Goal: Information Seeking & Learning: Find specific fact

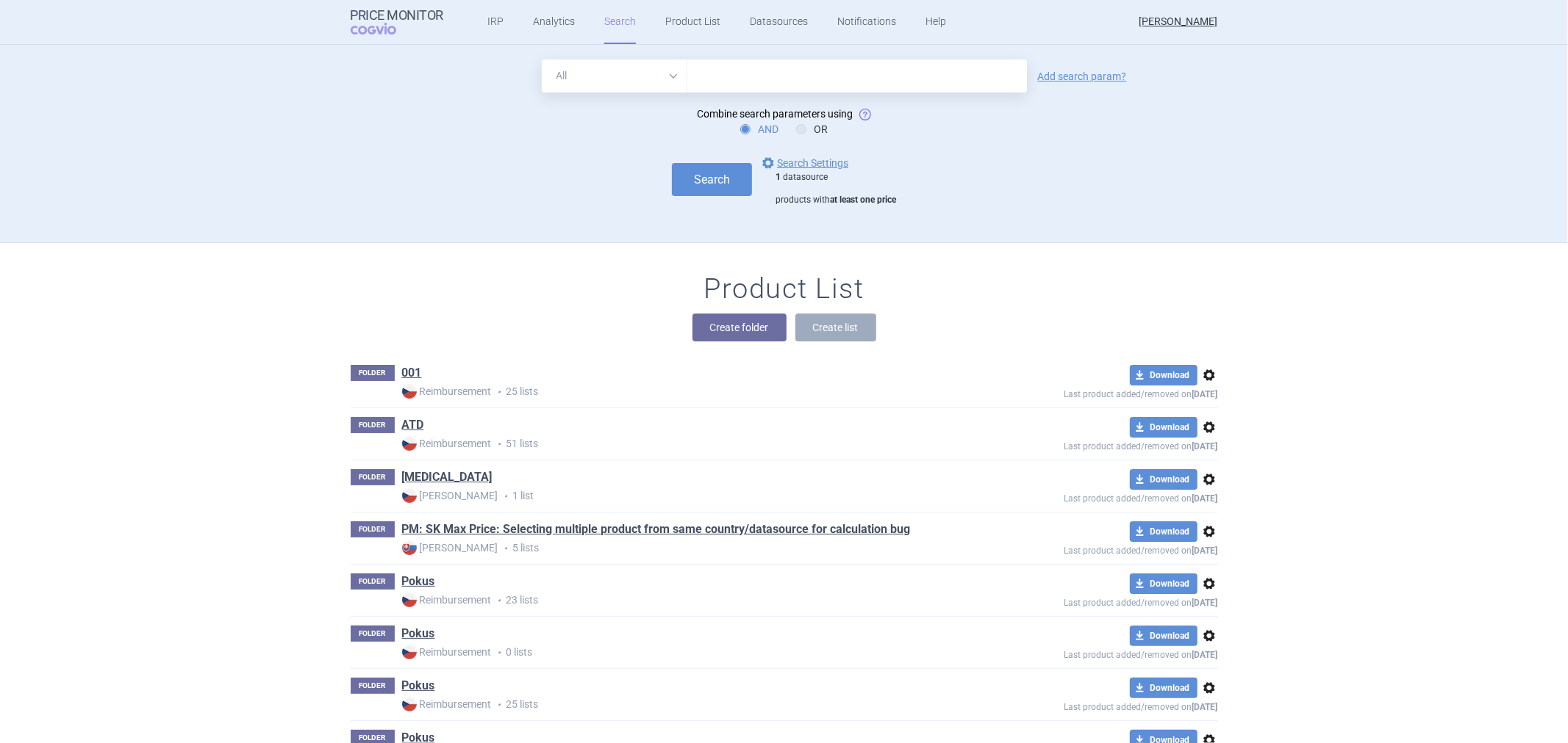
click at [780, 152] on form "All Brand Name ATC Company Active Substance Country Newer than Add search param…" at bounding box center [784, 132] width 867 height 146
click at [782, 160] on link "options Search Settings" at bounding box center [803, 163] width 88 height 18
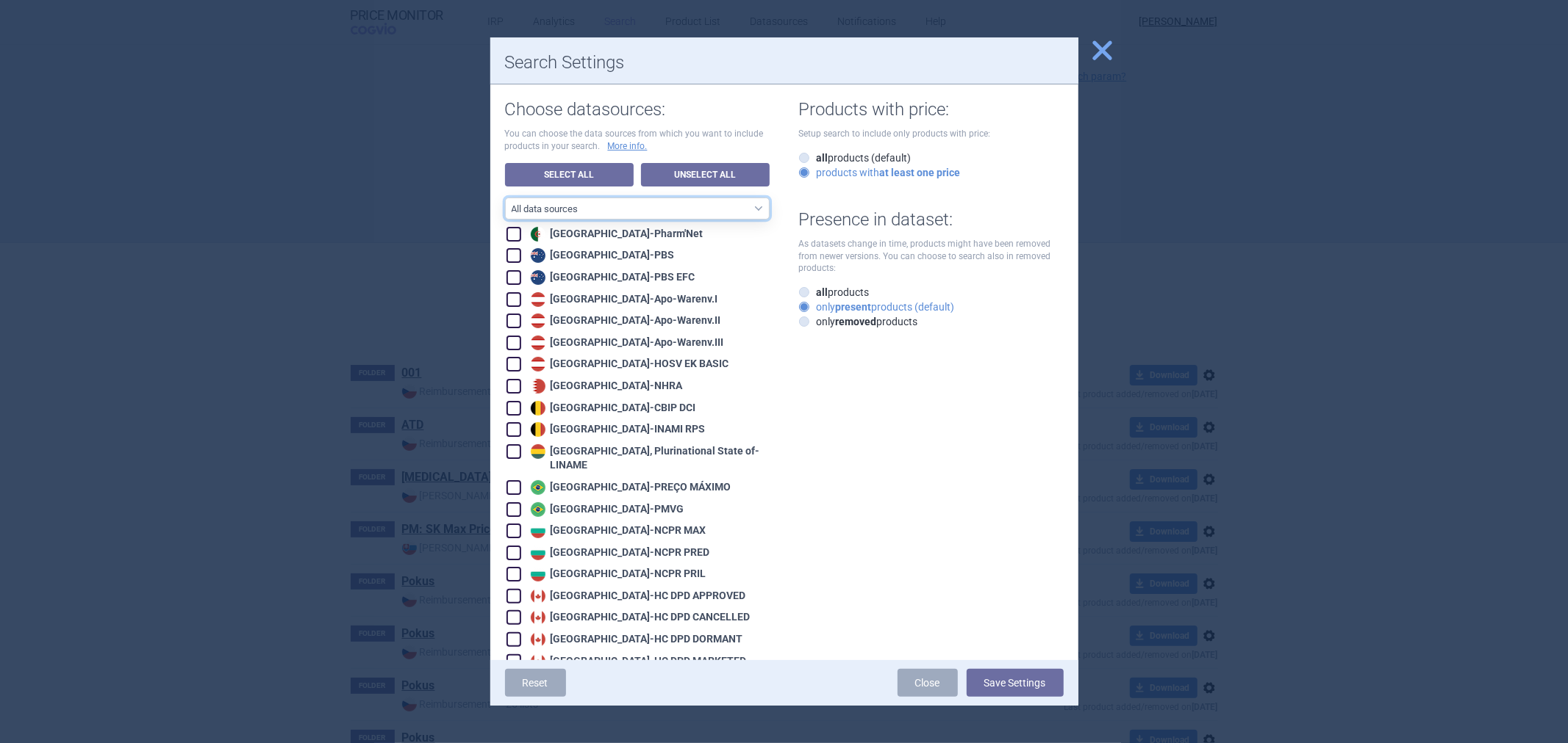
click at [694, 199] on select "All data sources CZ reference sources - Reimbursement SK reference sources - Of…" at bounding box center [637, 209] width 264 height 22
drag, startPoint x: 772, startPoint y: 247, endPoint x: 772, endPoint y: 232, distance: 15.0
click at [715, 177] on link "Unselect All" at bounding box center [705, 175] width 128 height 24
checkbox input "false"
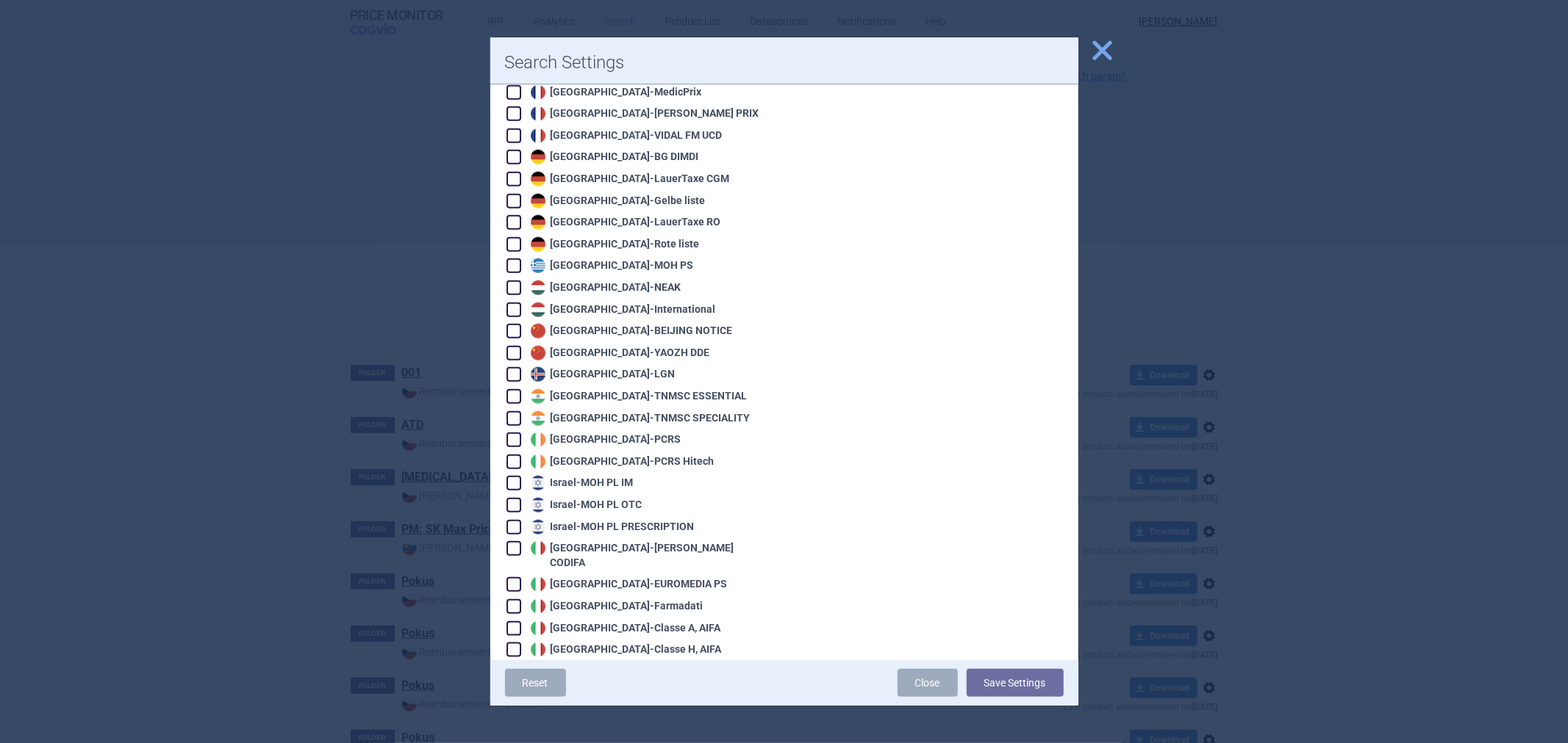
scroll to position [1142, 0]
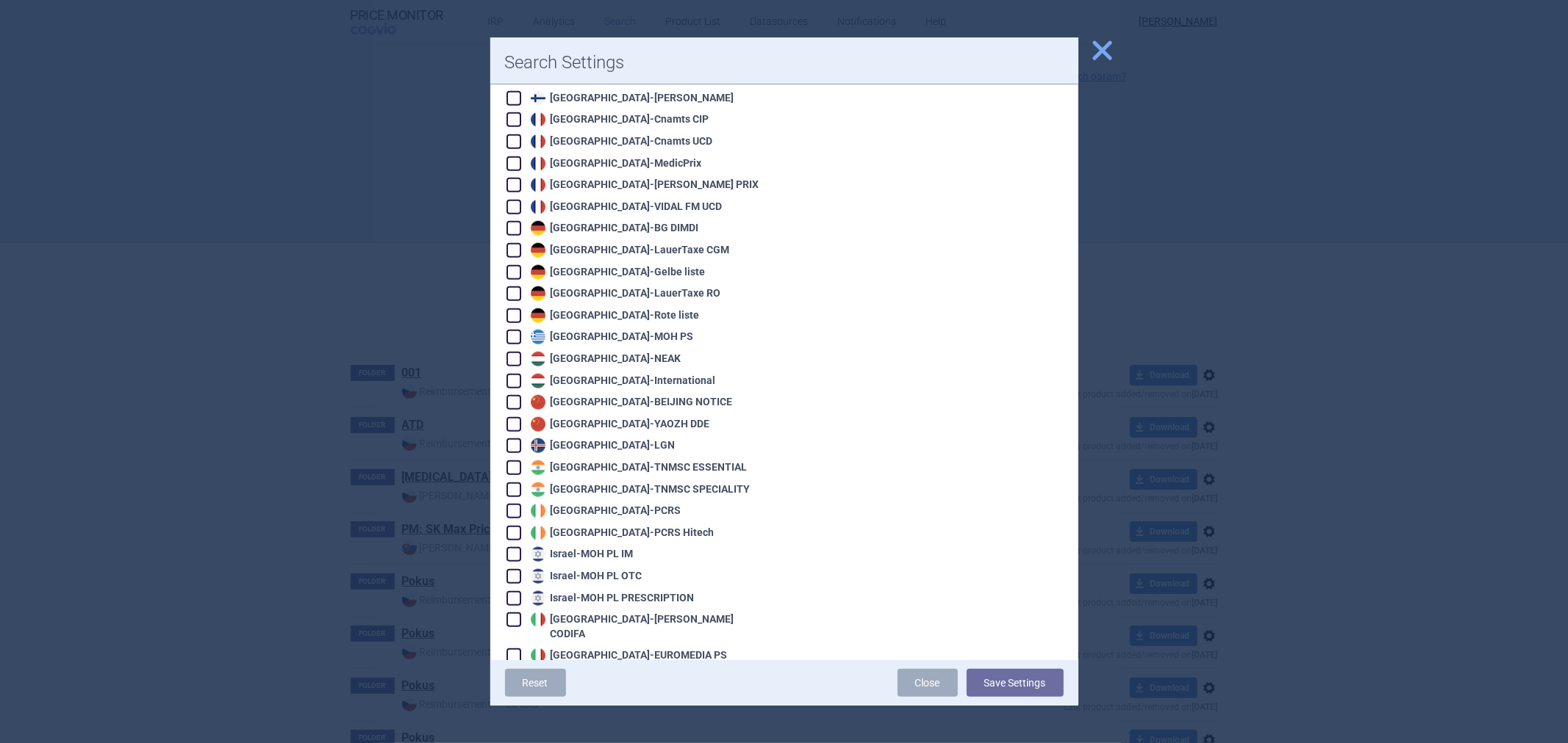
click at [604, 243] on div "Germany - LauerTaxe [MEDICAL_DATA]" at bounding box center [628, 250] width 203 height 15
checkbox input "true"
click at [986, 678] on button "Save Settings" at bounding box center [1016, 683] width 97 height 28
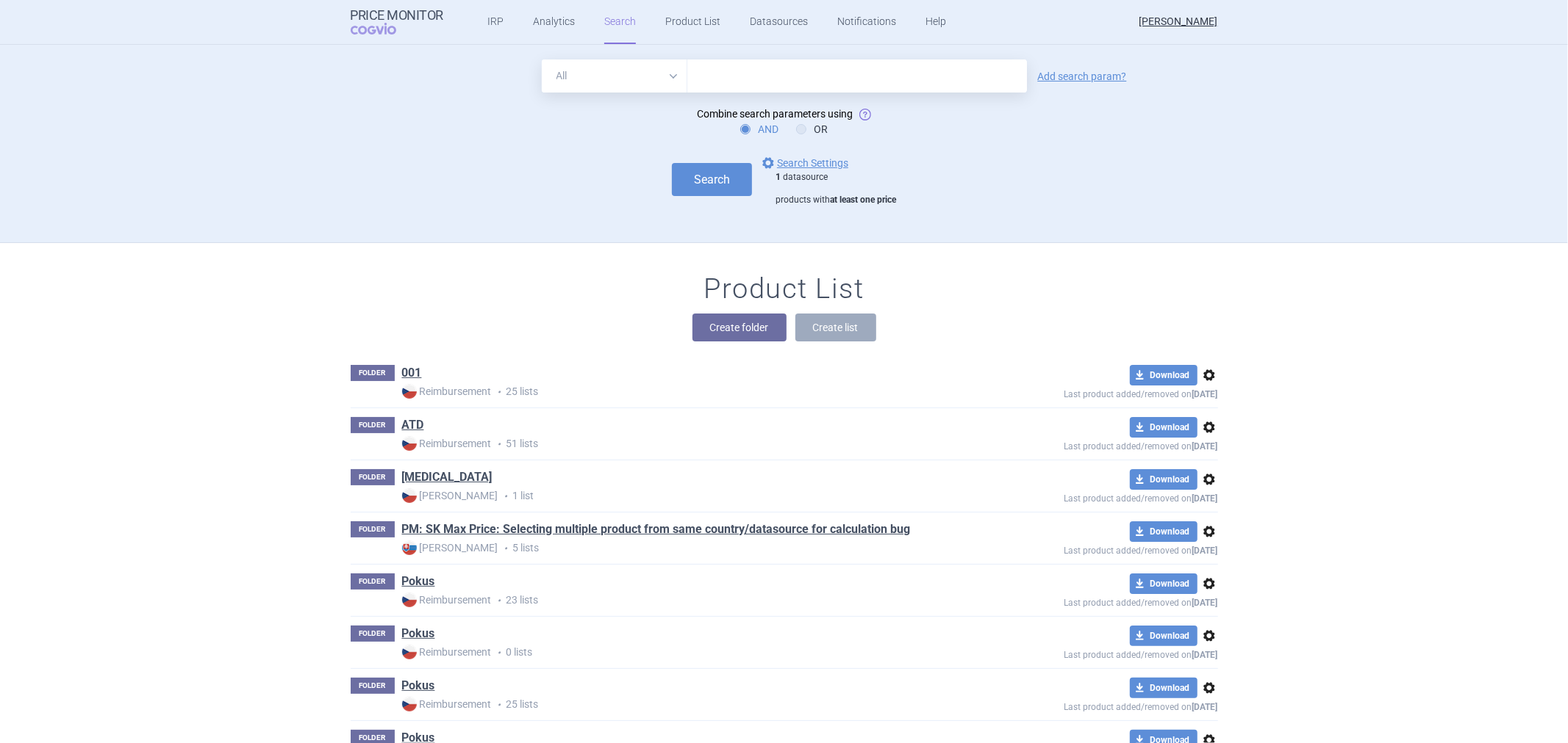
click at [721, 84] on input "text" at bounding box center [858, 75] width 340 height 33
paste input "[MEDICAL_DATA]"
type input "[MEDICAL_DATA]"
click at [648, 77] on select "All Brand Name ATC Company Active Substance Country Newer than" at bounding box center [614, 75] width 145 height 33
click at [542, 60] on select "All Brand Name ATC Company Active Substance Country Newer than" at bounding box center [614, 75] width 145 height 33
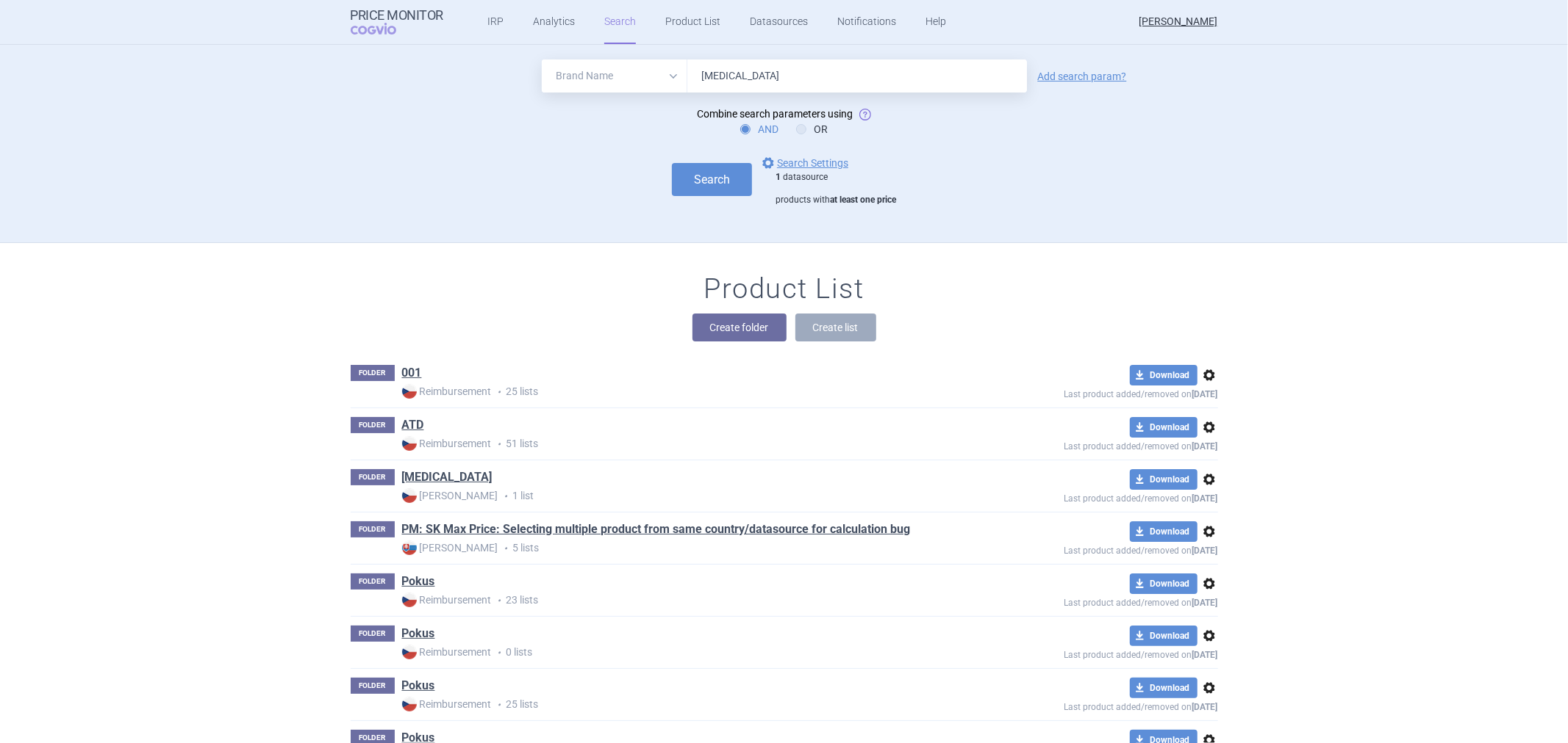
click at [651, 77] on select "All Brand Name ATC Company Active Substance Country Newer than" at bounding box center [614, 75] width 145 height 33
select select "activeSubstance"
click at [542, 60] on select "All Brand Name ATC Company Active Substance Country Newer than" at bounding box center [614, 75] width 145 height 33
click at [1065, 77] on link "Add search param?" at bounding box center [1081, 76] width 88 height 10
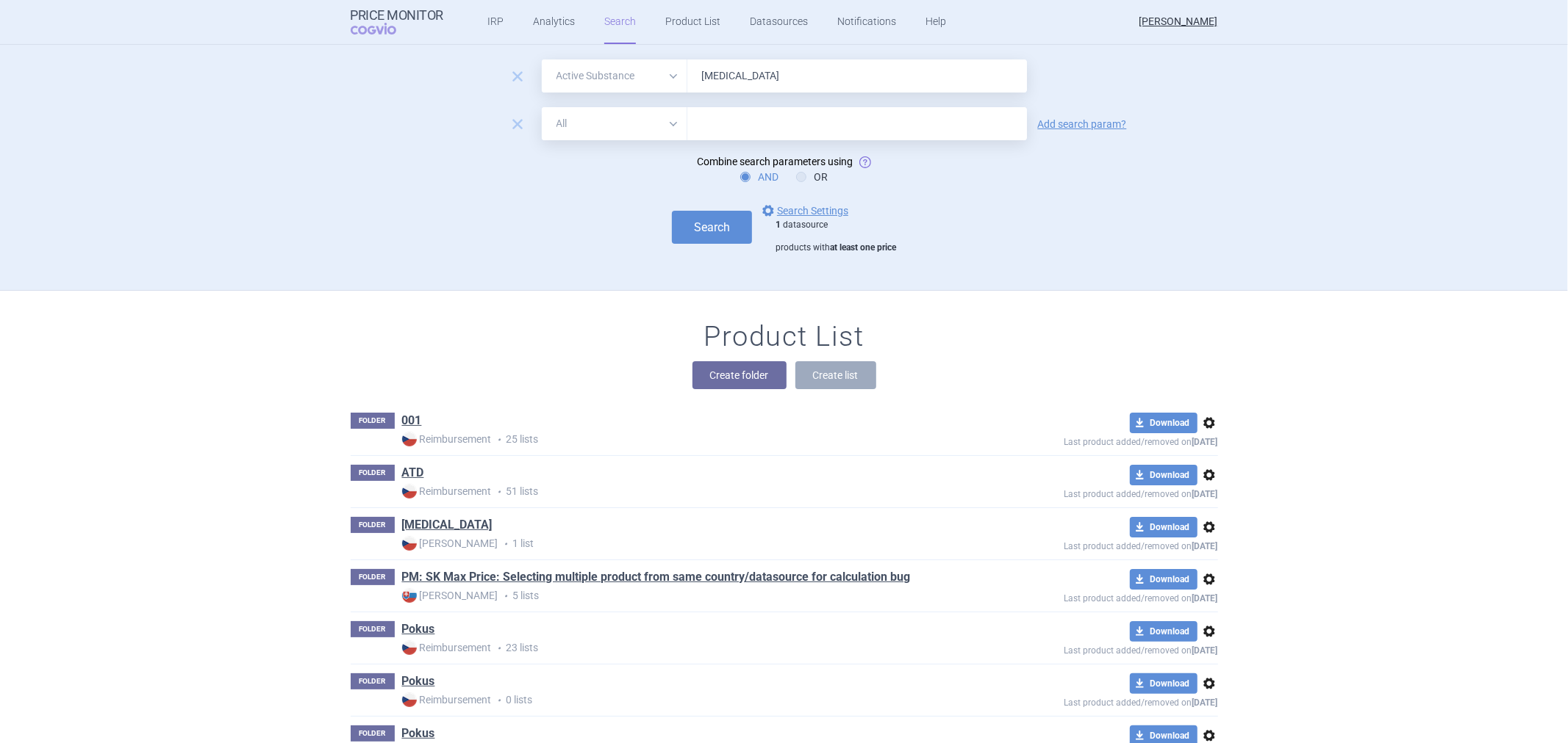
click at [657, 123] on select "All Brand Name ATC Company Active Substance Country Newer than" at bounding box center [614, 123] width 145 height 33
select select "atc"
click at [542, 107] on select "All Brand Name ATC Company Active Substance Country Newer than" at bounding box center [614, 123] width 145 height 33
click at [806, 133] on input "text" at bounding box center [858, 123] width 340 height 33
click at [720, 125] on input "text" at bounding box center [858, 123] width 340 height 33
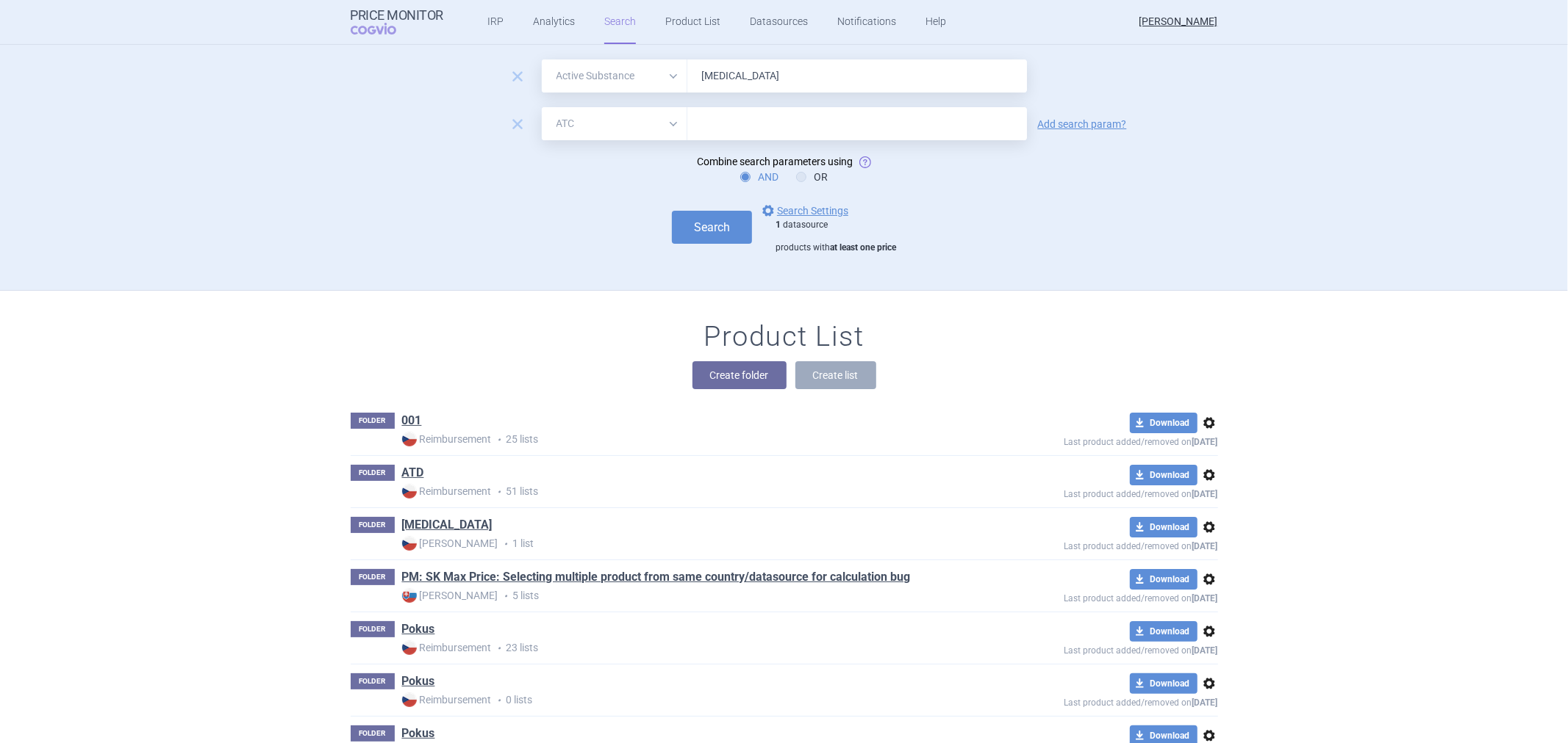
paste input "B01AF01"
type input "B01AF01"
click at [697, 232] on button "Search" at bounding box center [711, 226] width 80 height 33
select select "activeSubstance"
select select "atc"
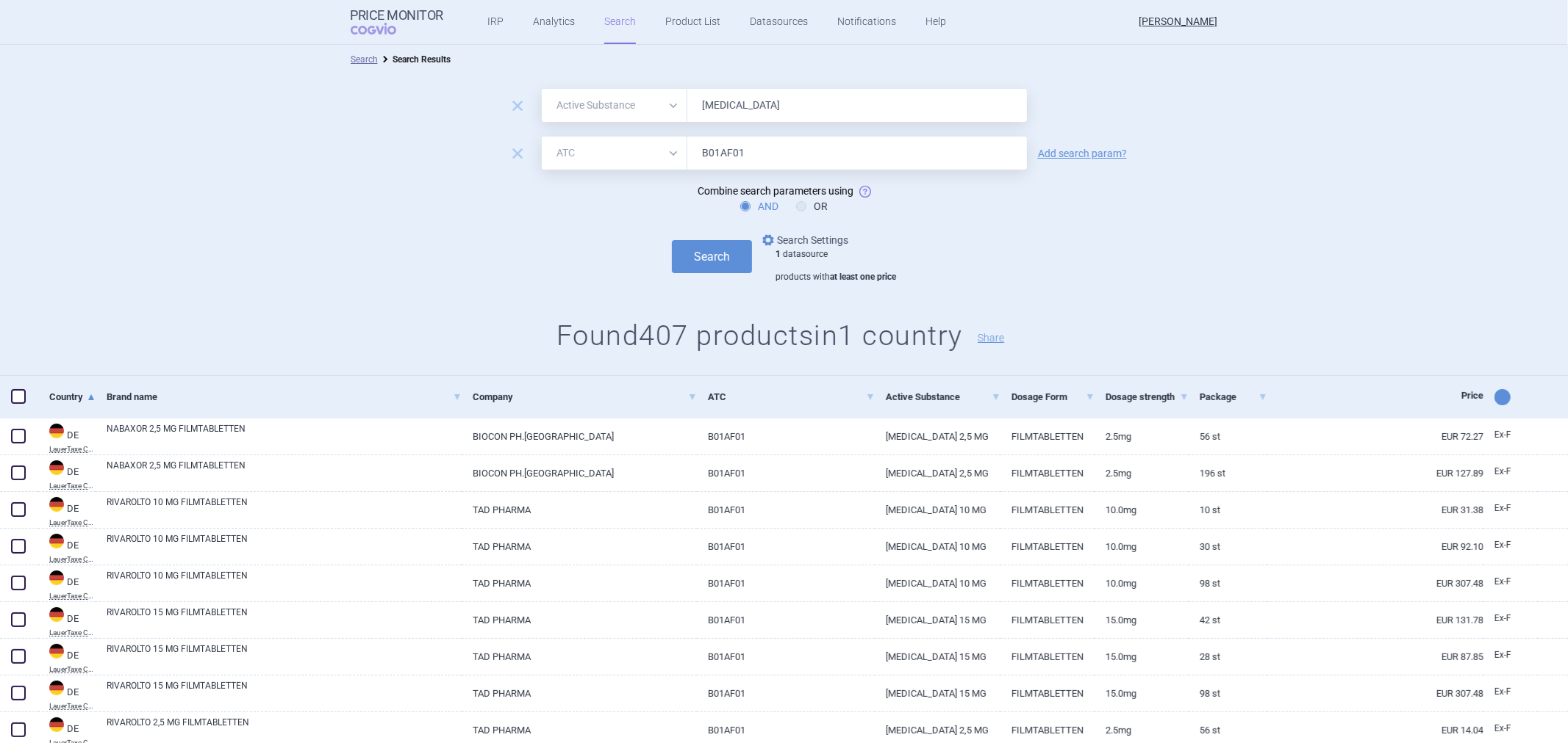
click at [810, 246] on link "options Search Settings" at bounding box center [803, 240] width 88 height 18
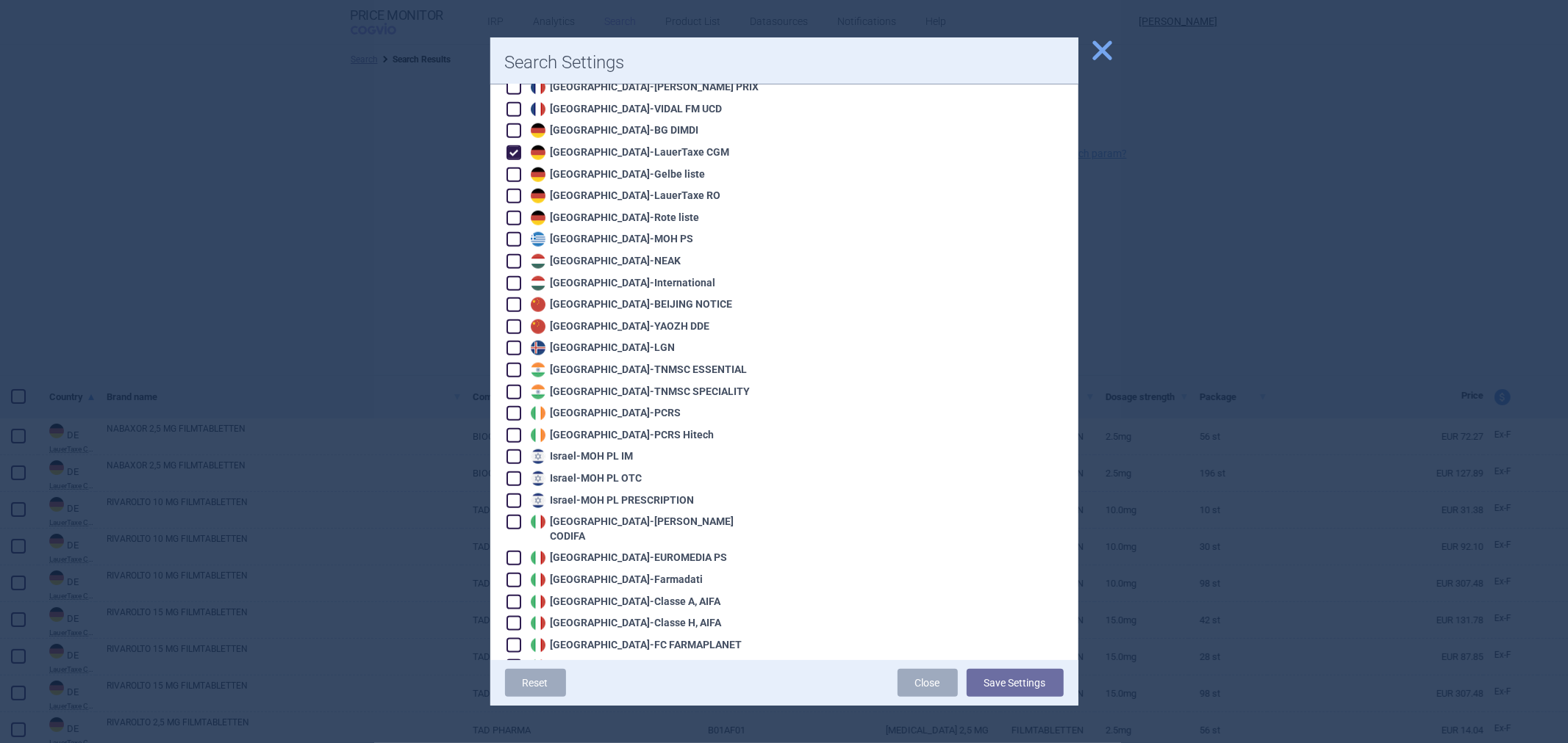
scroll to position [1142, 0]
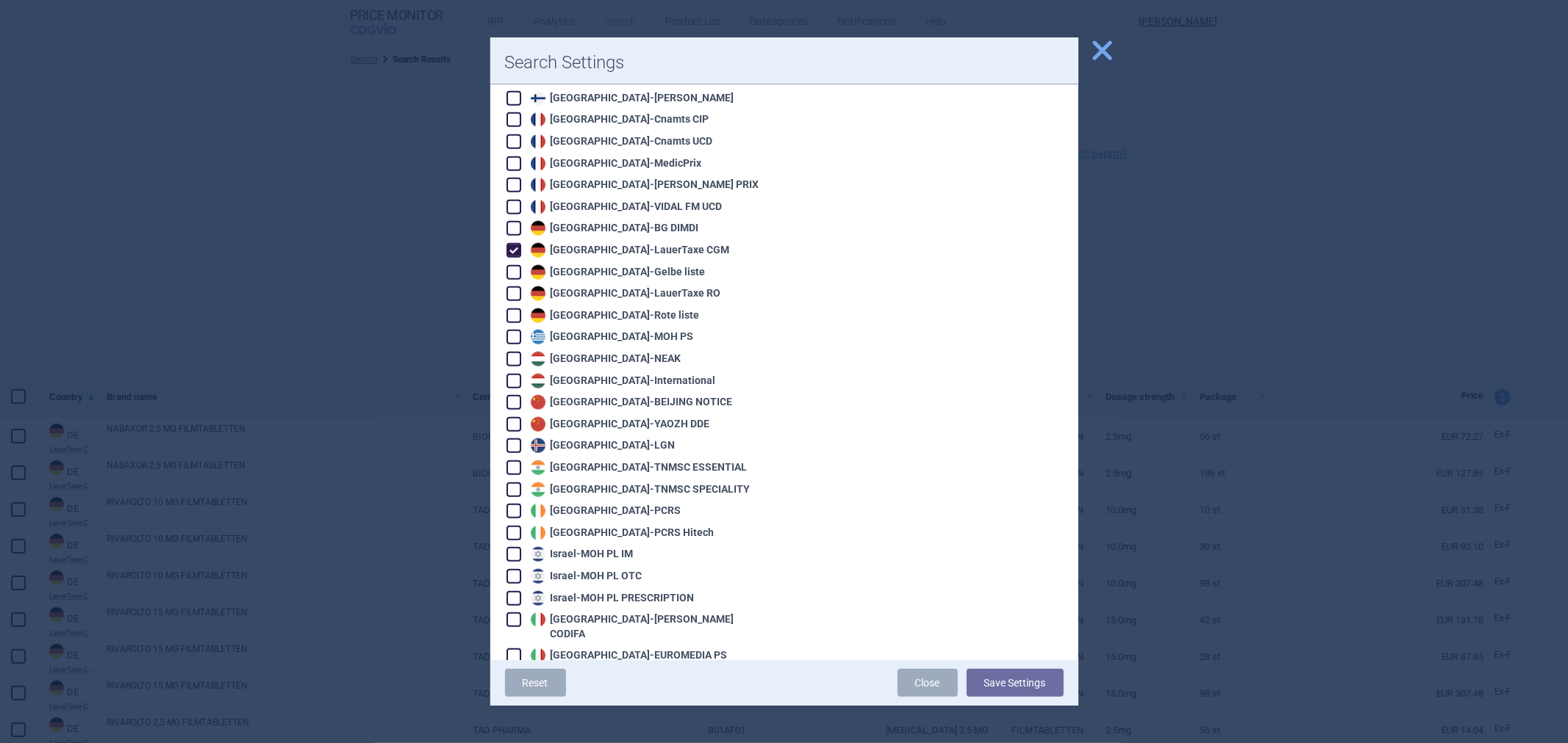
click at [615, 243] on div "Germany - LauerTaxe [MEDICAL_DATA]" at bounding box center [628, 250] width 203 height 15
checkbox input "false"
drag, startPoint x: 602, startPoint y: 244, endPoint x: 631, endPoint y: 269, distance: 38.3
click at [602, 265] on div "Germany - Gelbe liste" at bounding box center [616, 272] width 179 height 15
checkbox input "true"
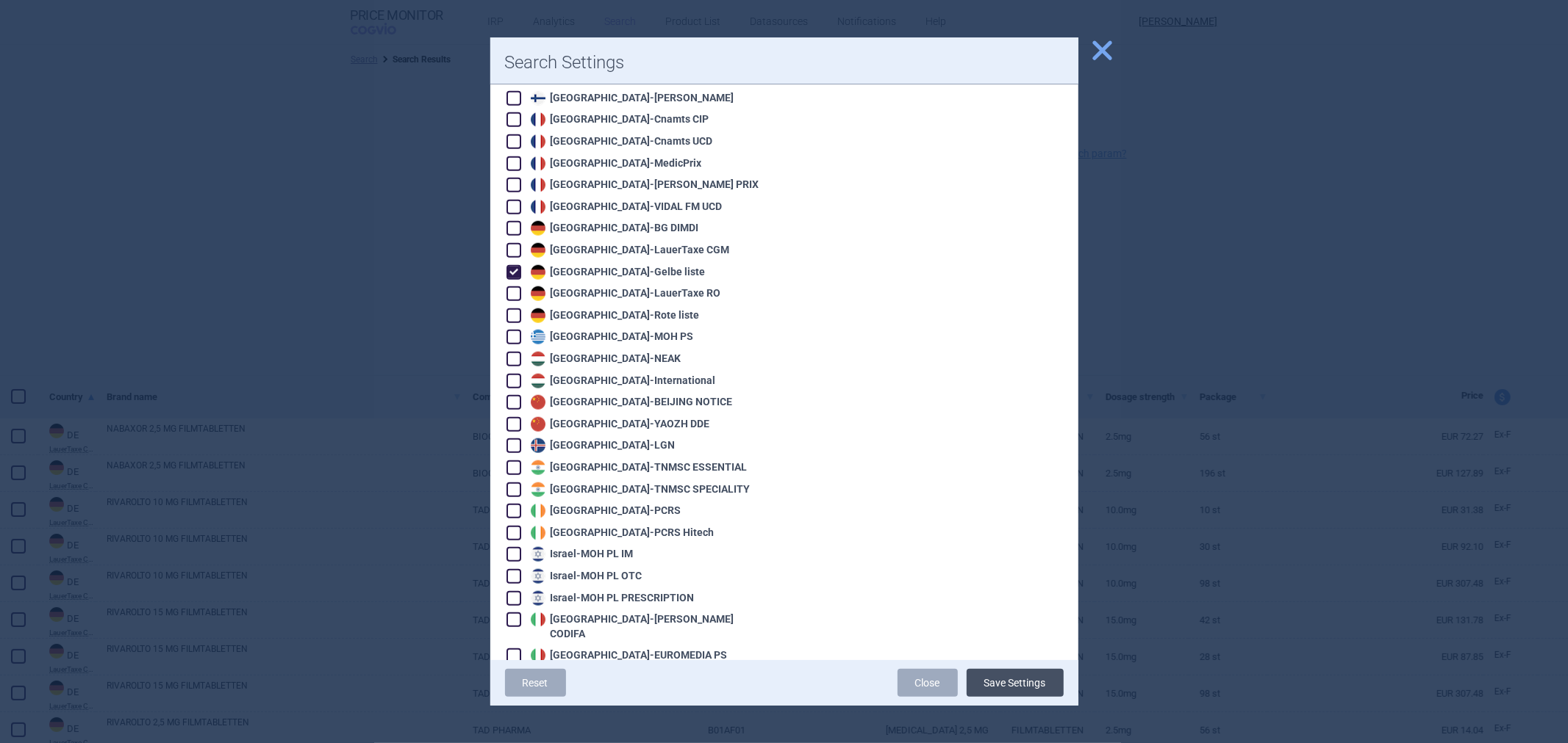
click at [1013, 677] on button "Save Settings" at bounding box center [1016, 683] width 97 height 28
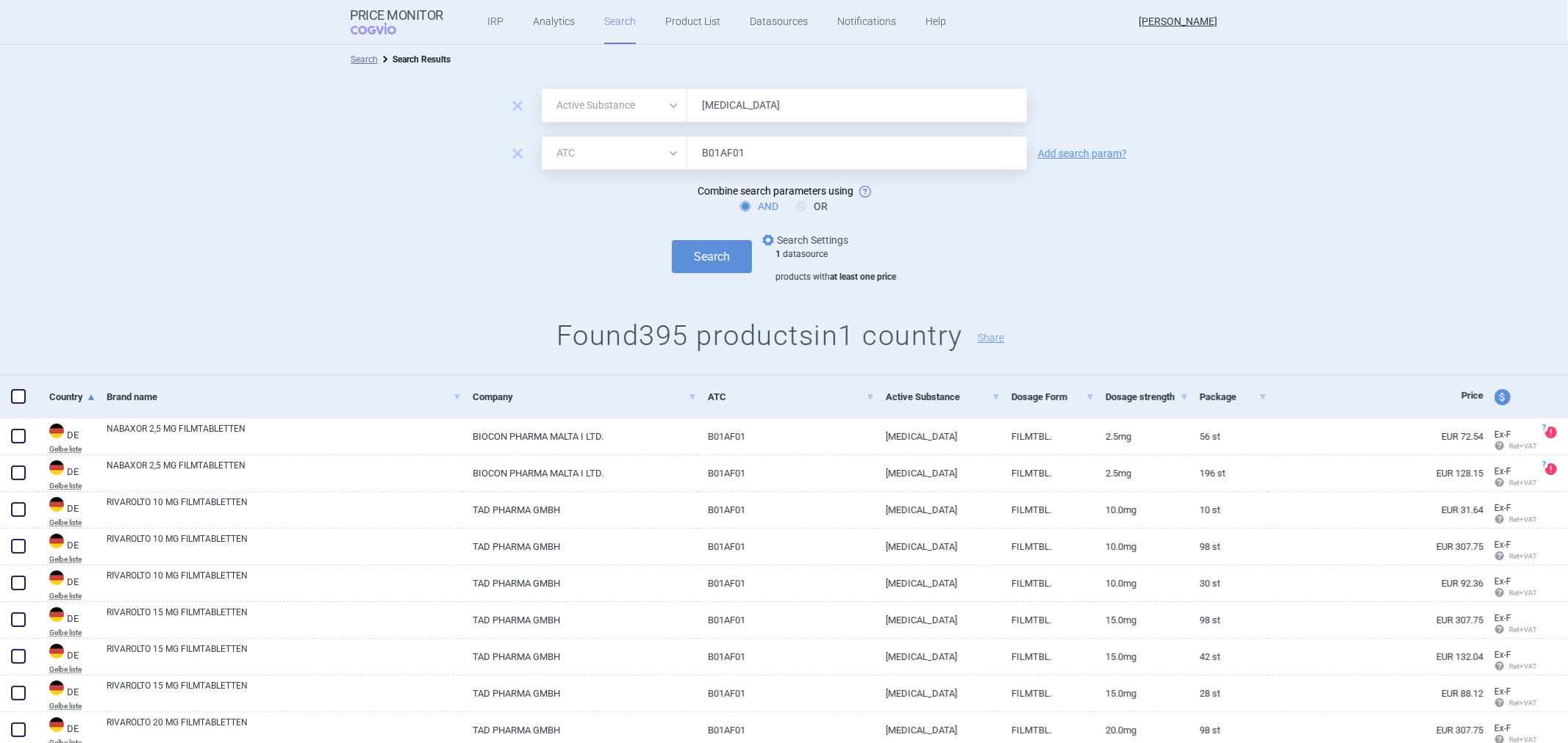
click at [773, 238] on link "options Search Settings" at bounding box center [803, 240] width 88 height 18
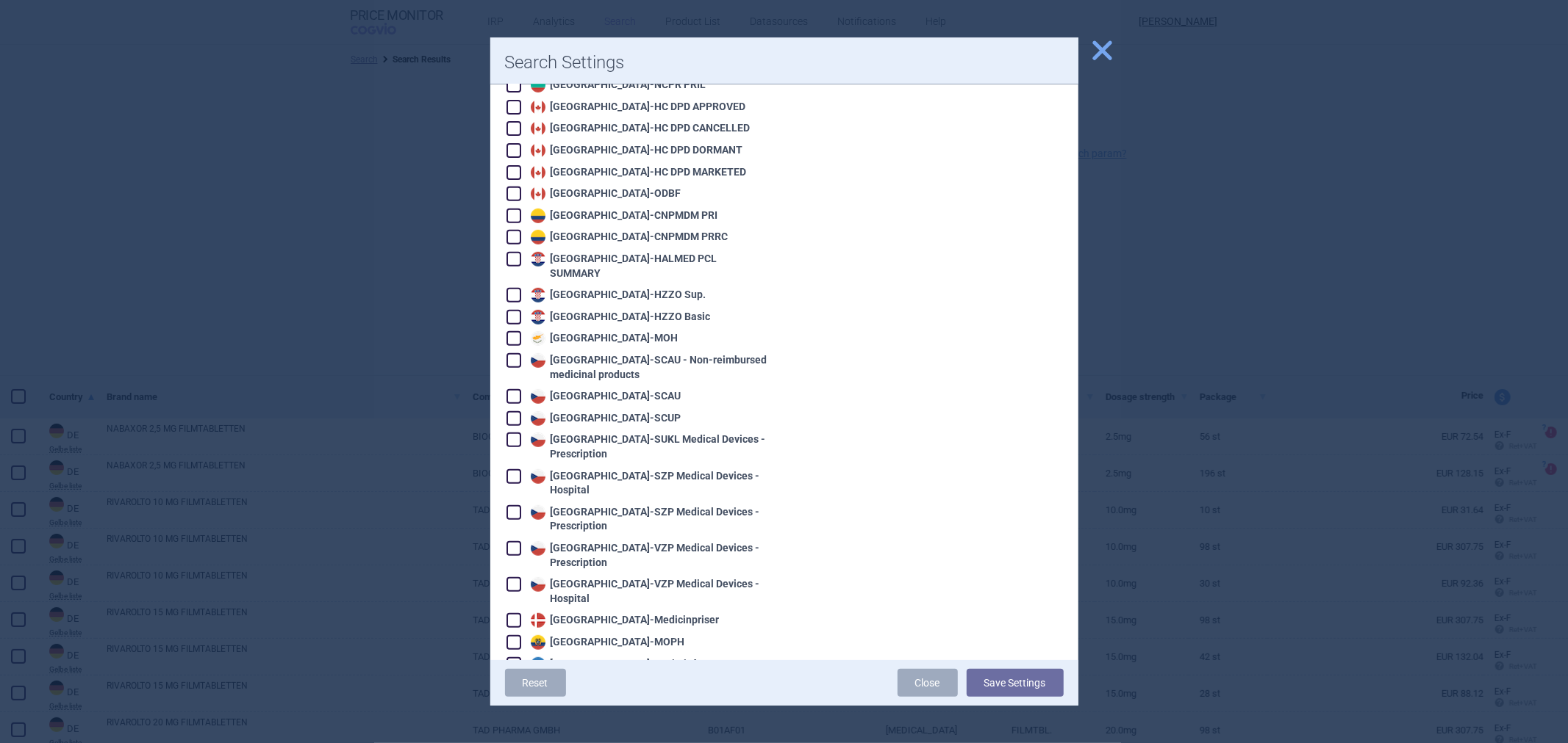
scroll to position [979, 0]
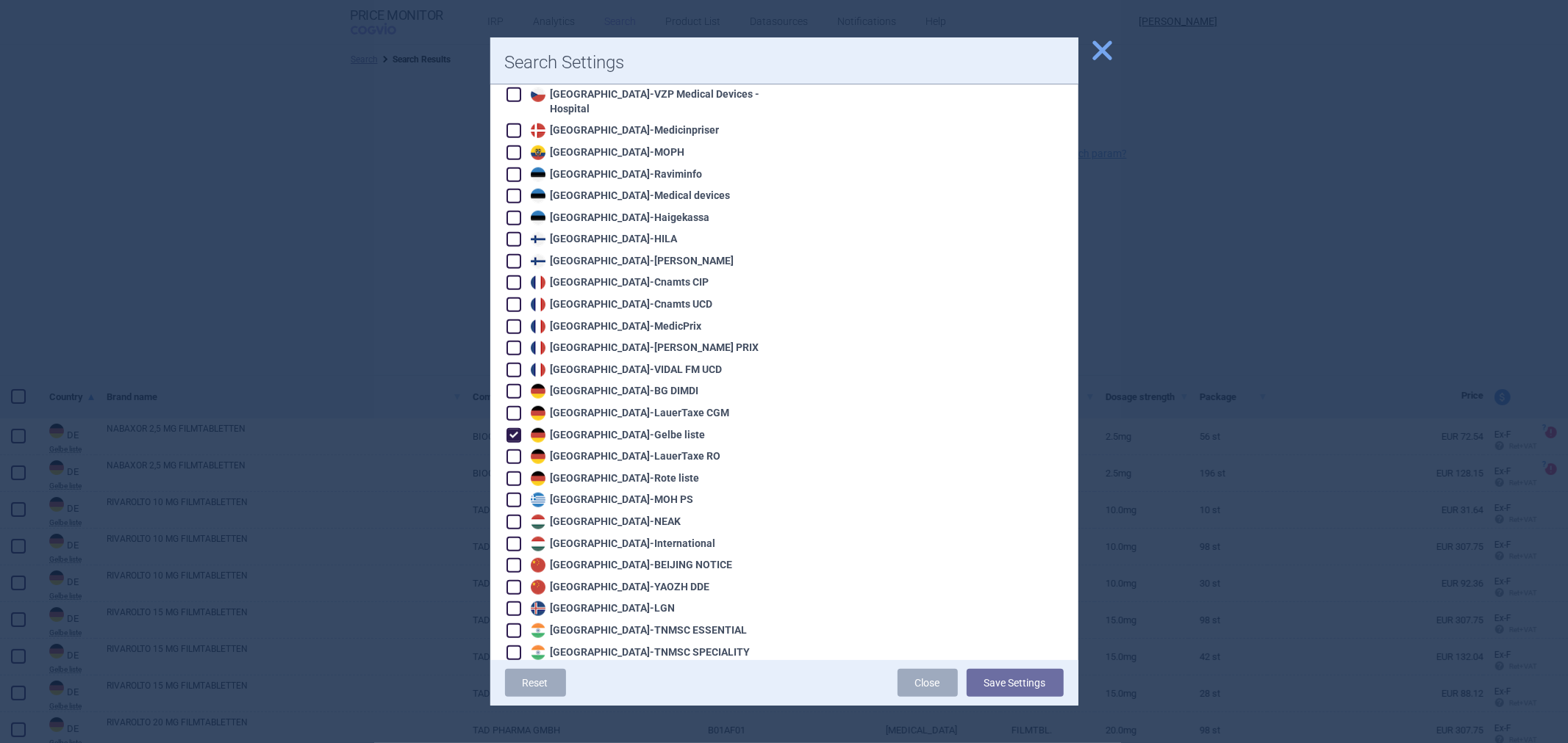
click at [583, 428] on div "Germany - Gelbe liste" at bounding box center [616, 435] width 179 height 15
checkbox input "false"
click at [600, 406] on div "Germany - LauerTaxe [MEDICAL_DATA]" at bounding box center [628, 413] width 203 height 15
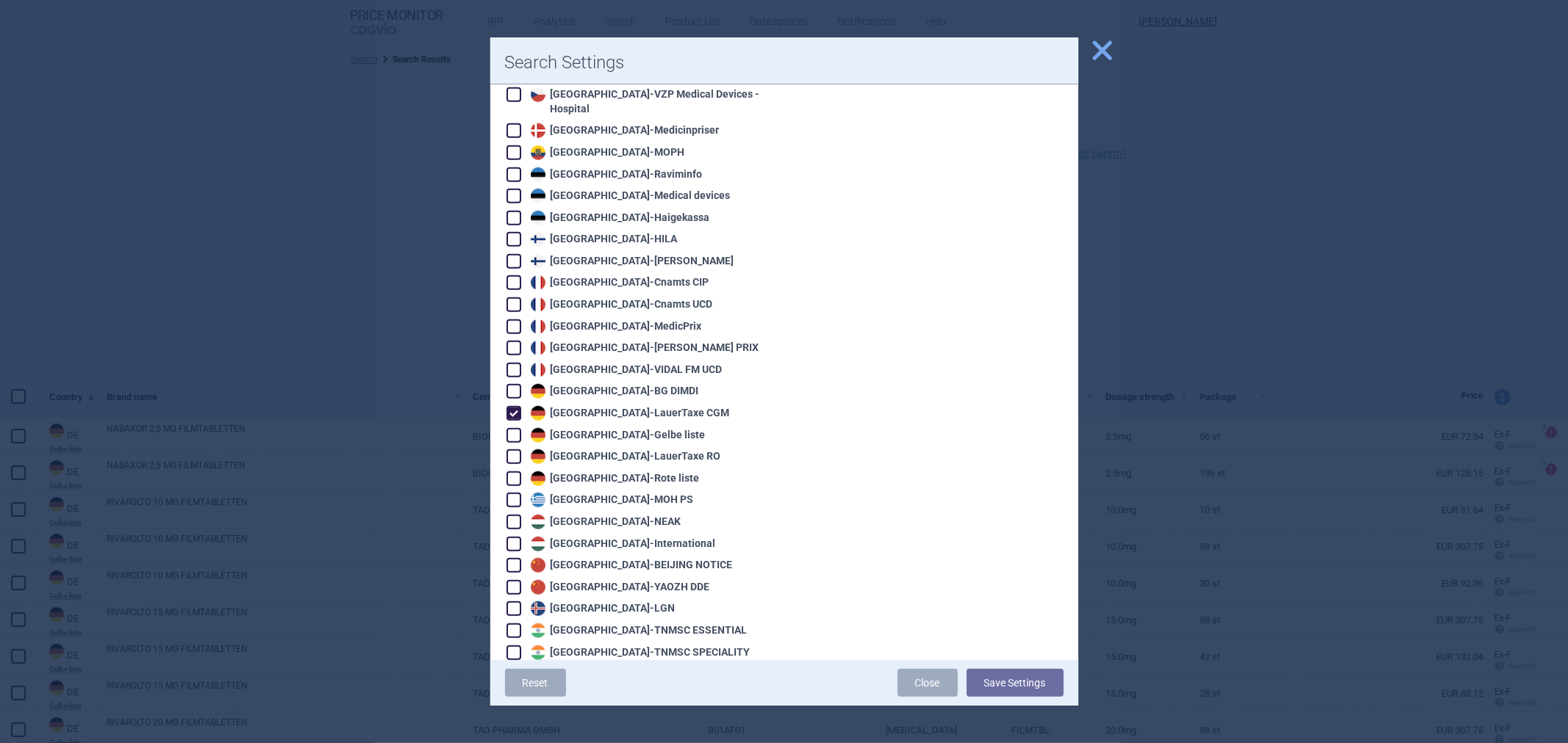
checkbox input "true"
click at [1029, 684] on button "Save Settings" at bounding box center [1016, 683] width 97 height 28
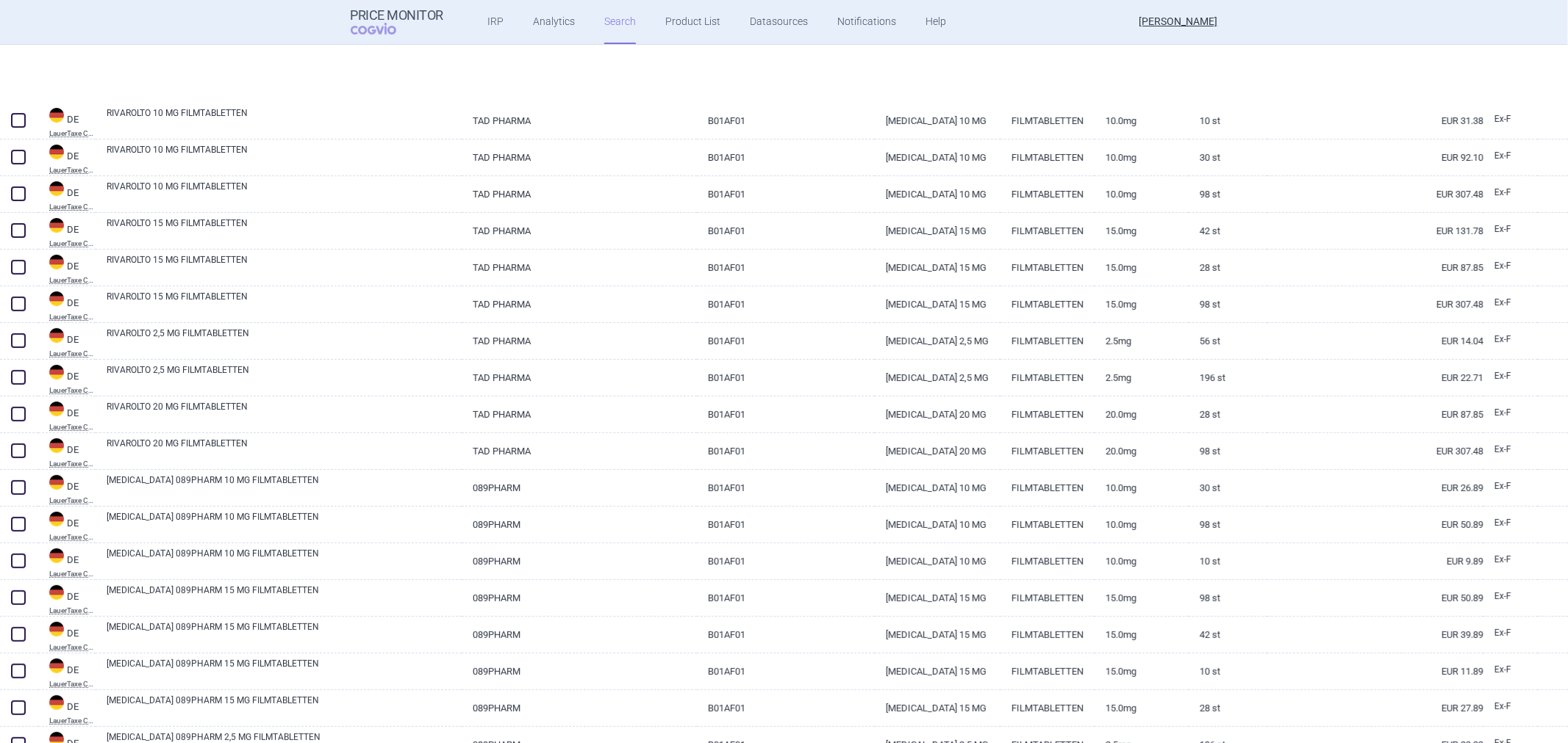
scroll to position [571, 0]
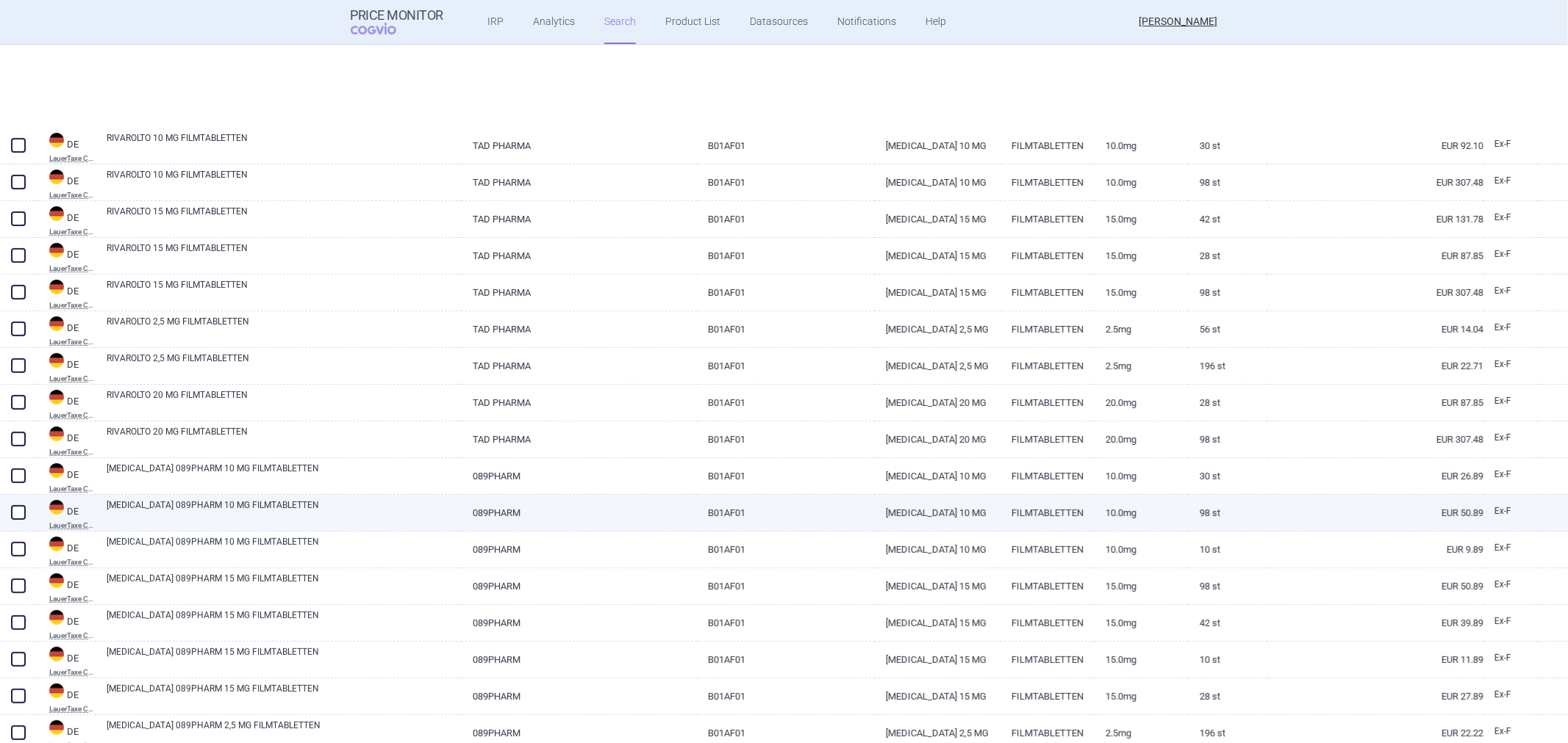
select select "activeSubstance"
select select "atc"
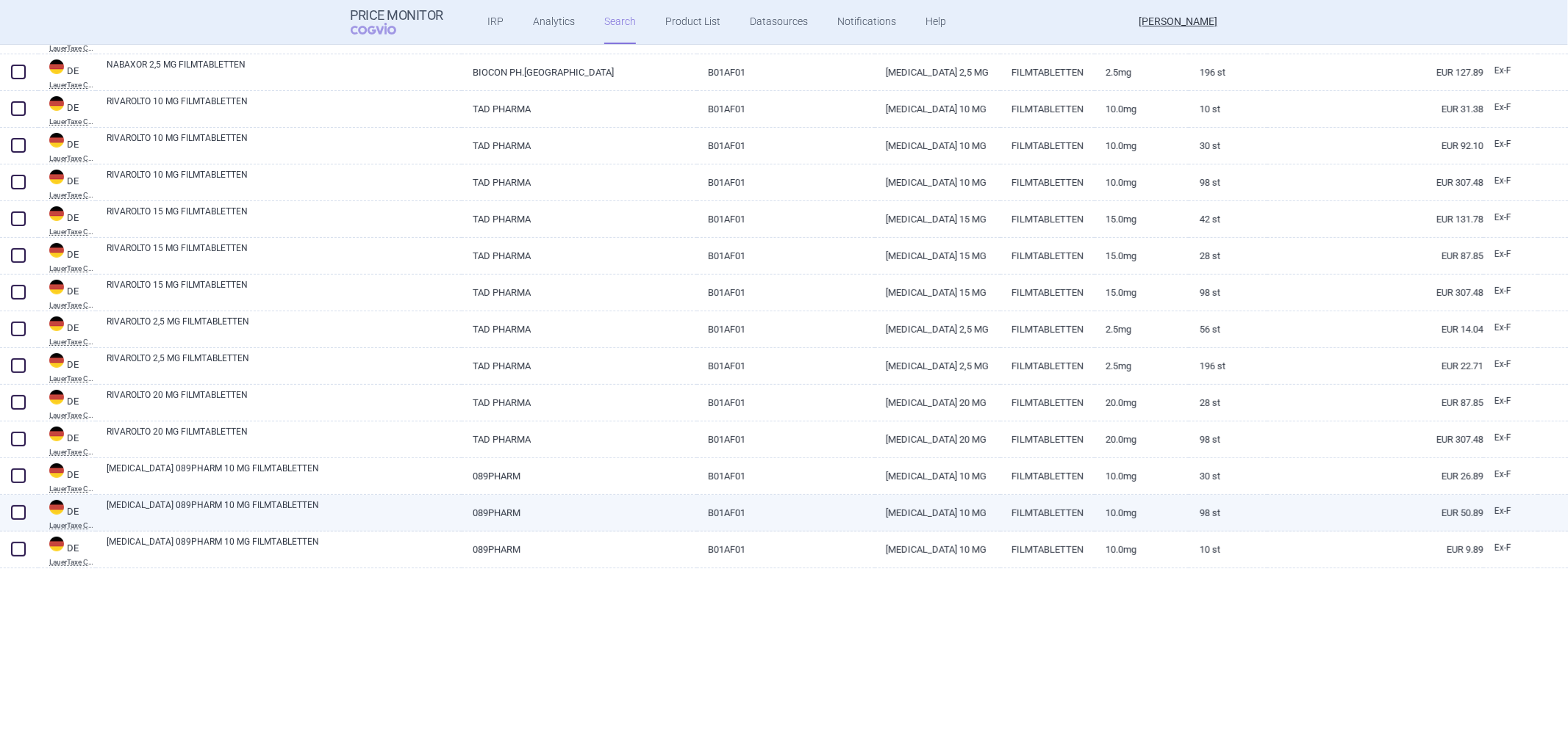
scroll to position [163, 0]
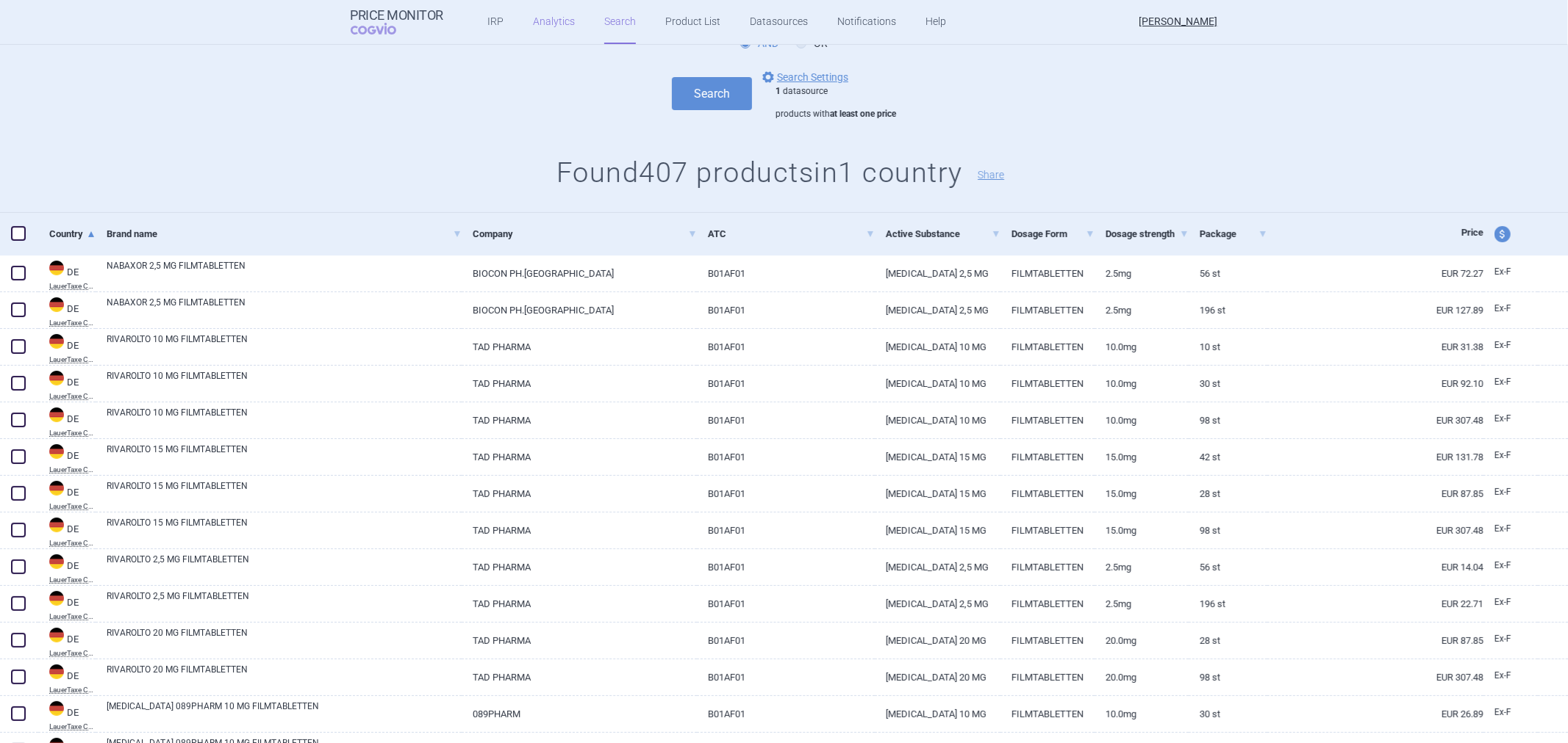
click at [548, 26] on link "Analytics" at bounding box center [553, 22] width 42 height 44
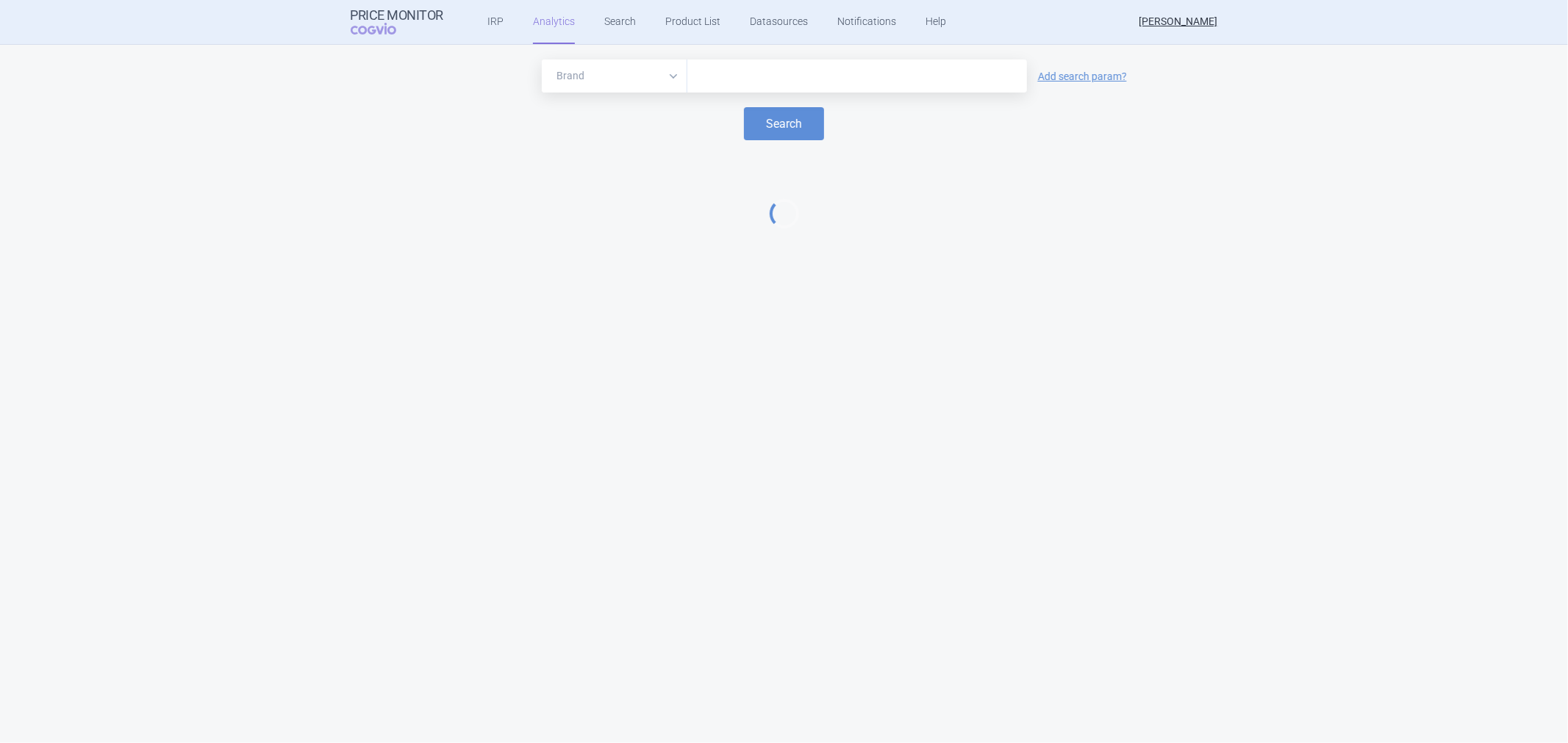
click at [716, 84] on input "text" at bounding box center [857, 75] width 325 height 19
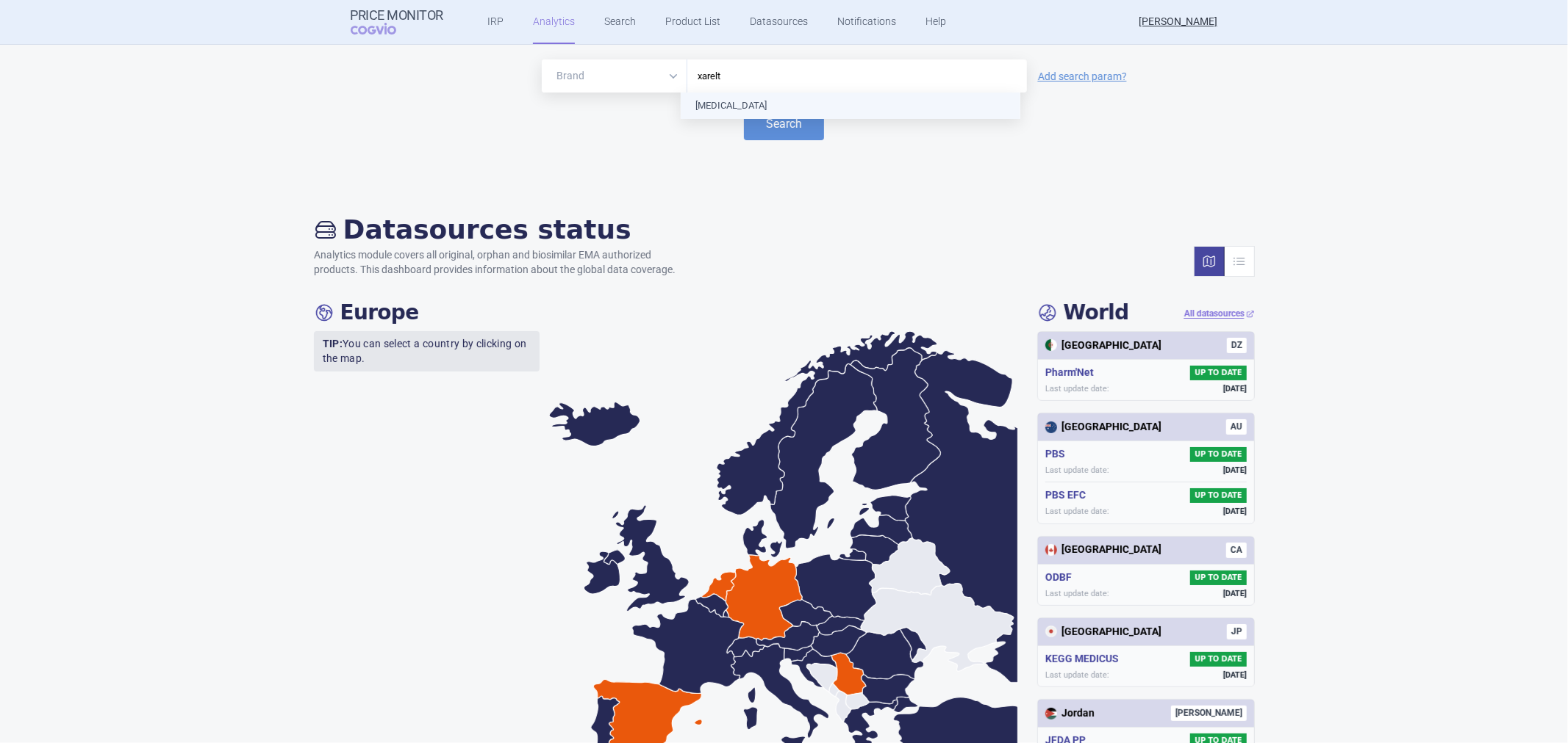
type input "[MEDICAL_DATA]"
click at [743, 123] on button "Search" at bounding box center [783, 123] width 80 height 33
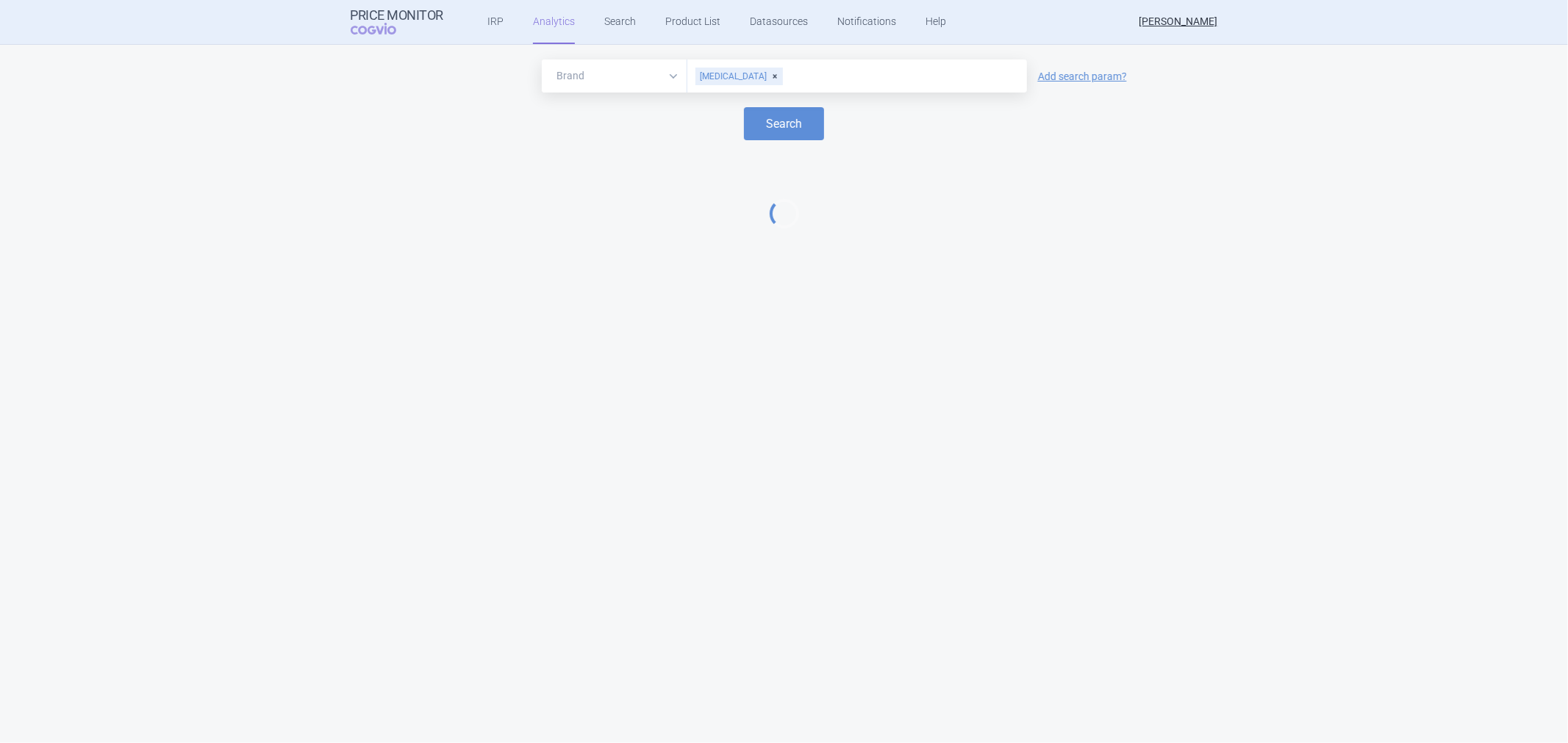
select select "EUR"
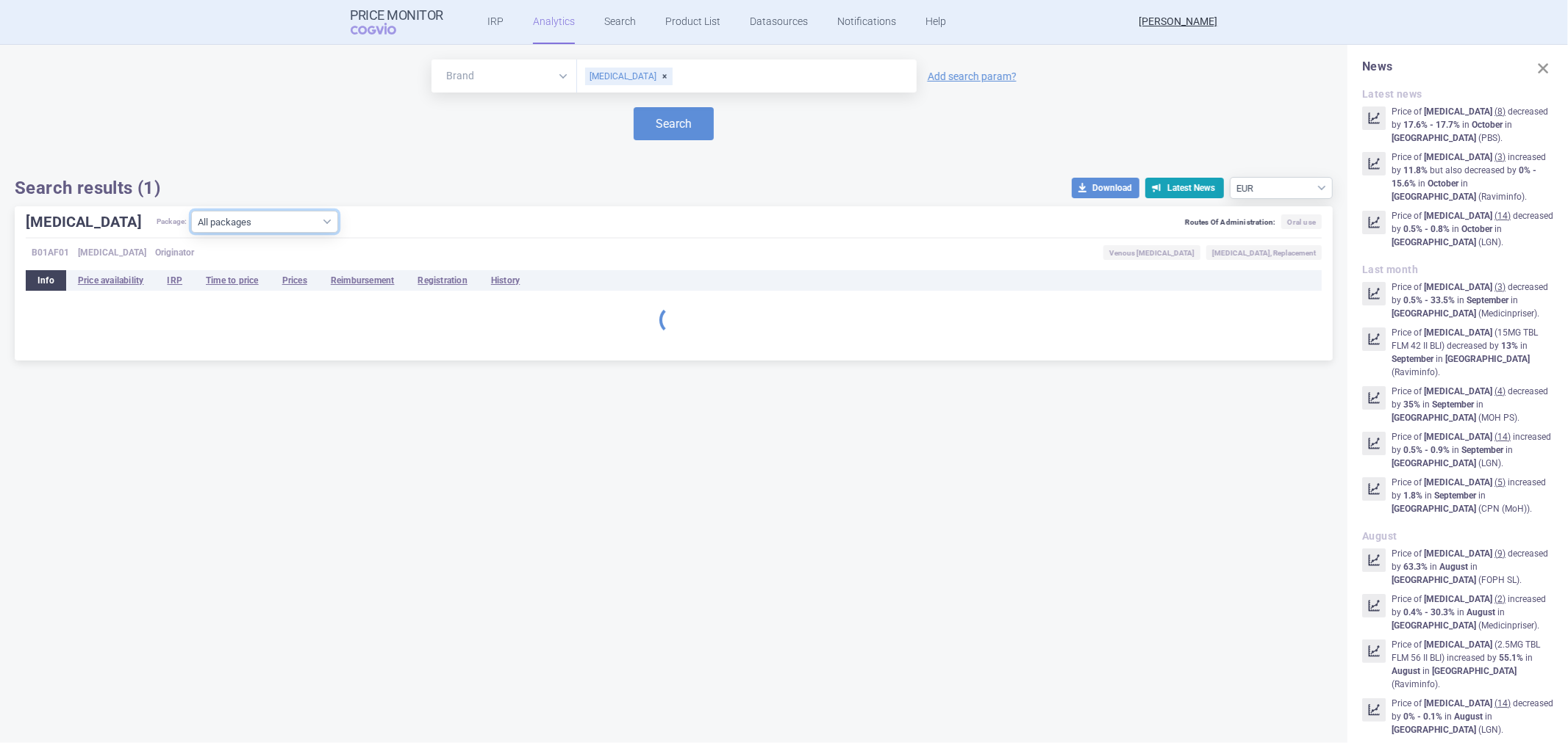
click at [240, 222] on select "All packages 10MG TBL FLM 10 I BLI ( 69 ) 10MG TBL FLM 10 II BLI ( 50 ) 10MG TB…" at bounding box center [264, 222] width 147 height 22
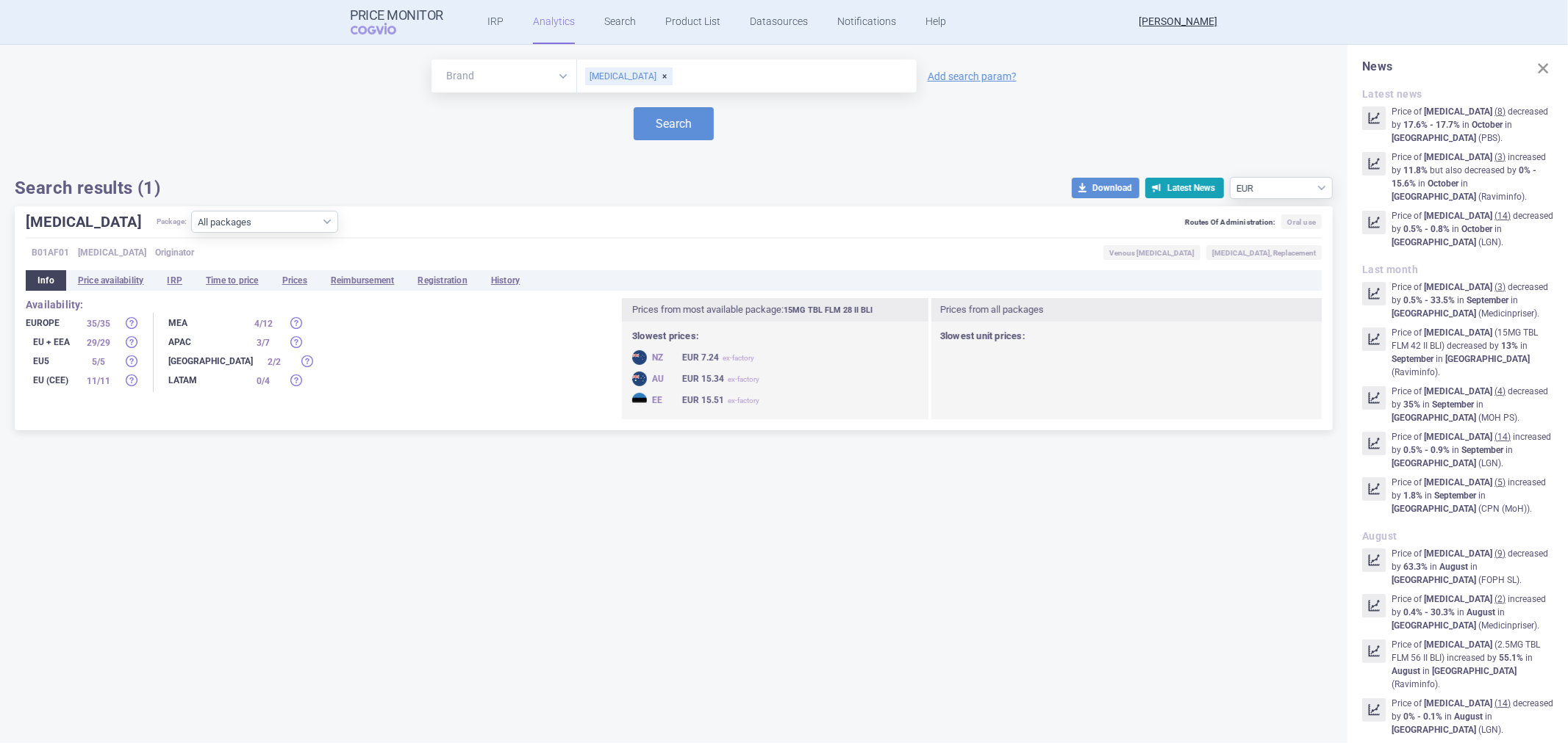
click at [318, 212] on div "[MEDICAL_DATA] Package: All packages 10MG TBL FLM 10 I BLI ( 69 ) 10MG TBL FLM …" at bounding box center [674, 224] width 1296 height 28
click at [292, 280] on li "Prices" at bounding box center [294, 280] width 49 height 21
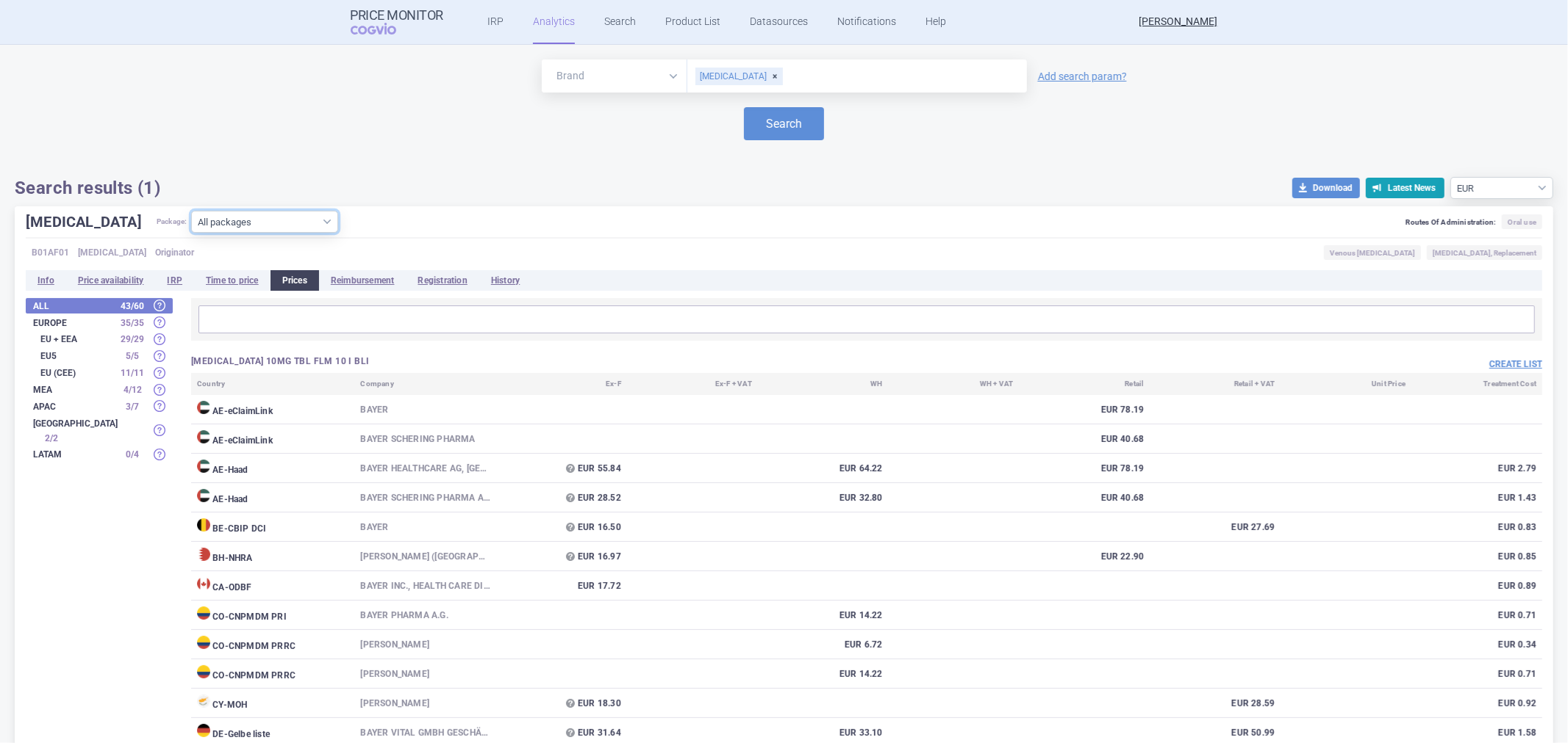
click at [263, 232] on select "All packages 10MG TBL FLM 10 I BLI ( 69 ) 10MG TBL FLM 10 II BLI ( 50 ) 10MG TB…" at bounding box center [264, 222] width 147 height 22
click at [617, 31] on link "Search" at bounding box center [620, 22] width 32 height 44
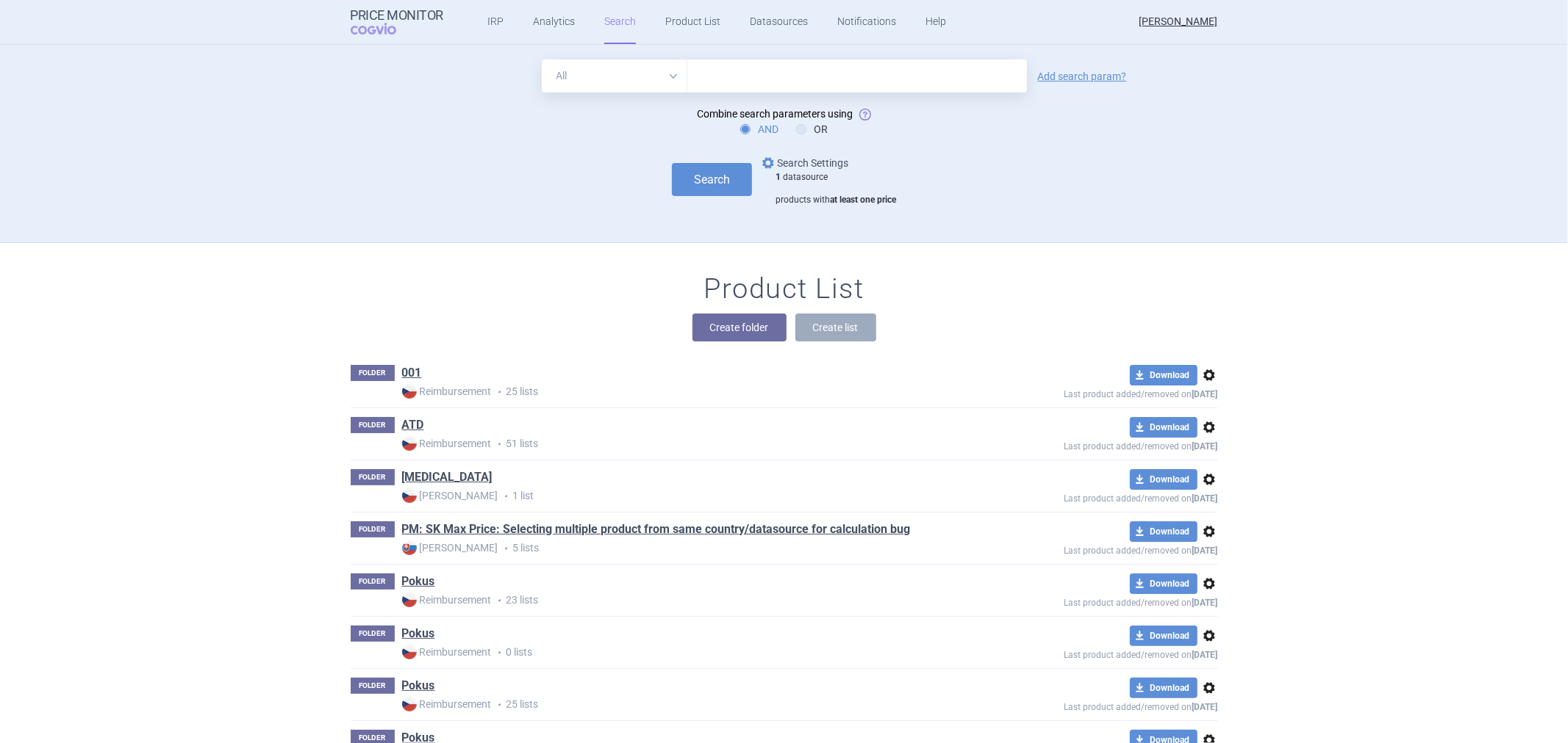
click at [781, 158] on link "options Search Settings" at bounding box center [803, 163] width 88 height 18
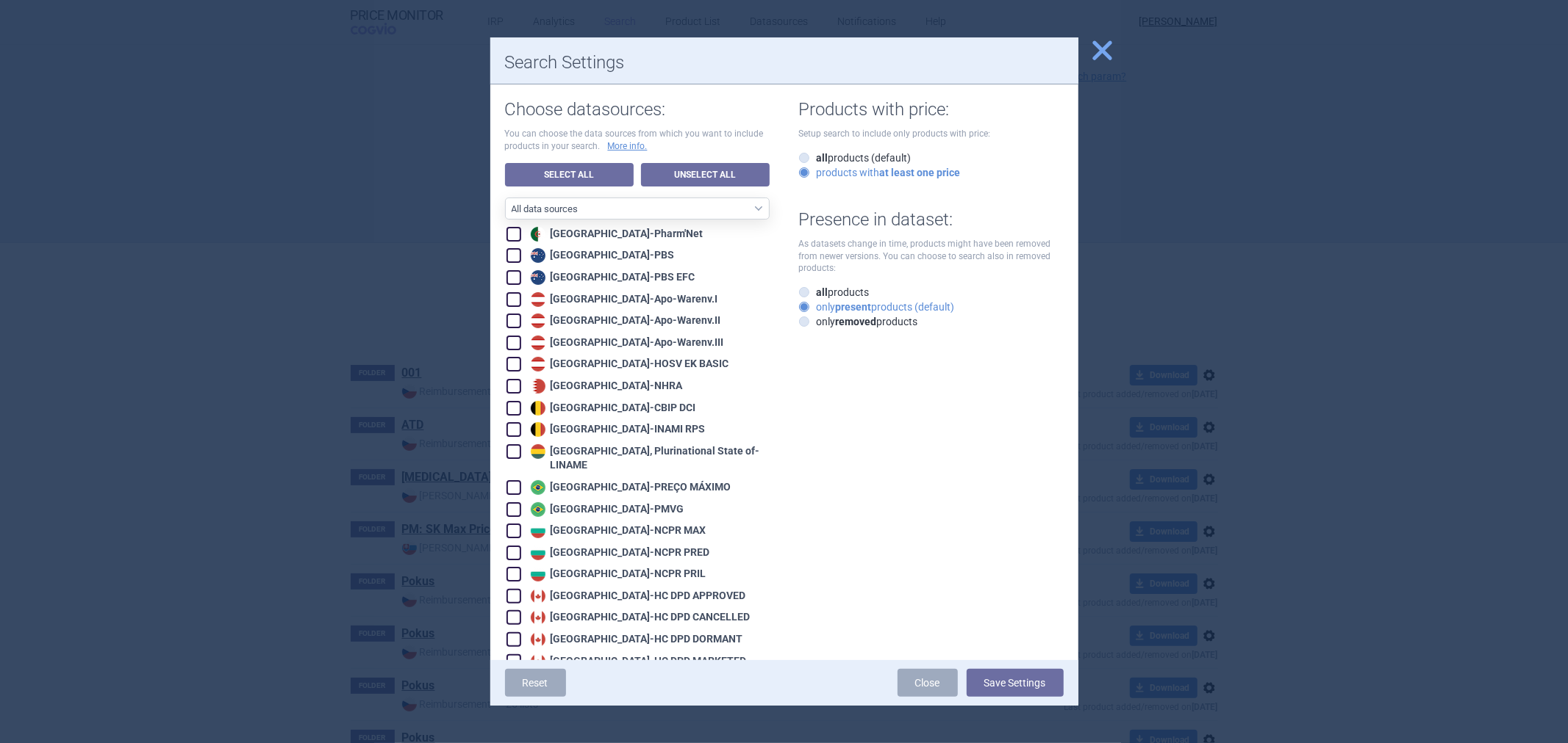
click at [688, 177] on link "Unselect All" at bounding box center [705, 175] width 128 height 24
checkbox input "false"
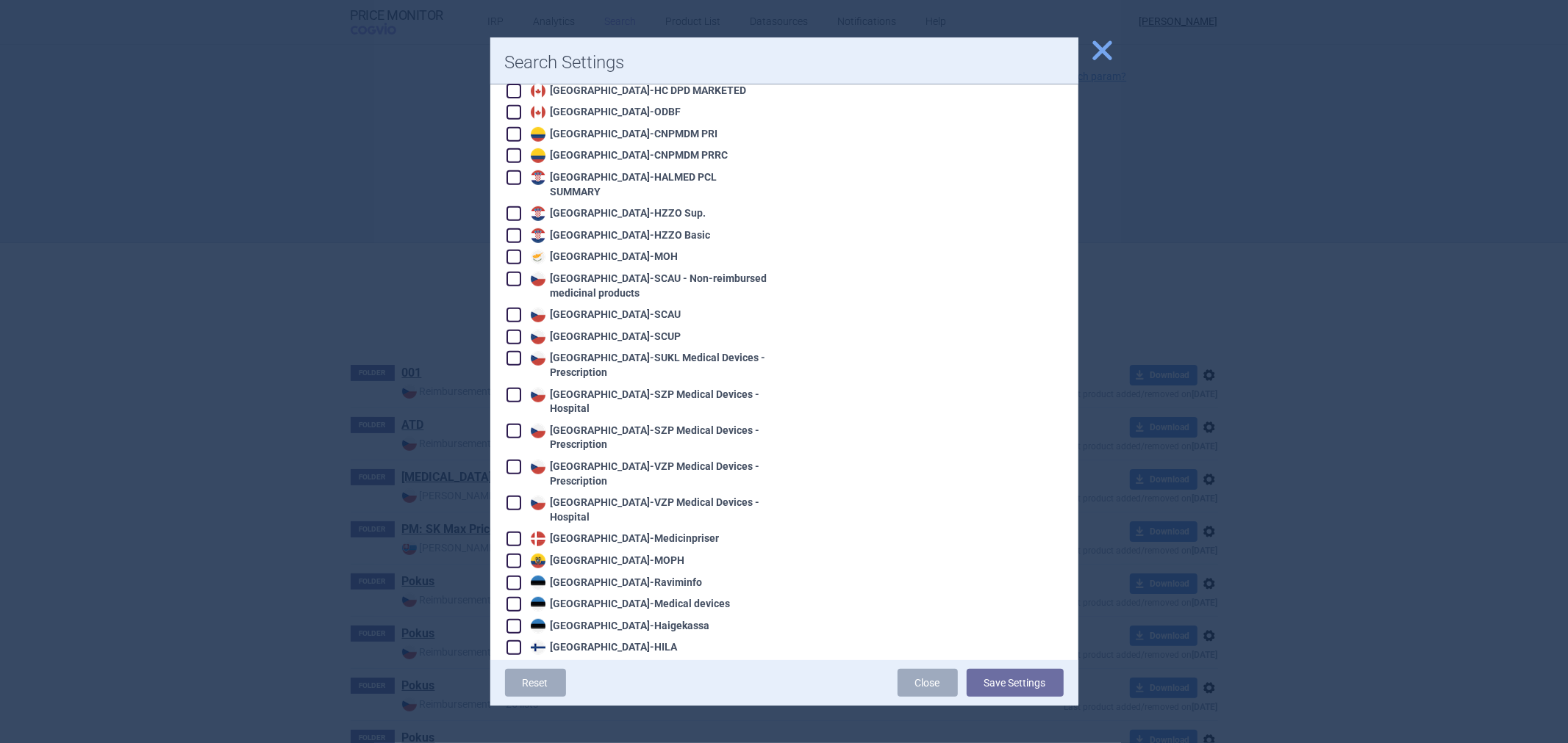
scroll to position [1011, 0]
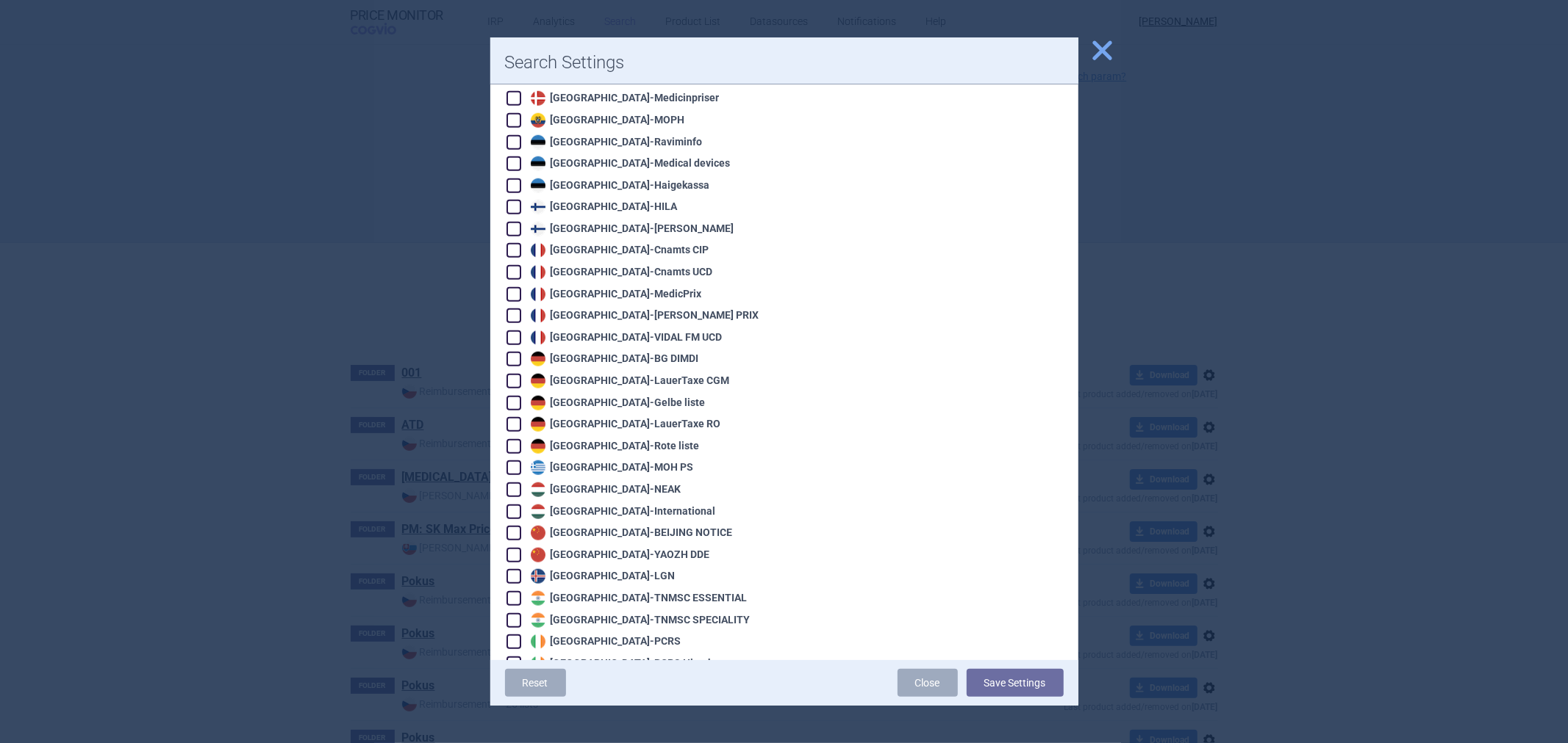
click at [626, 396] on div "Germany - Gelbe liste" at bounding box center [616, 403] width 179 height 15
checkbox input "true"
click at [979, 665] on div "Reset Close Save Settings" at bounding box center [784, 683] width 588 height 46
click at [984, 671] on button "Save Settings" at bounding box center [1016, 683] width 97 height 28
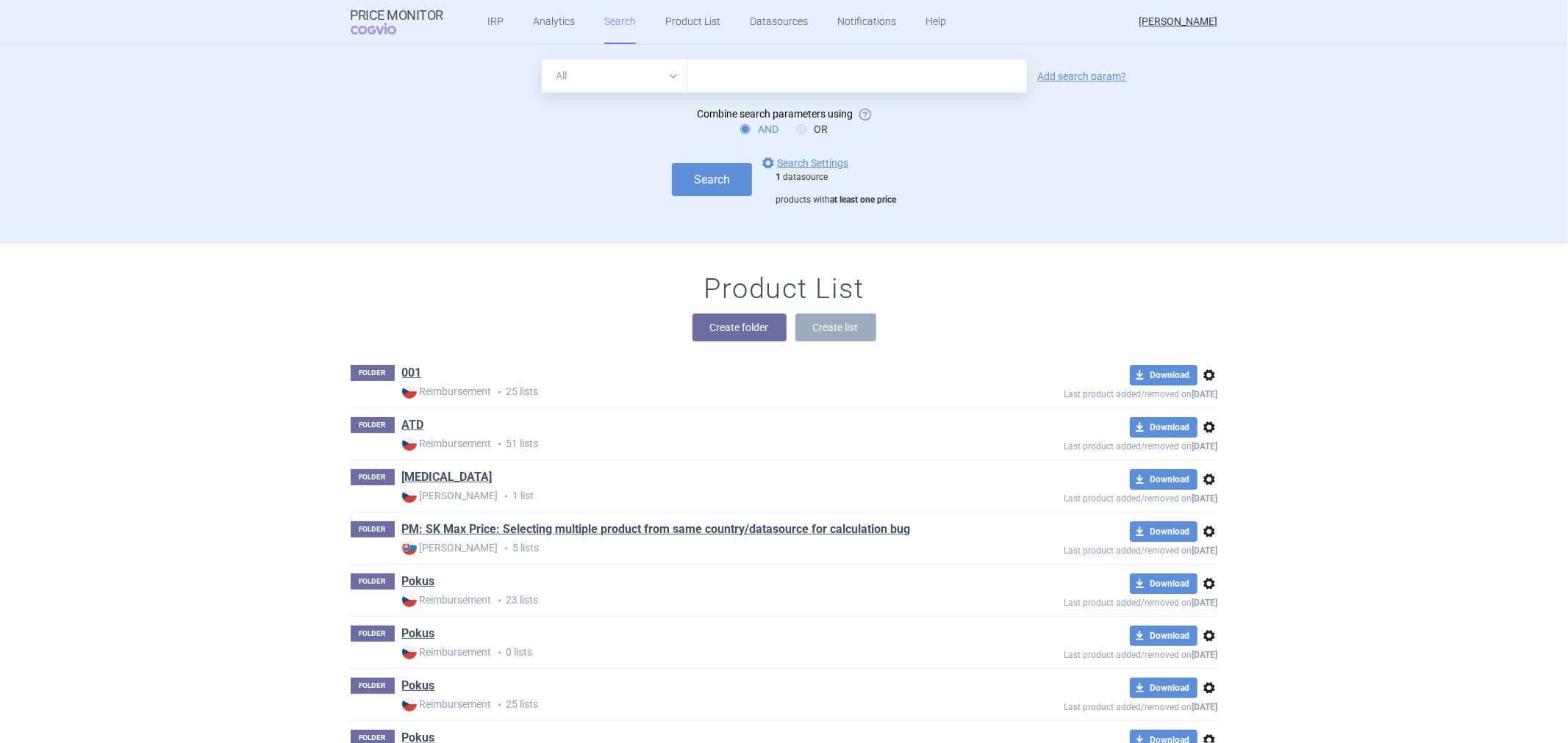
click at [704, 199] on div "Search options Search Settings 1 datasource products with at least one price" at bounding box center [784, 180] width 867 height 53
click at [706, 191] on button "Search" at bounding box center [711, 179] width 80 height 33
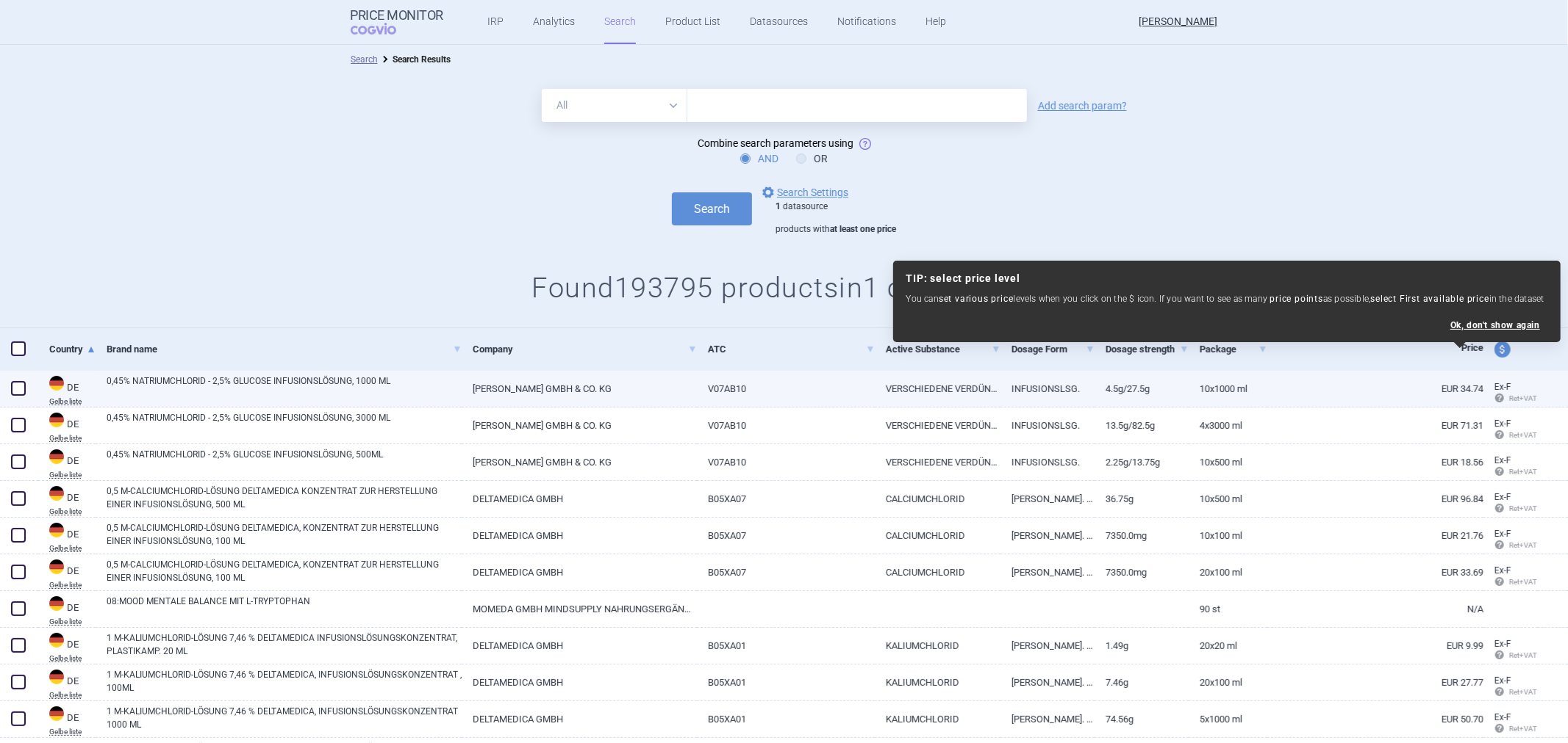
click at [714, 391] on link "V07AB10" at bounding box center [785, 389] width 178 height 36
select select "EUR"
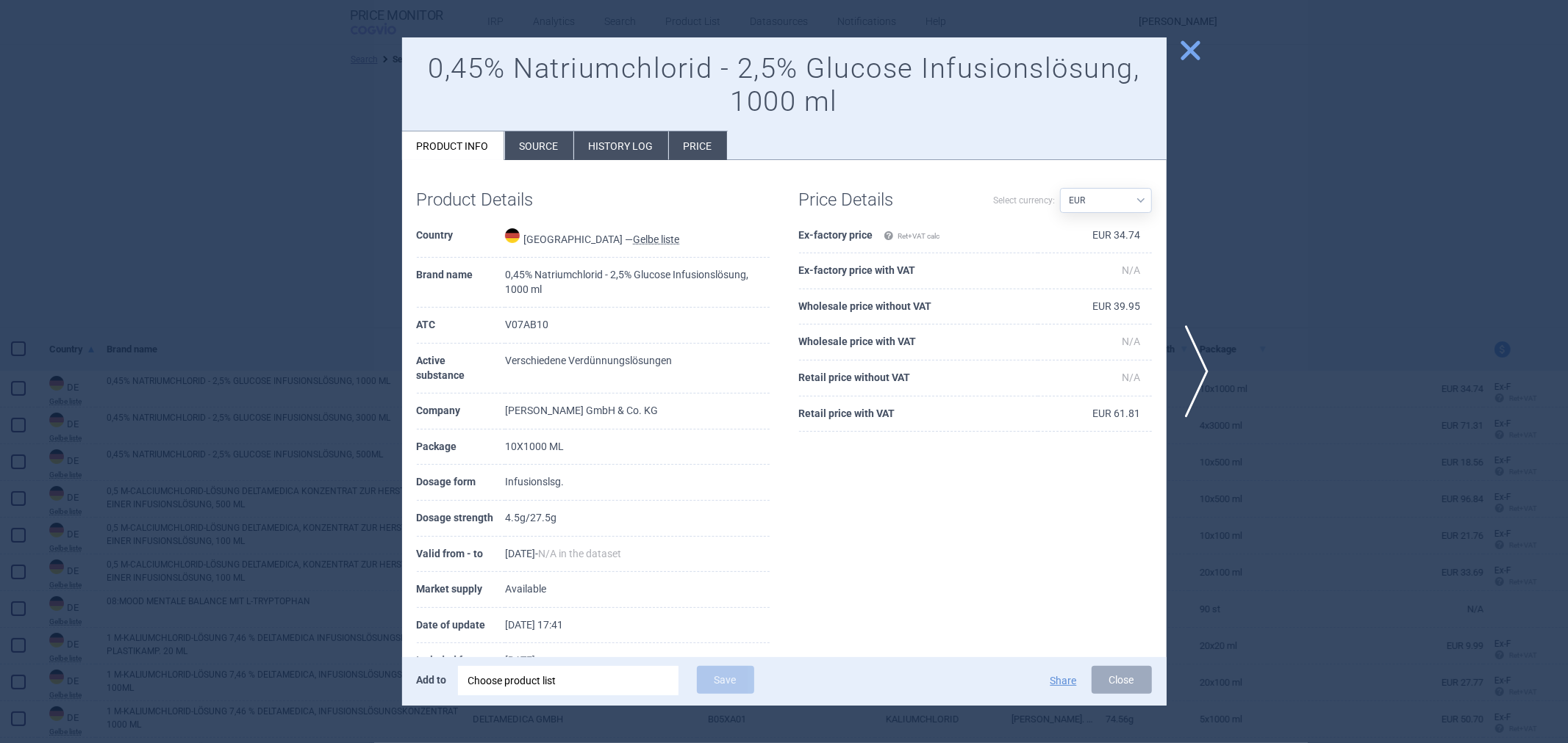
click at [1201, 40] on span "close" at bounding box center [1190, 51] width 26 height 26
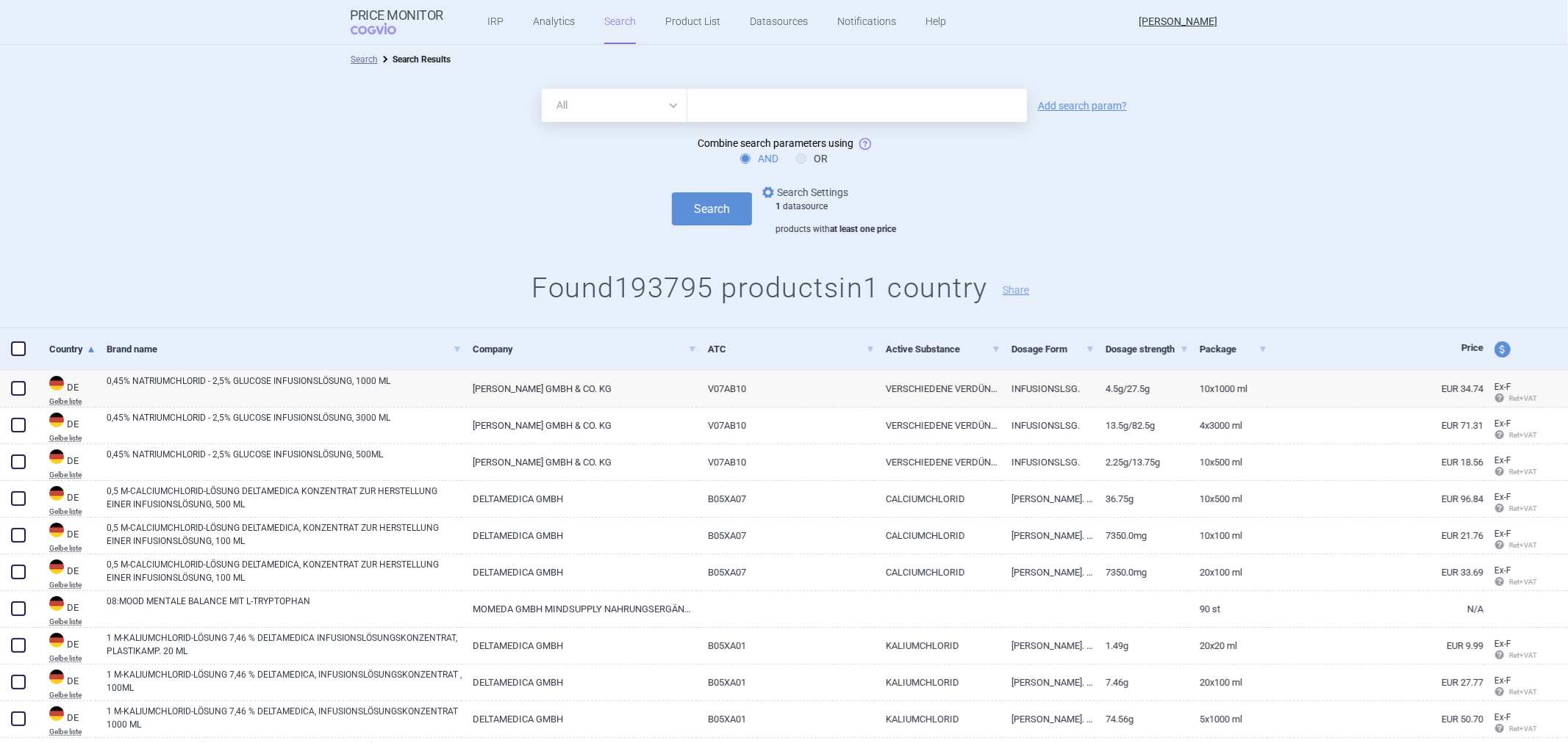
click at [803, 192] on link "options Search Settings" at bounding box center [803, 193] width 88 height 18
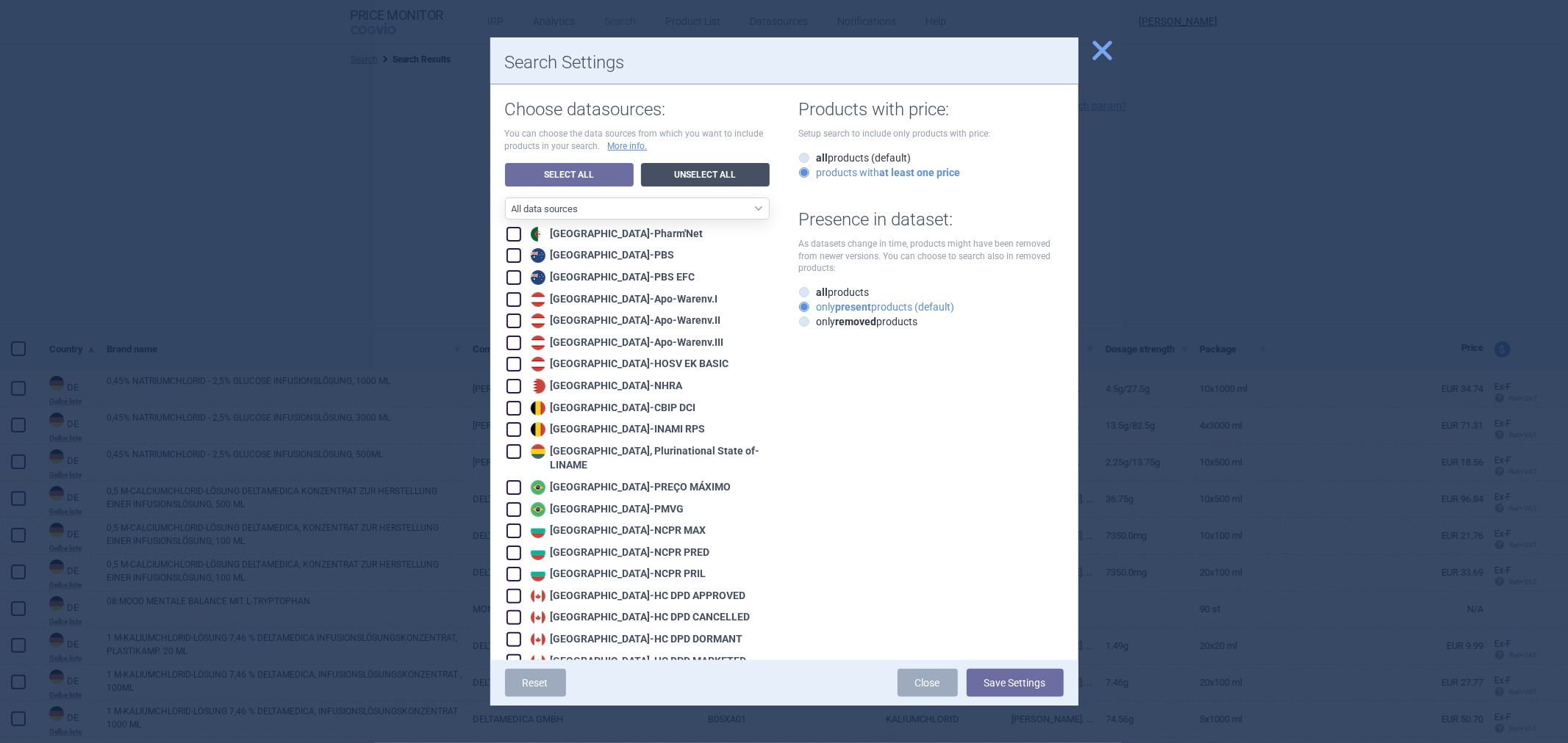
click at [705, 179] on link "Unselect All" at bounding box center [705, 175] width 128 height 24
checkbox input "false"
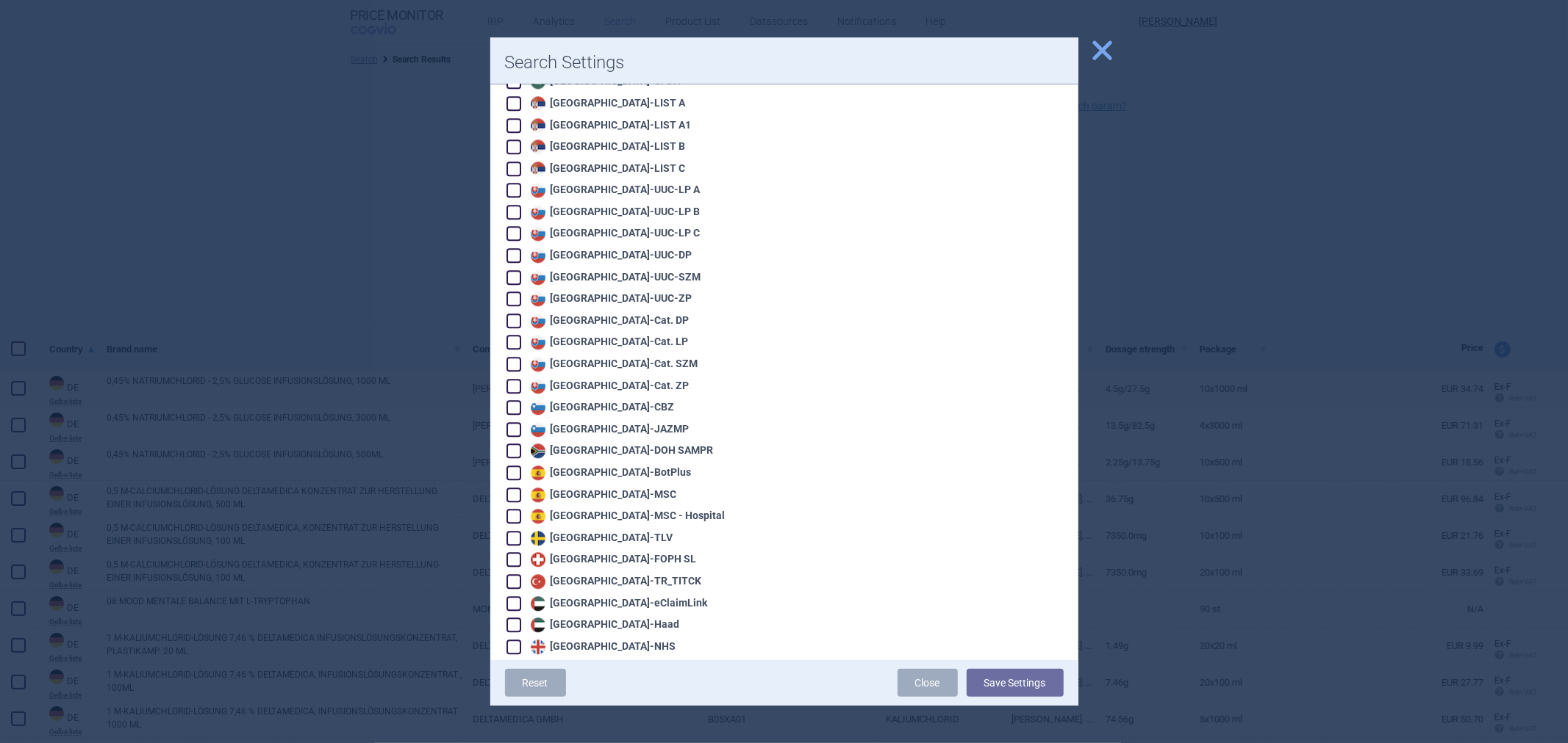
scroll to position [3093, 0]
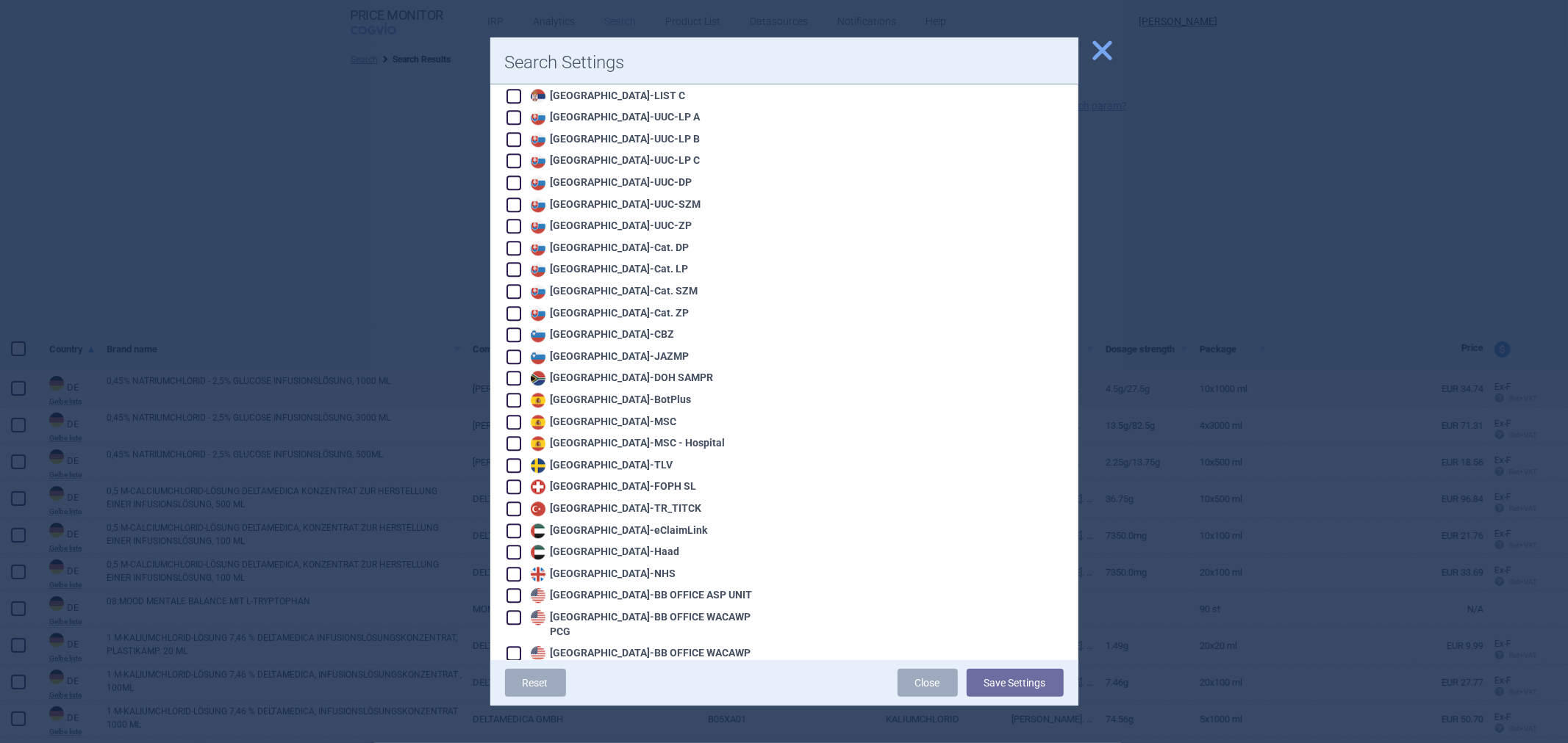
click at [597, 704] on div "United States - VA OPAL BIG4" at bounding box center [623, 711] width 194 height 15
checkbox input "true"
click at [597, 726] on div "United States - VA OPAL FSS" at bounding box center [621, 733] width 190 height 15
checkbox input "true"
click at [599, 743] on div "[GEOGRAPHIC_DATA] - [GEOGRAPHIC_DATA] OPAL NC" at bounding box center [619, 755] width 185 height 15
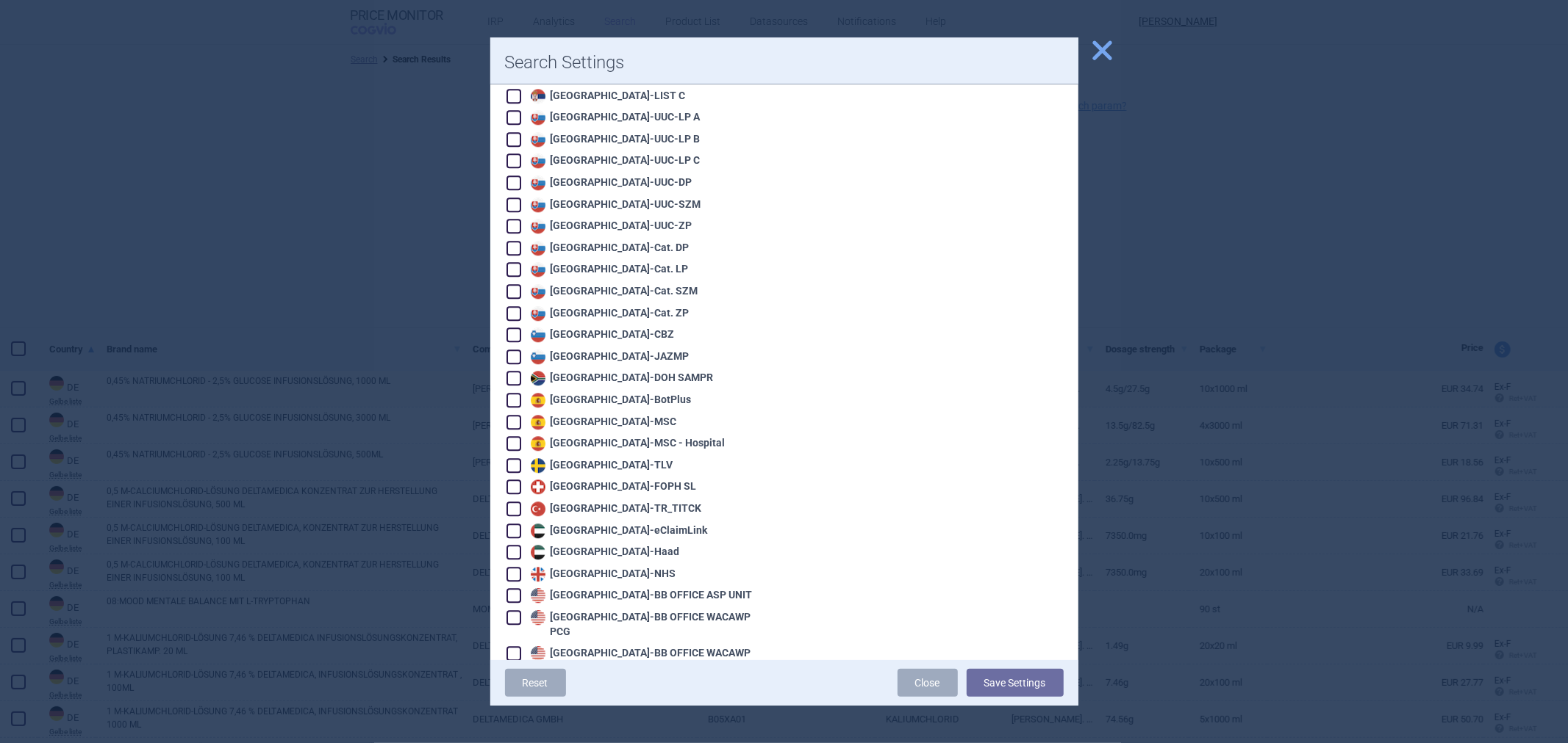
checkbox input "true"
click at [986, 679] on button "Save Settings" at bounding box center [1016, 683] width 97 height 28
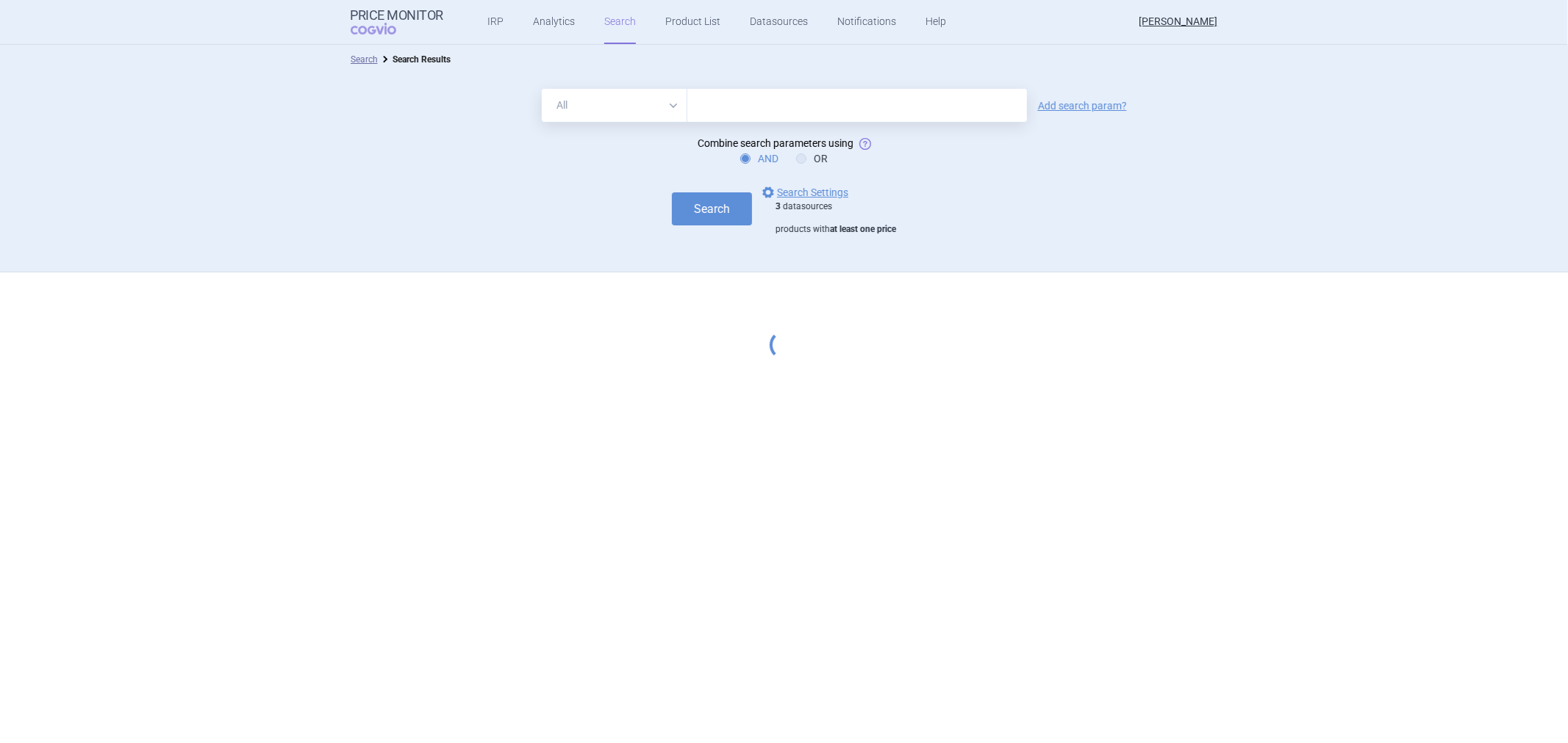
click at [761, 98] on input "text" at bounding box center [858, 104] width 340 height 33
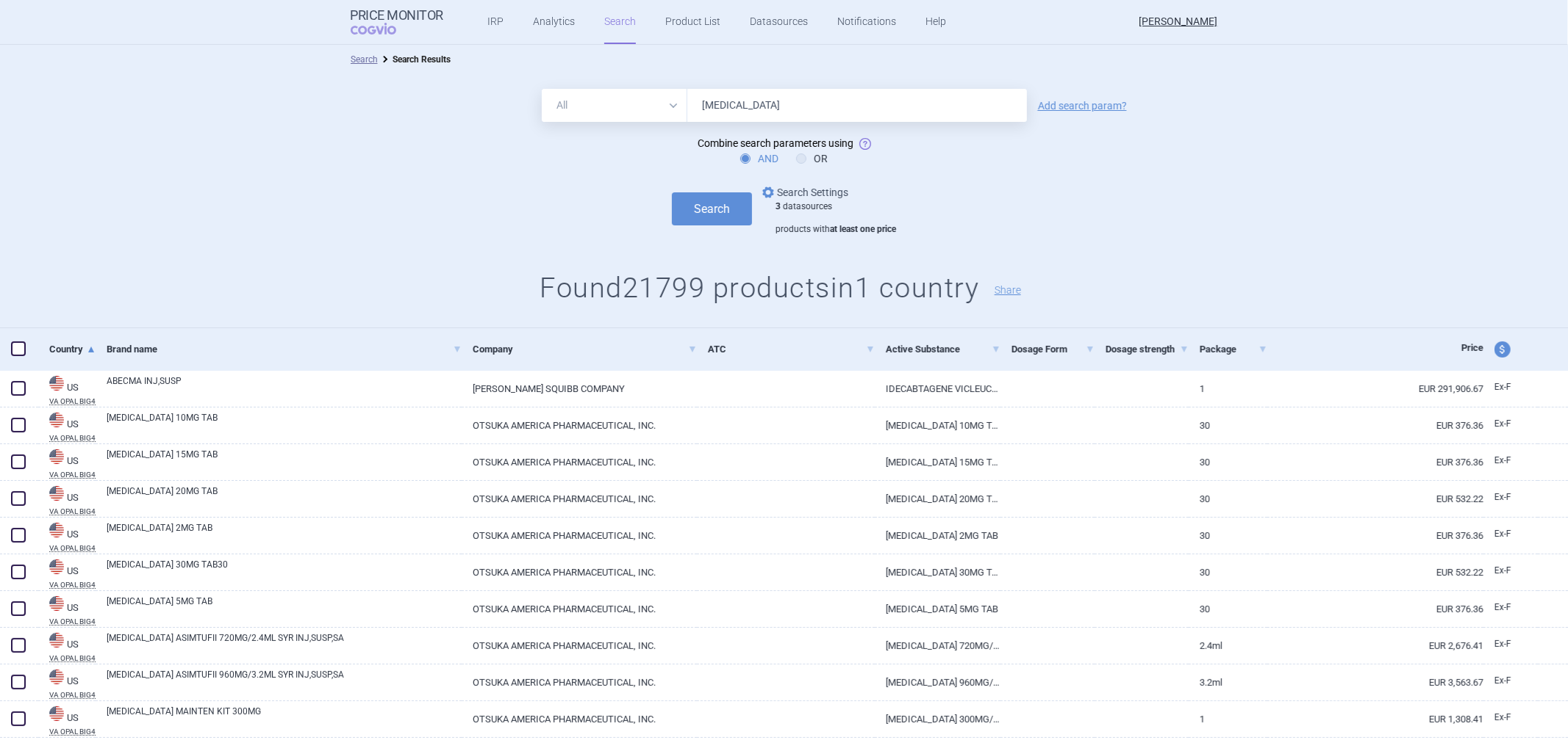
type input "[MEDICAL_DATA]"
click at [825, 188] on link "options Search Settings" at bounding box center [803, 193] width 88 height 18
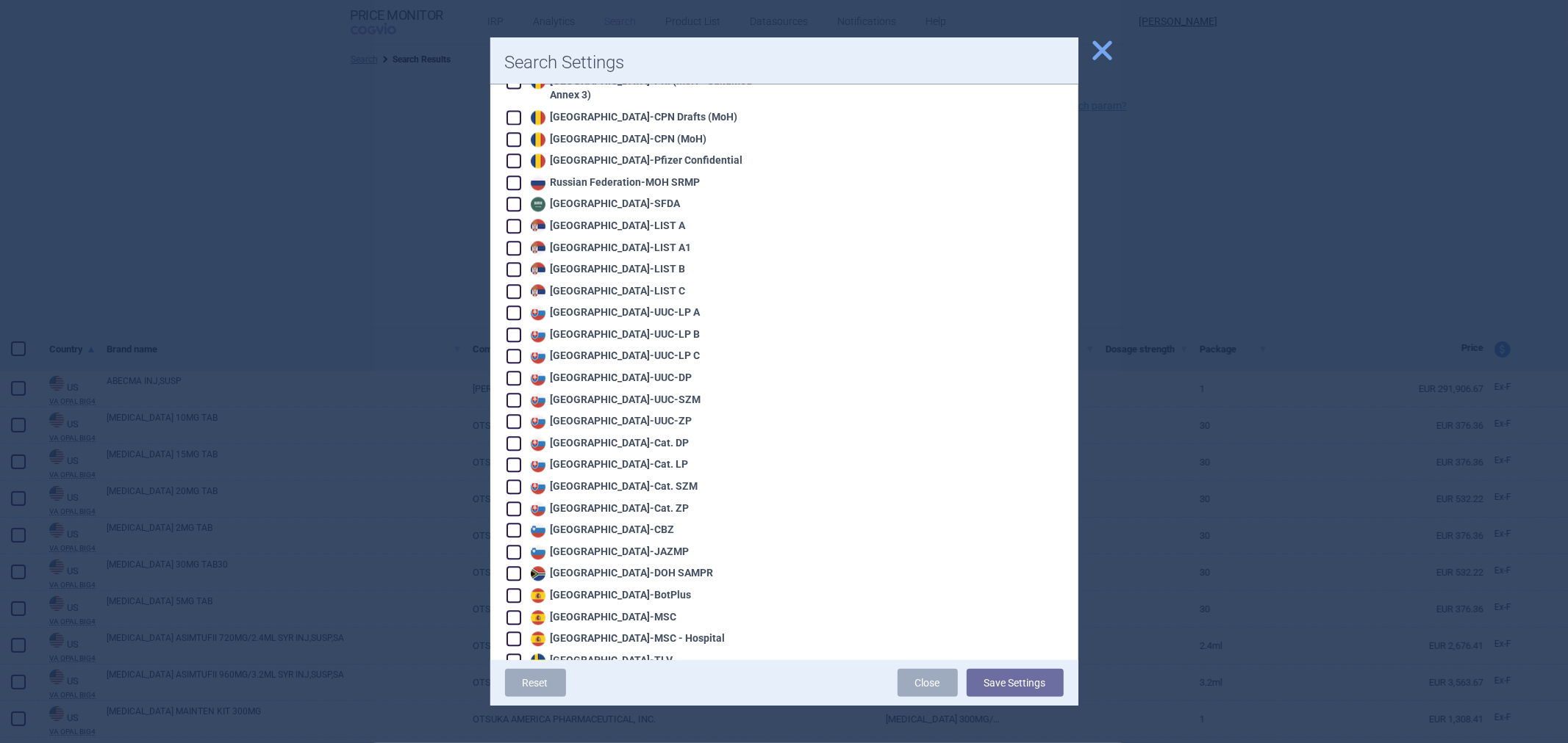
scroll to position [3093, 0]
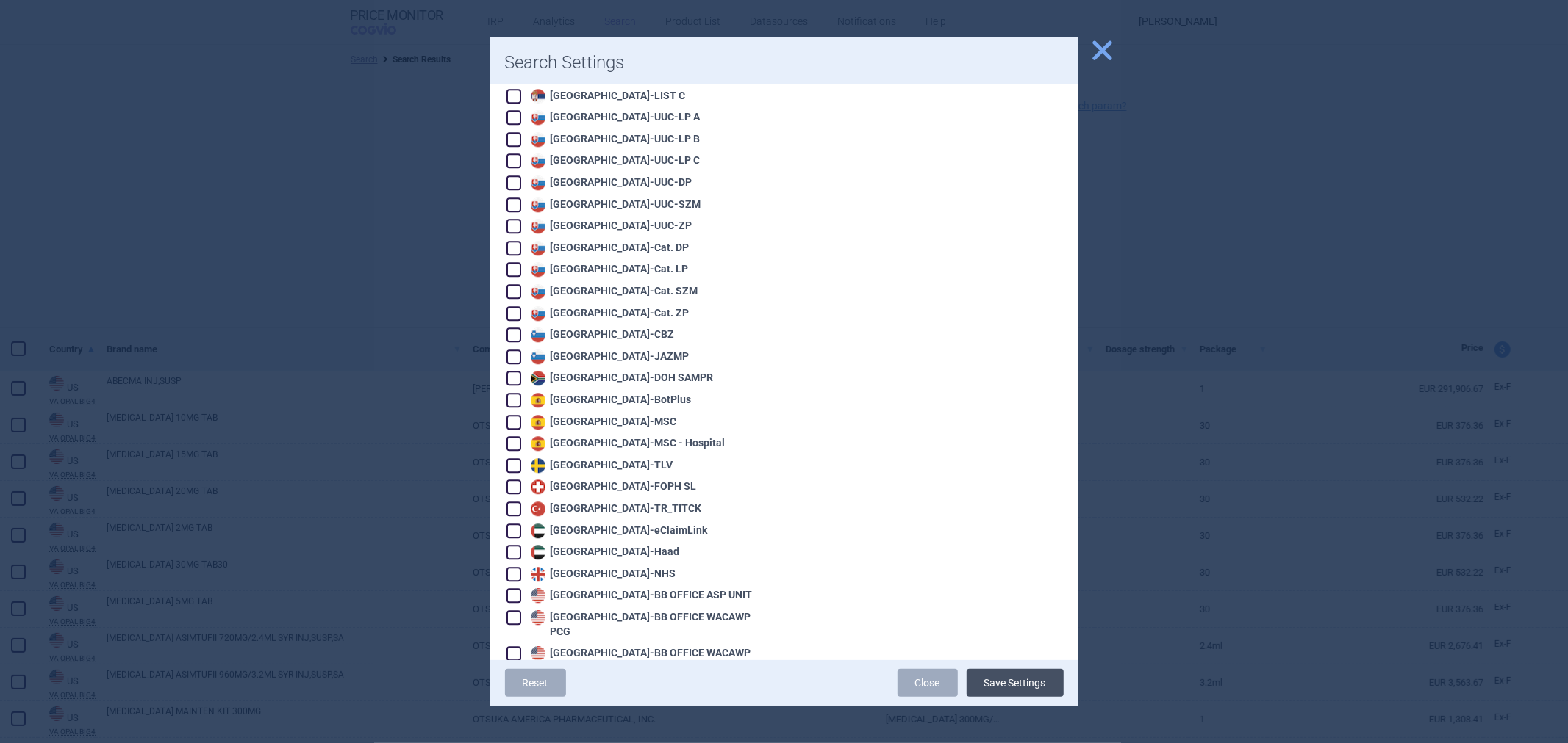
click at [985, 675] on button "Save Settings" at bounding box center [1016, 683] width 97 height 28
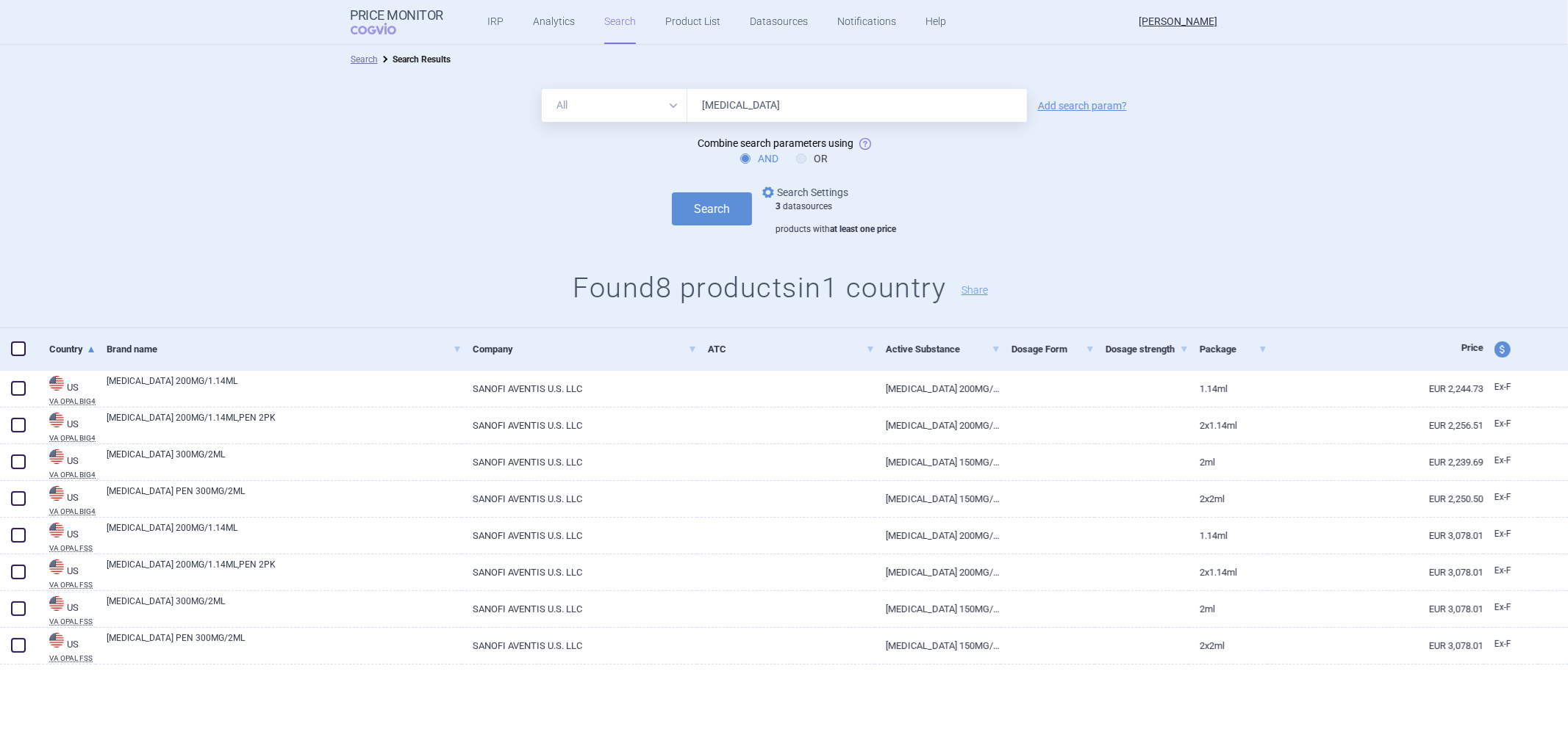
click at [812, 191] on link "options Search Settings" at bounding box center [803, 193] width 88 height 18
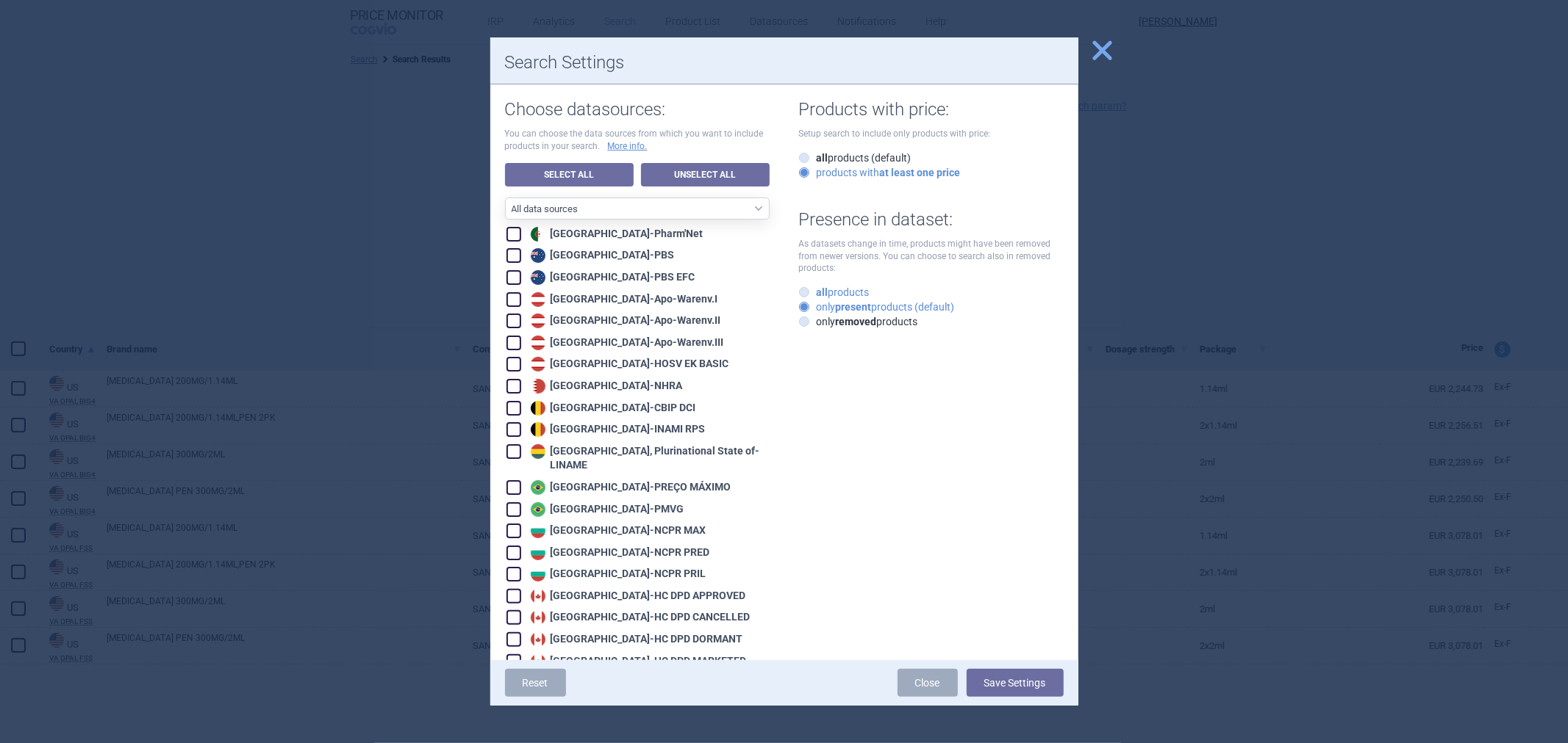
click at [832, 291] on label "all products" at bounding box center [834, 292] width 71 height 15
click at [814, 291] on input "all products" at bounding box center [807, 293] width 15 height 15
radio input "true"
click at [981, 691] on button "Save Settings" at bounding box center [1016, 683] width 97 height 28
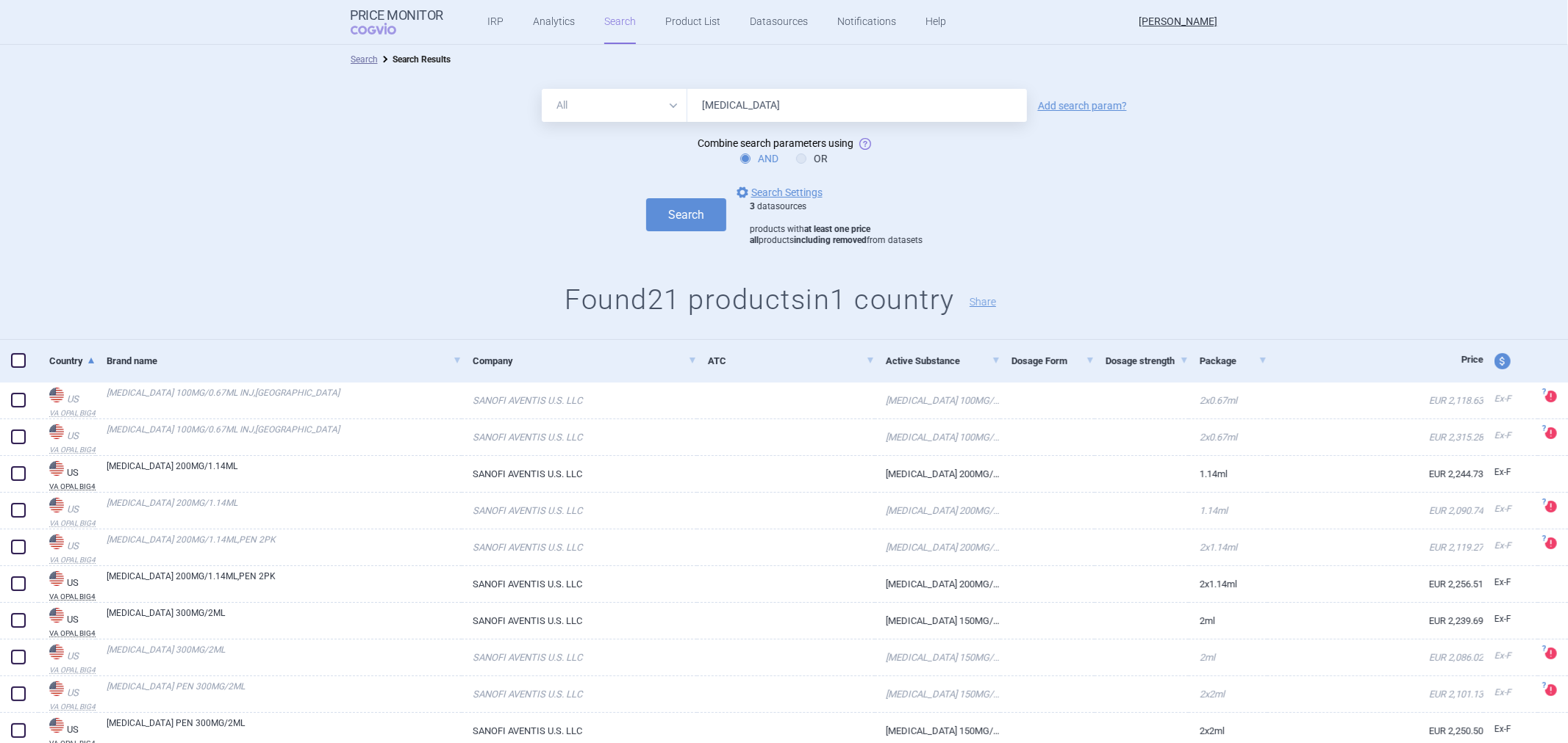
click at [730, 105] on input "[MEDICAL_DATA]" at bounding box center [858, 104] width 340 height 33
type input "[MEDICAL_DATA]"
click at [635, 159] on div "AND OR" at bounding box center [784, 158] width 1568 height 15
click at [782, 194] on link "options Search Settings" at bounding box center [777, 193] width 88 height 18
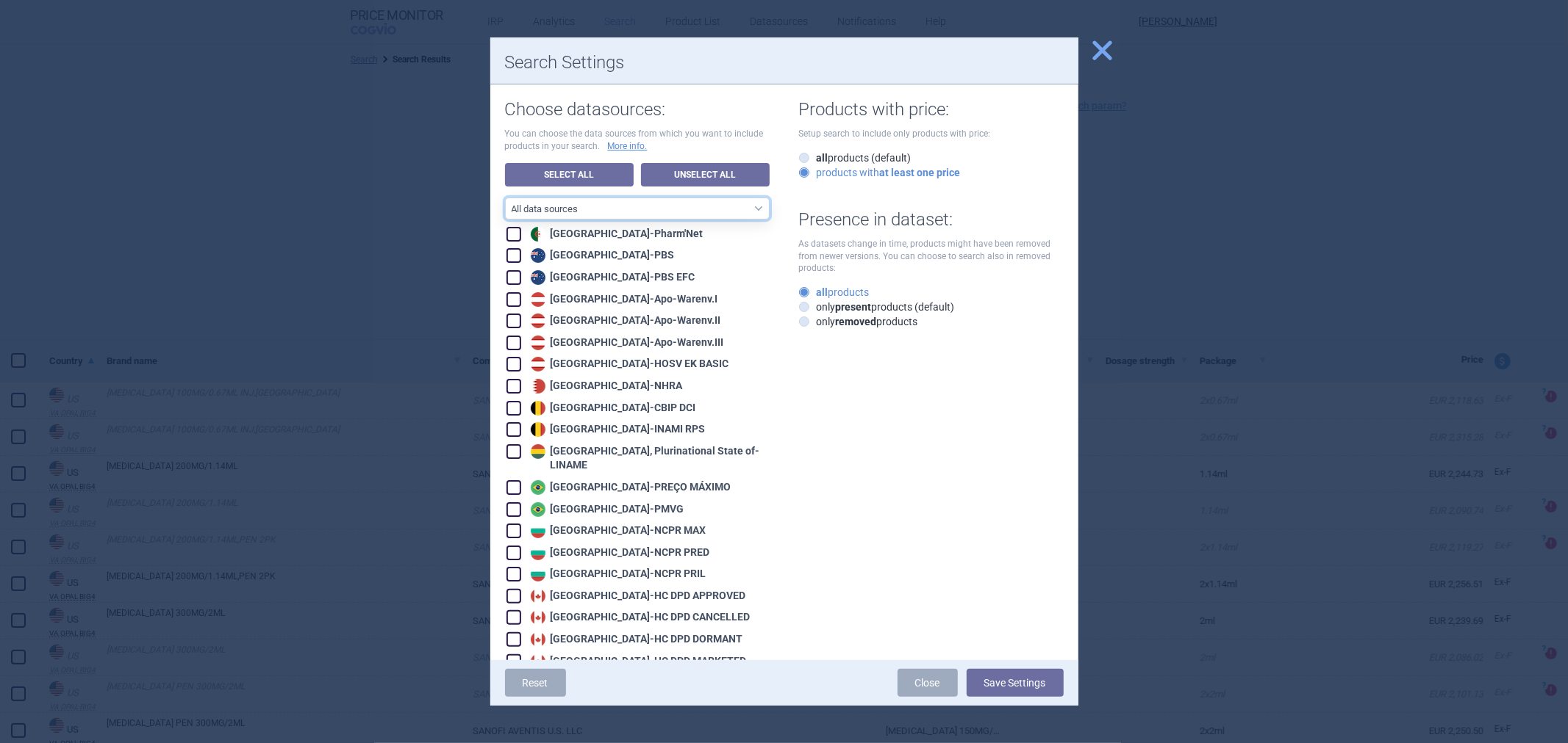
click at [696, 207] on select "All data sources CZ reference sources - Reimbursement SK reference sources - Of…" at bounding box center [637, 209] width 264 height 22
click at [674, 209] on select "All data sources CZ reference sources - Reimbursement SK reference sources - Of…" at bounding box center [637, 209] width 264 height 22
select select "d741af05-291f-48c3-a671-220b2a874d8d"
click at [505, 198] on select "All data sources CZ reference sources - Reimbursement SK reference sources - Of…" at bounding box center [637, 209] width 264 height 22
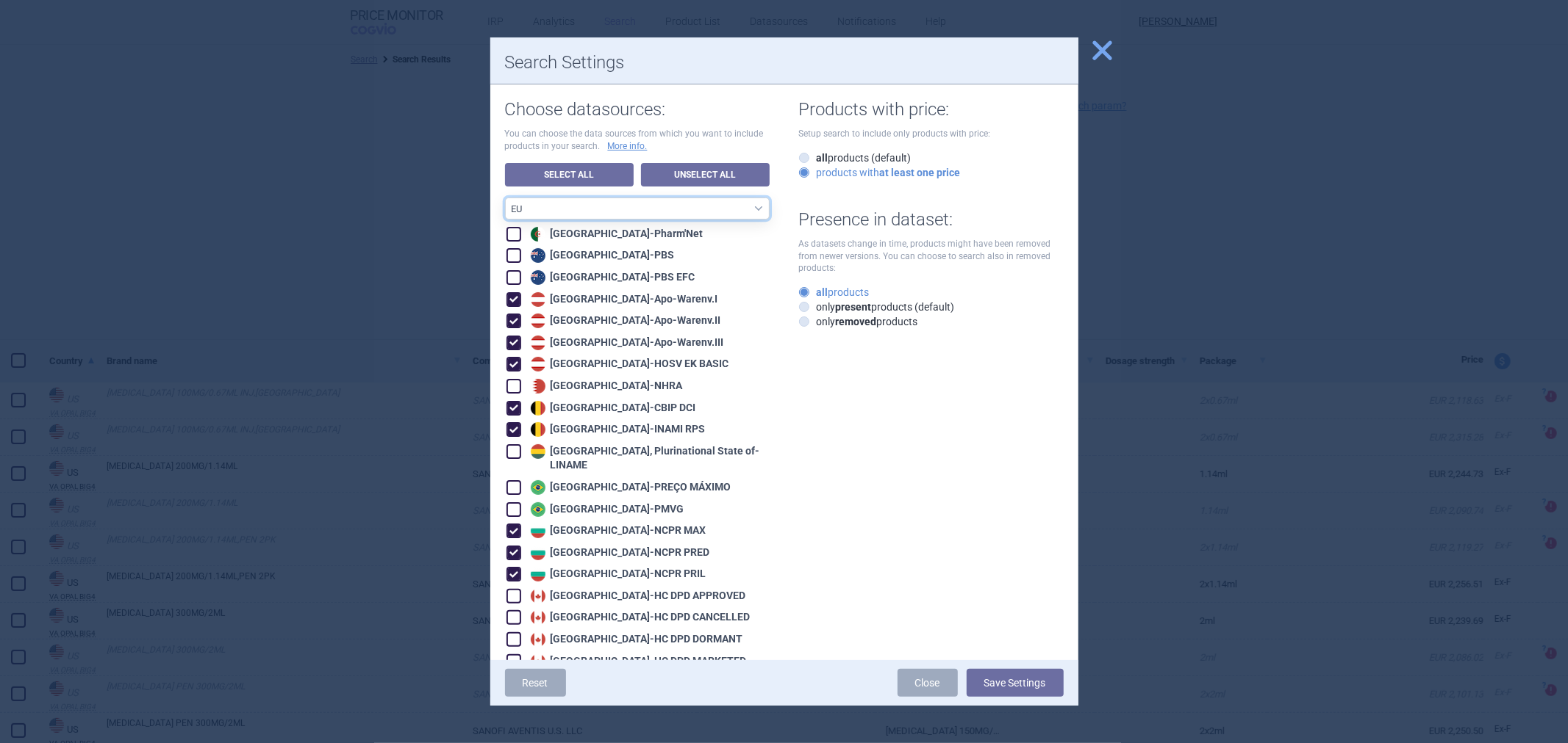
checkbox input "true"
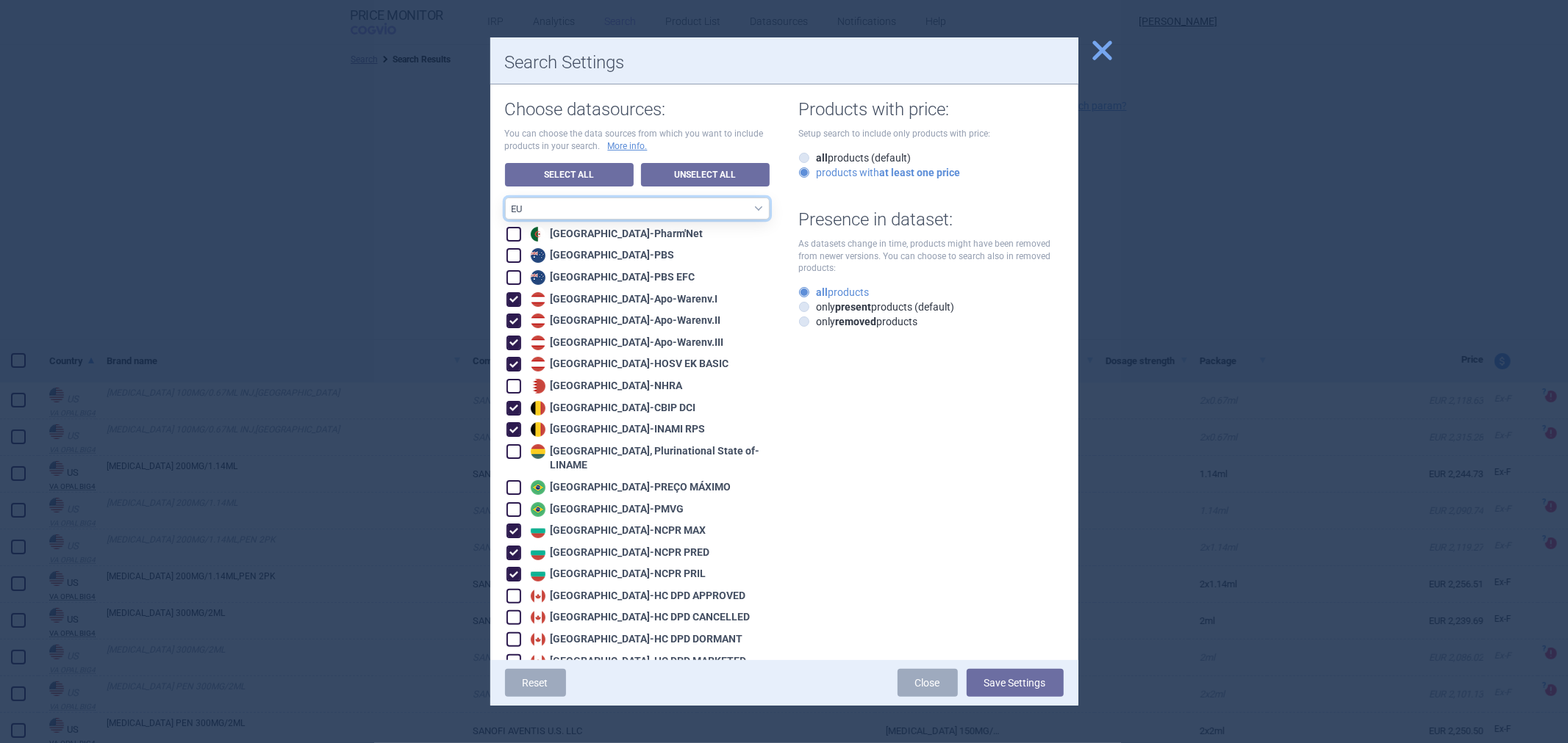
checkbox input "true"
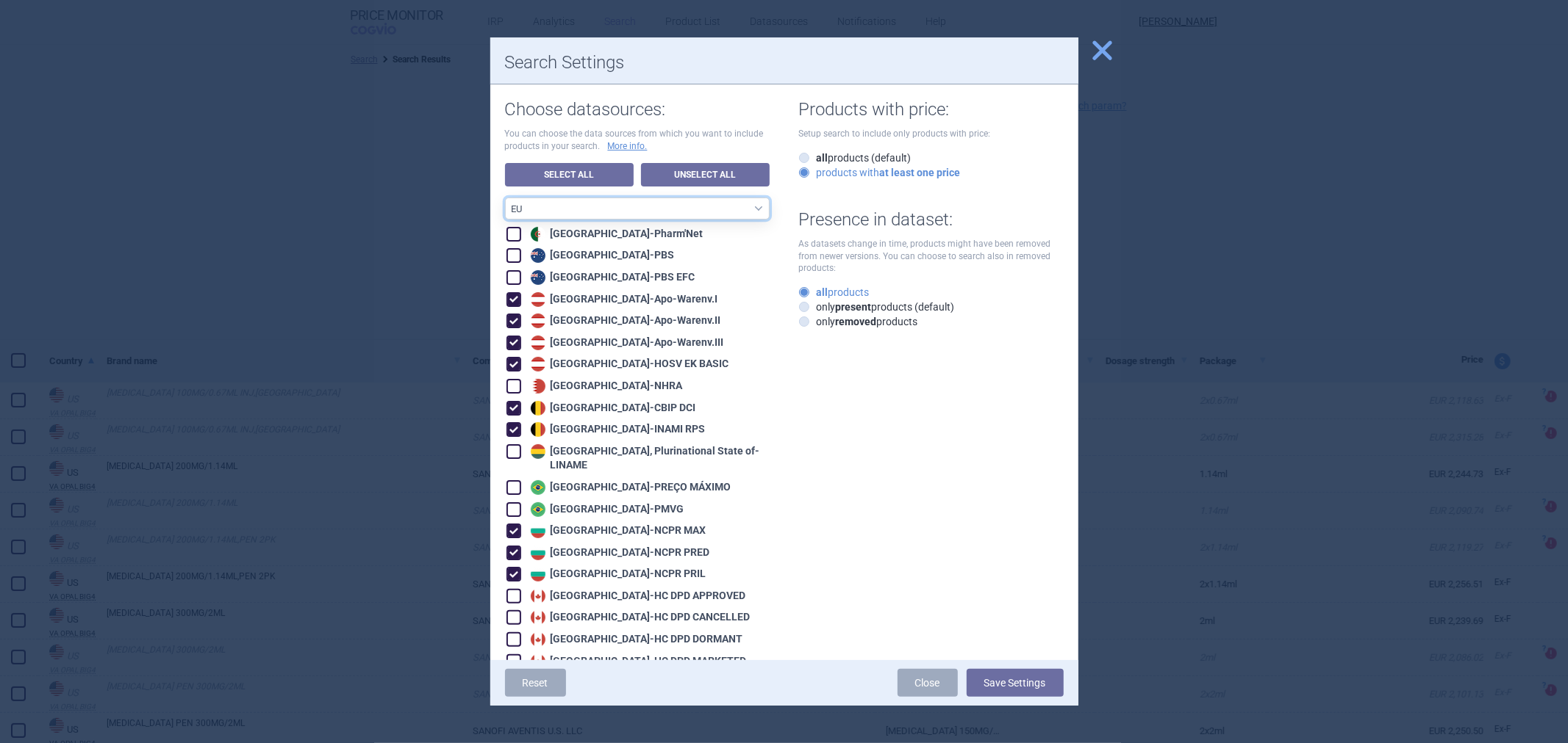
checkbox input "true"
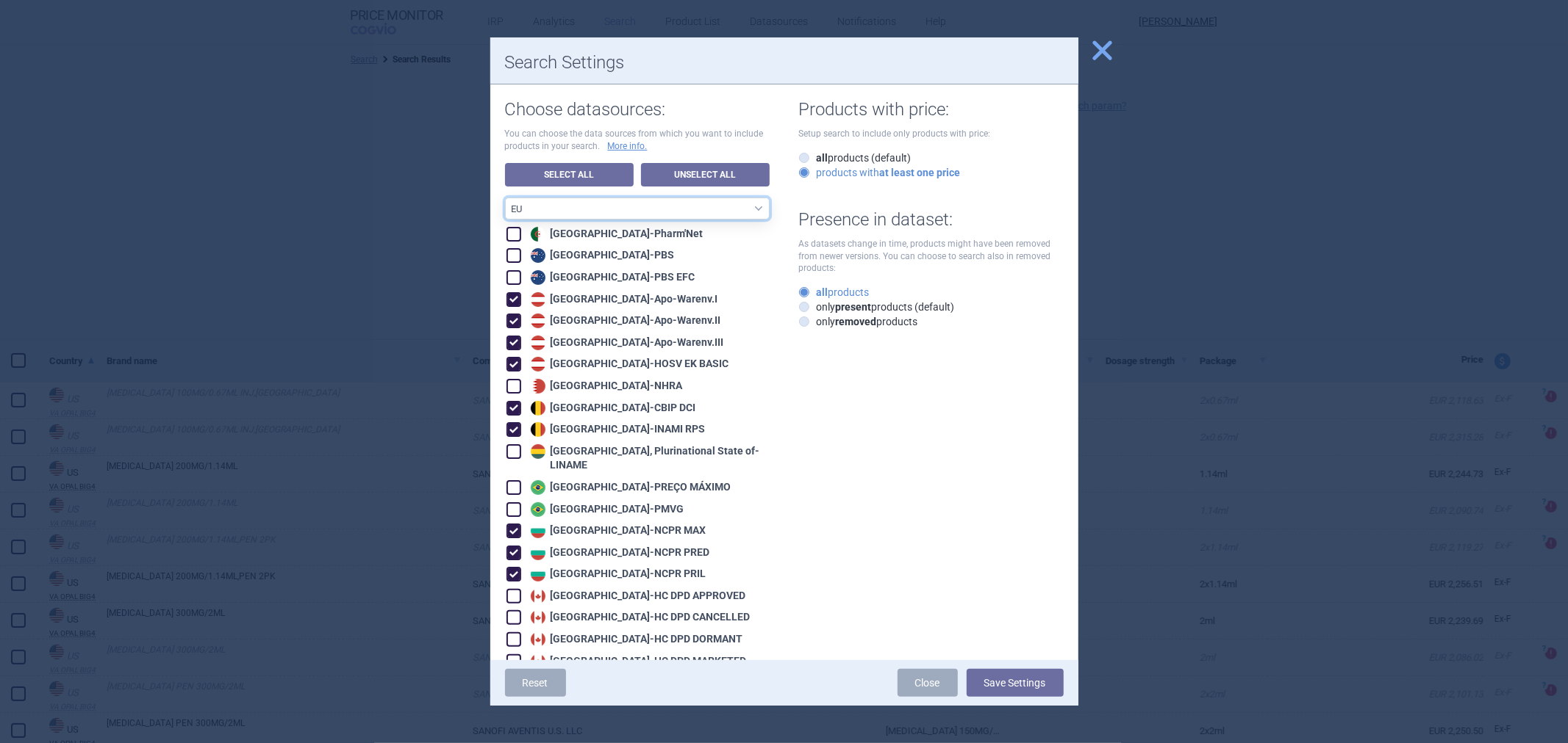
checkbox input "true"
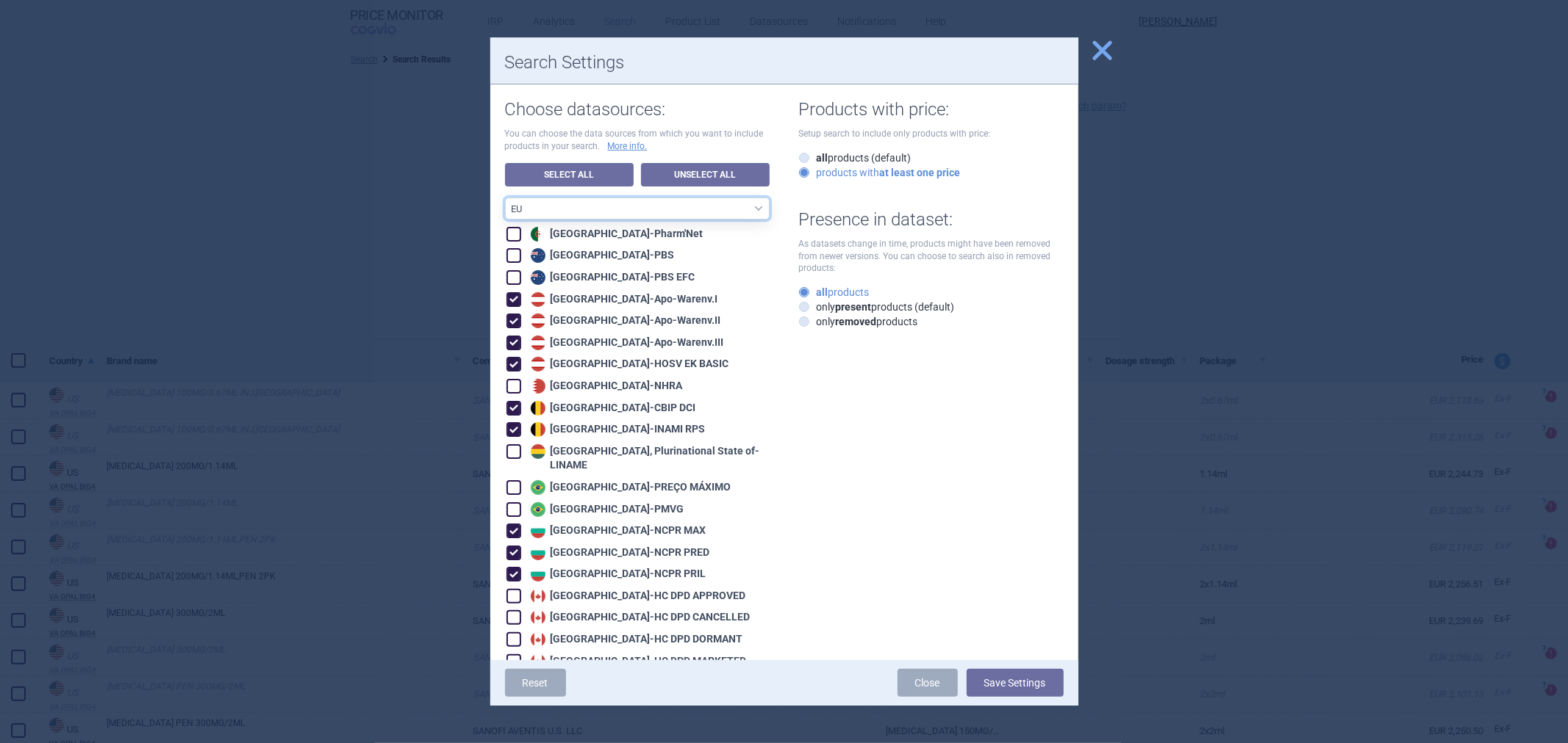
checkbox input "true"
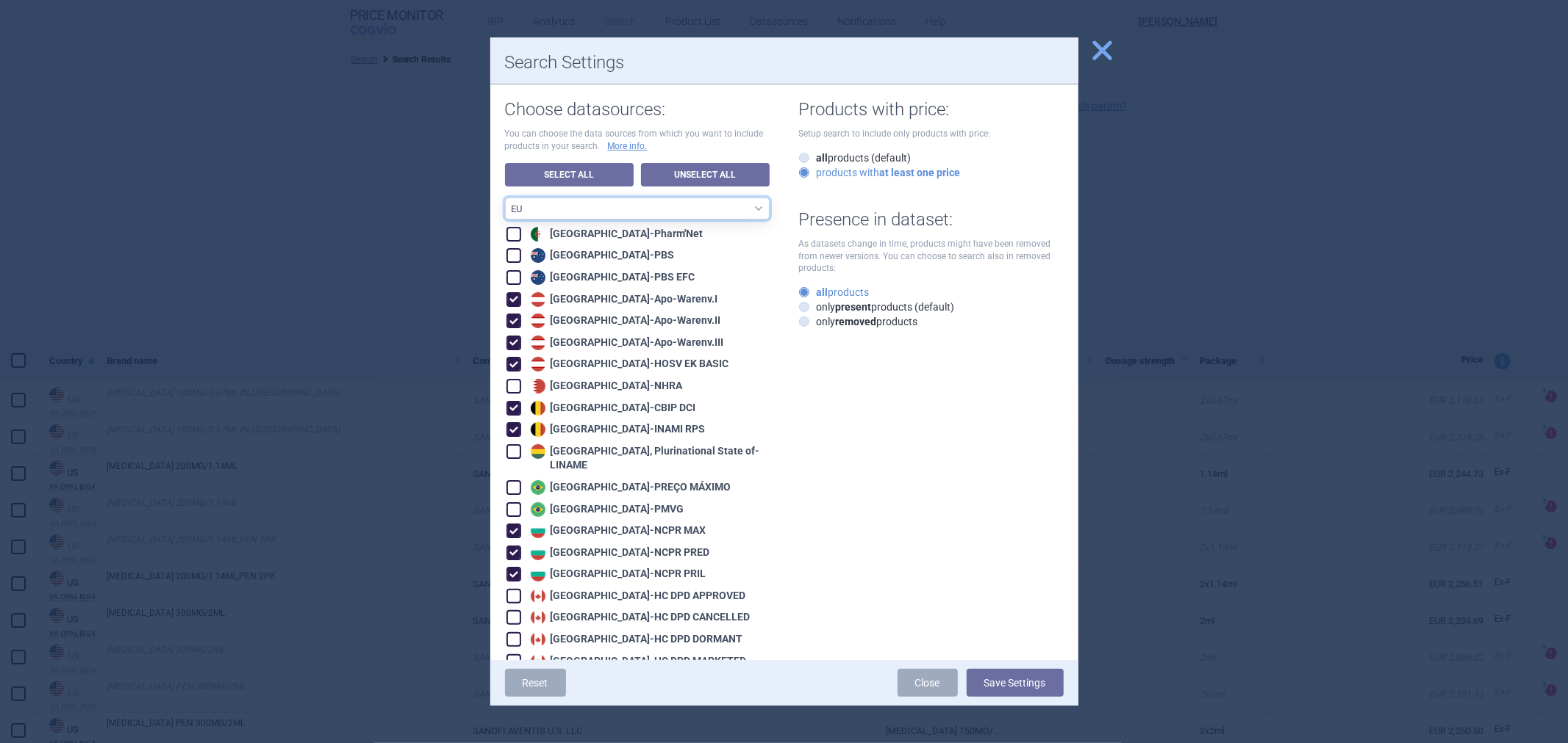
checkbox input "true"
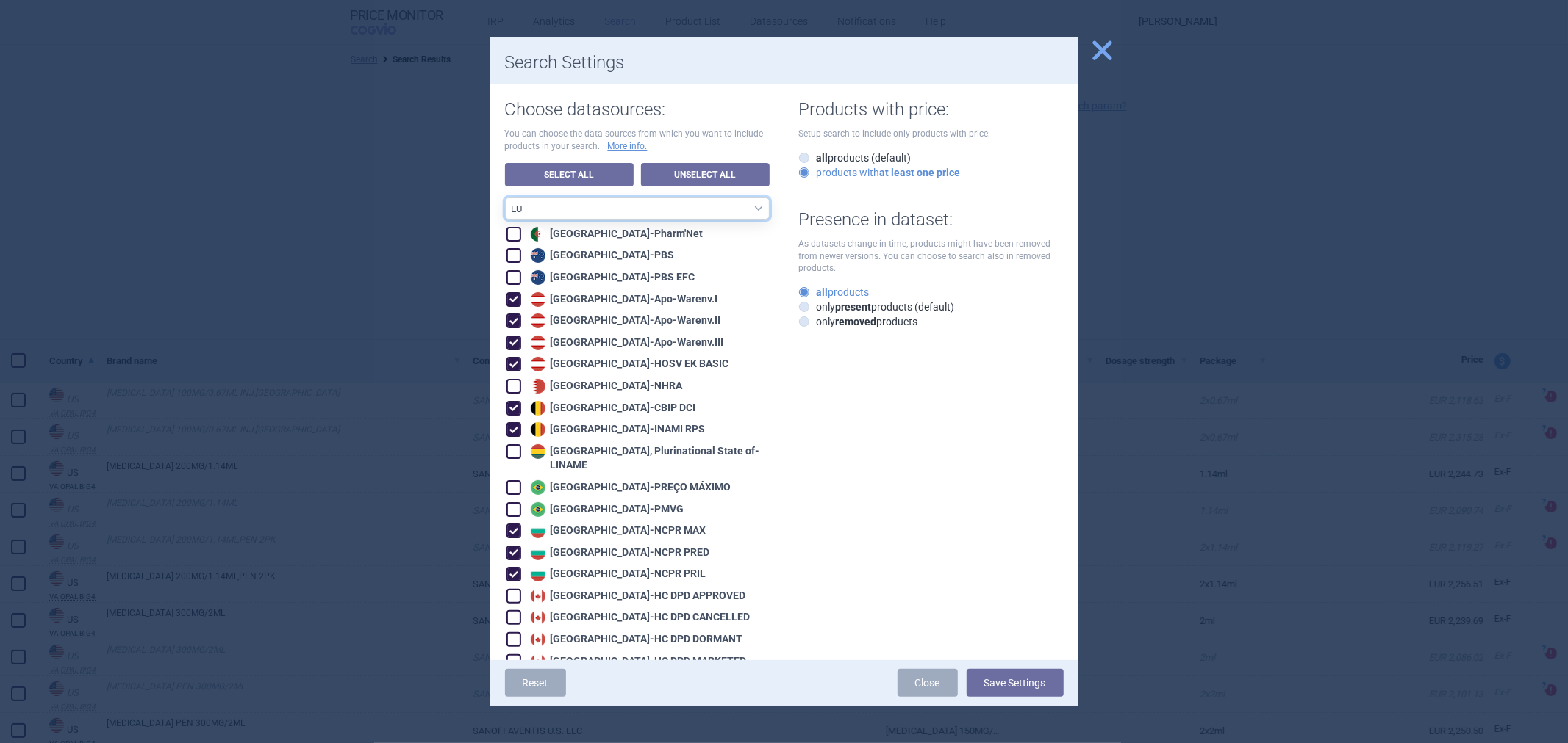
checkbox input "true"
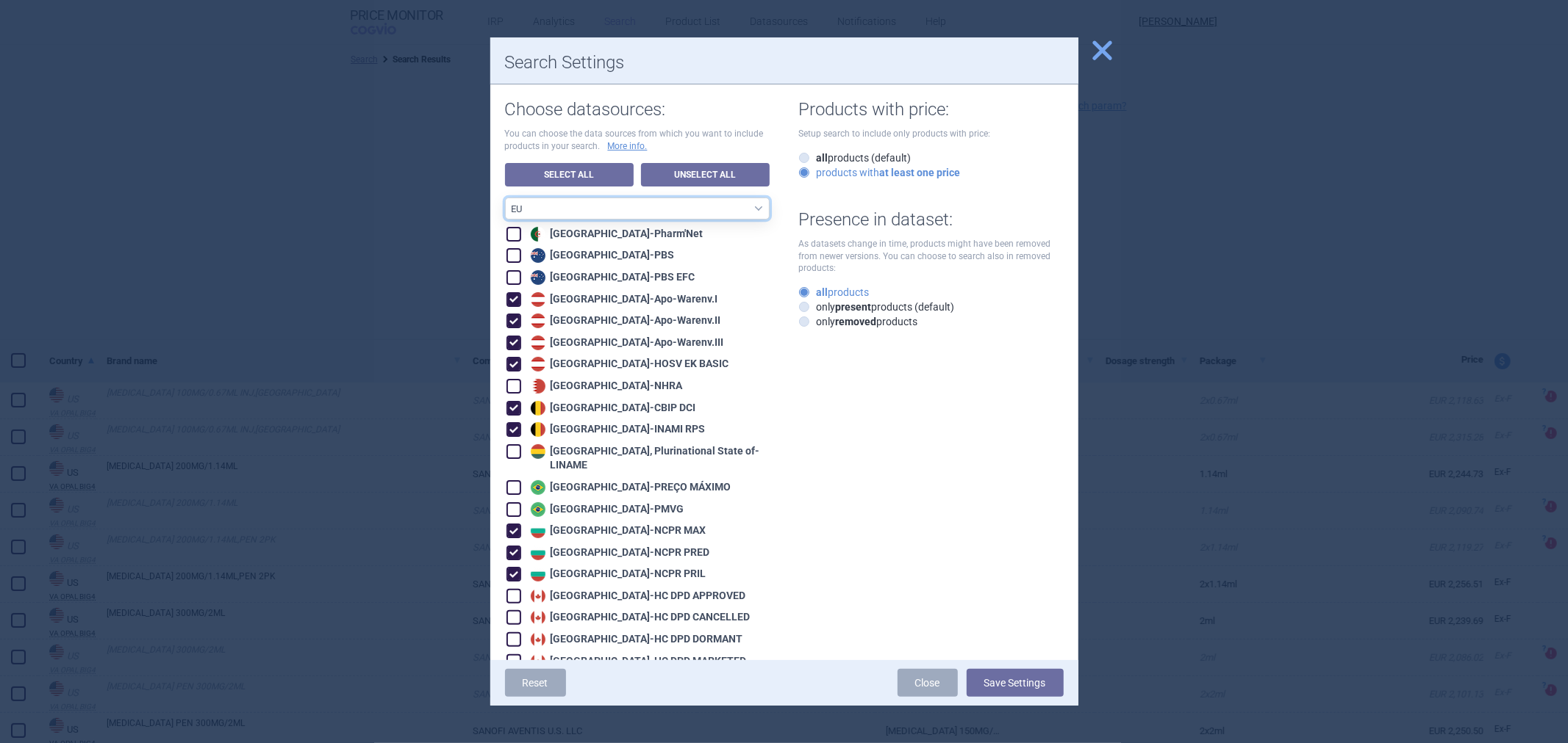
checkbox input "true"
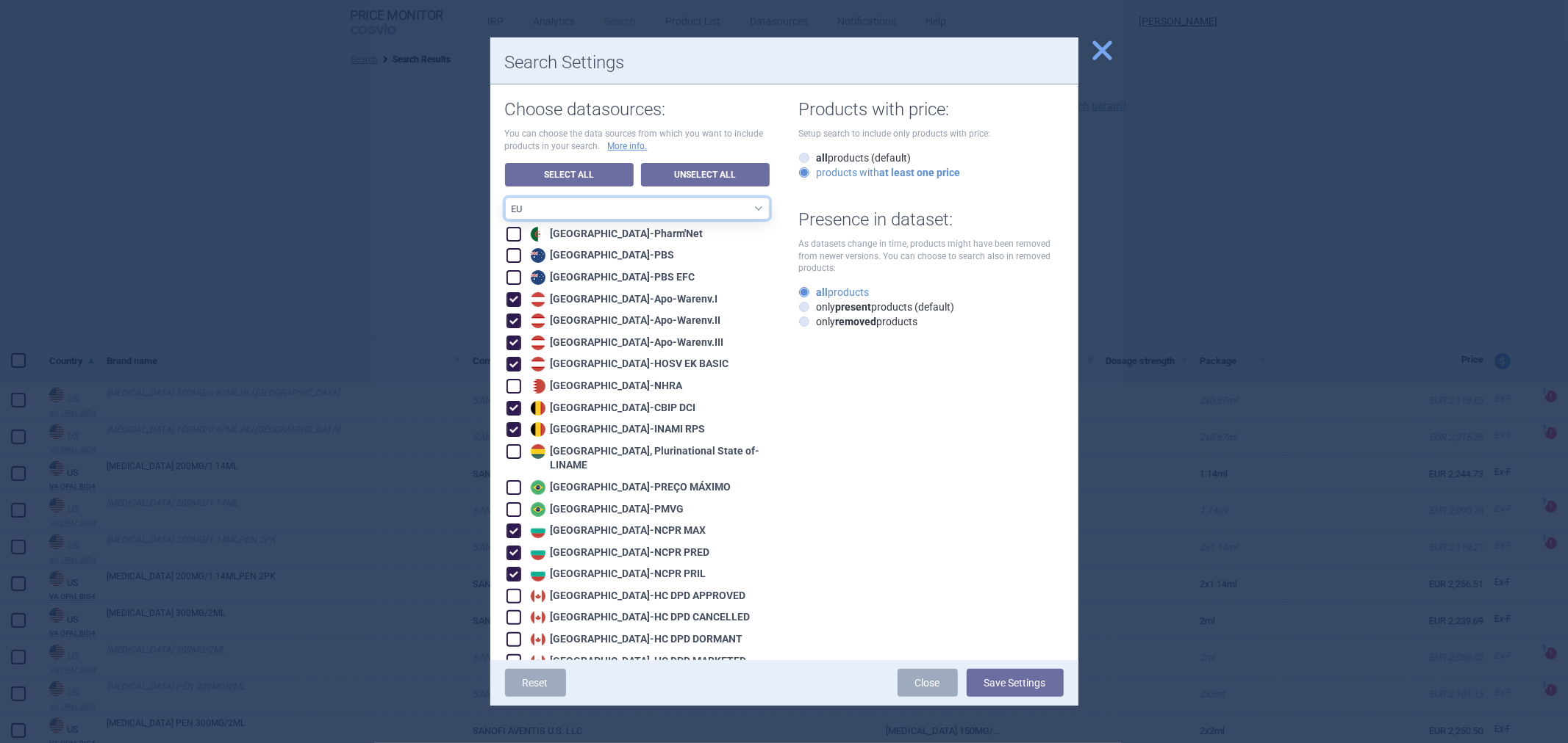
checkbox input "true"
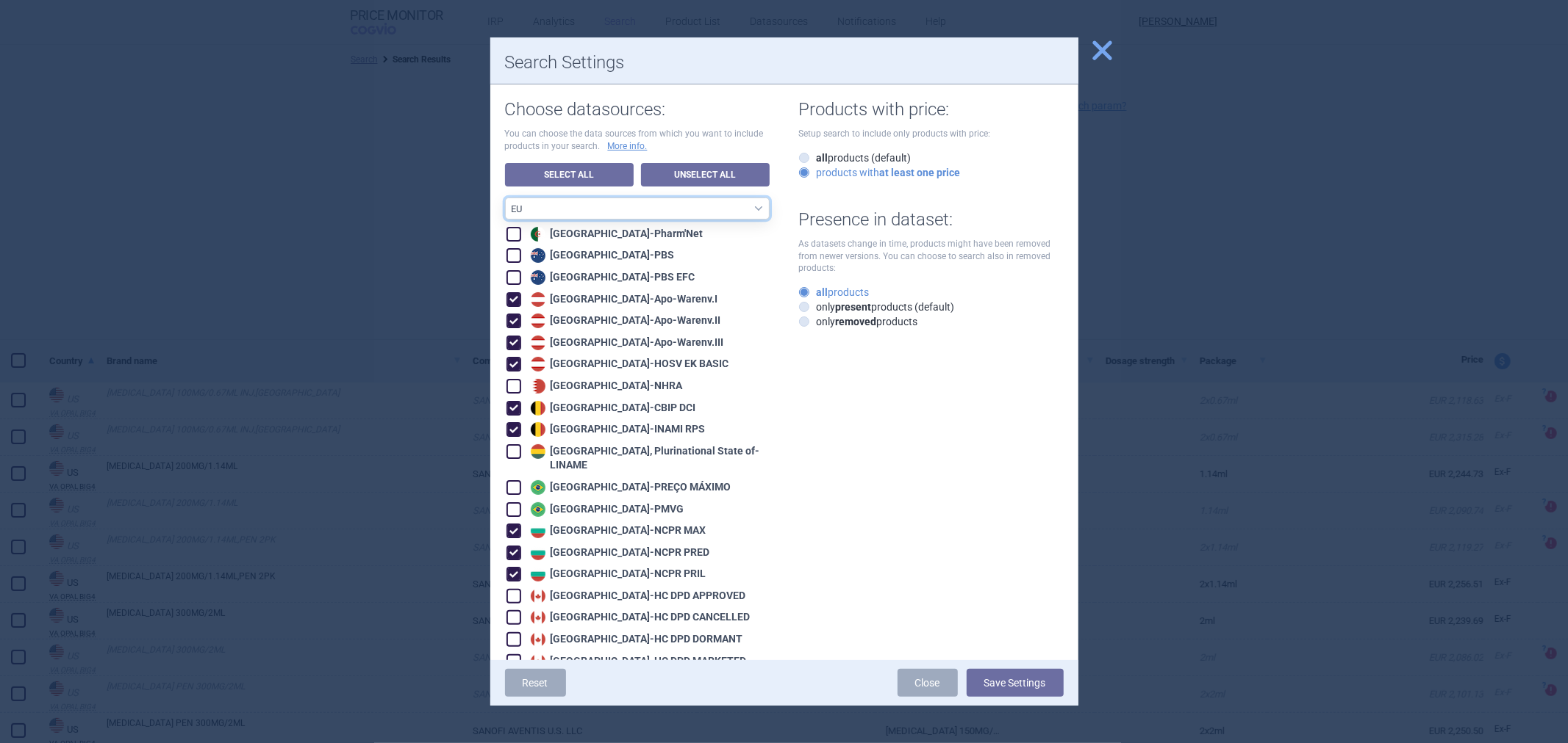
checkbox input "true"
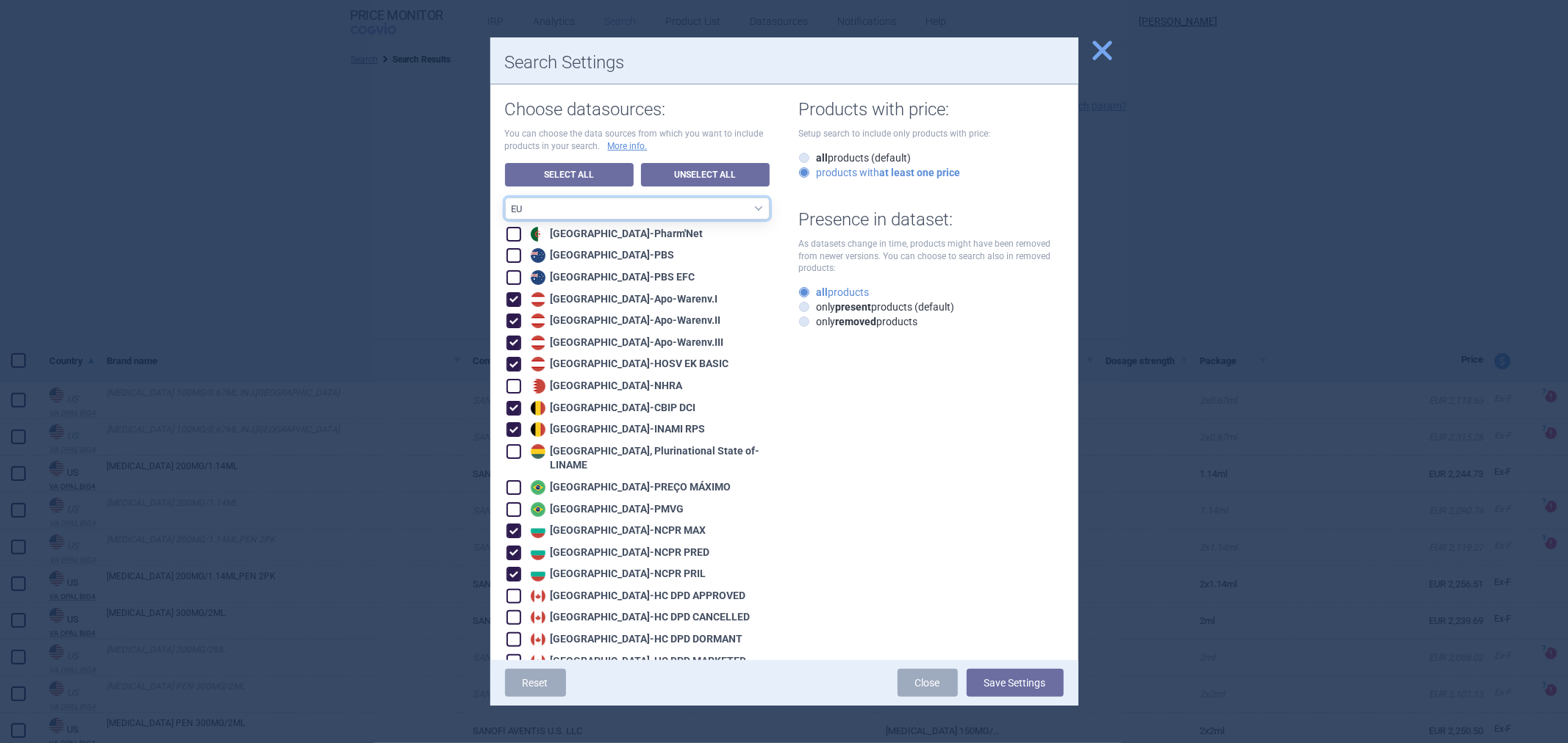
checkbox input "true"
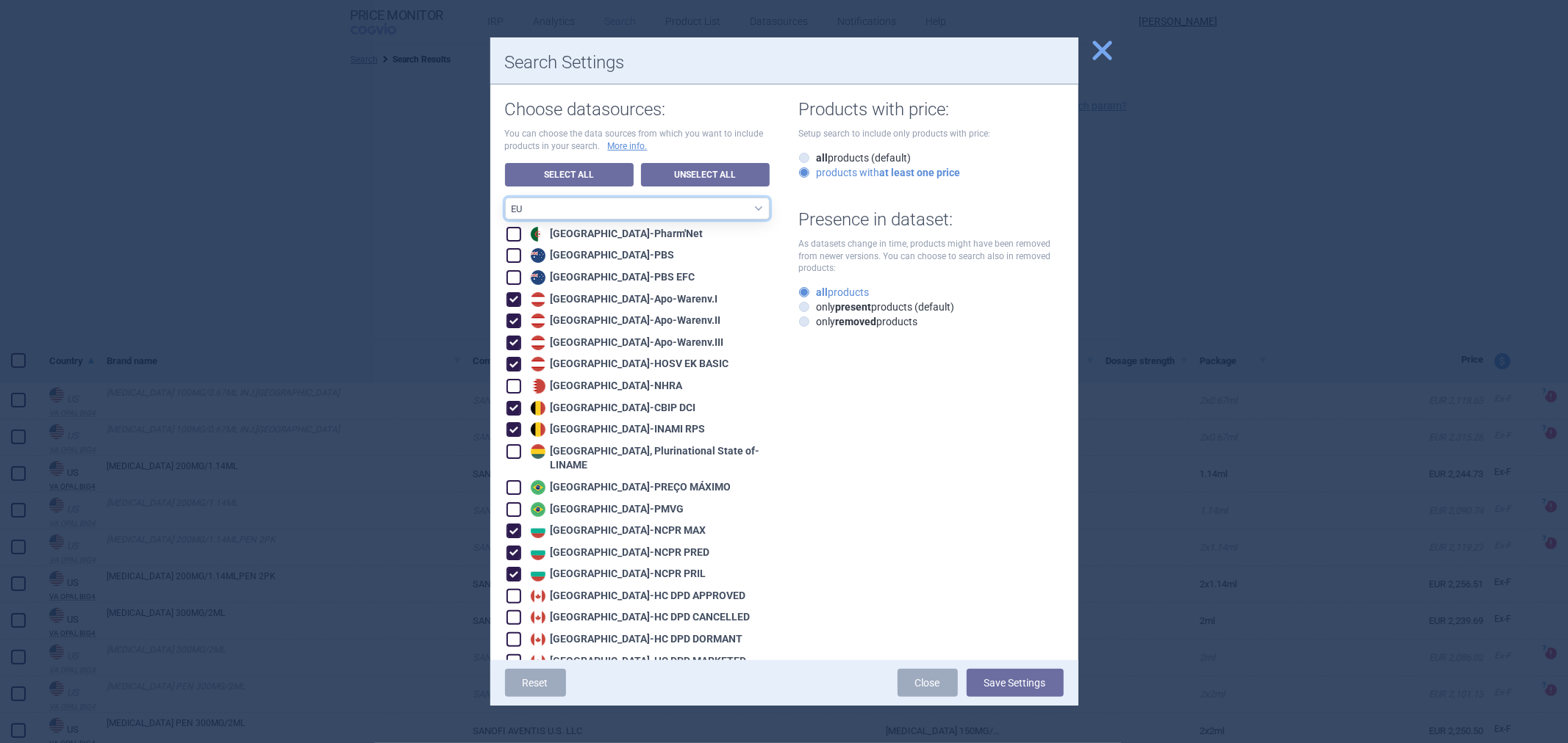
checkbox input "true"
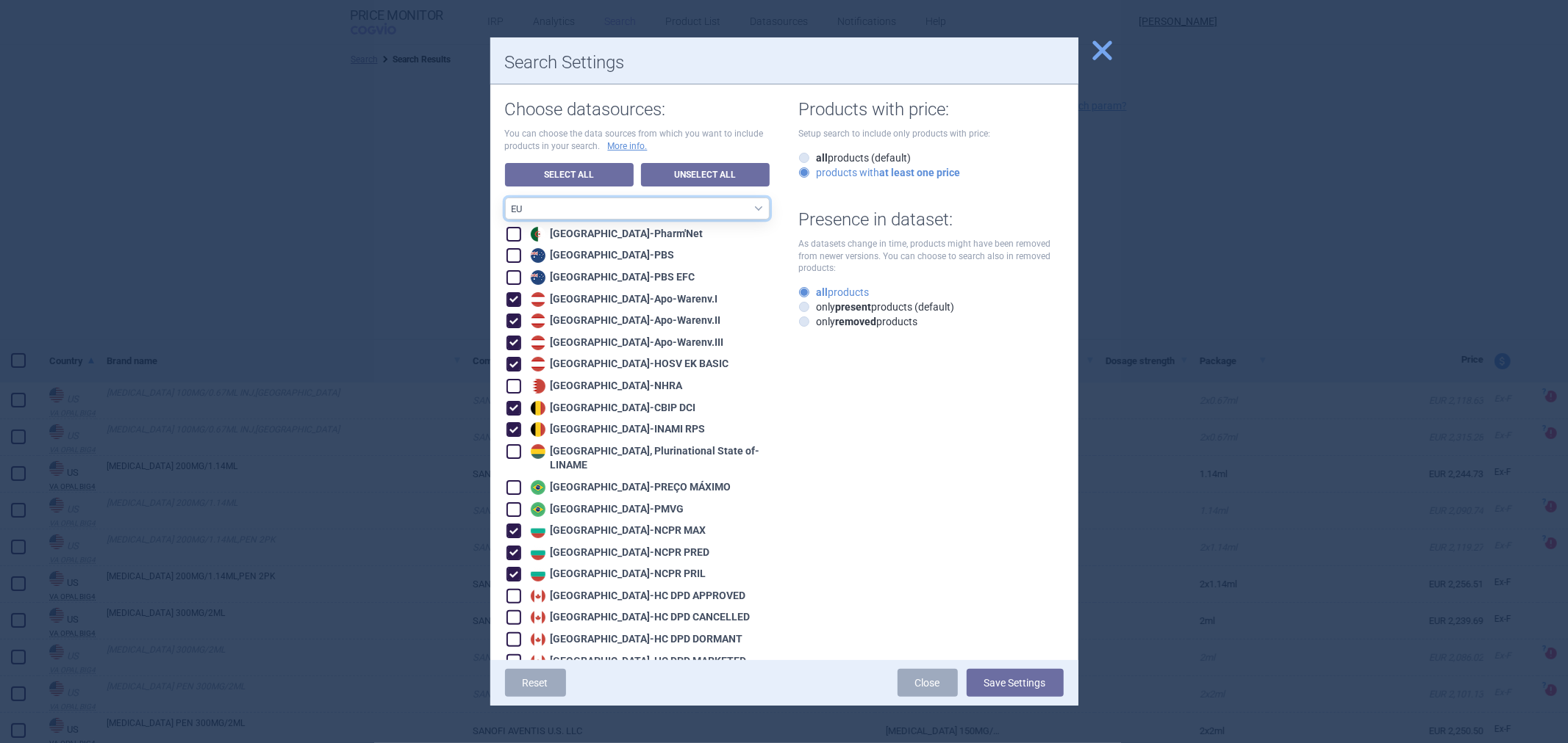
checkbox input "true"
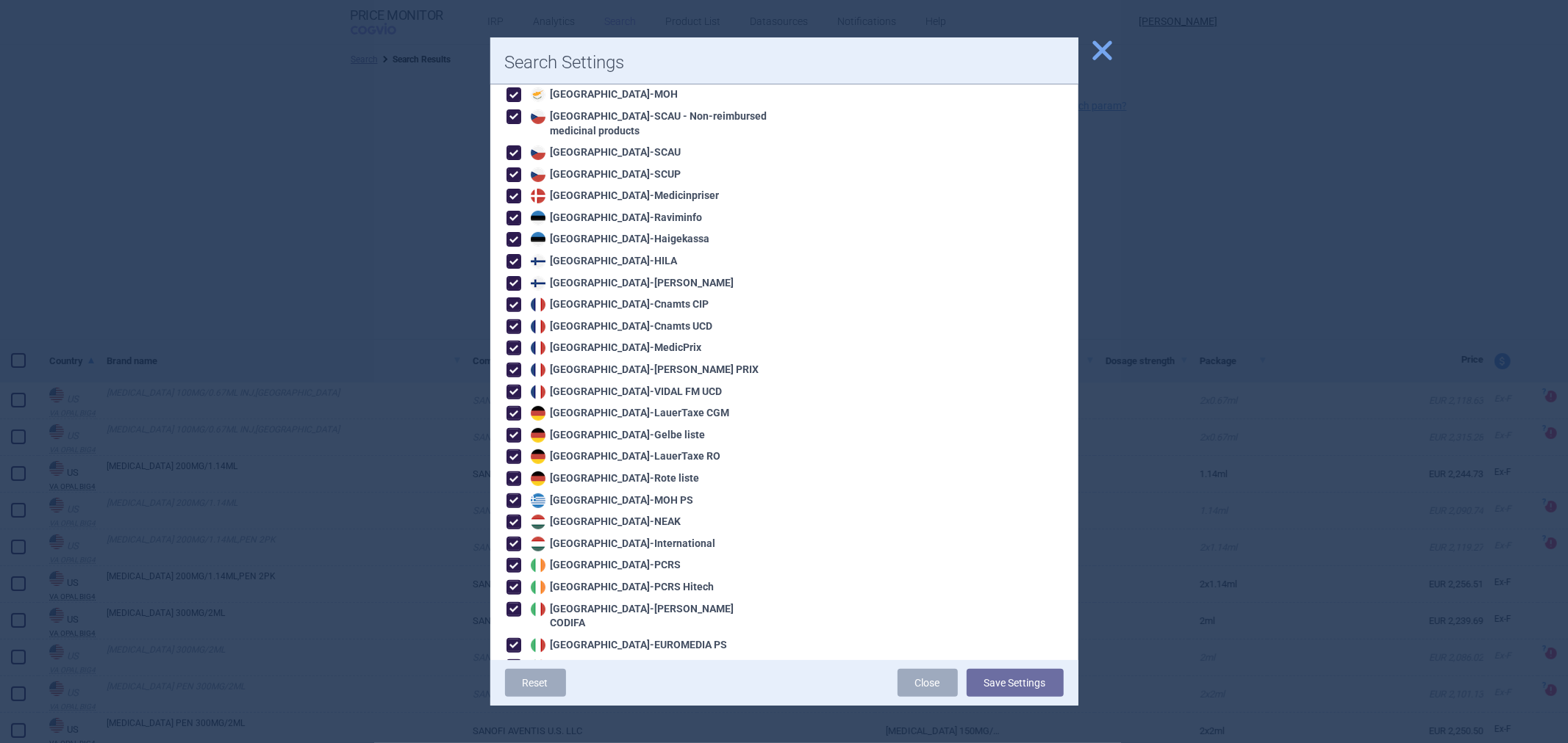
scroll to position [407, 0]
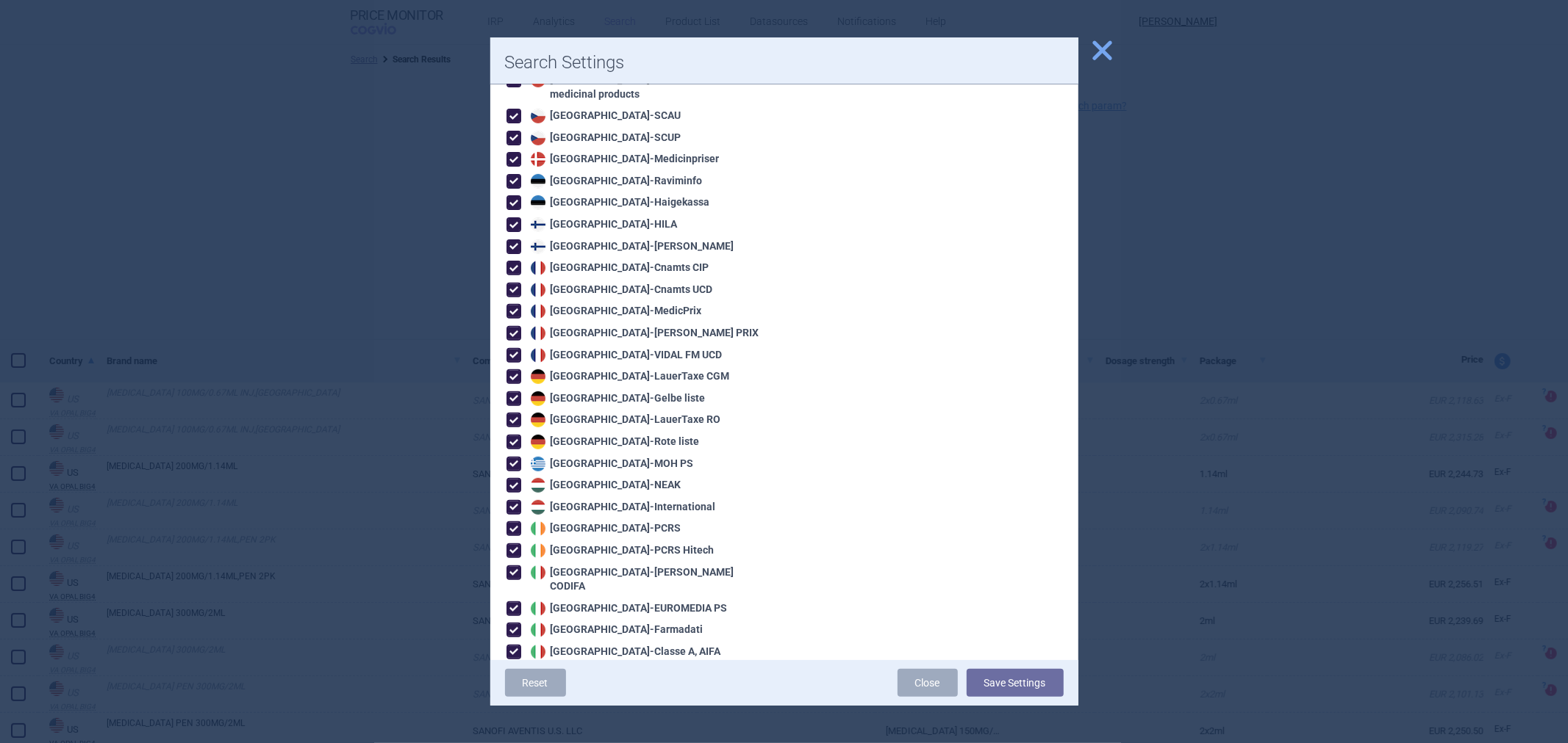
click at [997, 673] on button "Save Settings" at bounding box center [1016, 683] width 97 height 28
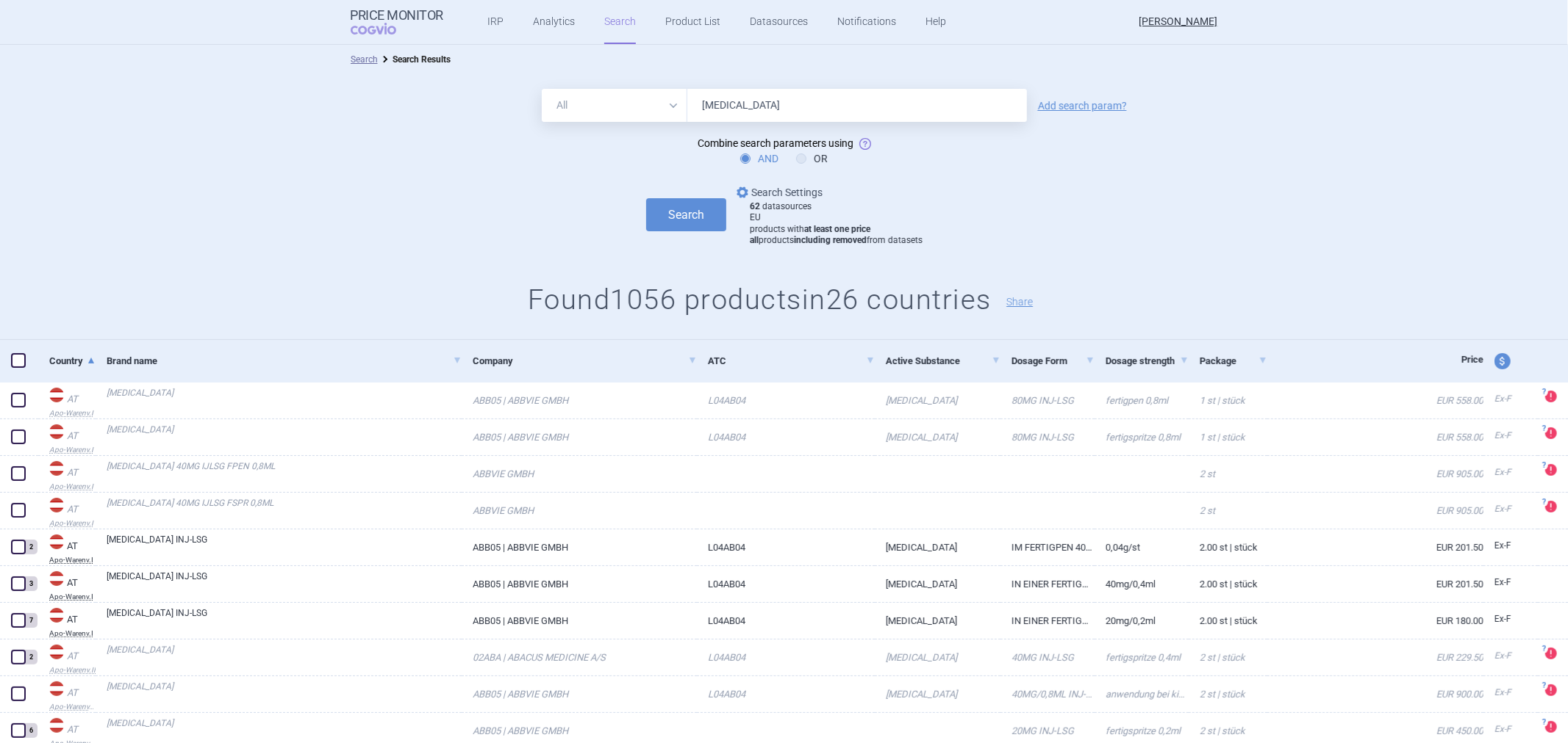
click at [773, 196] on link "options Search Settings" at bounding box center [777, 193] width 88 height 18
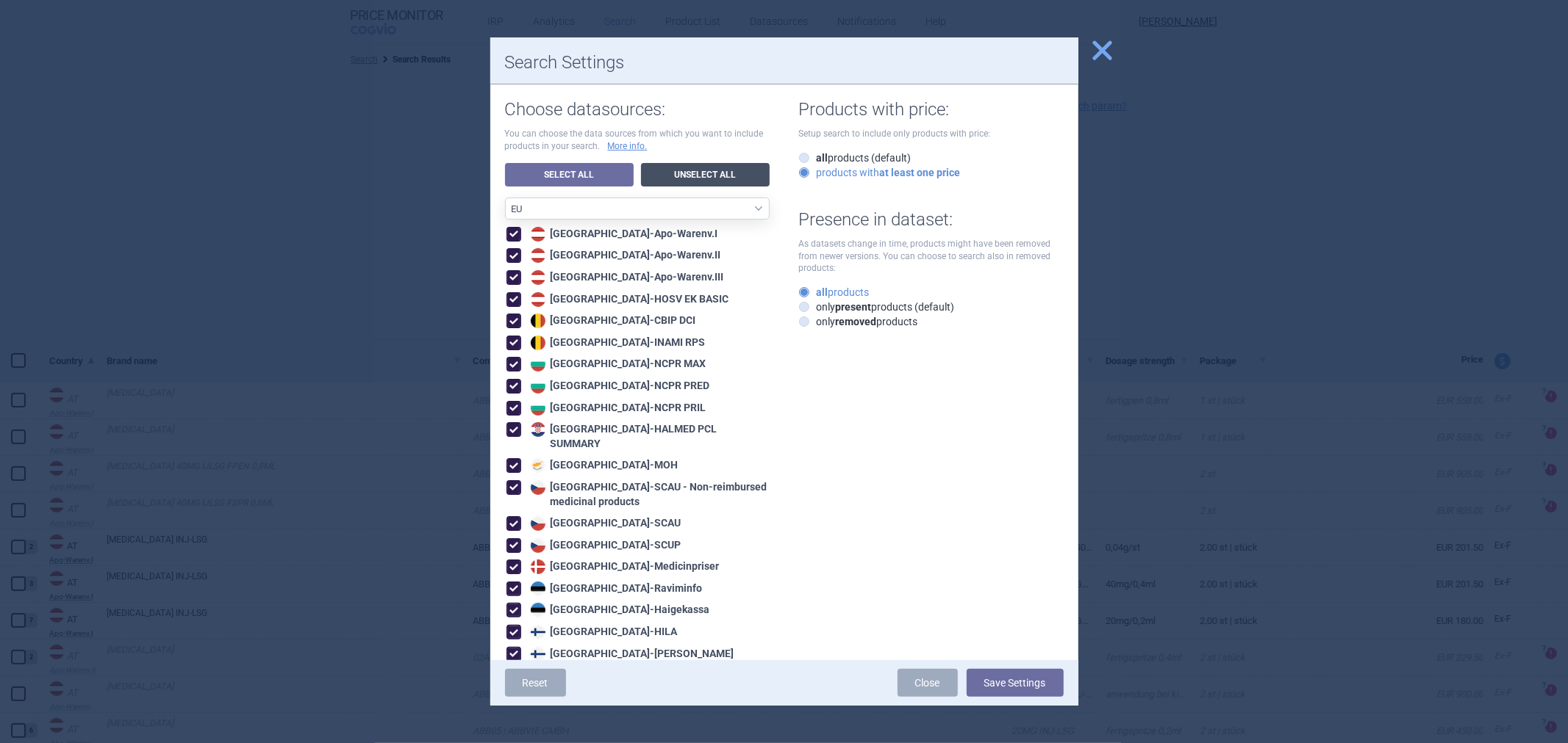
click at [715, 170] on link "Unselect All" at bounding box center [705, 175] width 128 height 24
select select "ALL_DATA_SOURCES_ID"
checkbox input "false"
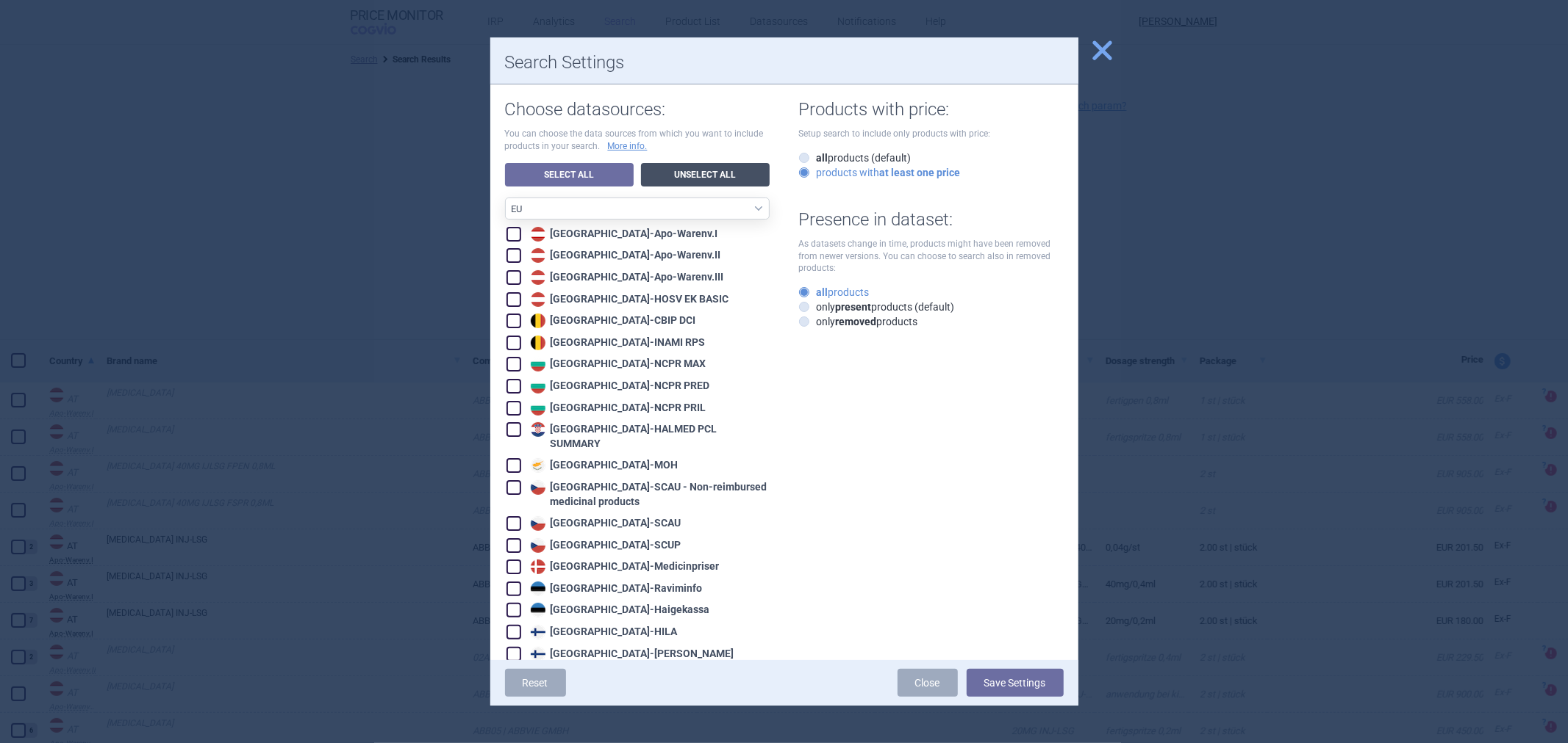
checkbox input "false"
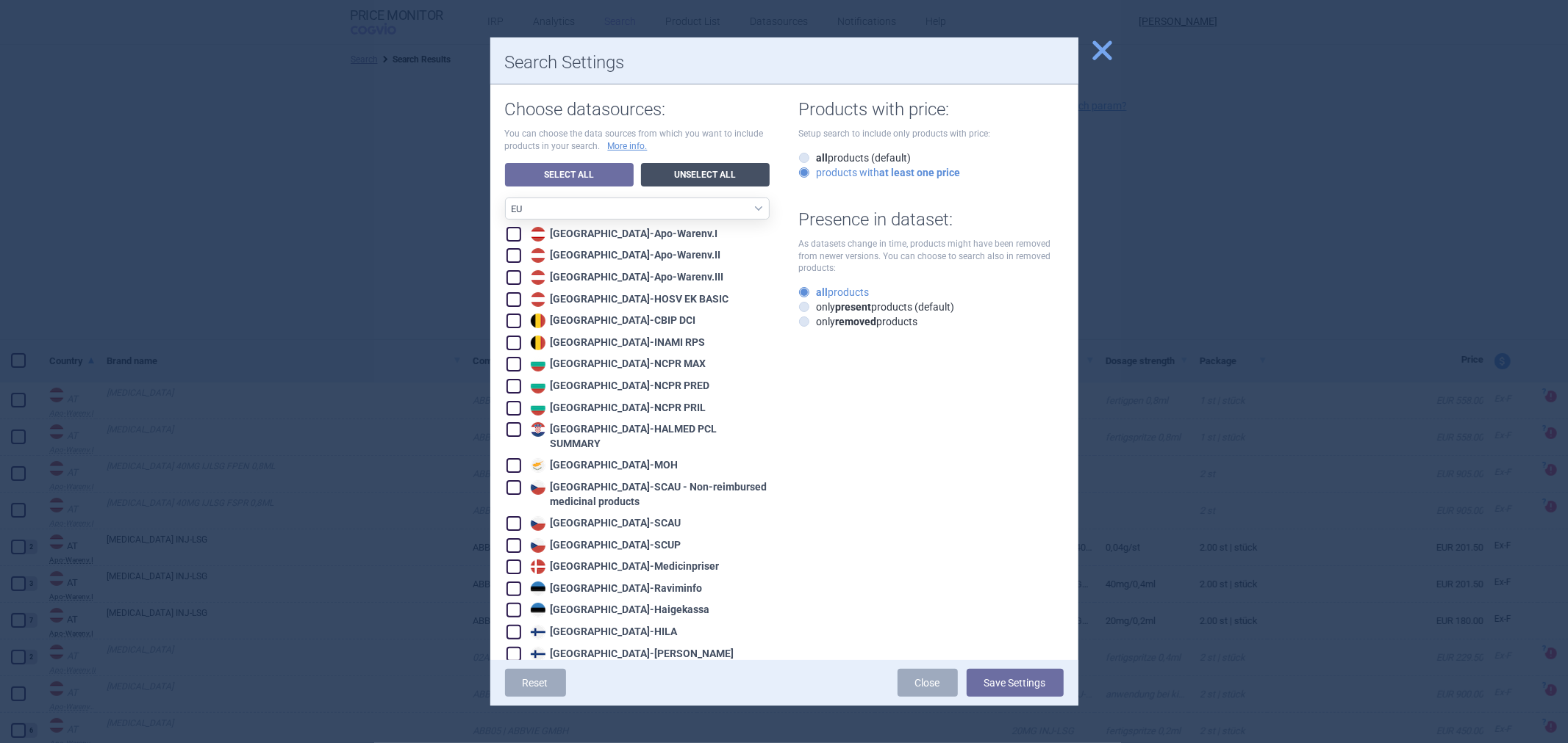
checkbox input "false"
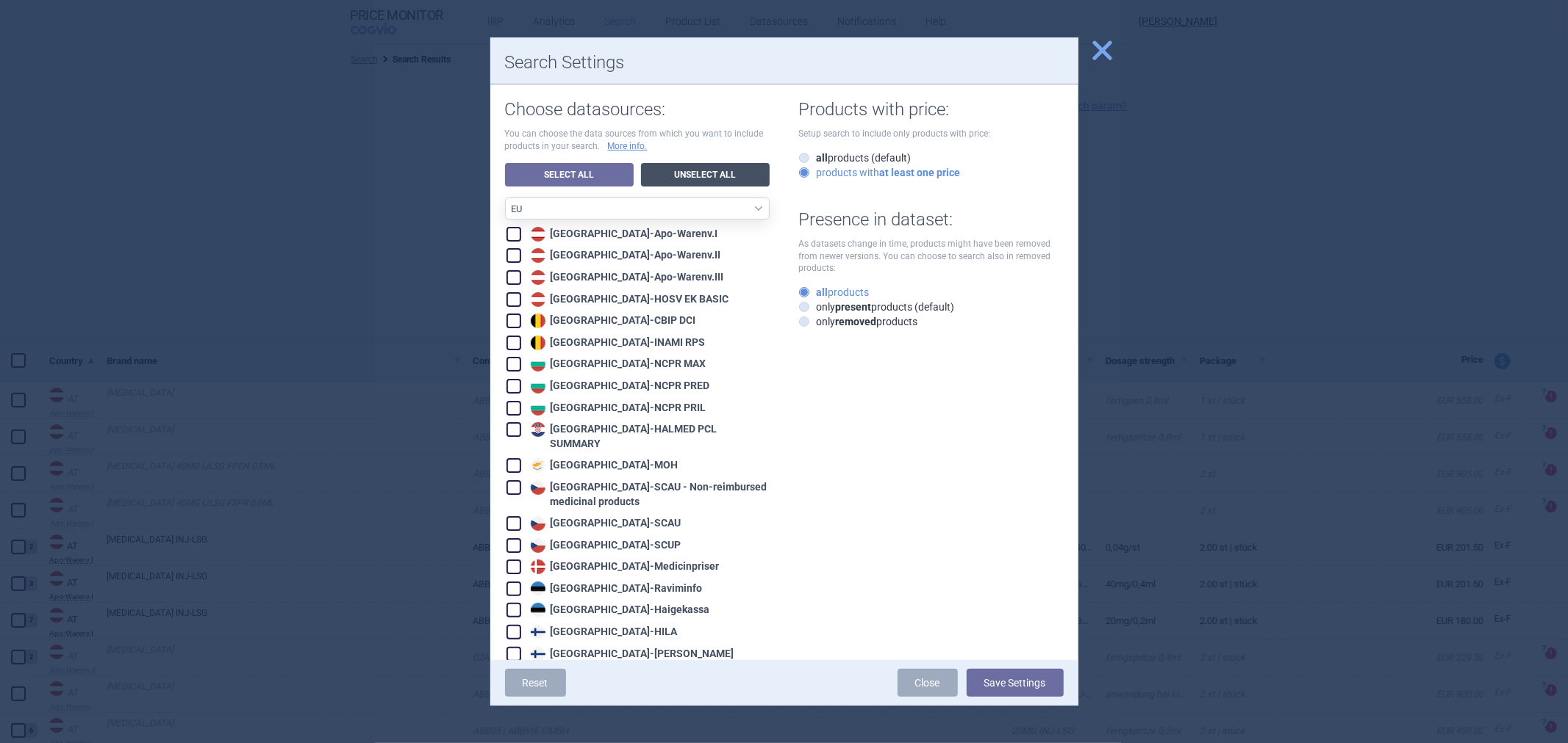
checkbox input "false"
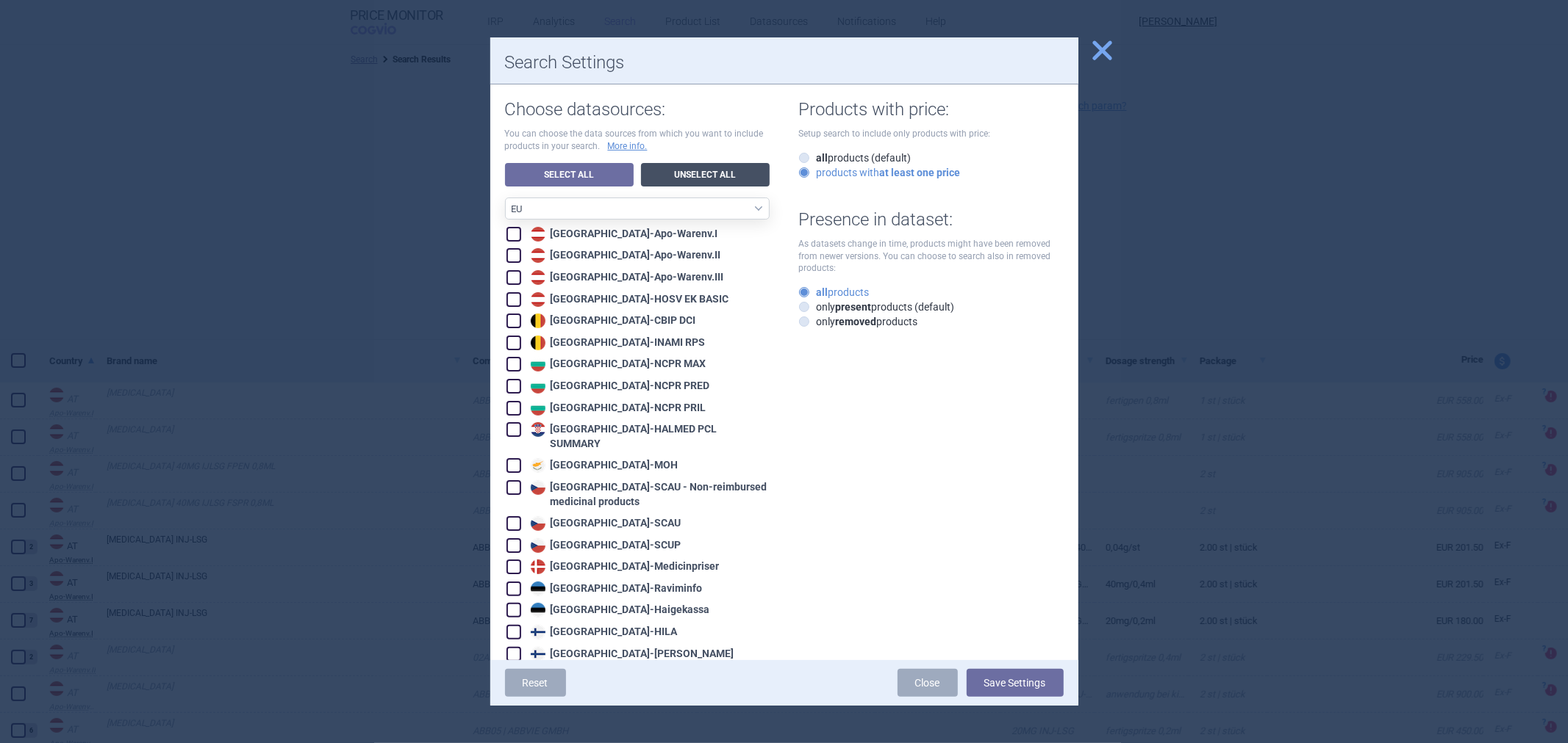
checkbox input "false"
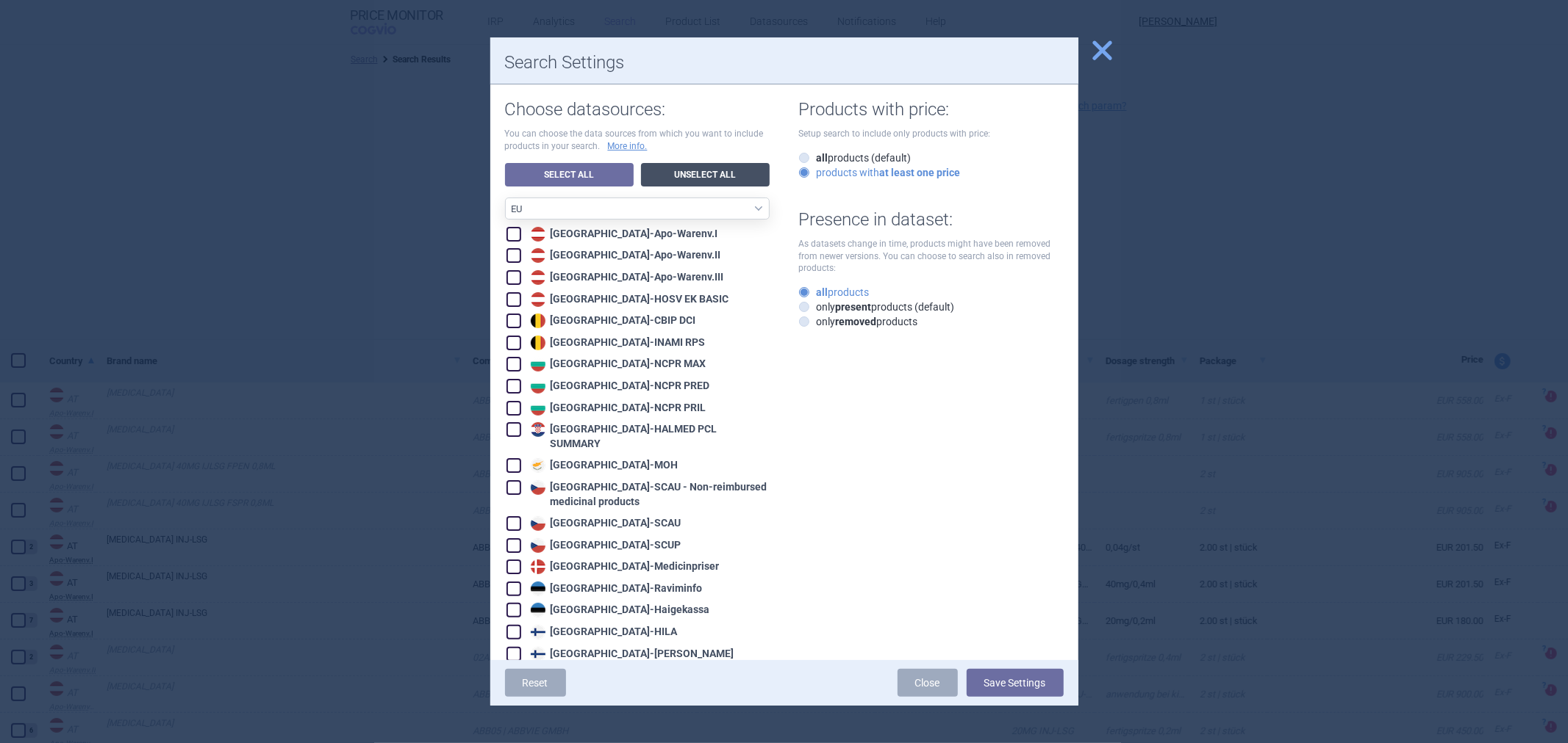
checkbox input "false"
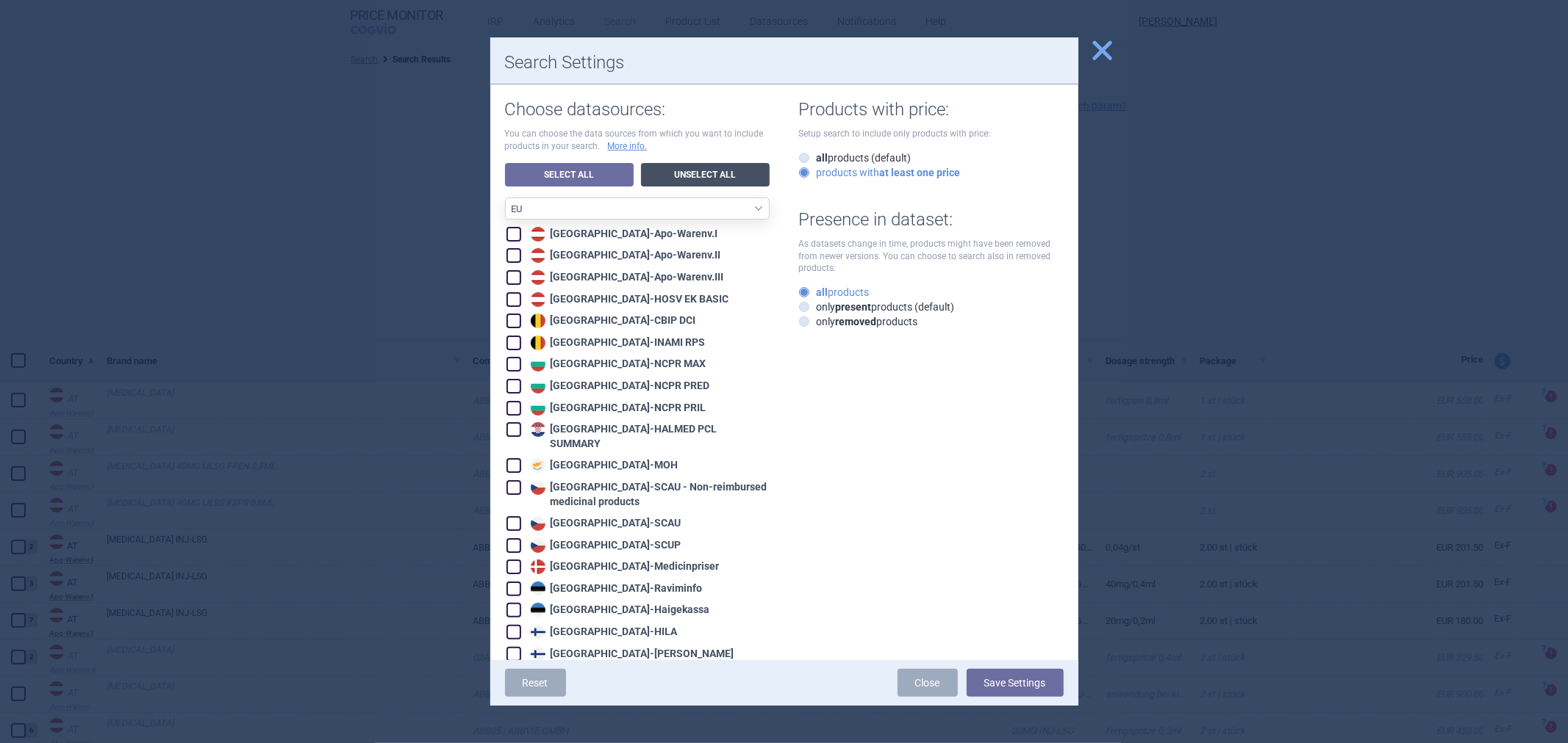
checkbox input "false"
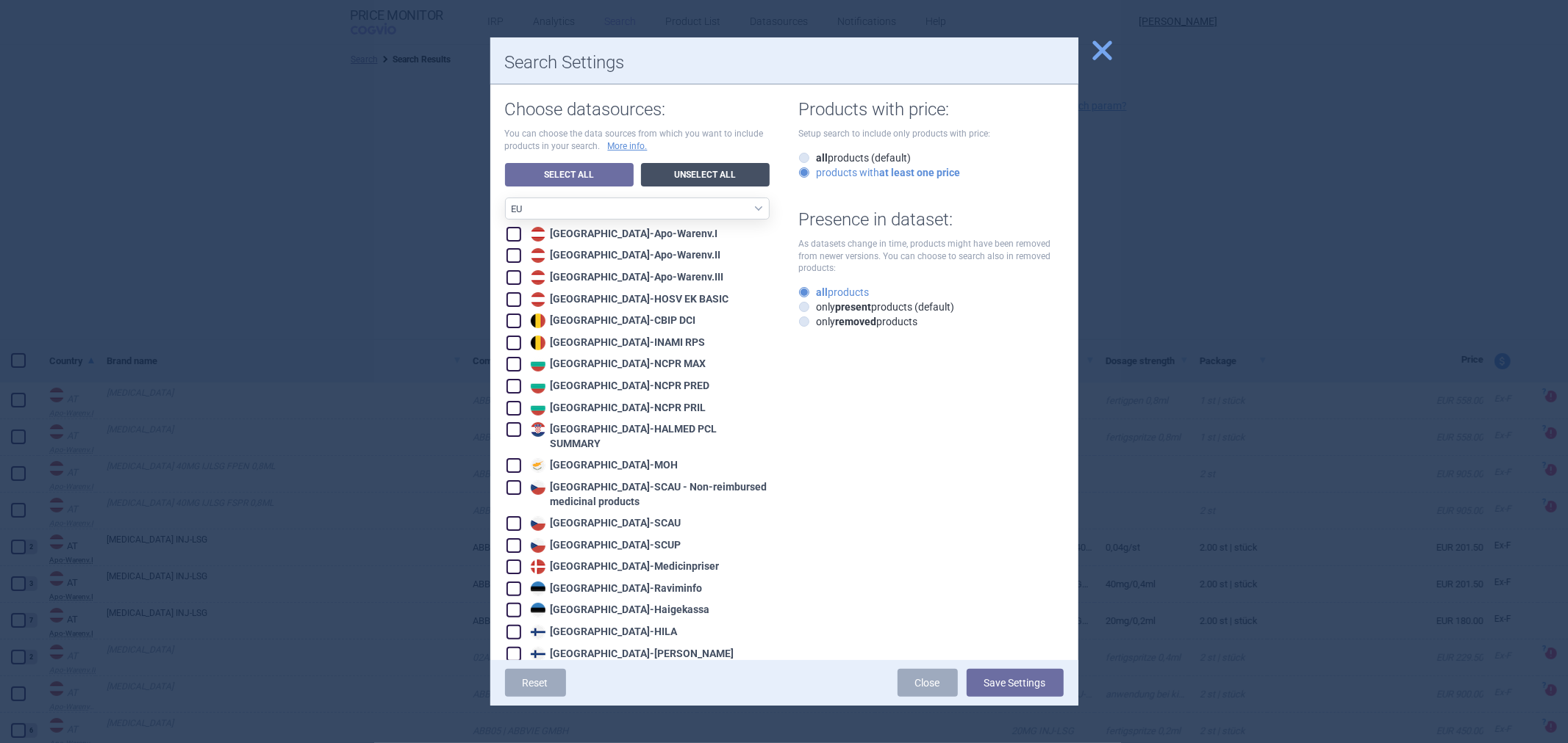
checkbox input "false"
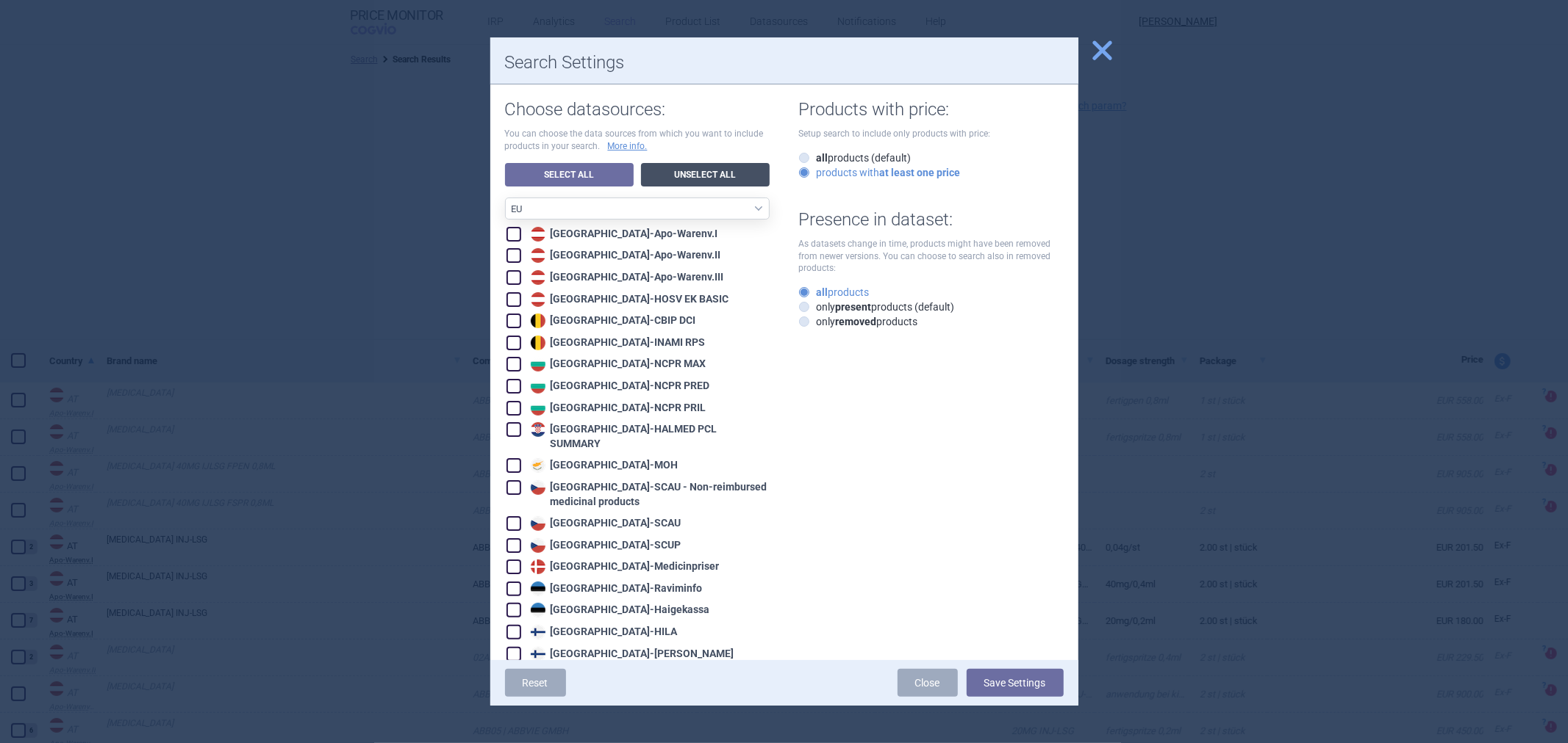
checkbox input "false"
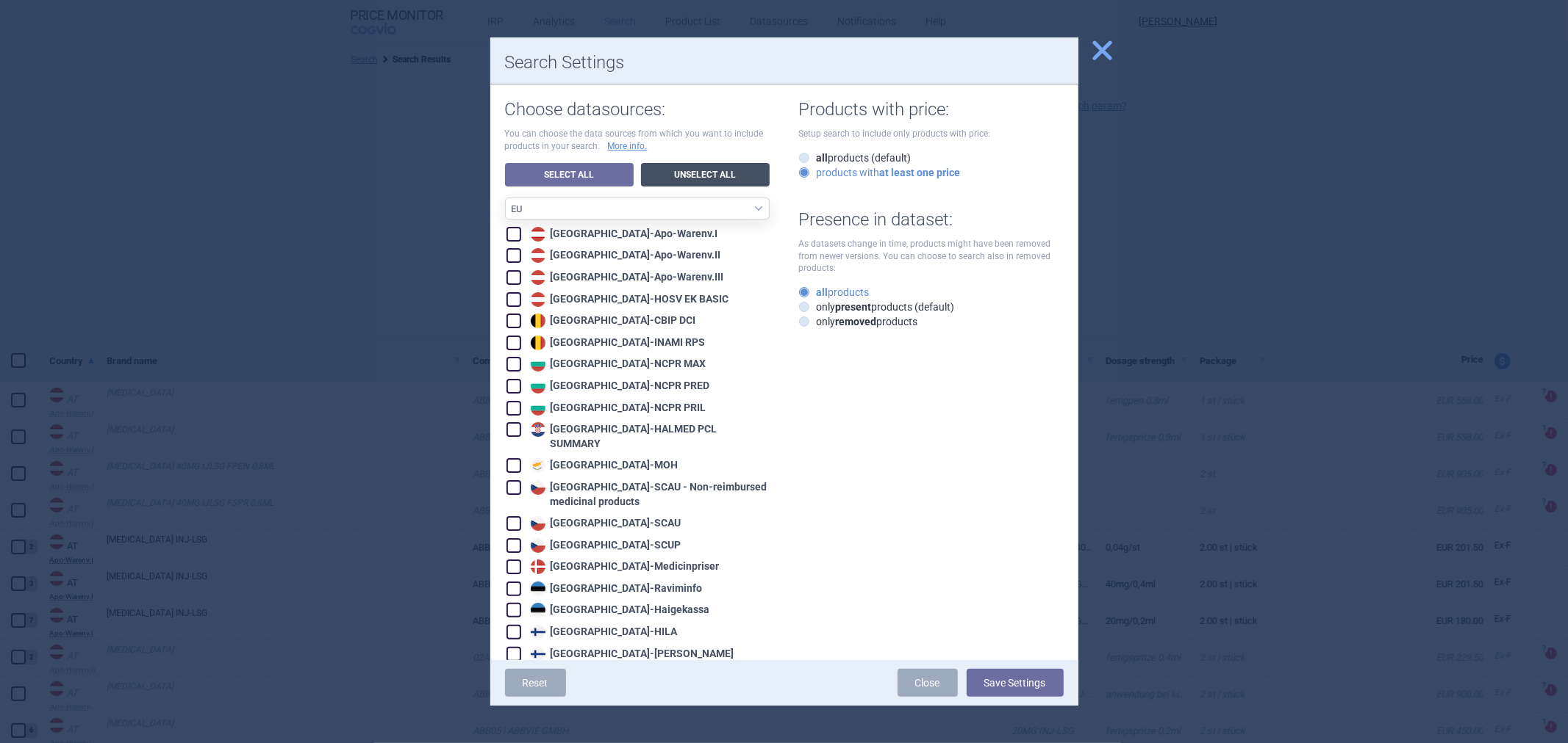
checkbox input "false"
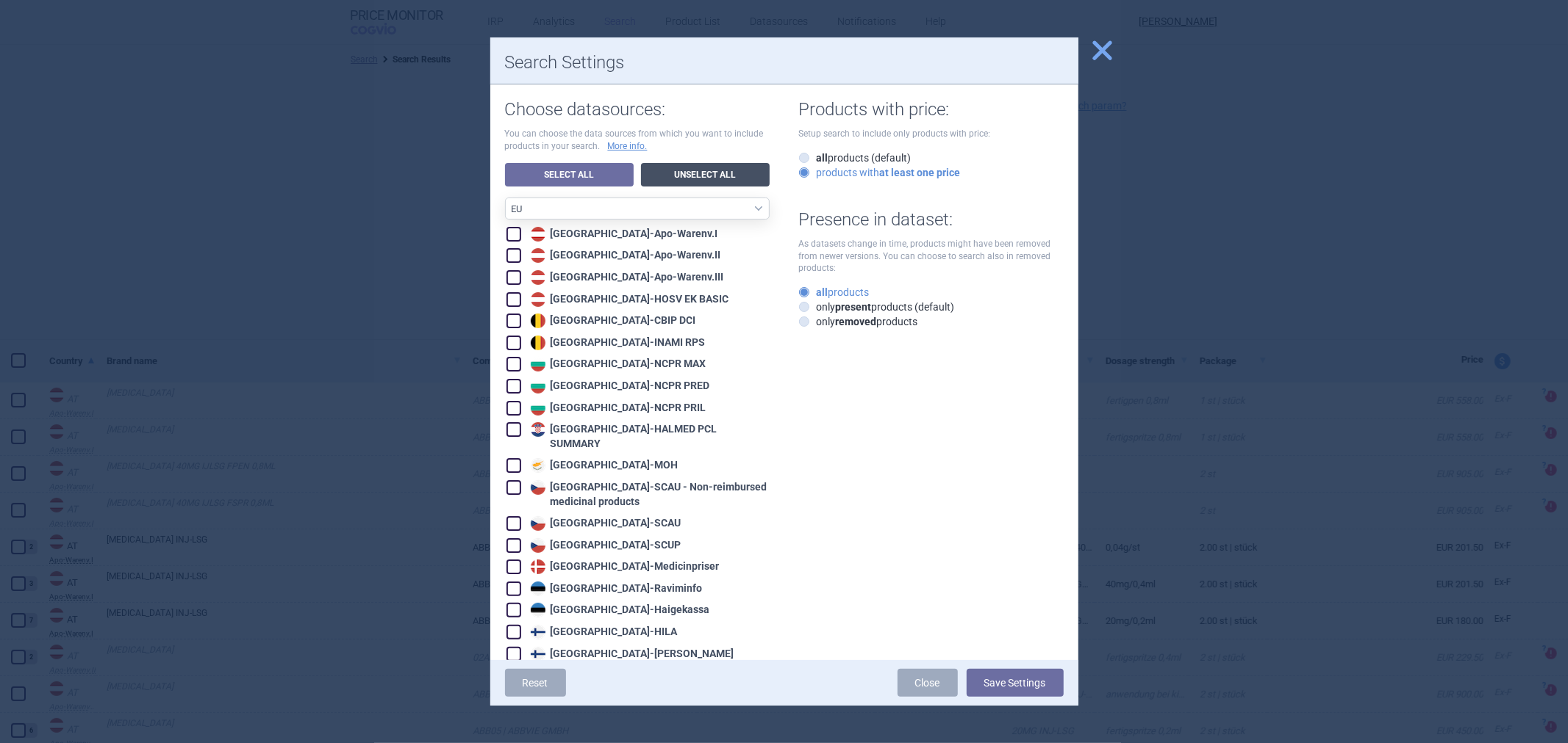
checkbox input "false"
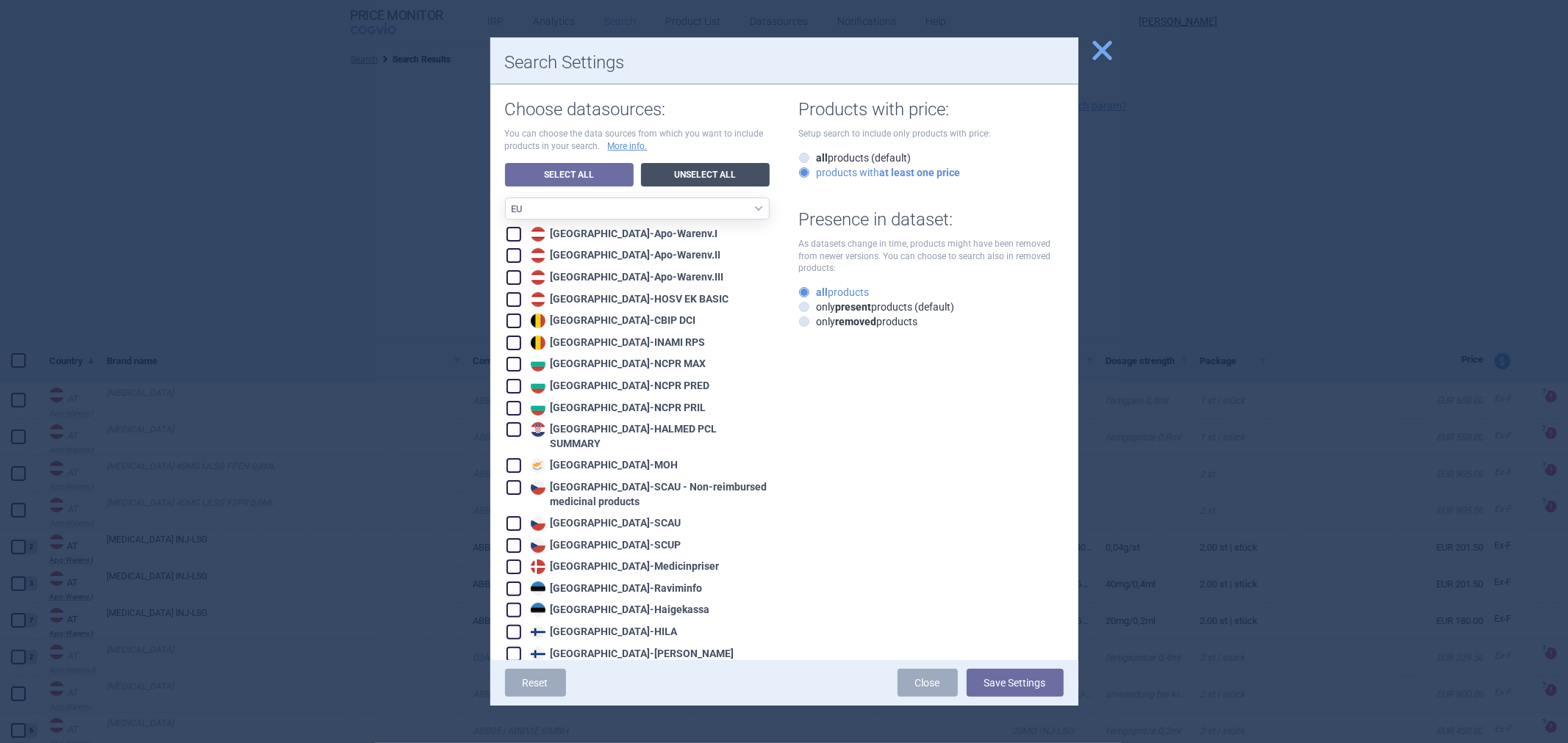
checkbox input "false"
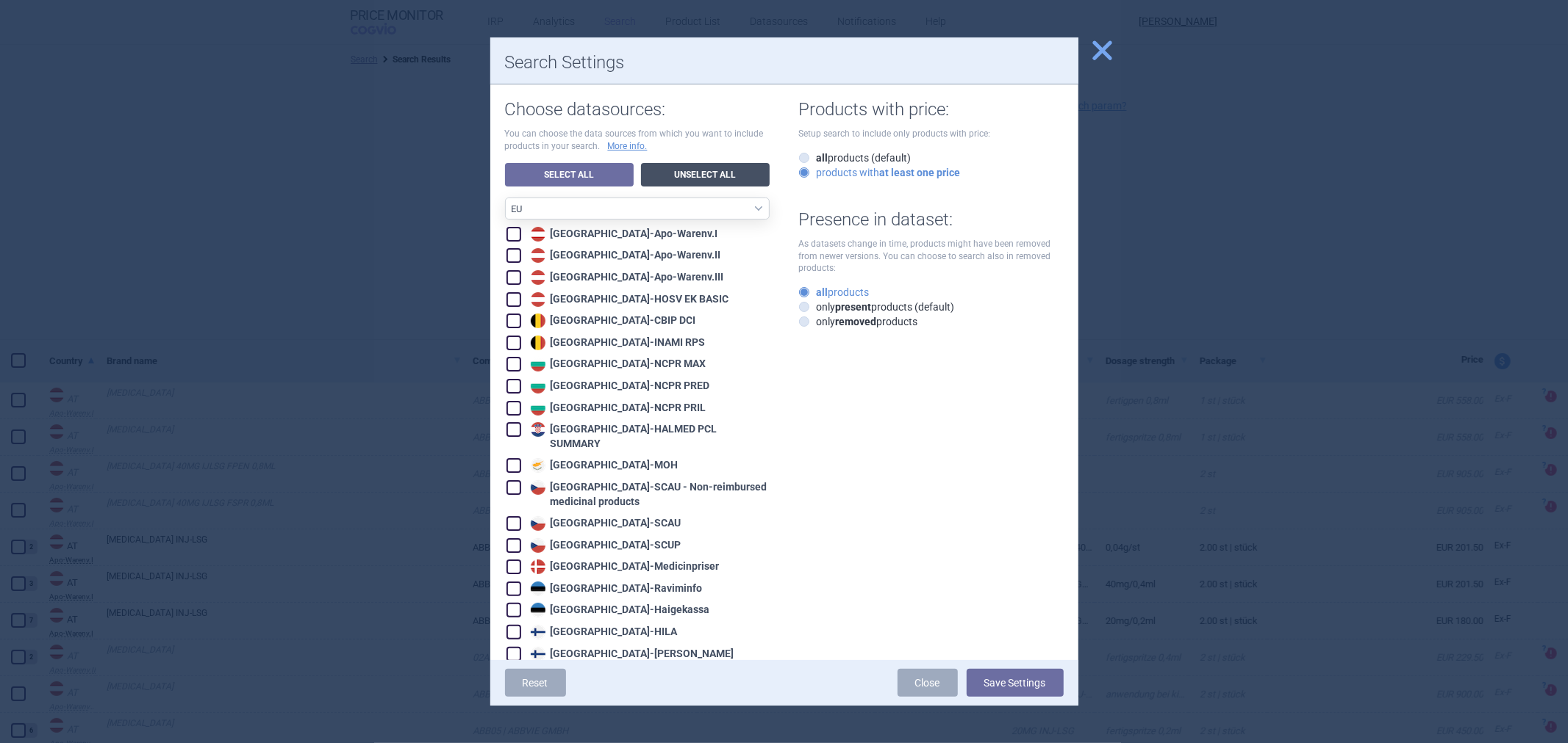
checkbox input "false"
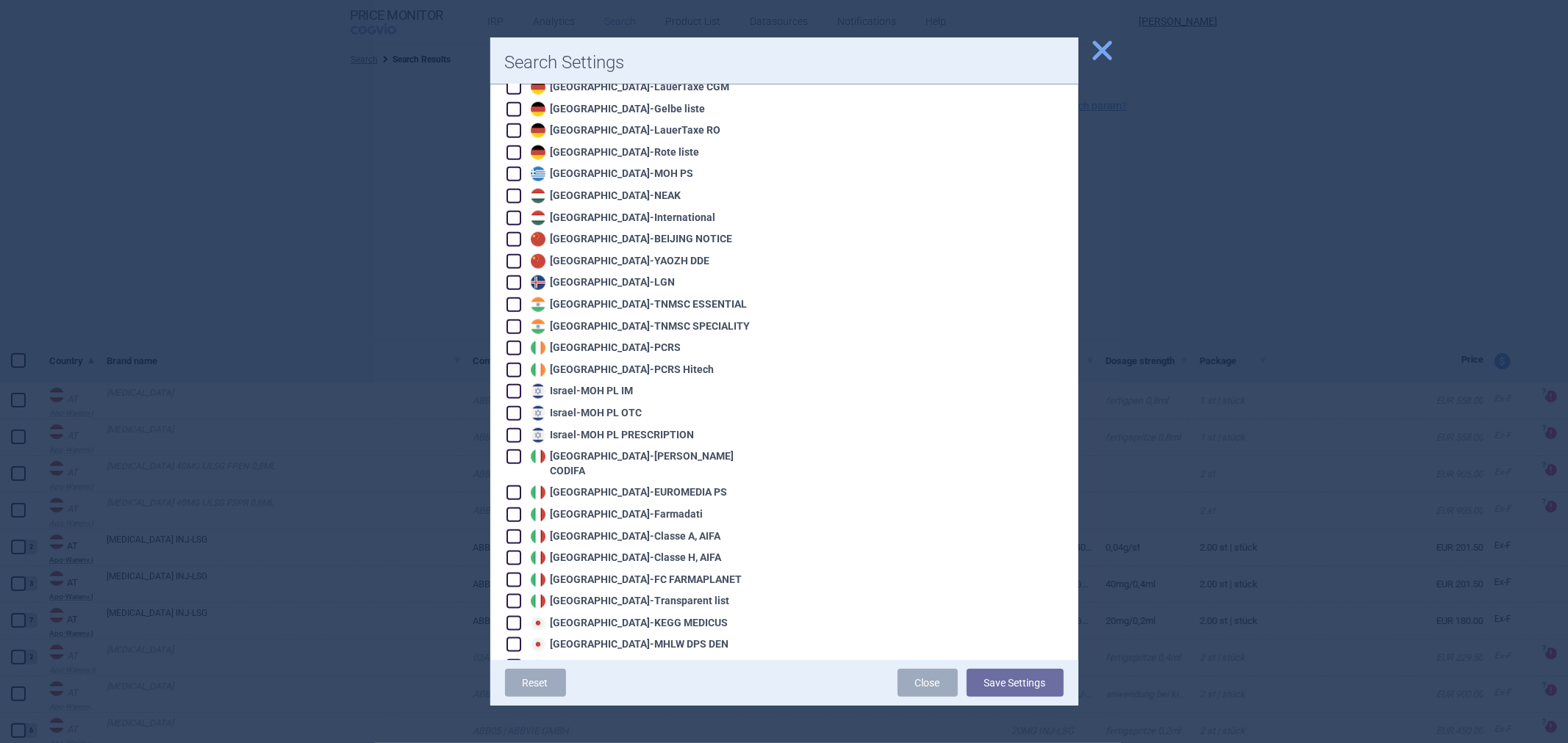
scroll to position [1293, 0]
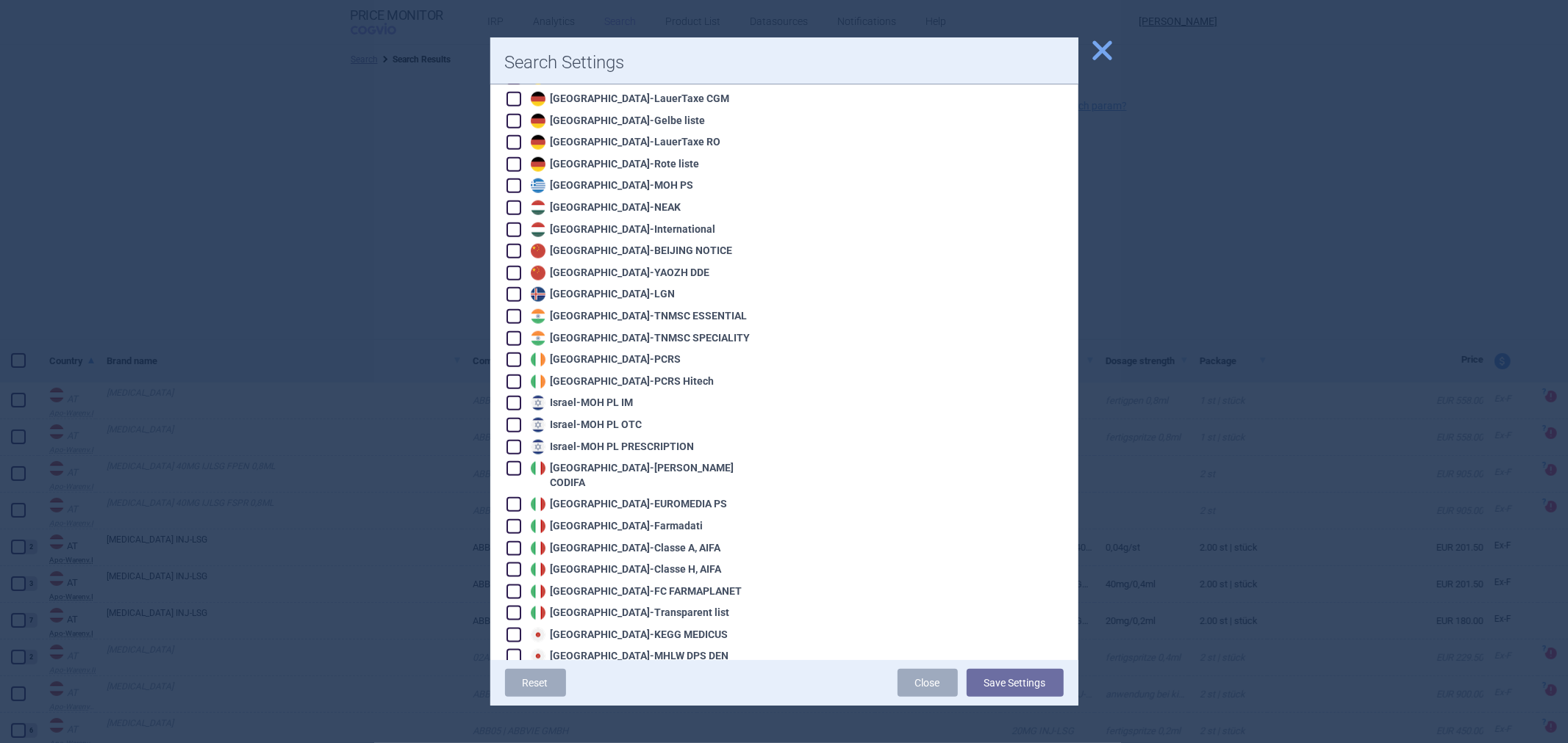
click at [615, 461] on div "Italy - [PERSON_NAME] CODIFA" at bounding box center [648, 475] width 242 height 29
checkbox input "true"
click at [606, 498] on div "Italy - EUROMEDIA PS" at bounding box center [627, 505] width 201 height 15
checkbox input "true"
click at [602, 520] on div "Italy - Farmadati" at bounding box center [615, 526] width 177 height 15
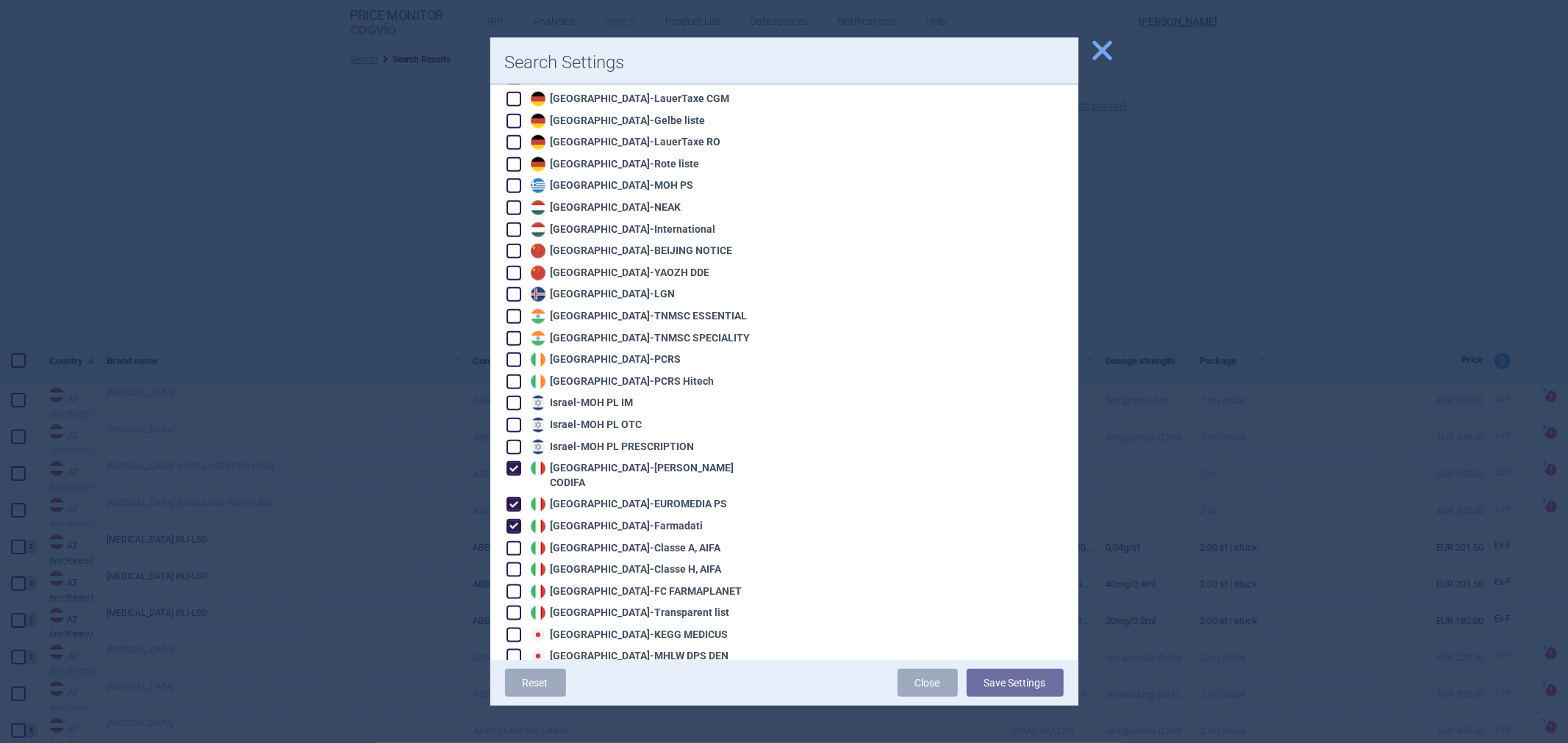
checkbox input "true"
click at [601, 541] on div "Italy - Classe A, AIFA" at bounding box center [623, 548] width 194 height 15
checkbox input "true"
click at [596, 563] on div "Italy - Classe H, AIFA" at bounding box center [624, 570] width 195 height 15
checkbox input "true"
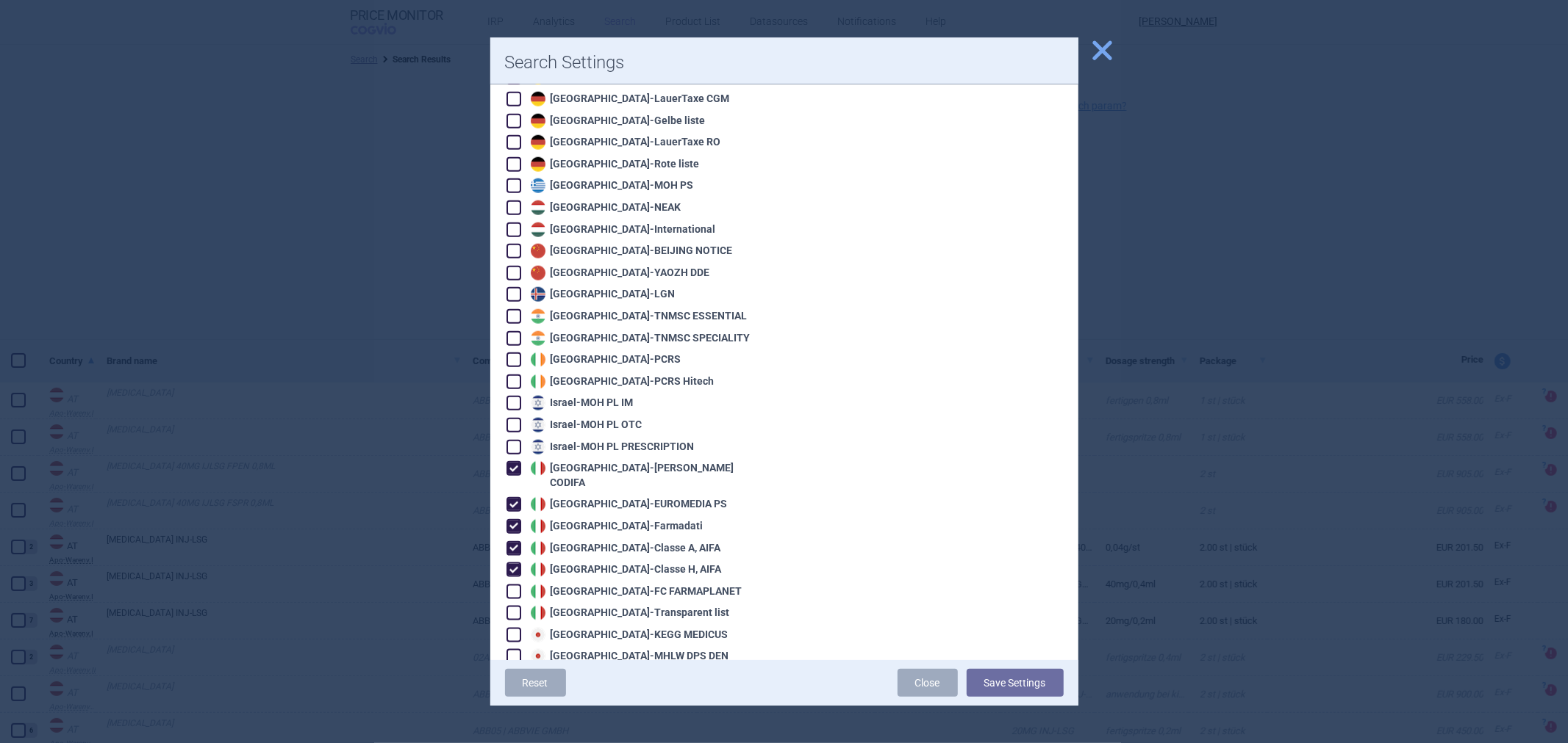
click at [594, 585] on div "Italy - FC FARMAPLANET" at bounding box center [634, 592] width 216 height 15
checkbox input "true"
click at [588, 605] on div "Italy - Transparent list" at bounding box center [638, 613] width 263 height 16
click at [588, 606] on div "Italy - Transparent list" at bounding box center [628, 613] width 203 height 15
checkbox input "true"
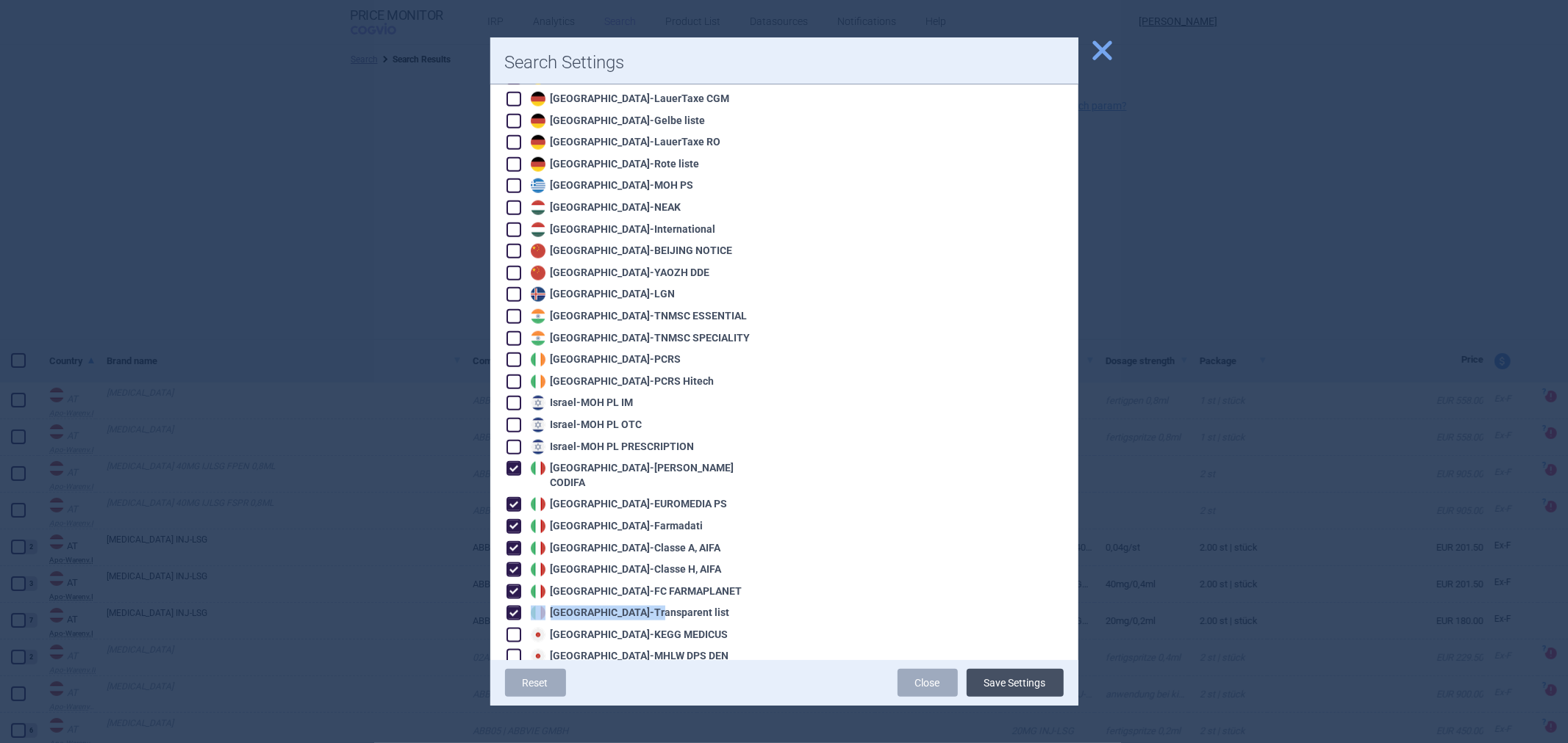
click at [1031, 684] on button "Save Settings" at bounding box center [1016, 683] width 97 height 28
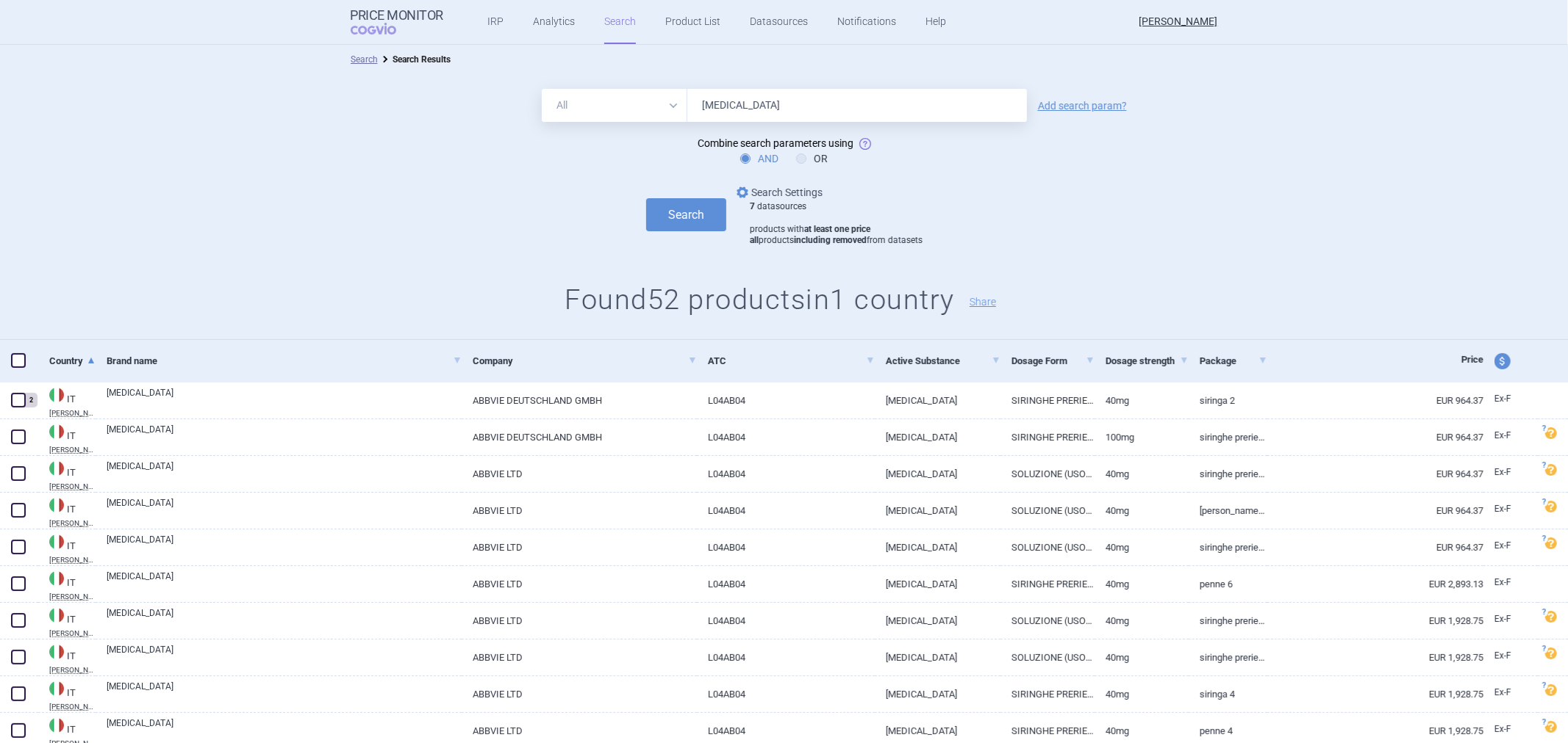
click at [800, 196] on link "options Search Settings" at bounding box center [777, 193] width 88 height 18
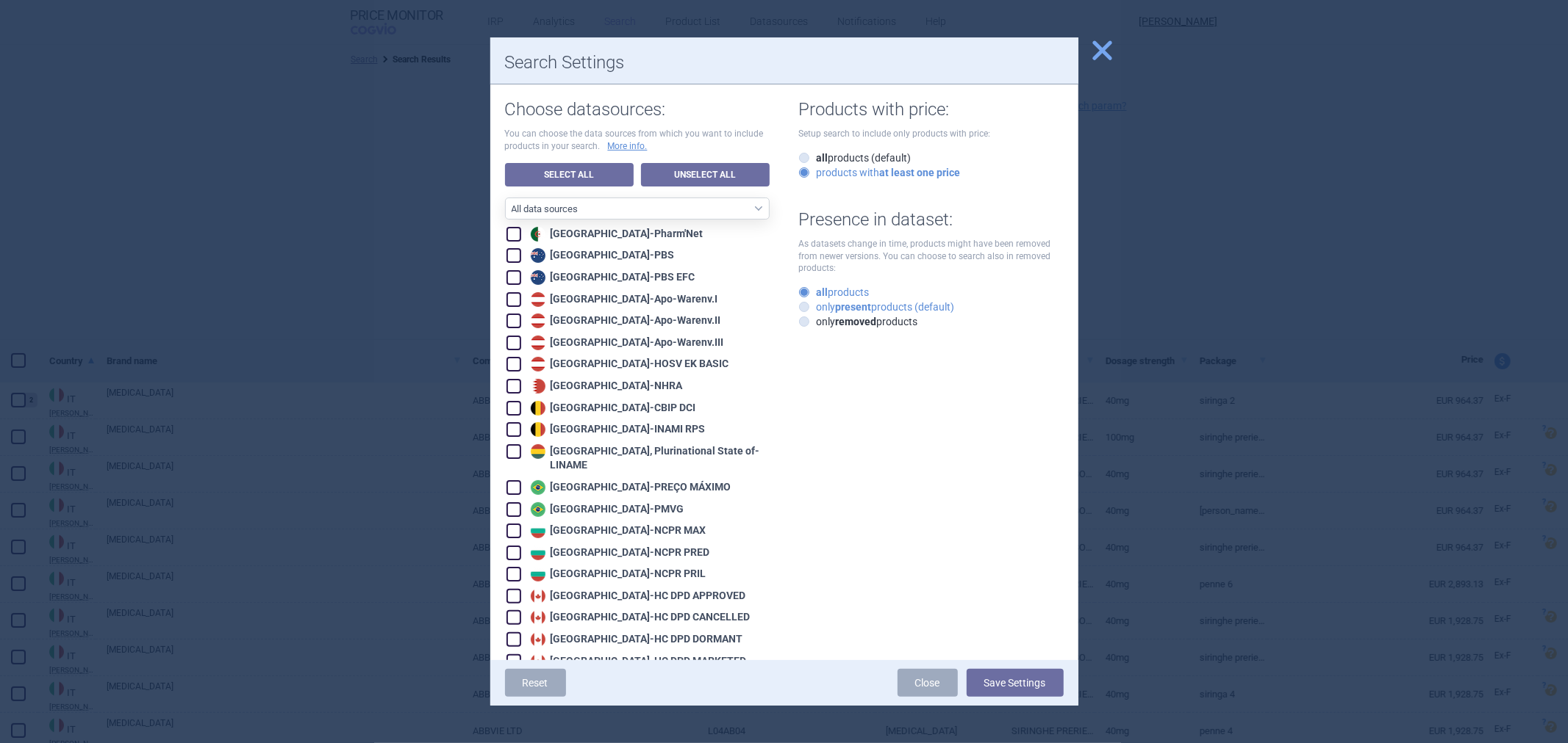
click at [853, 300] on label "only present products (default)" at bounding box center [876, 307] width 156 height 15
click at [814, 301] on input "only present products (default)" at bounding box center [807, 308] width 15 height 15
radio input "true"
click at [1004, 681] on button "Save Settings" at bounding box center [1016, 683] width 97 height 28
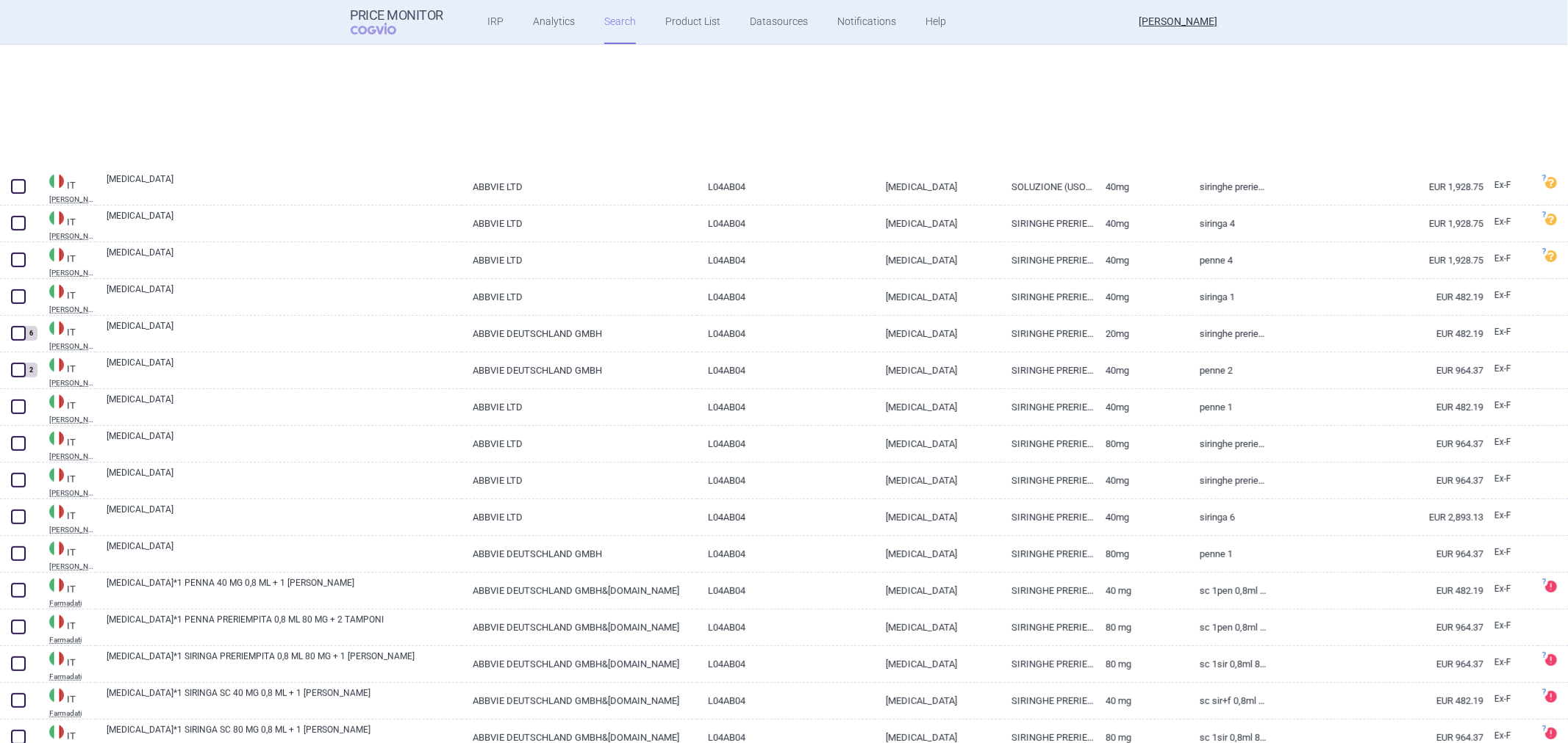
scroll to position [653, 0]
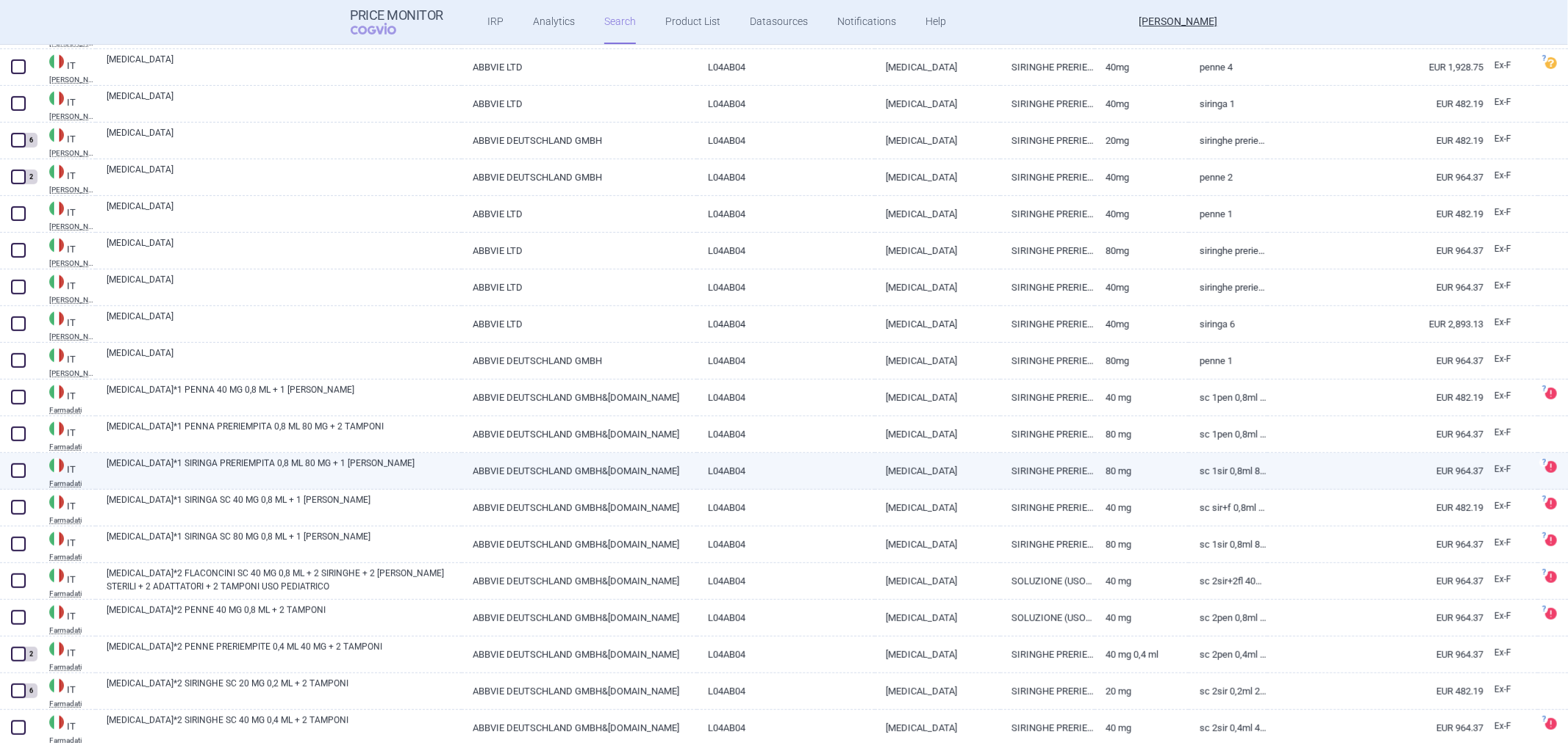
click at [935, 473] on link "[MEDICAL_DATA]" at bounding box center [937, 471] width 125 height 36
select select "EUR"
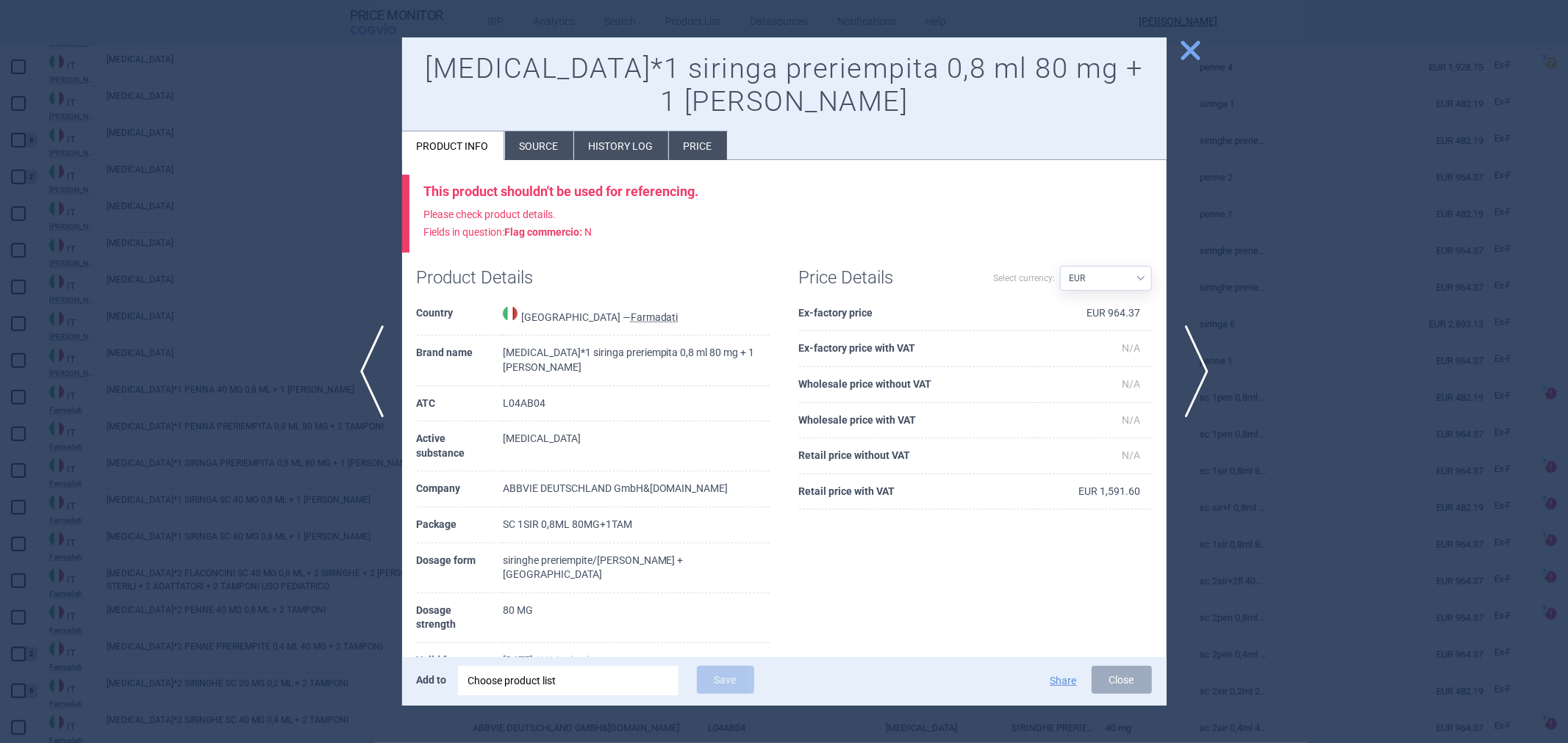
click at [1243, 210] on div at bounding box center [784, 372] width 1568 height 743
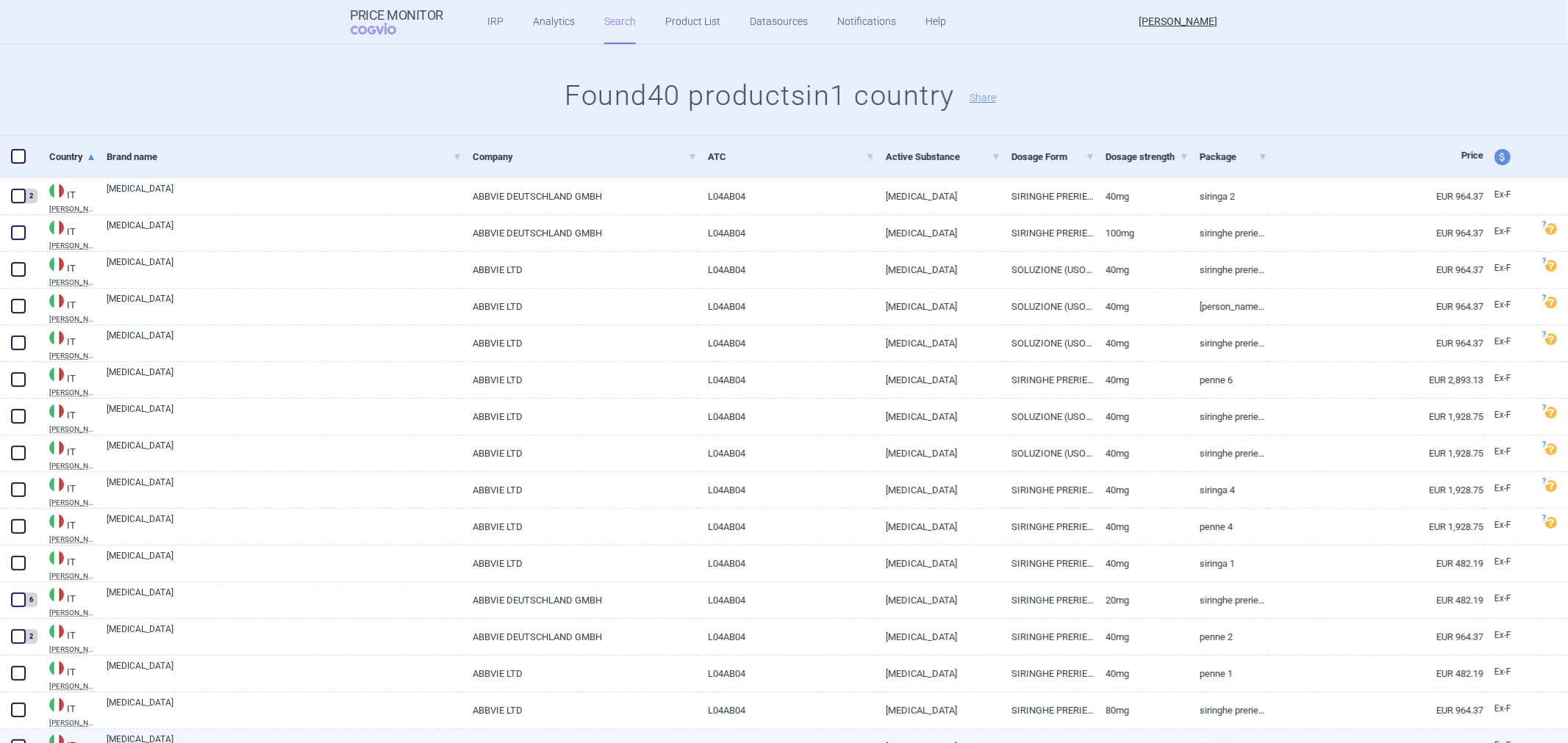
scroll to position [165, 0]
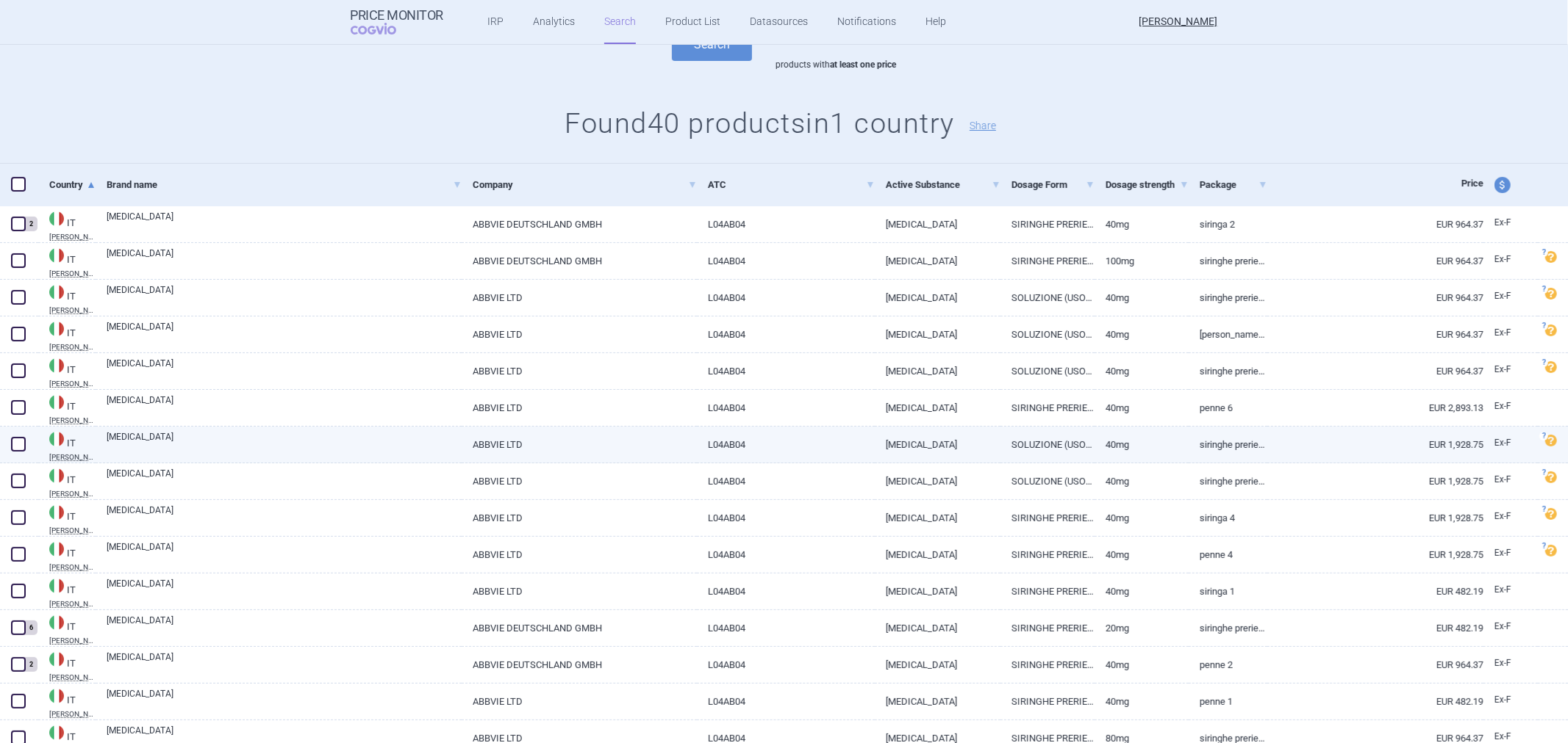
click at [885, 461] on link "[MEDICAL_DATA]" at bounding box center [937, 445] width 125 height 36
select select "EUR"
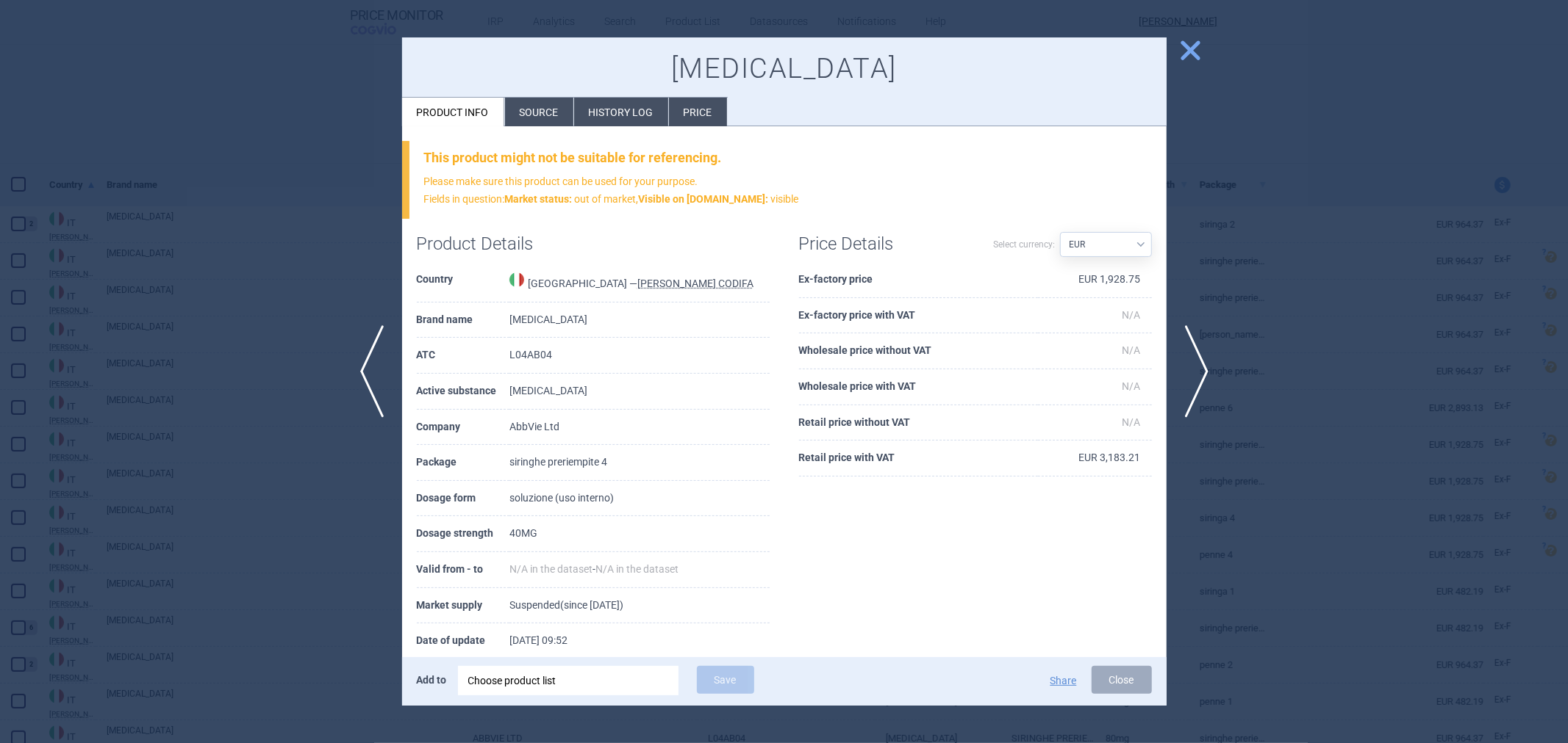
click at [1258, 369] on div at bounding box center [784, 372] width 1568 height 743
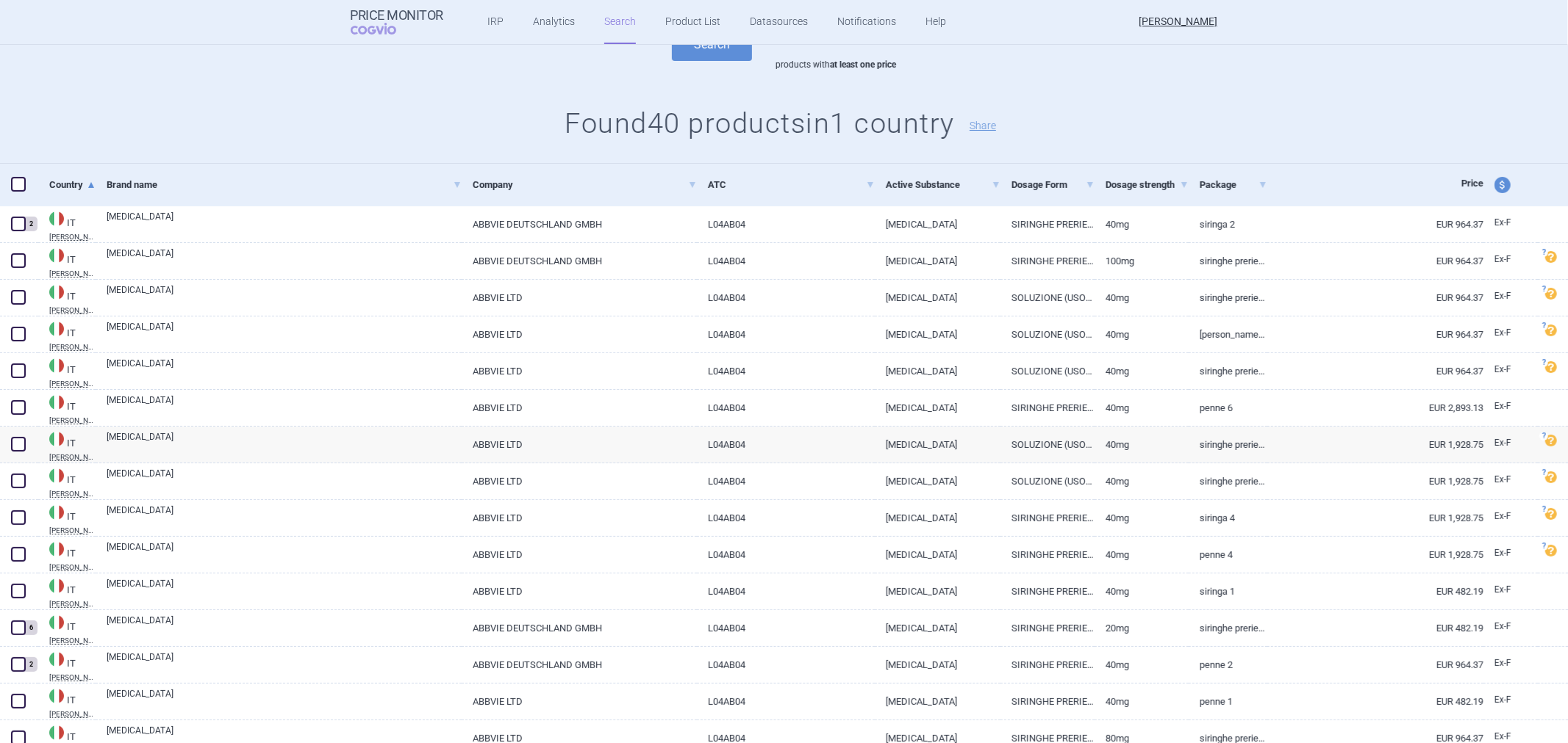
scroll to position [736, 0]
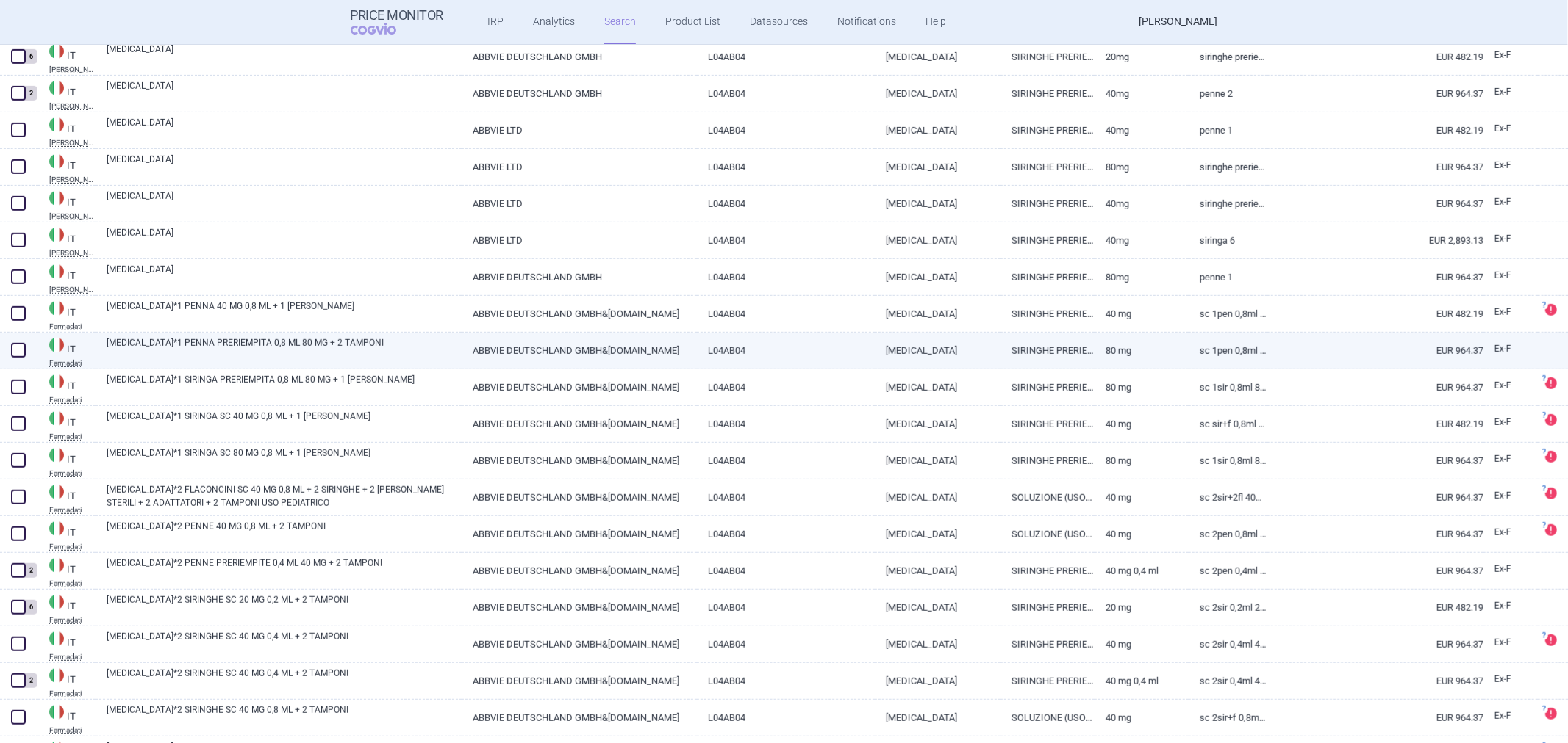
click at [377, 354] on link "[MEDICAL_DATA]*1 PENNA PRERIEMPITA 0,8 ML 80 MG + 2 TAMPONI" at bounding box center [283, 350] width 355 height 27
select select "EUR"
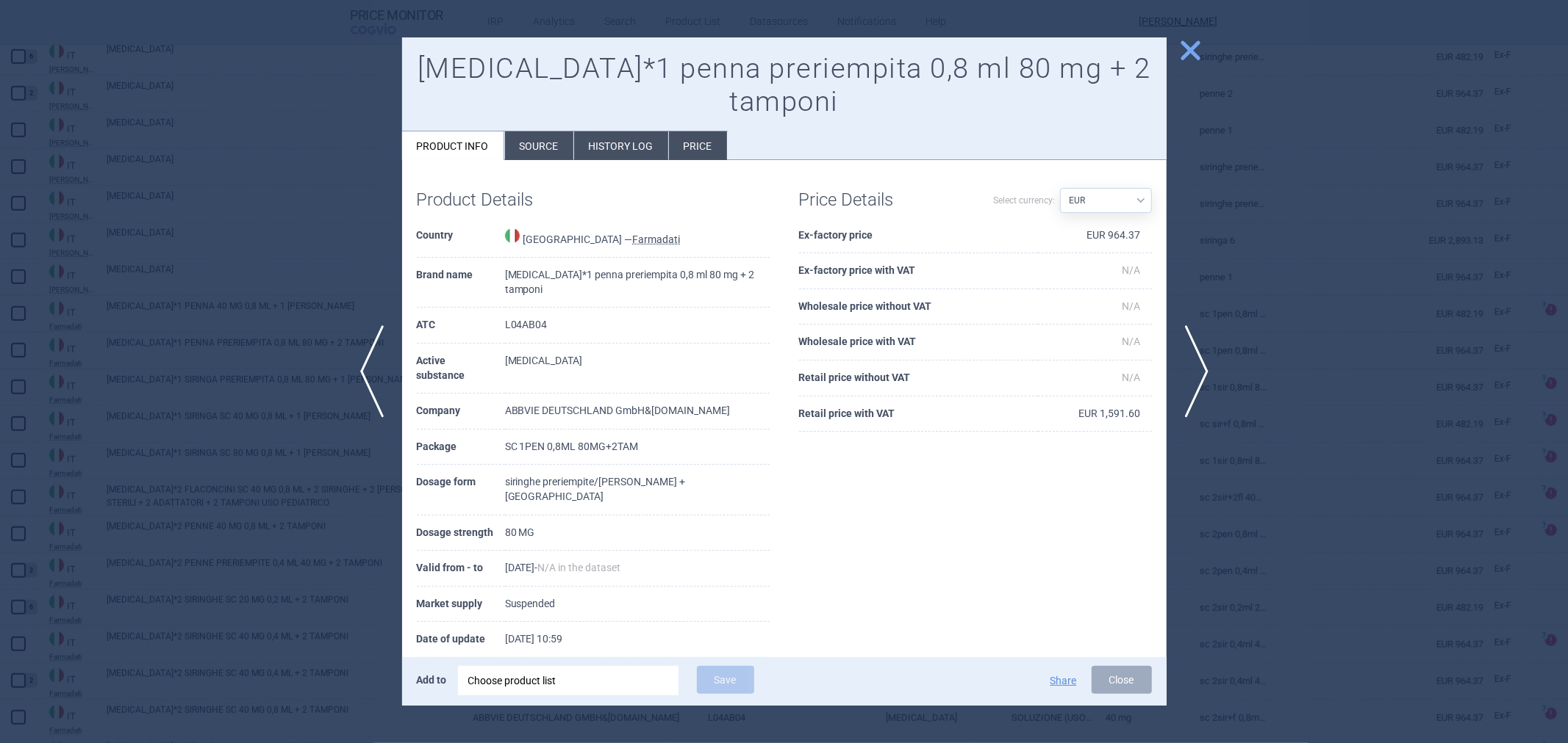
click at [1255, 461] on div at bounding box center [784, 372] width 1568 height 743
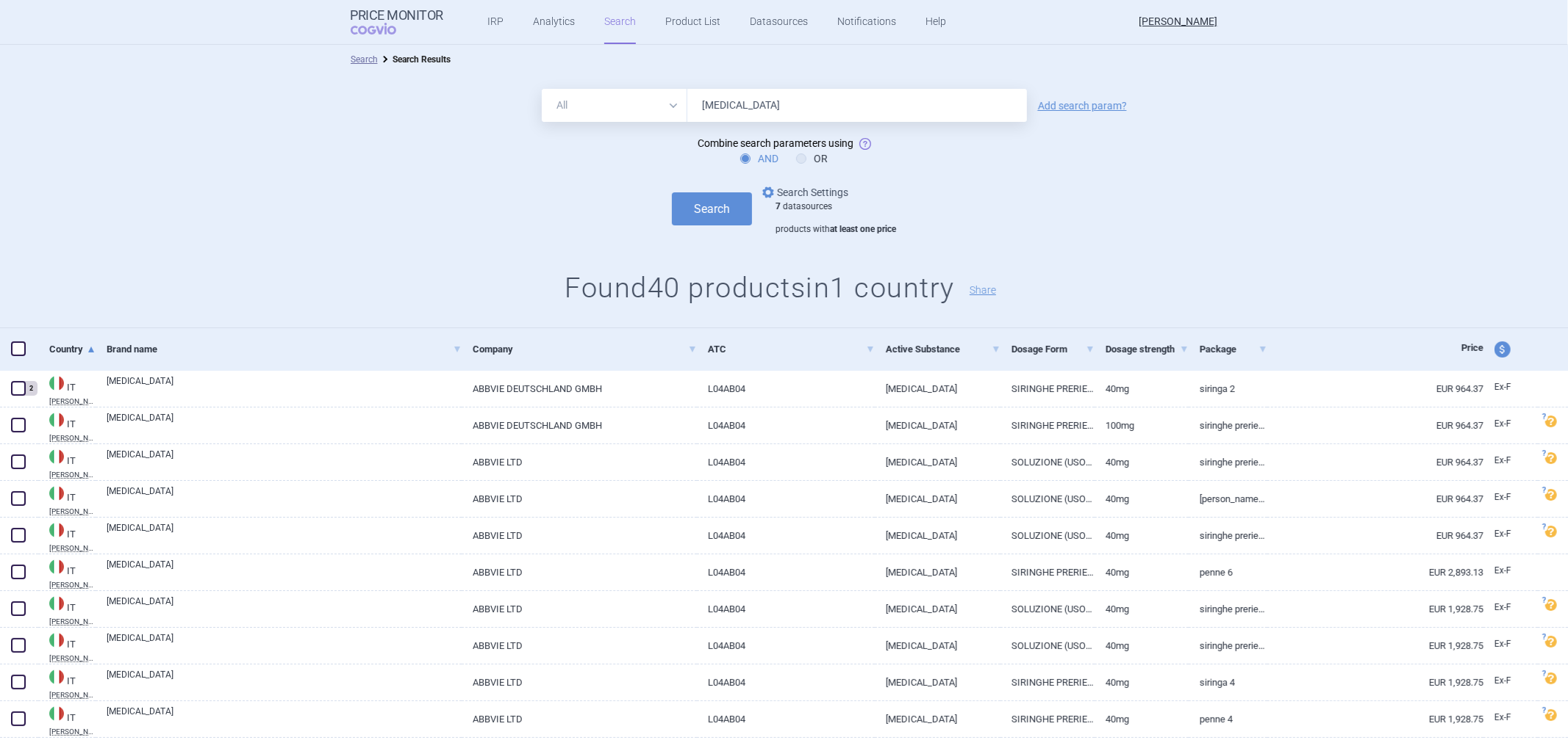
click at [814, 196] on link "options Search Settings" at bounding box center [803, 193] width 88 height 18
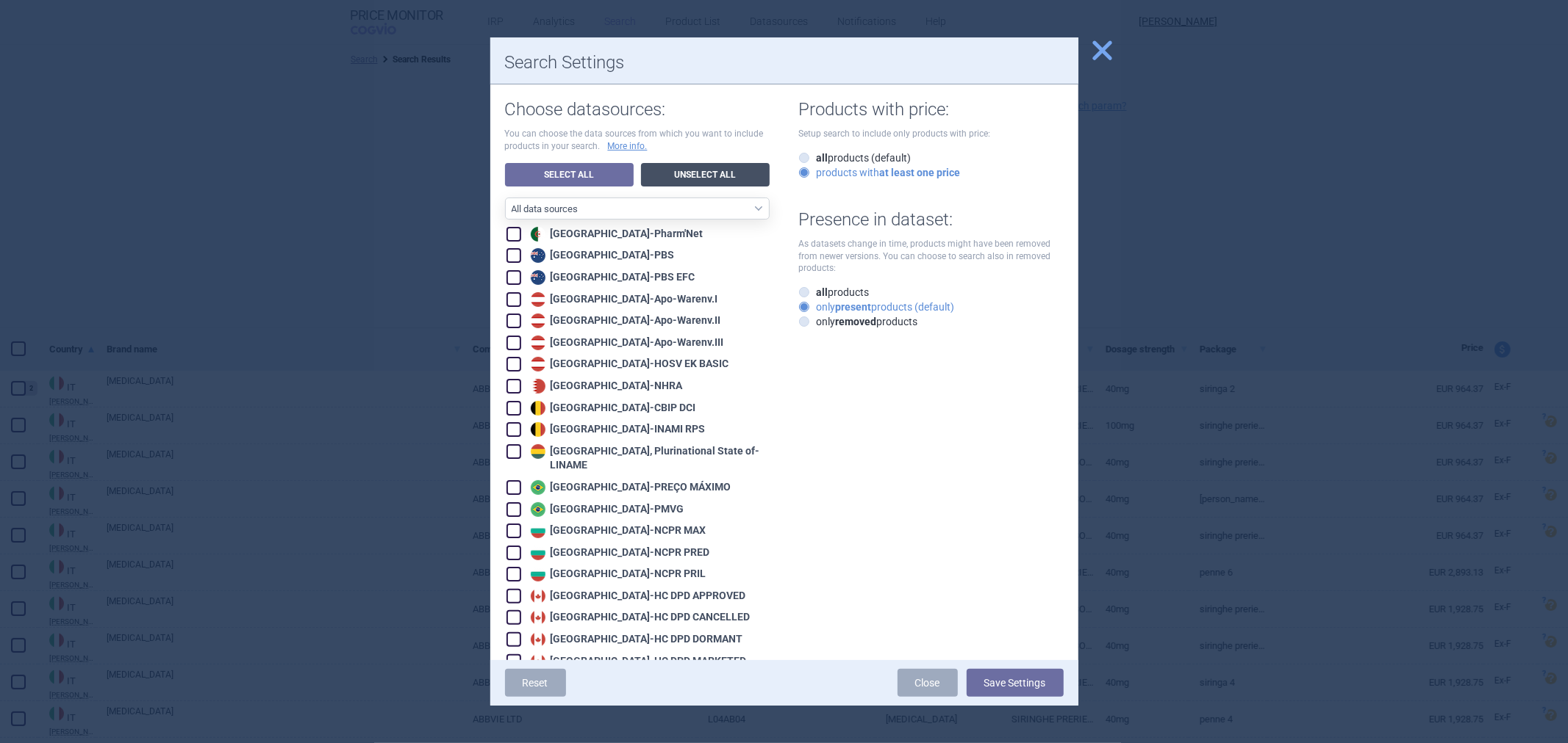
click at [715, 182] on link "Unselect All" at bounding box center [705, 175] width 128 height 24
checkbox input "false"
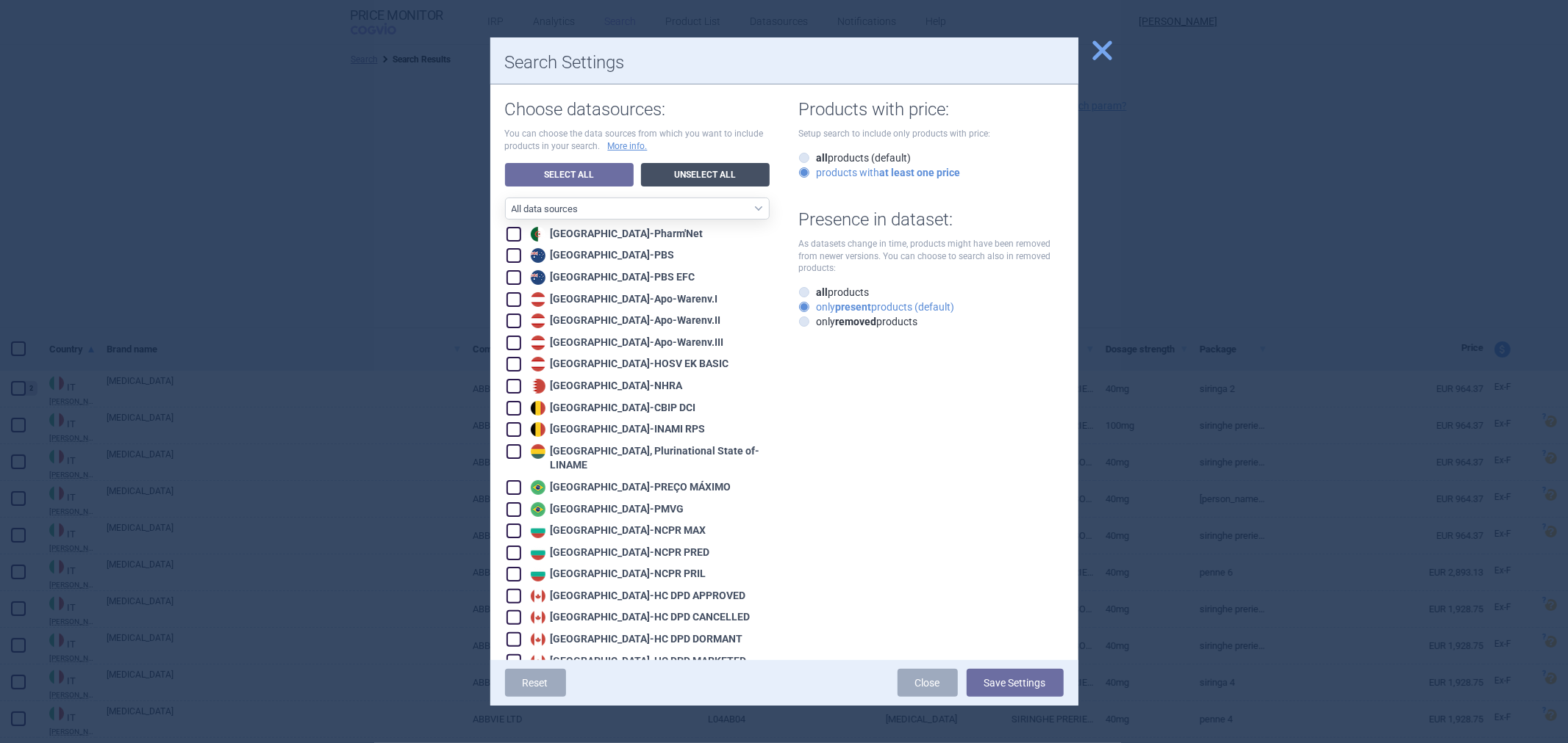
checkbox input "false"
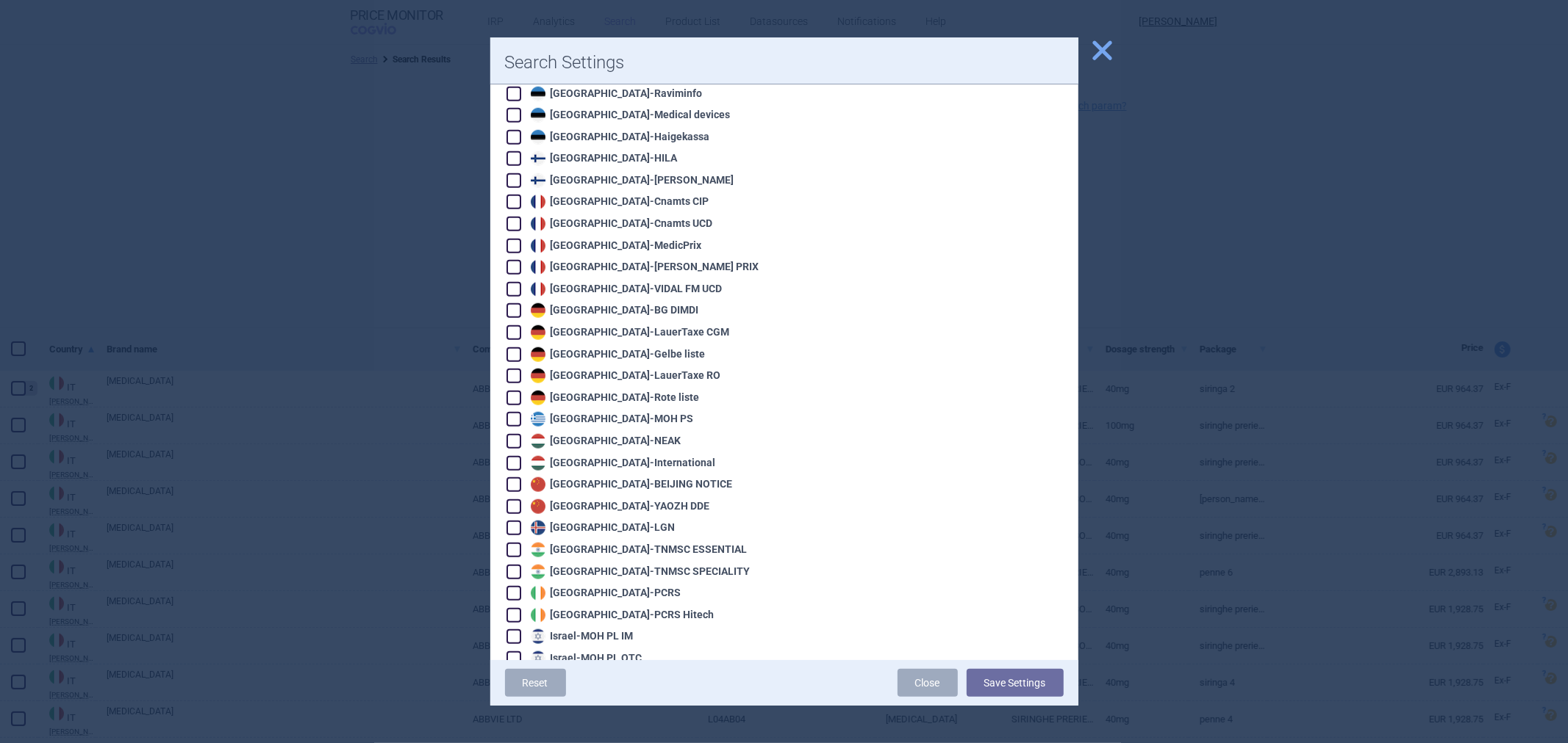
scroll to position [1061, 0]
click at [588, 347] on div "Germany - Gelbe liste" at bounding box center [616, 354] width 179 height 15
checkbox input "true"
click at [1023, 688] on button "Save Settings" at bounding box center [1016, 683] width 97 height 28
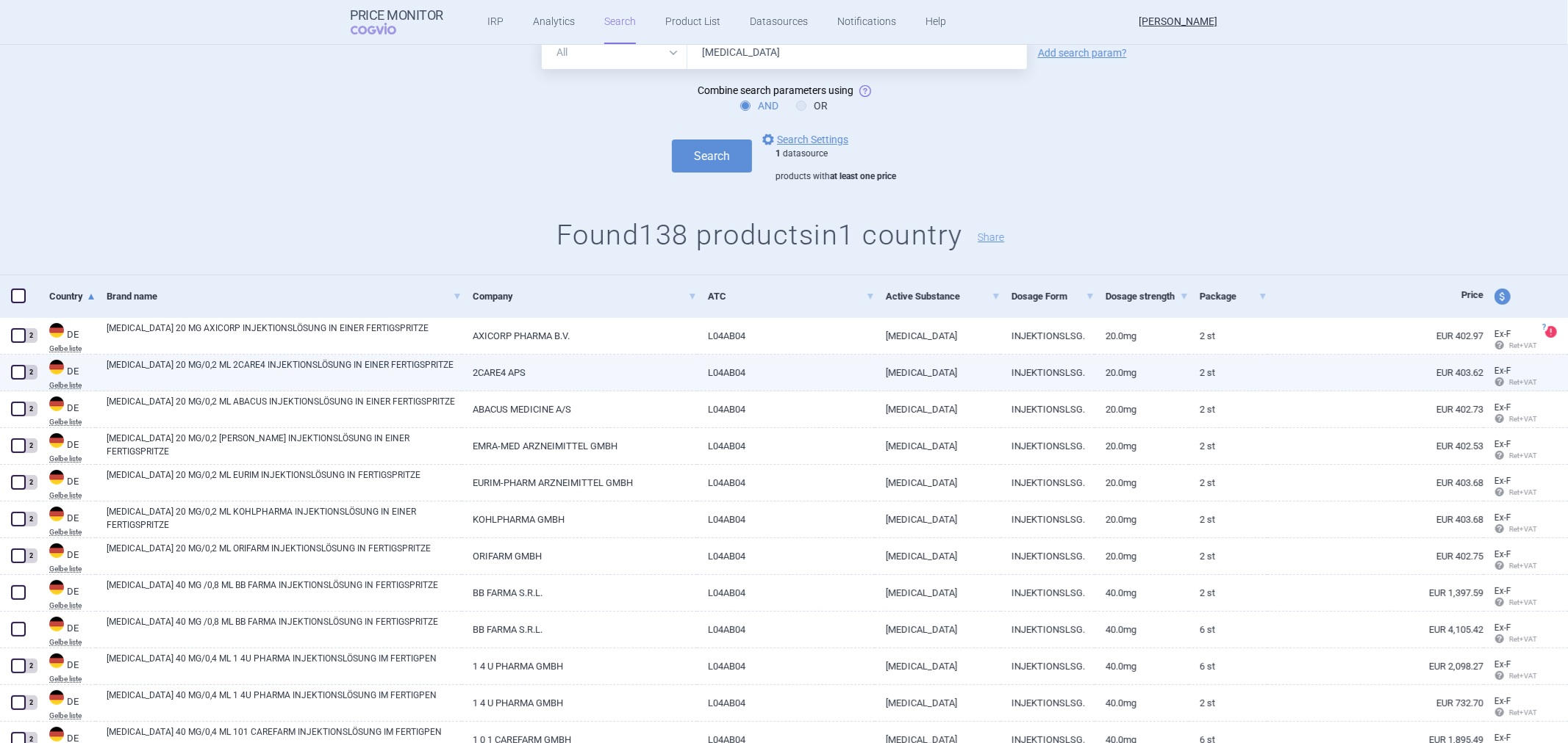
scroll to position [81, 0]
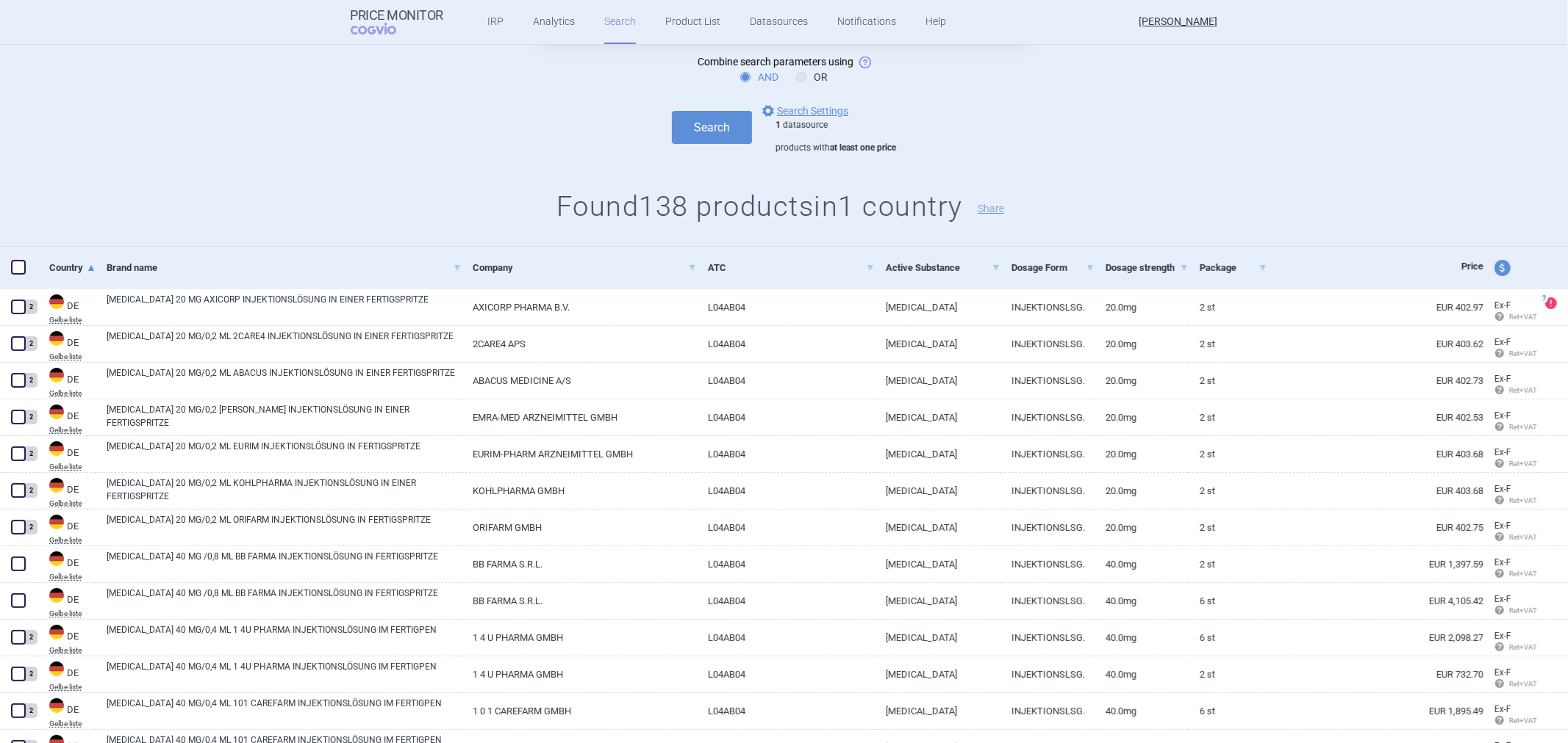
click at [1494, 266] on span "price and currency" at bounding box center [1502, 268] width 16 height 16
select select "ex-factory"
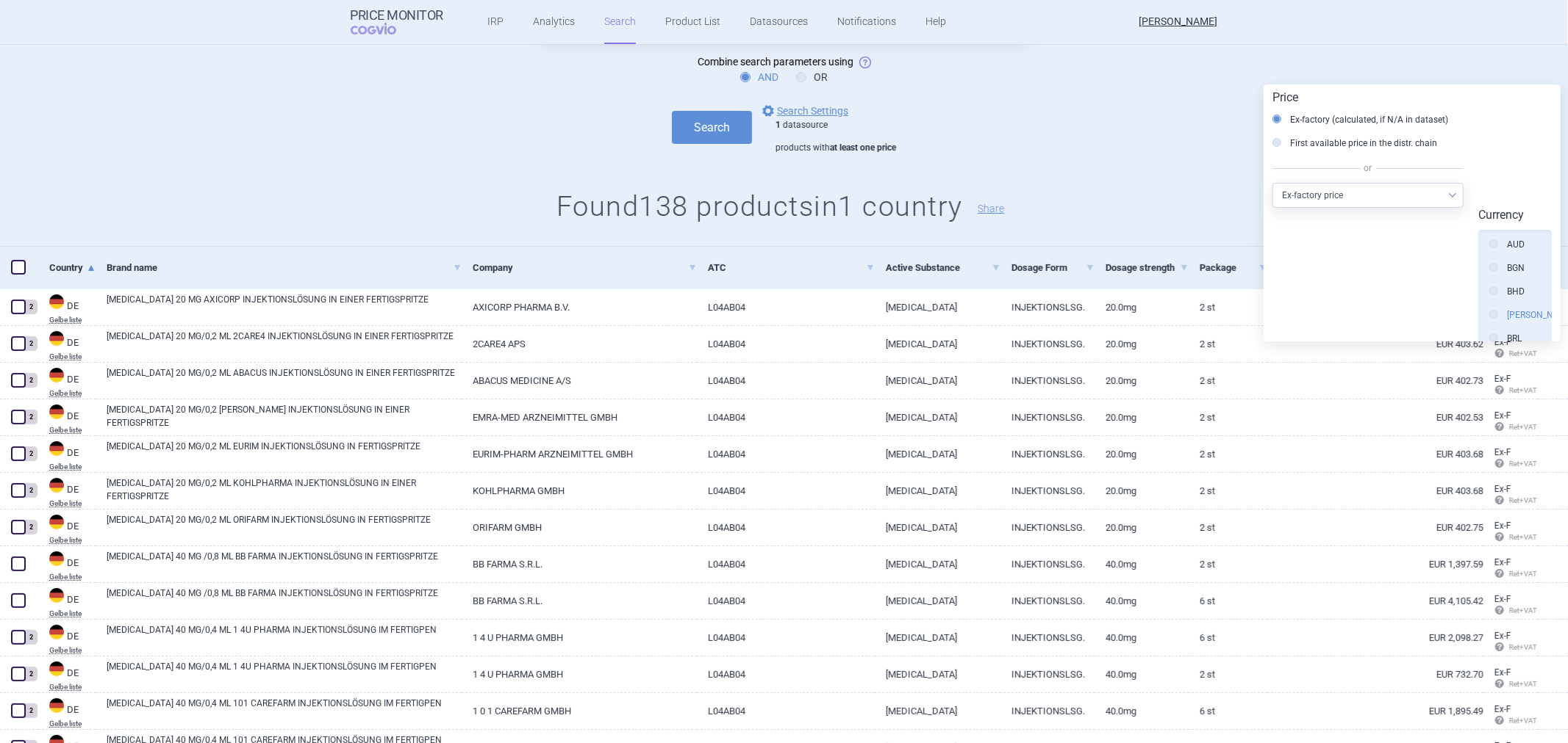
scroll to position [0, 0]
click at [1347, 169] on p "or" at bounding box center [1367, 169] width 191 height 16
click at [1350, 192] on select "Select other price type Ex-factory price Ex-factory price with VAT Wholesale pr…" at bounding box center [1367, 195] width 191 height 25
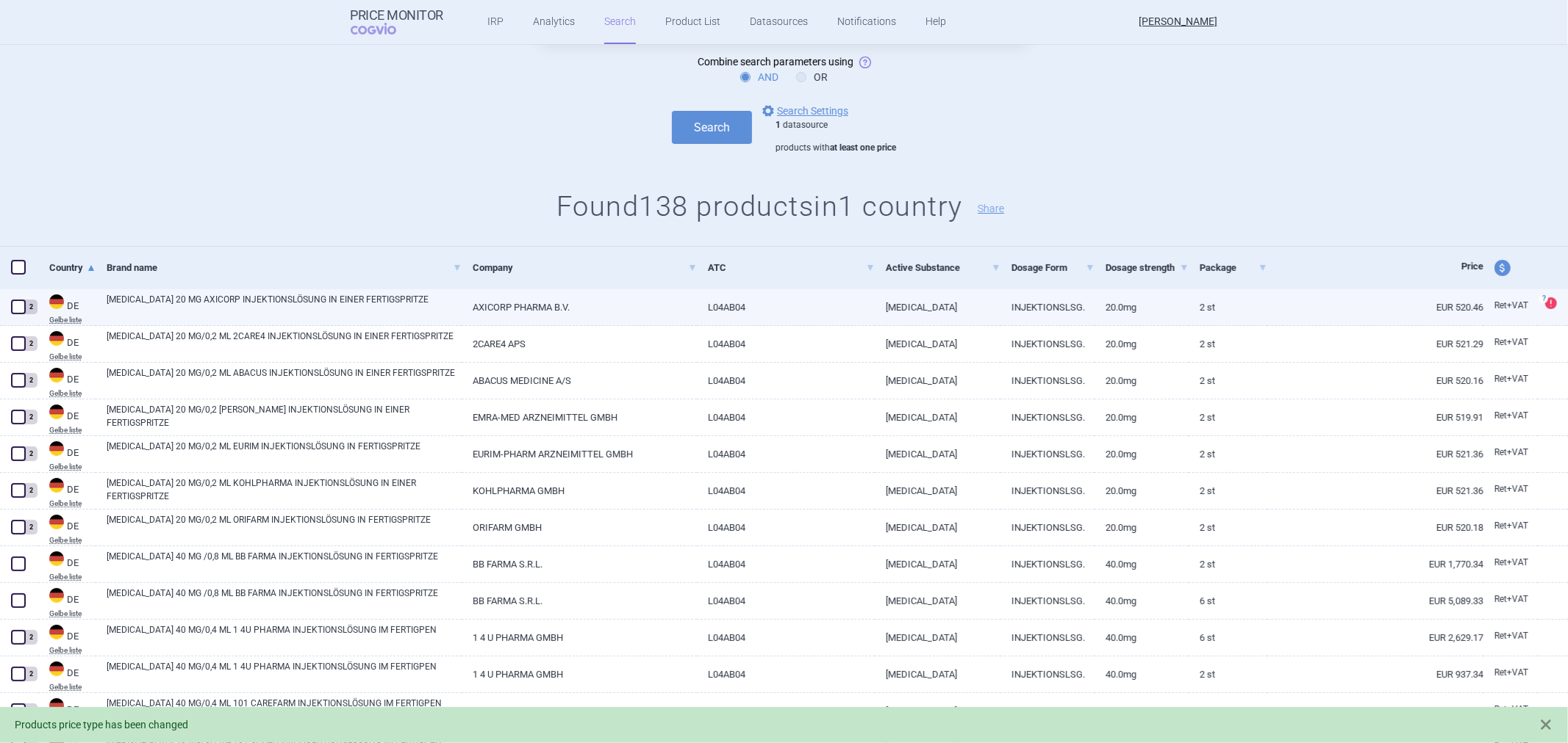
click at [1384, 314] on link "EUR 520.46" at bounding box center [1374, 307] width 216 height 36
select select "EUR"
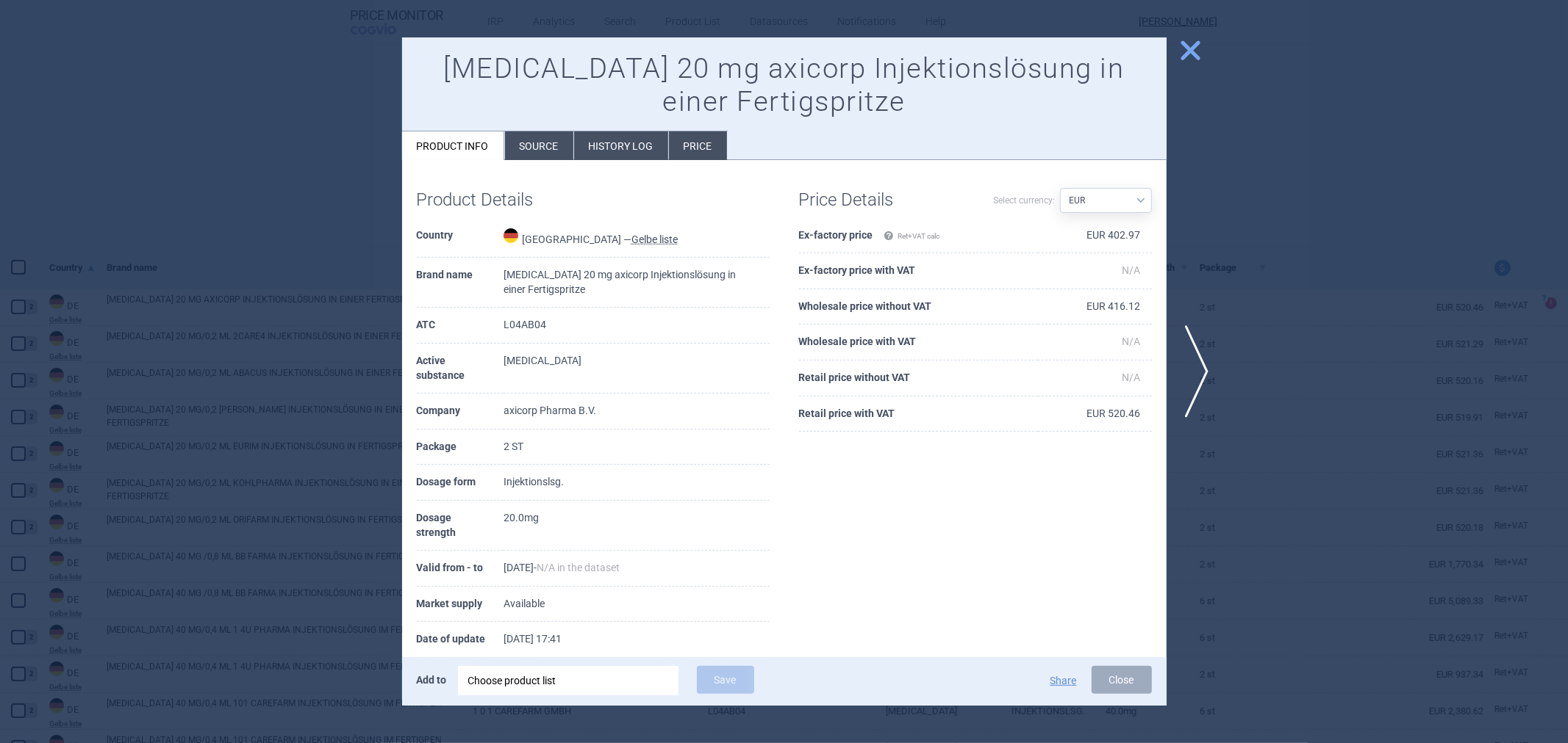
click at [1353, 295] on div at bounding box center [784, 372] width 1568 height 743
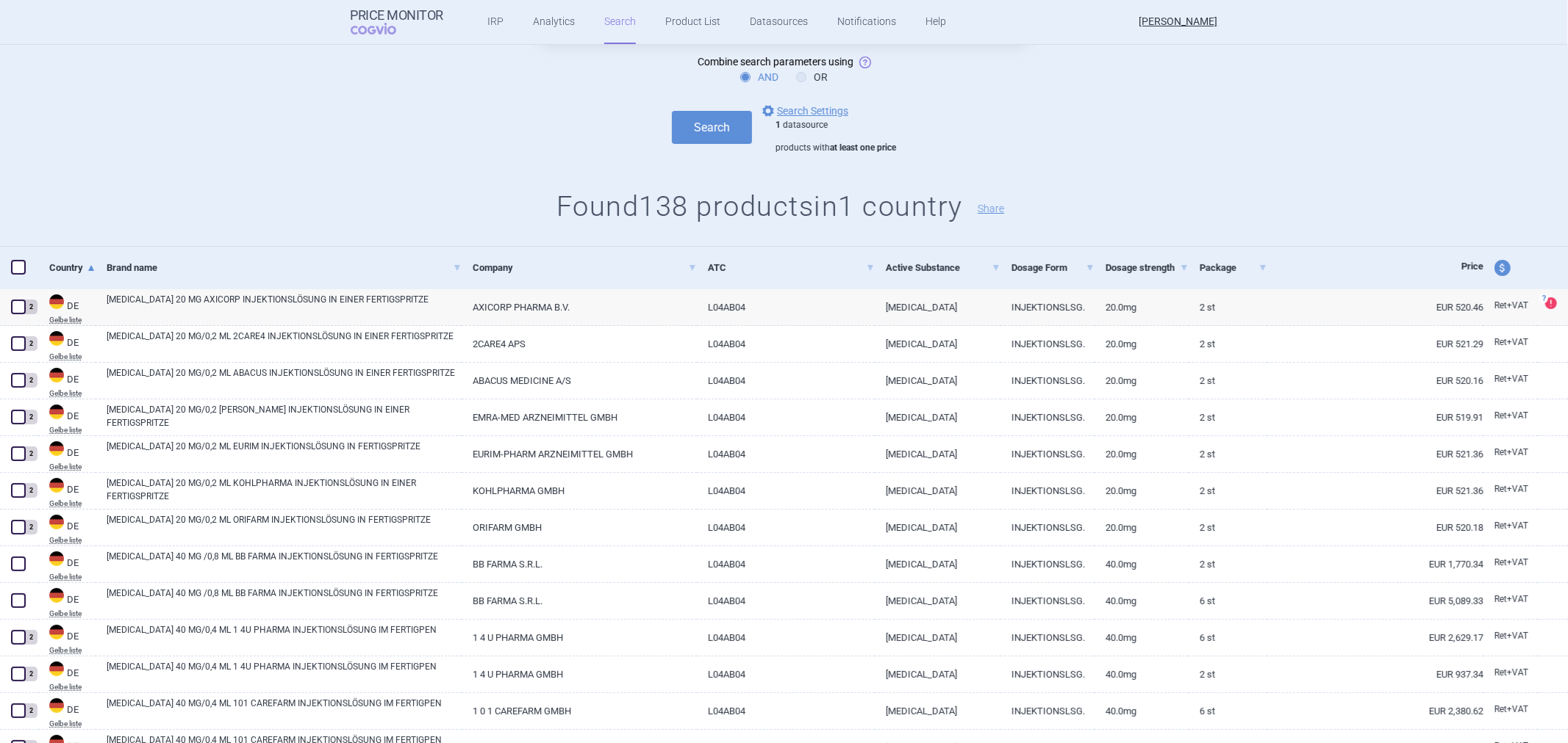
click at [1494, 264] on span "price and currency" at bounding box center [1502, 268] width 16 height 16
select select "retail-with-vat"
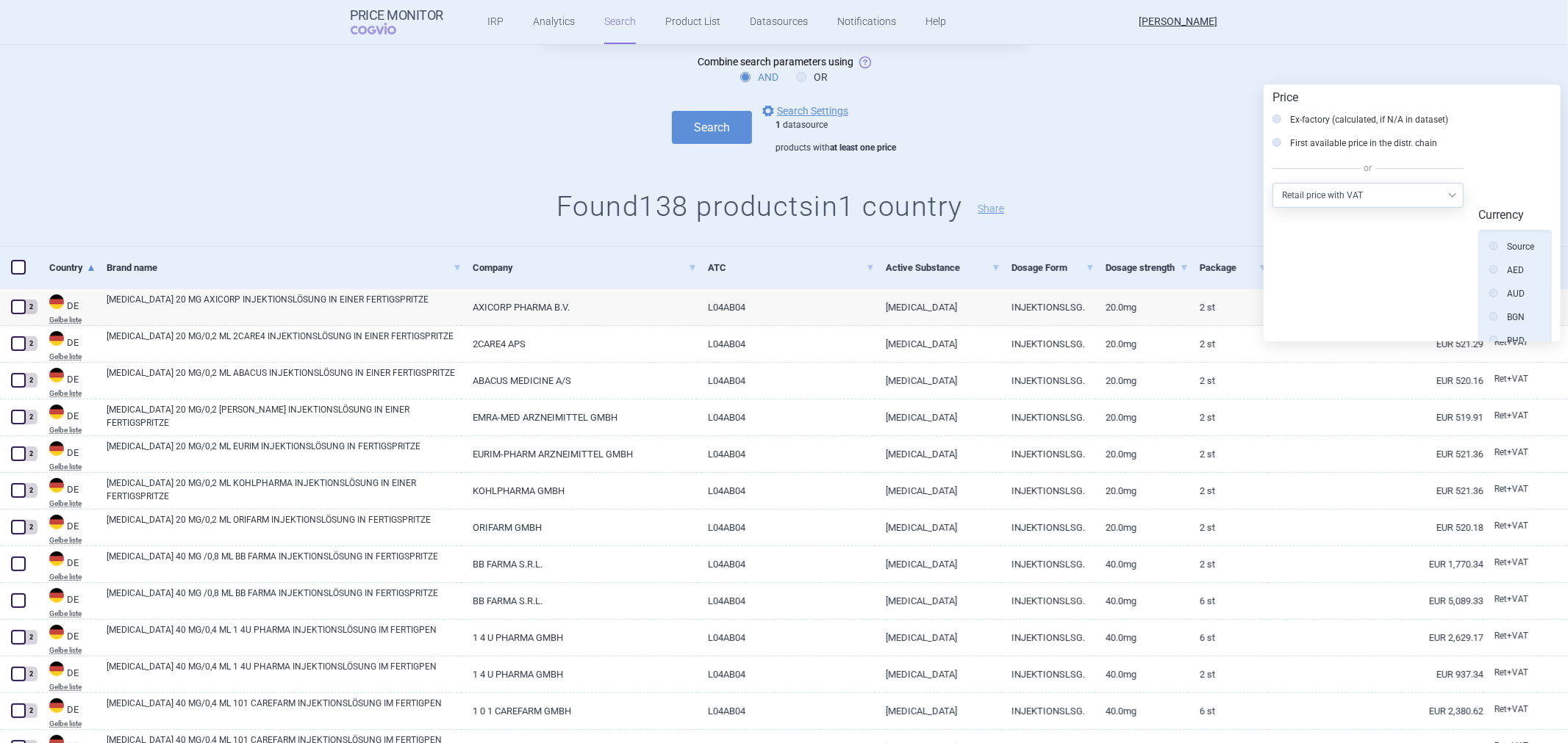
scroll to position [332, 0]
click at [1339, 115] on label "Ex-factory (calculated, if N/A in dataset)" at bounding box center [1359, 119] width 176 height 15
click at [1288, 115] on input "Ex-factory (calculated, if N/A in dataset)" at bounding box center [1280, 120] width 15 height 15
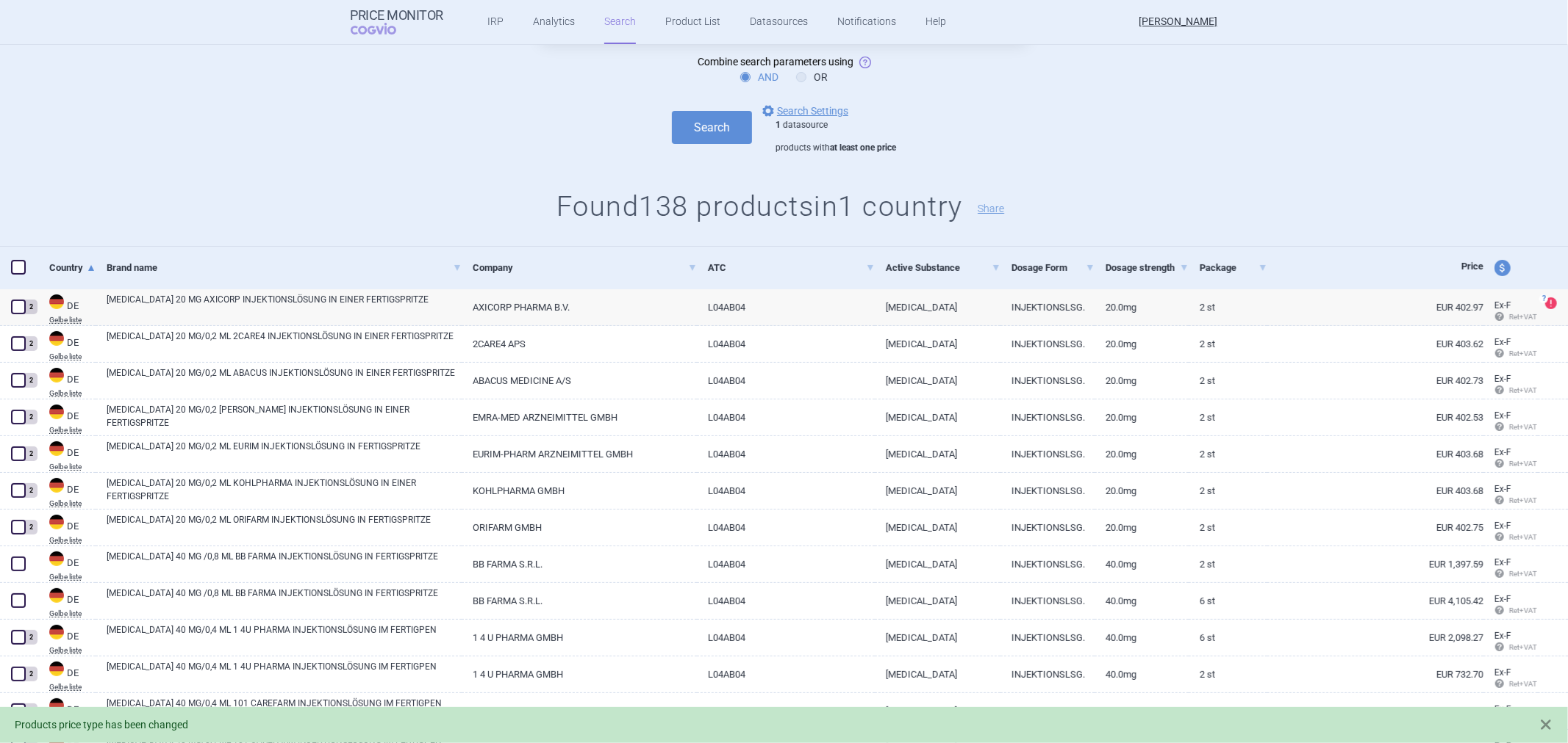
click at [1494, 269] on span "price and currency" at bounding box center [1502, 268] width 16 height 16
select select "ex-factory"
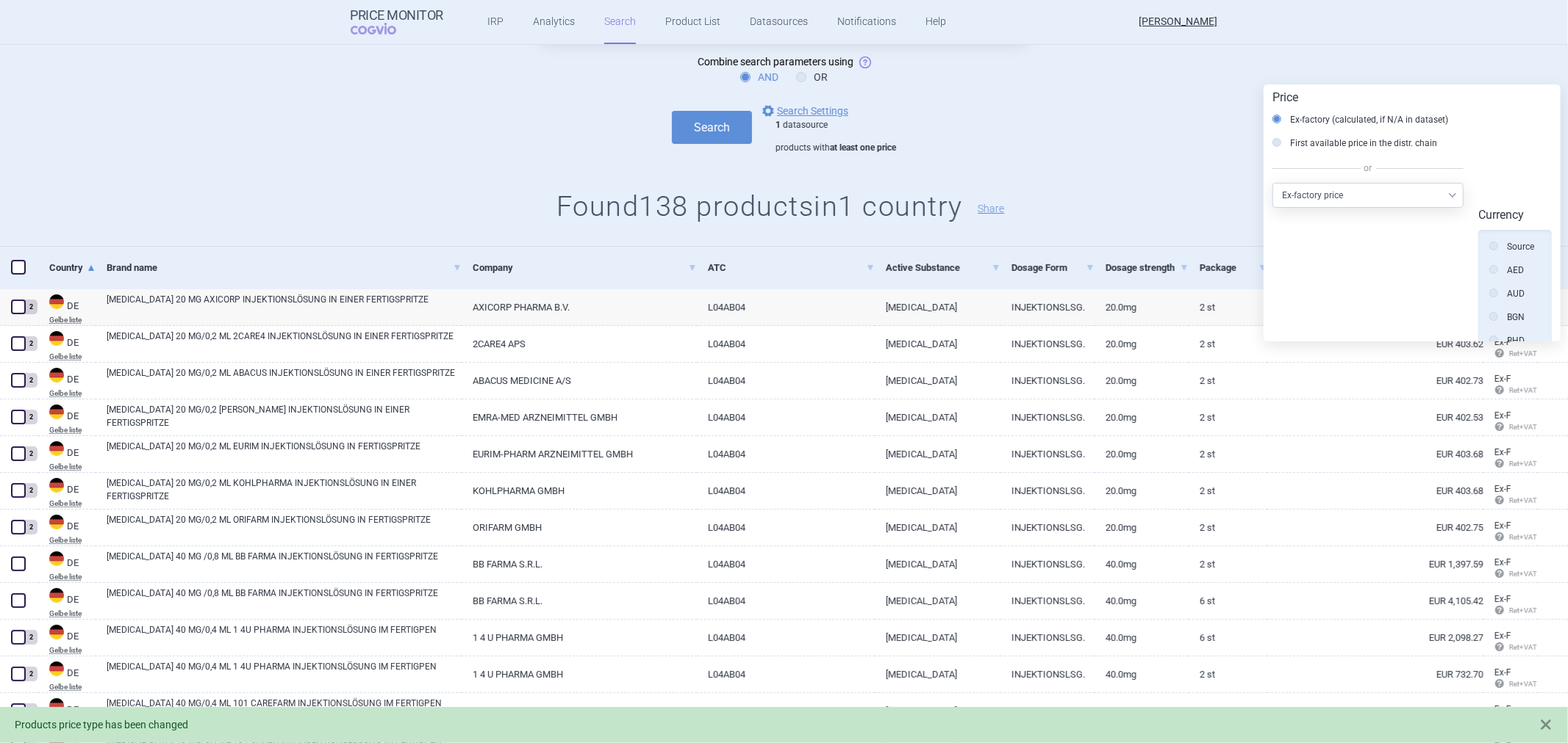
scroll to position [332, 0]
click at [1387, 143] on label "First available price in the distr. chain" at bounding box center [1354, 143] width 165 height 15
click at [1288, 143] on input "First available price in the distr. chain" at bounding box center [1280, 144] width 15 height 15
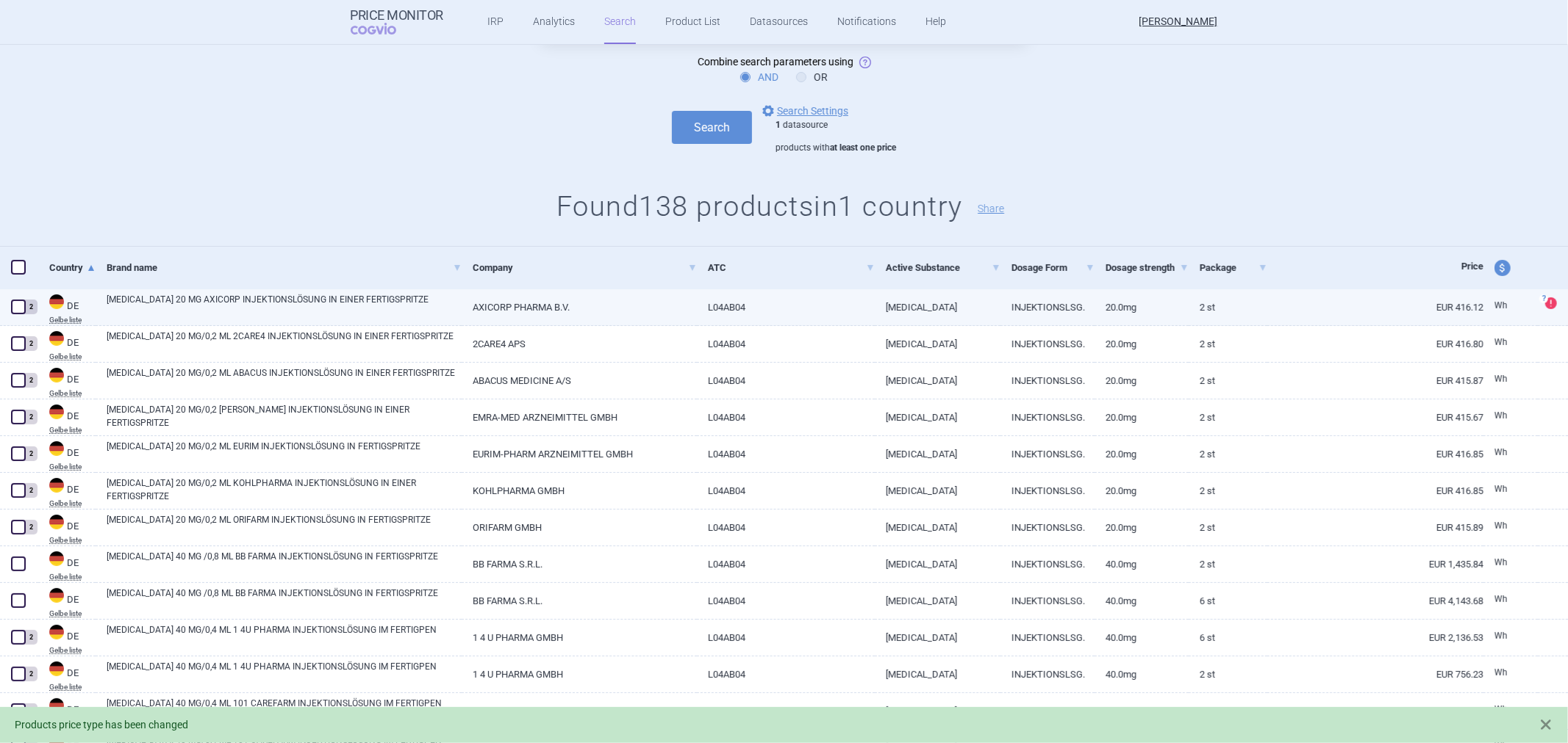
click at [1447, 318] on link "EUR 416.12" at bounding box center [1374, 307] width 216 height 36
select select "EUR"
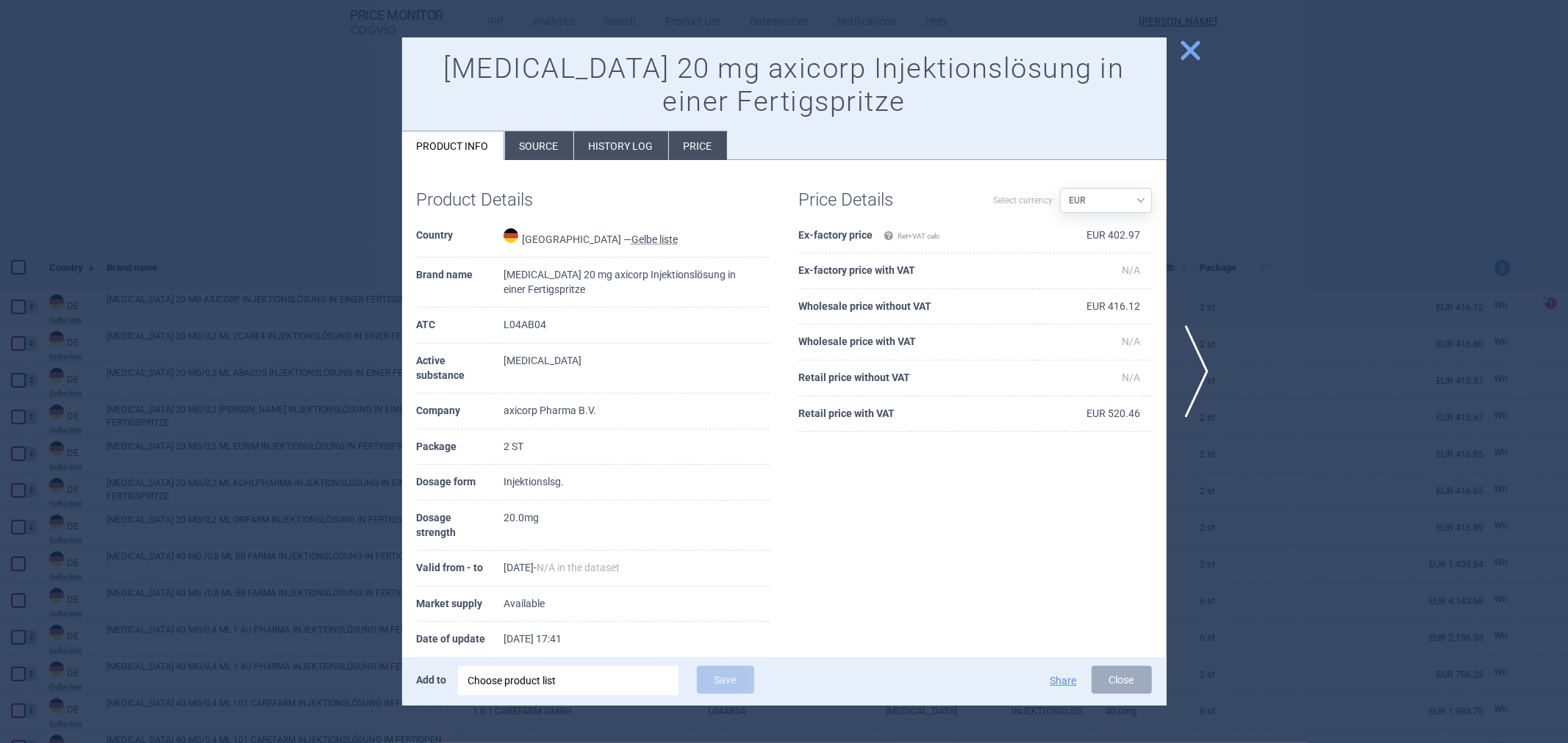
click at [1370, 280] on div at bounding box center [784, 372] width 1568 height 743
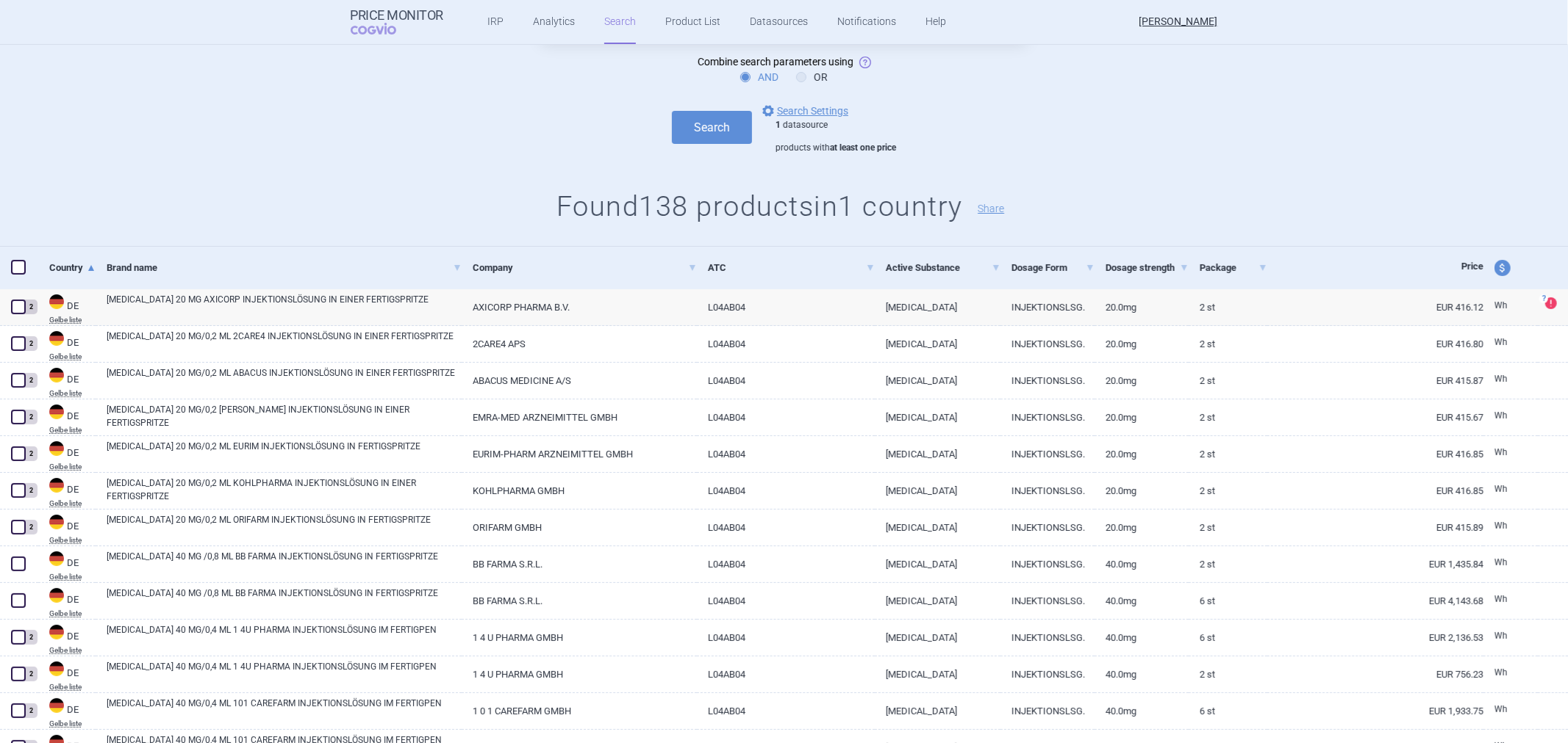
click at [1494, 266] on span "price and currency" at bounding box center [1502, 268] width 16 height 16
select select "ex-factory"
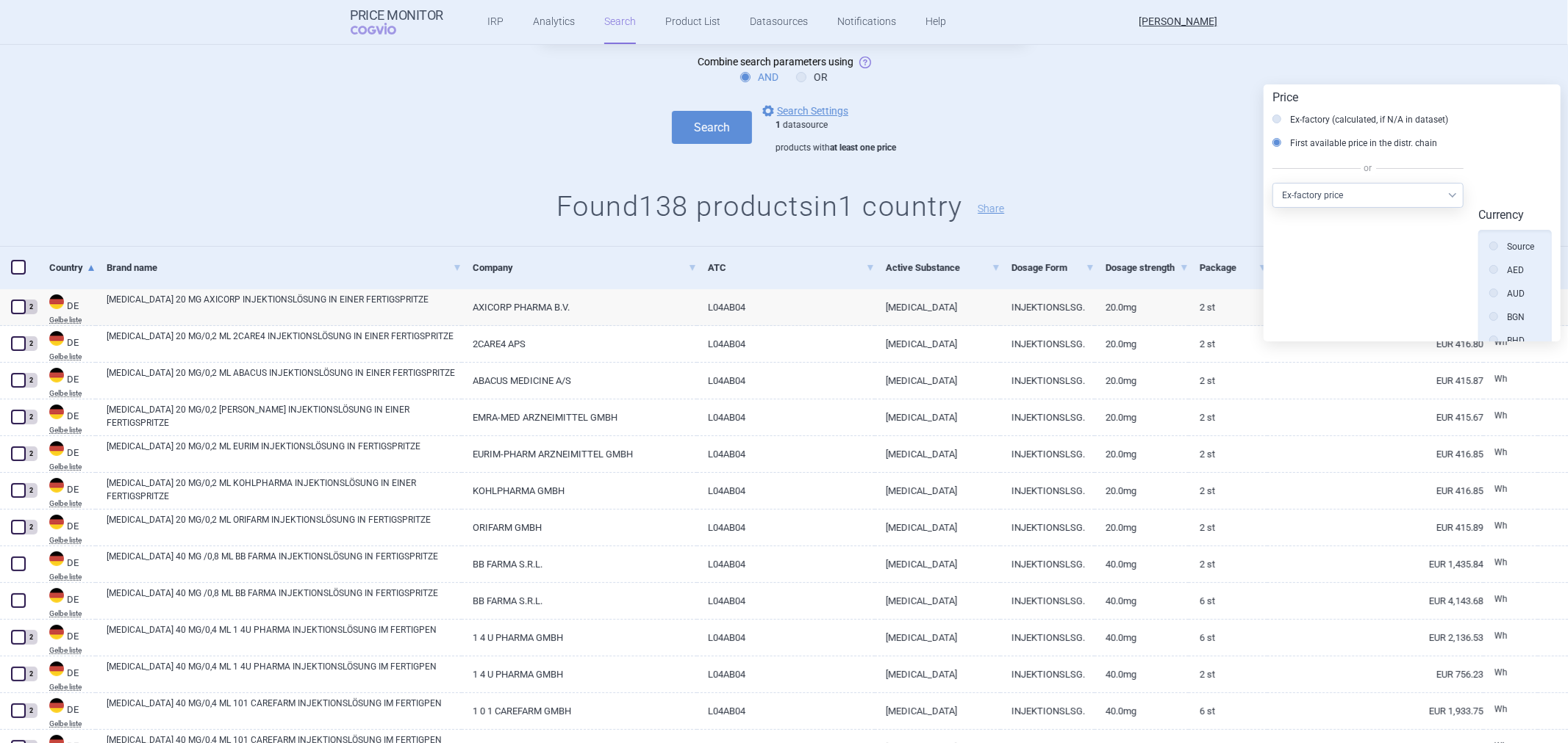
scroll to position [332, 0]
click at [1393, 200] on select "Select other price type Ex-factory price Ex-factory price with VAT Wholesale pr…" at bounding box center [1367, 195] width 191 height 25
click at [1212, 194] on h1 "Found 138 products in 1 country Share" at bounding box center [784, 208] width 1568 height 34
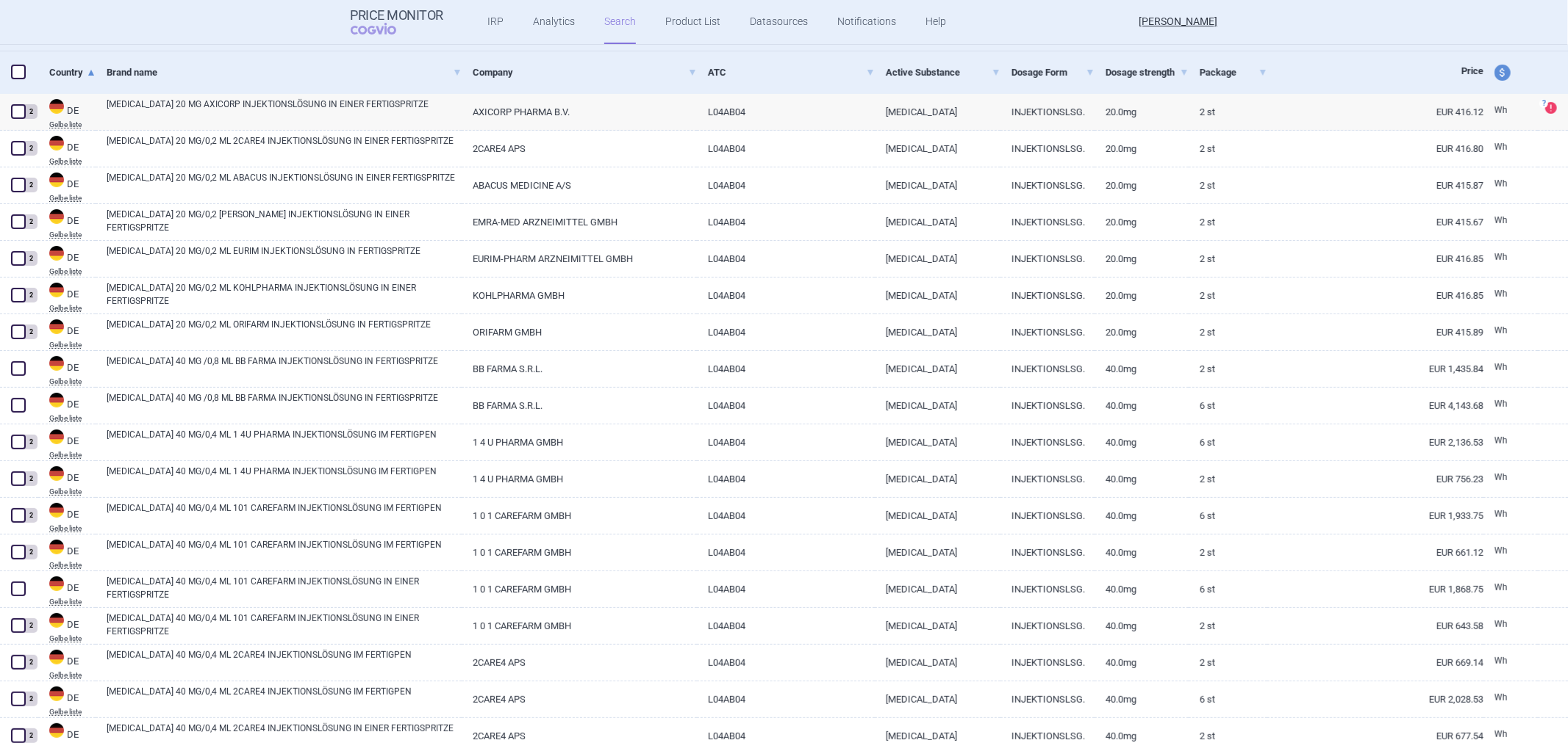
scroll to position [326, 0]
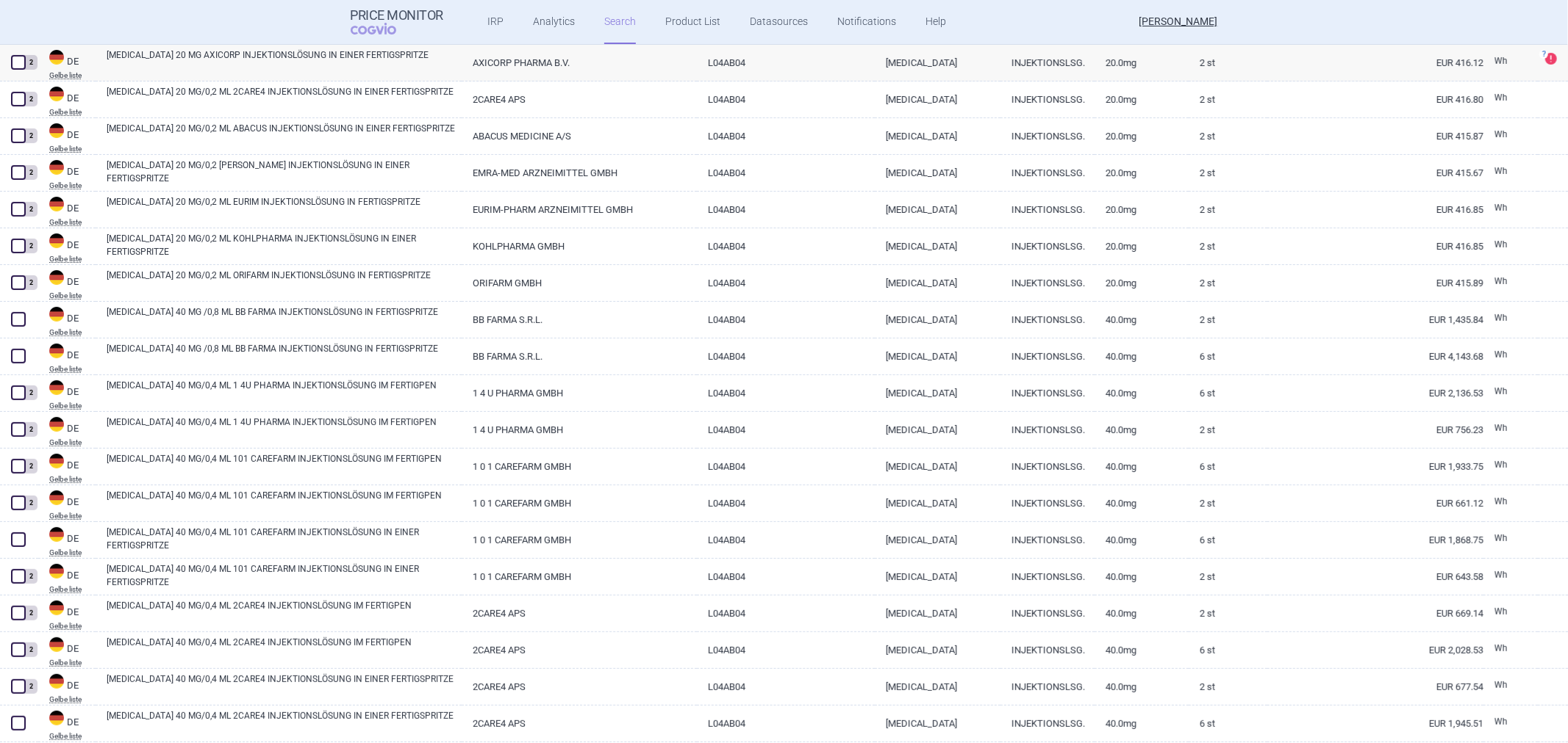
click at [1409, 385] on link "EUR 2,136.53" at bounding box center [1374, 393] width 216 height 36
select select "EUR"
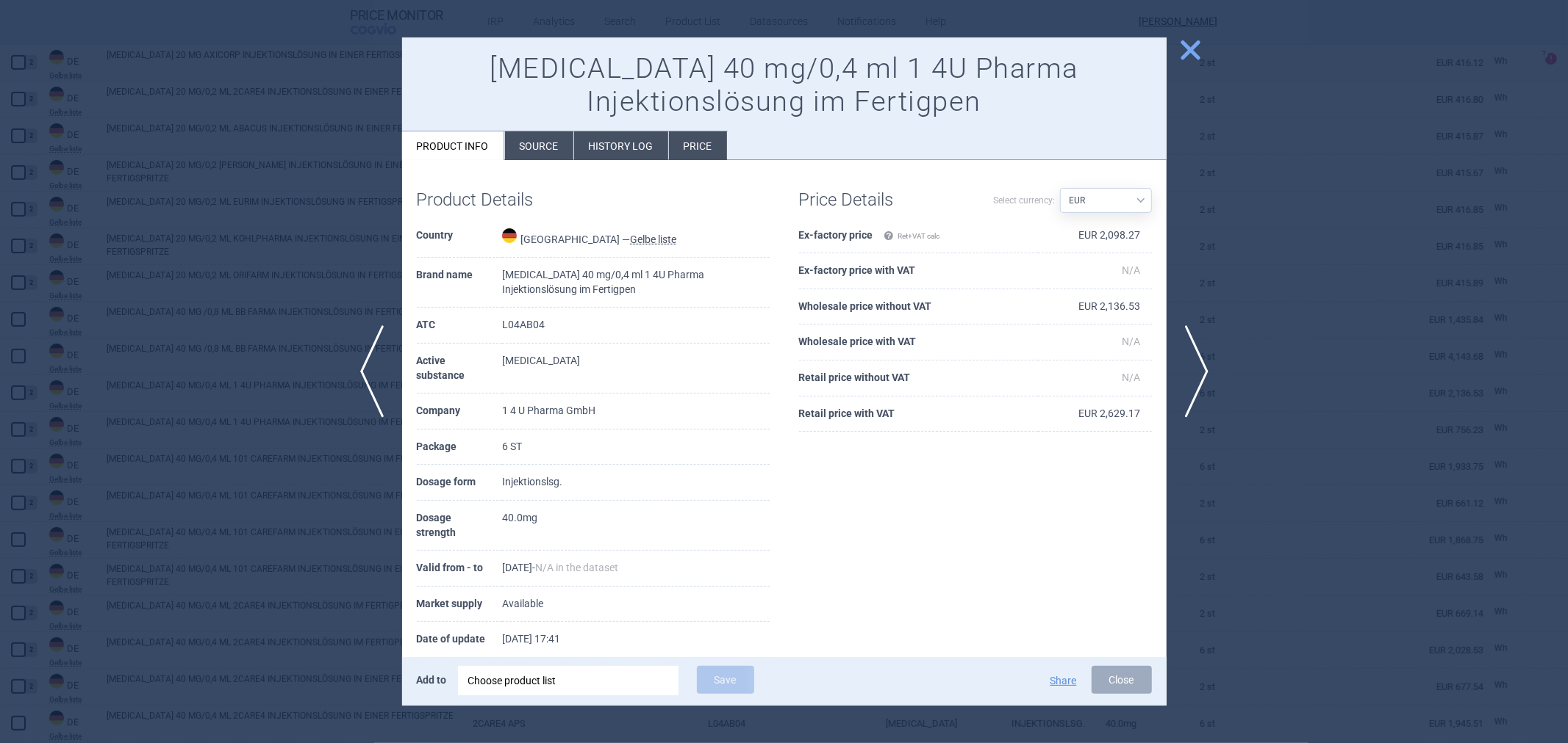
click at [1195, 53] on span "close" at bounding box center [1190, 51] width 26 height 26
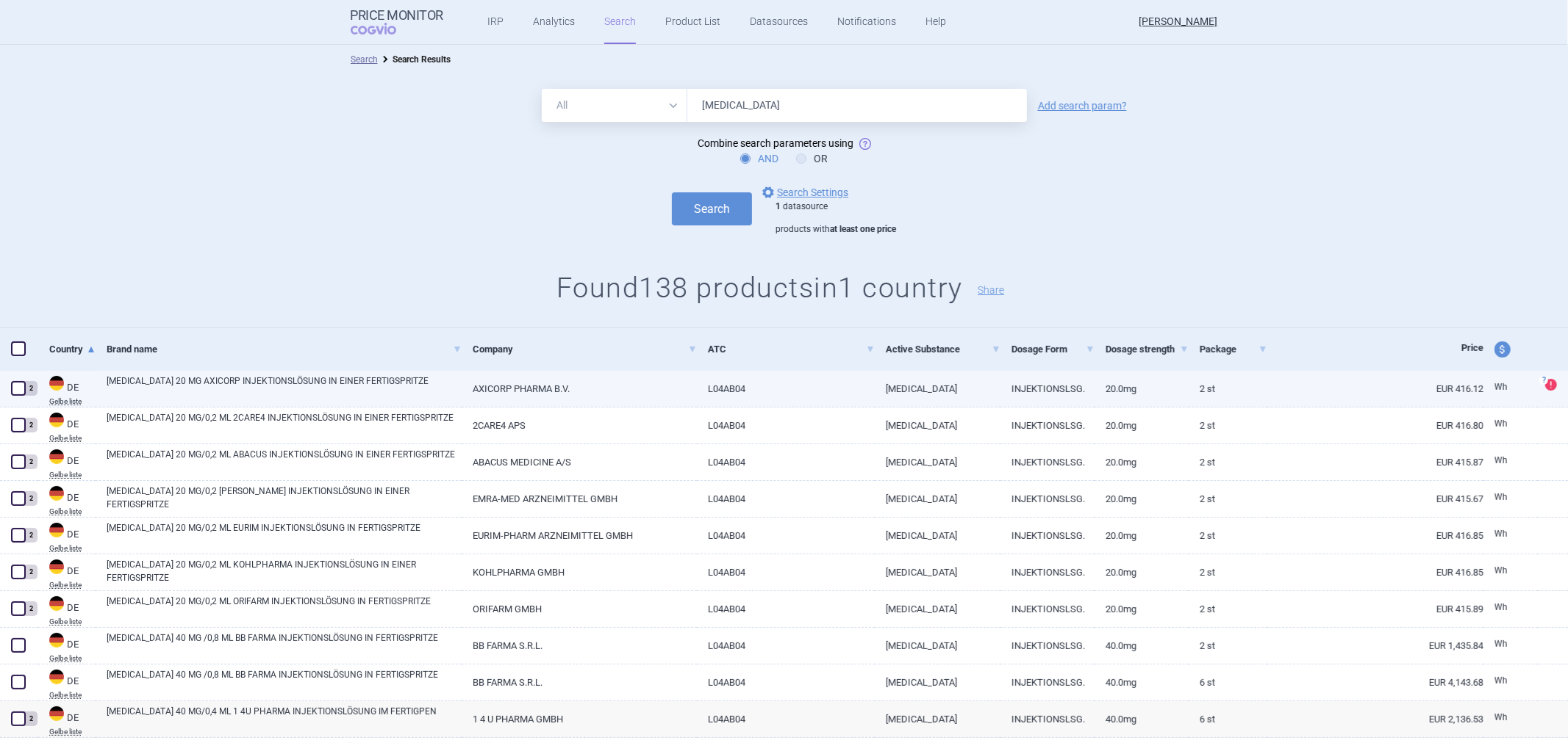
click at [1424, 380] on link "EUR 416.12" at bounding box center [1374, 389] width 216 height 36
select select "EUR"
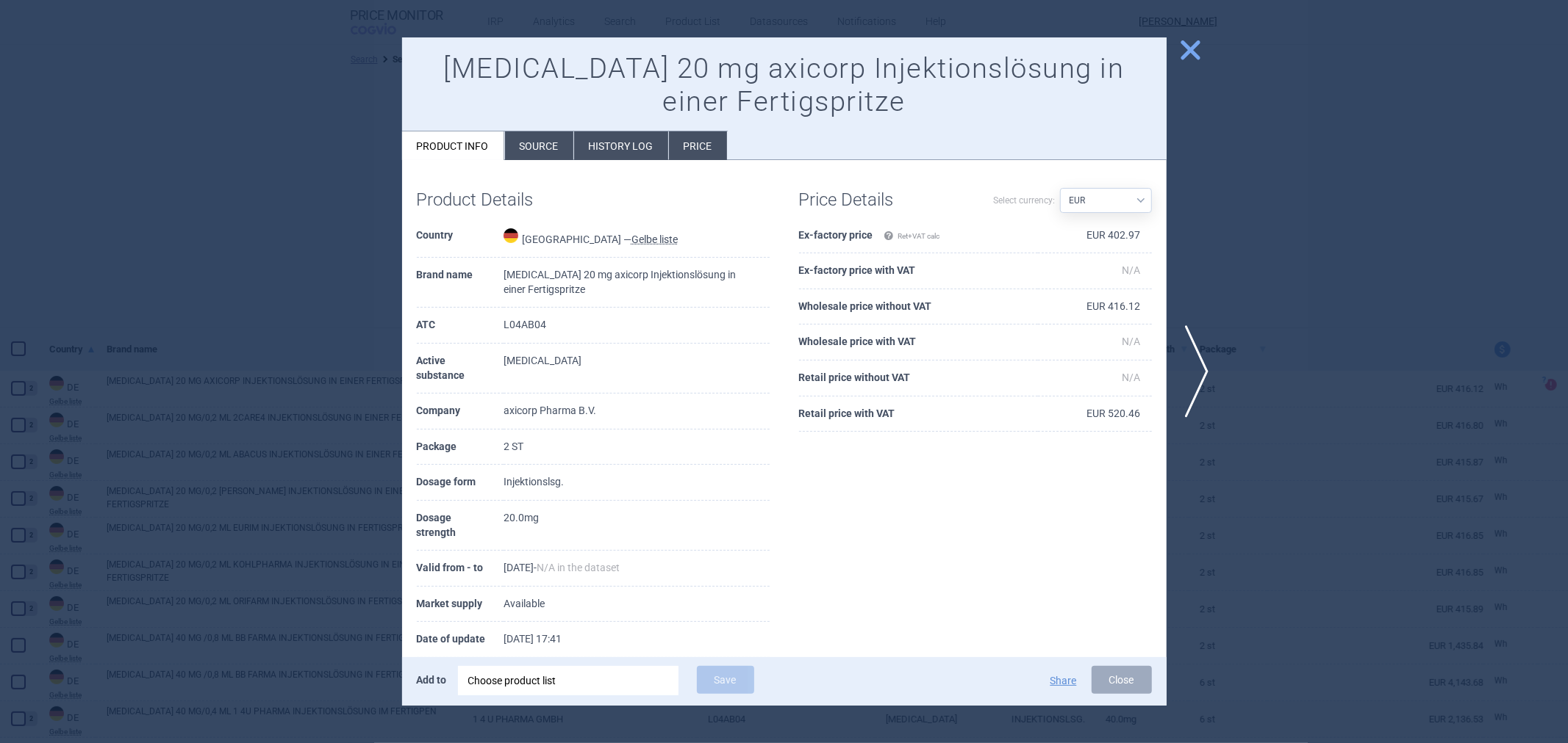
click at [1186, 49] on span "close" at bounding box center [1190, 51] width 26 height 26
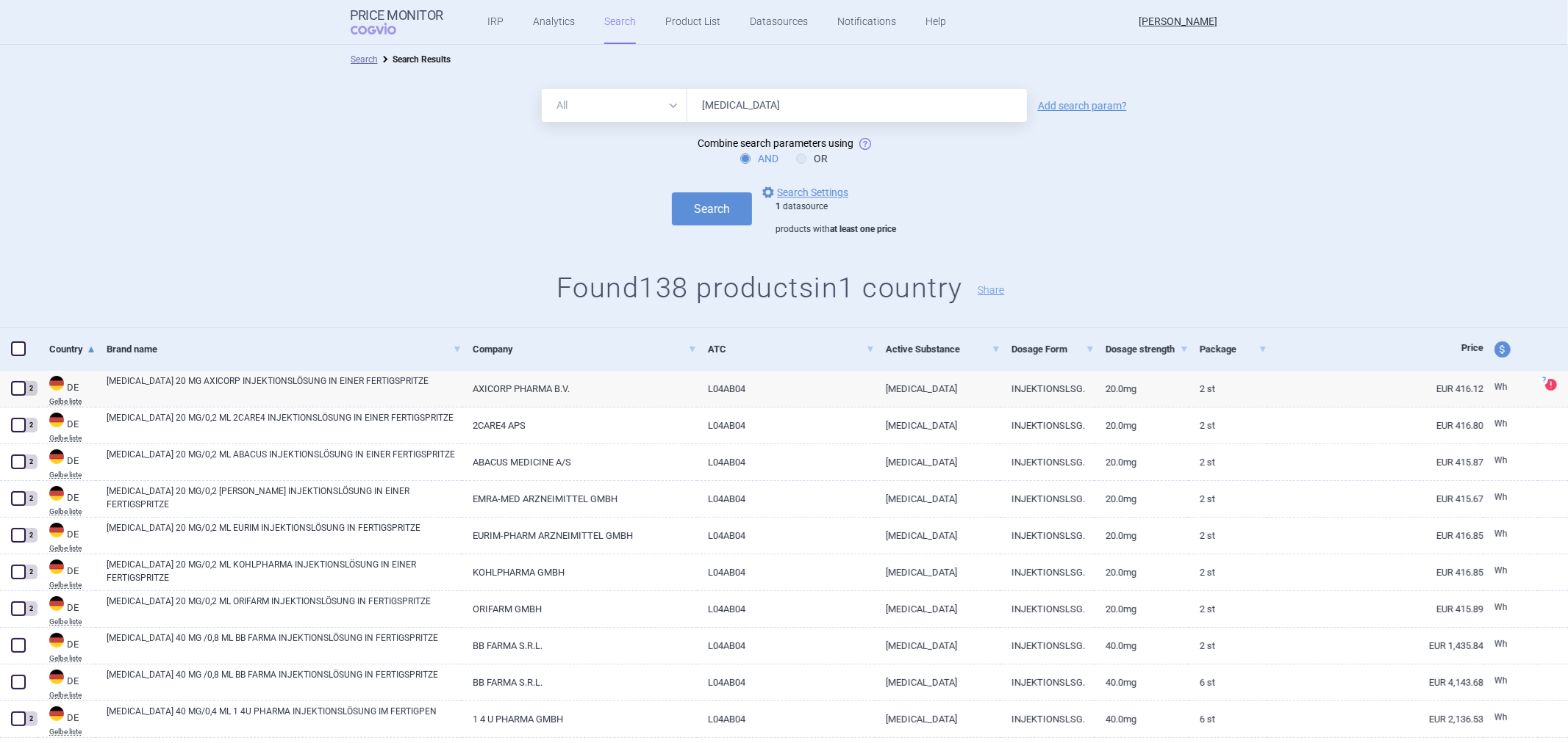
click at [1494, 350] on span "price and currency" at bounding box center [1502, 350] width 16 height 16
select select "ex-factory"
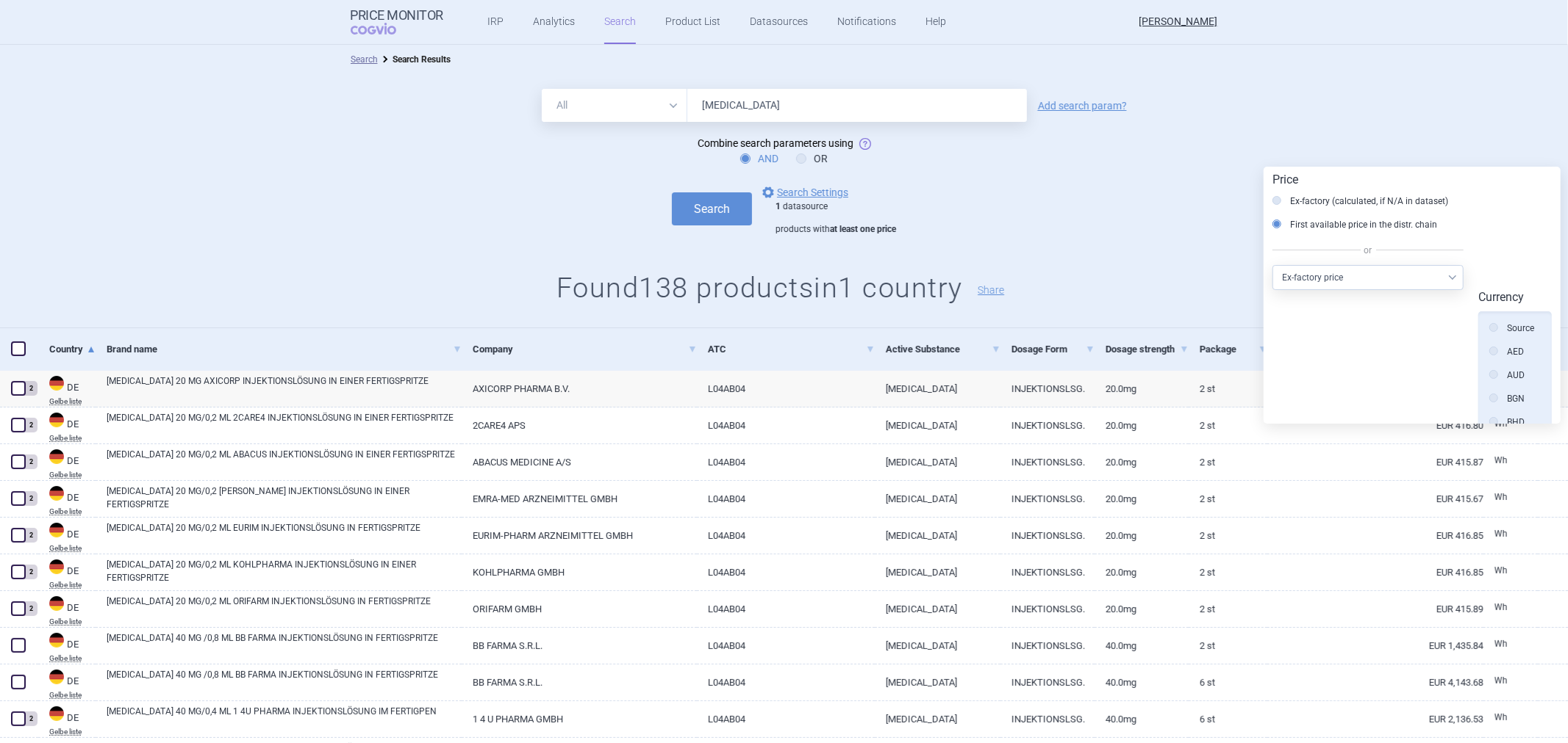
scroll to position [332, 0]
drag, startPoint x: 1237, startPoint y: 295, endPoint x: 1250, endPoint y: 311, distance: 20.6
click at [1237, 295] on h1 "Found 138 products in 1 country Share" at bounding box center [784, 289] width 1568 height 34
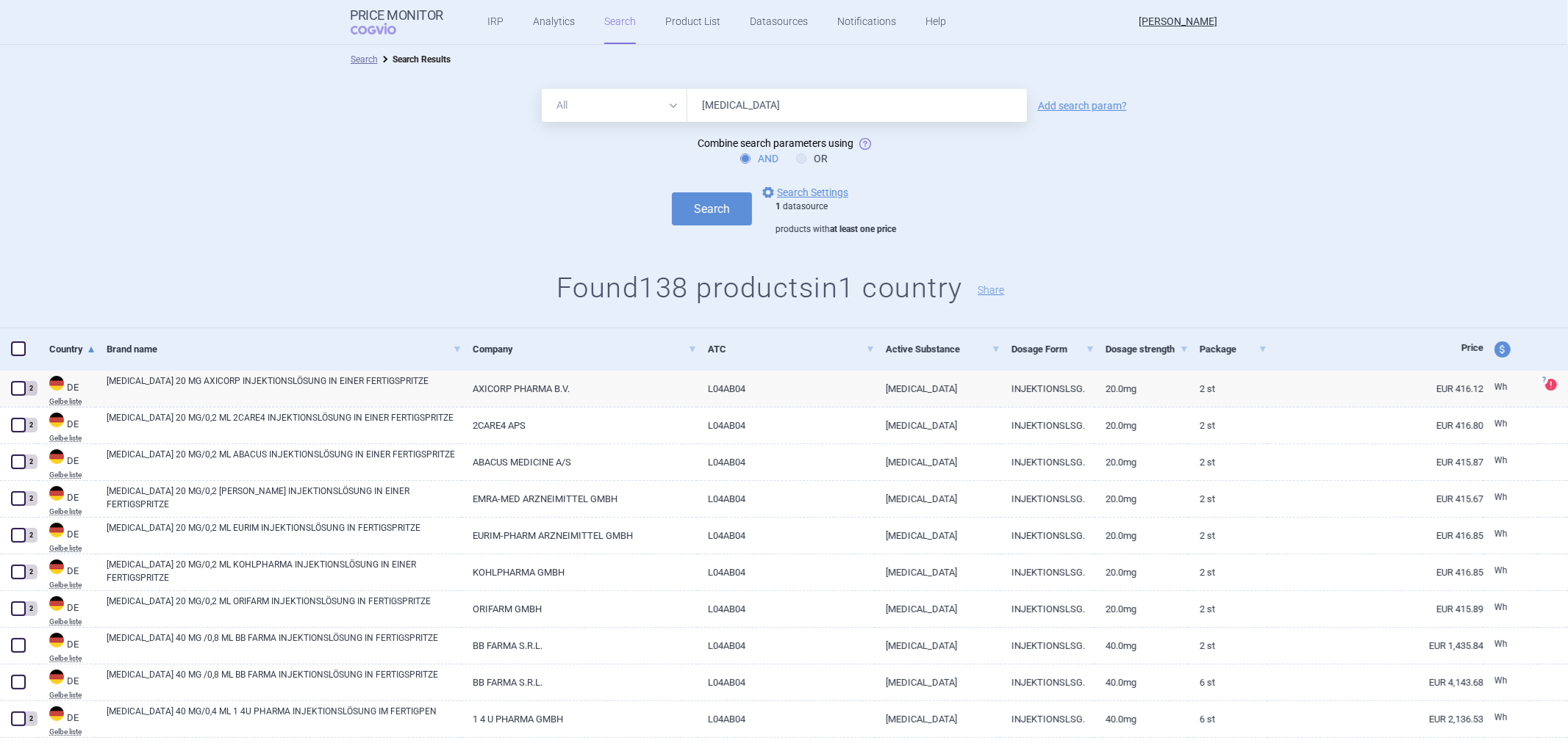
click at [1494, 349] on span "price and currency" at bounding box center [1502, 350] width 16 height 16
select select "ex-factory"
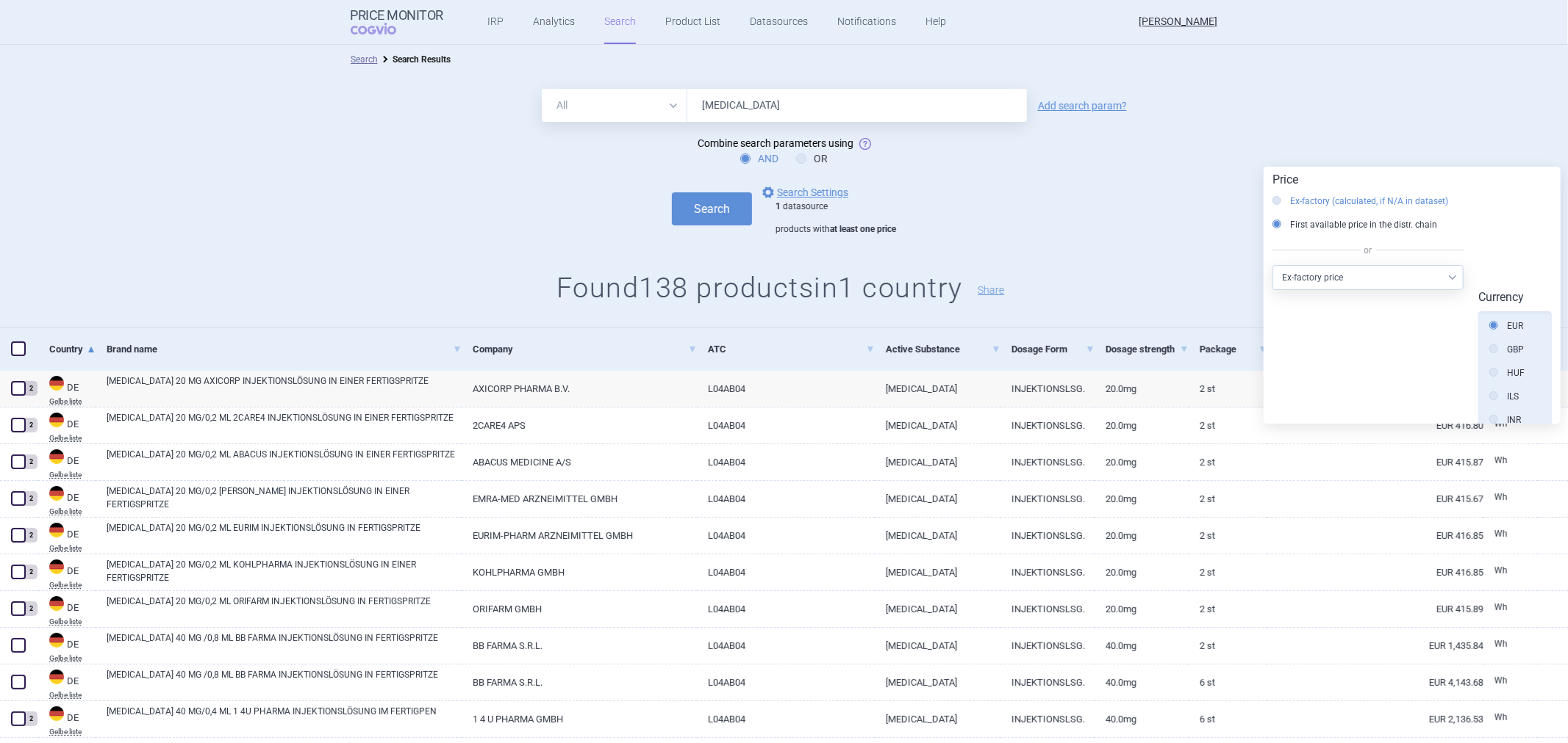
click at [1364, 199] on label "Ex-factory (calculated, if N/A in dataset)" at bounding box center [1359, 201] width 176 height 15
click at [1288, 199] on input "Ex-factory (calculated, if N/A in dataset)" at bounding box center [1280, 202] width 15 height 15
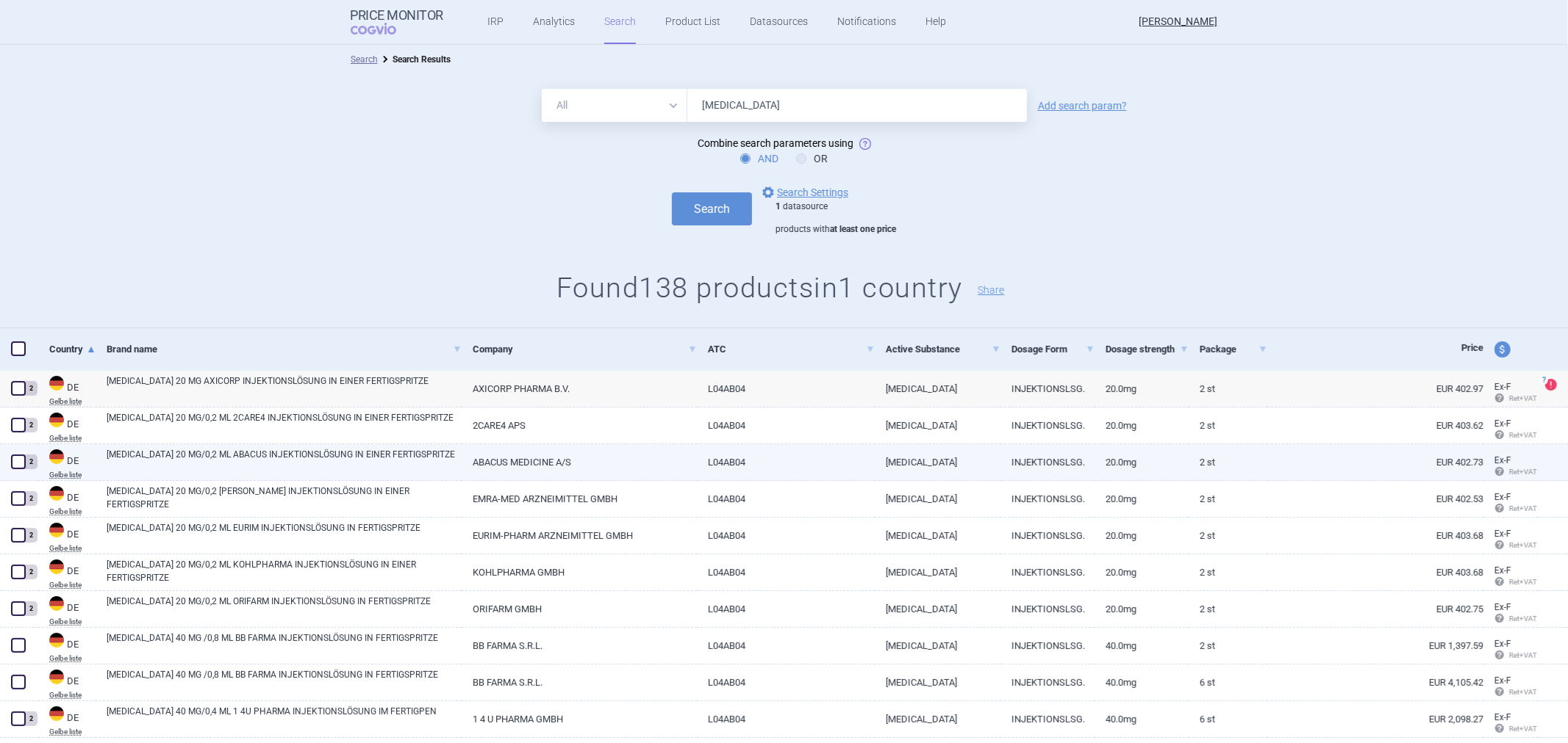
click at [1370, 480] on link "EUR 402.73" at bounding box center [1374, 462] width 216 height 36
select select "EUR"
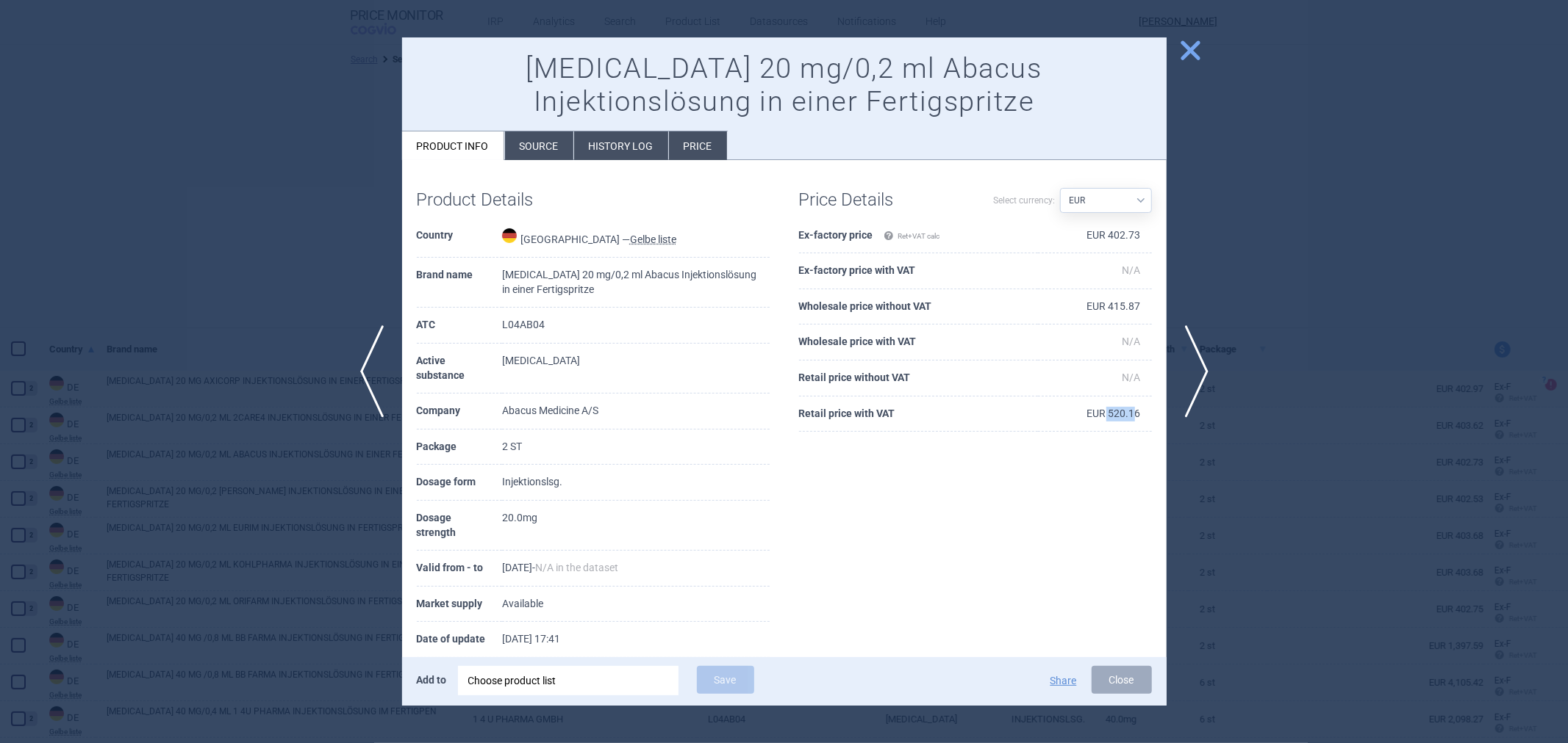
drag, startPoint x: 1123, startPoint y: 413, endPoint x: 1092, endPoint y: 413, distance: 31.0
click at [1092, 413] on td "EUR 520.16" at bounding box center [1094, 414] width 114 height 36
click at [1105, 413] on td "EUR 520.16" at bounding box center [1094, 414] width 114 height 36
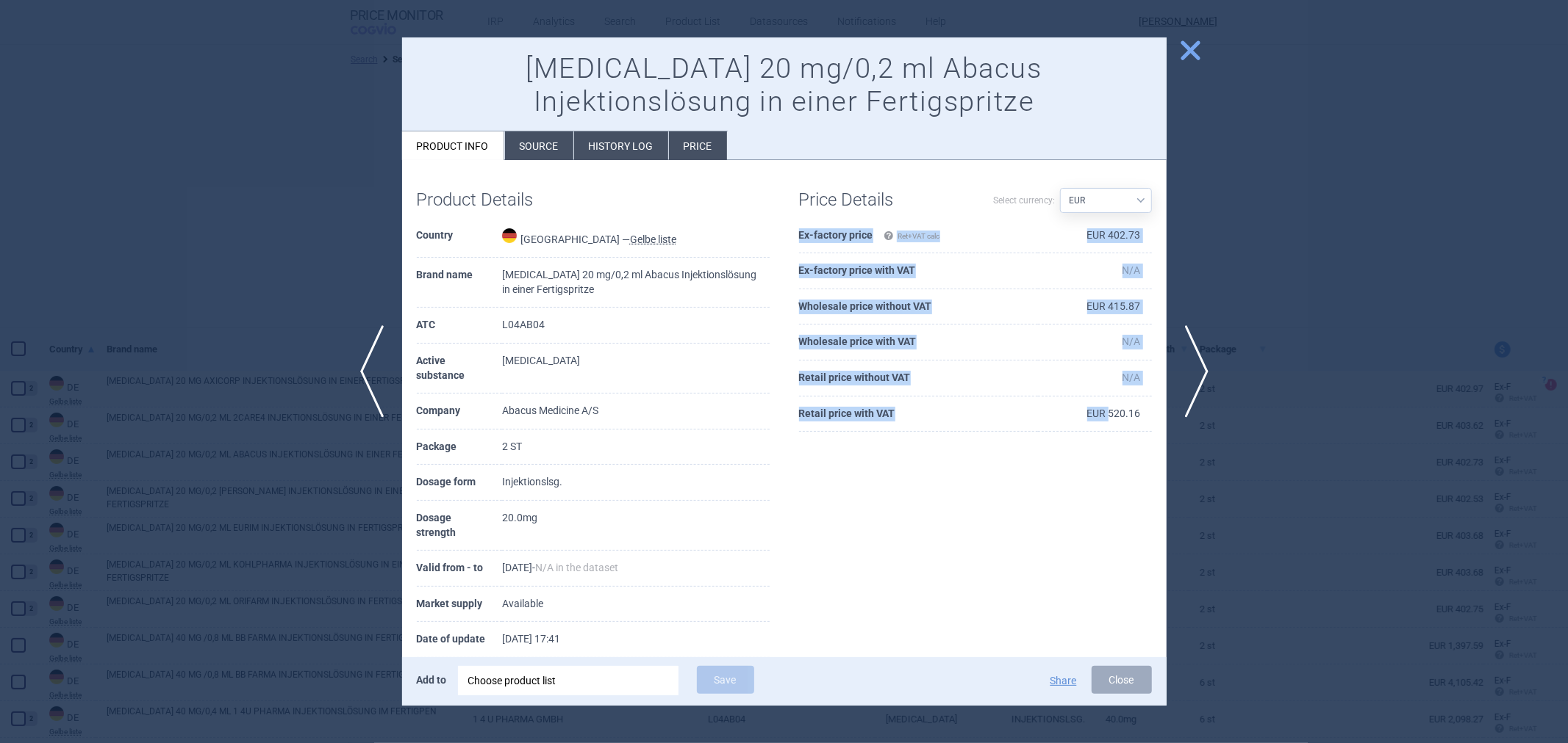
drag, startPoint x: 1097, startPoint y: 413, endPoint x: 1147, endPoint y: 417, distance: 50.2
click at [1147, 417] on div "Price Details Select currency: Source AED AUD BGN BHD [PERSON_NAME] BRL CAD CHF…" at bounding box center [975, 311] width 383 height 272
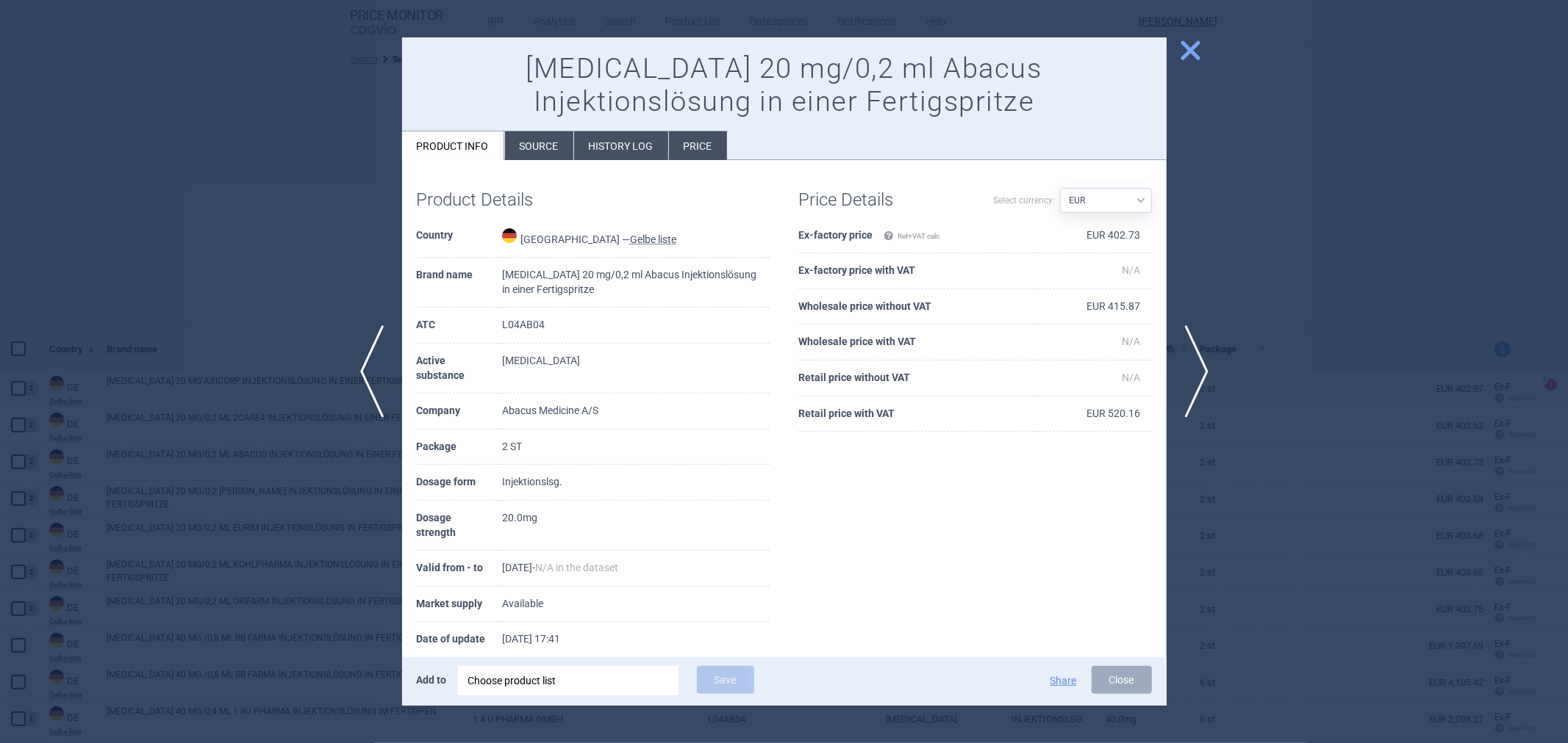
drag, startPoint x: 1001, startPoint y: 413, endPoint x: 1007, endPoint y: 408, distance: 7.8
click at [998, 413] on th "Retail price with VAT" at bounding box center [918, 414] width 238 height 36
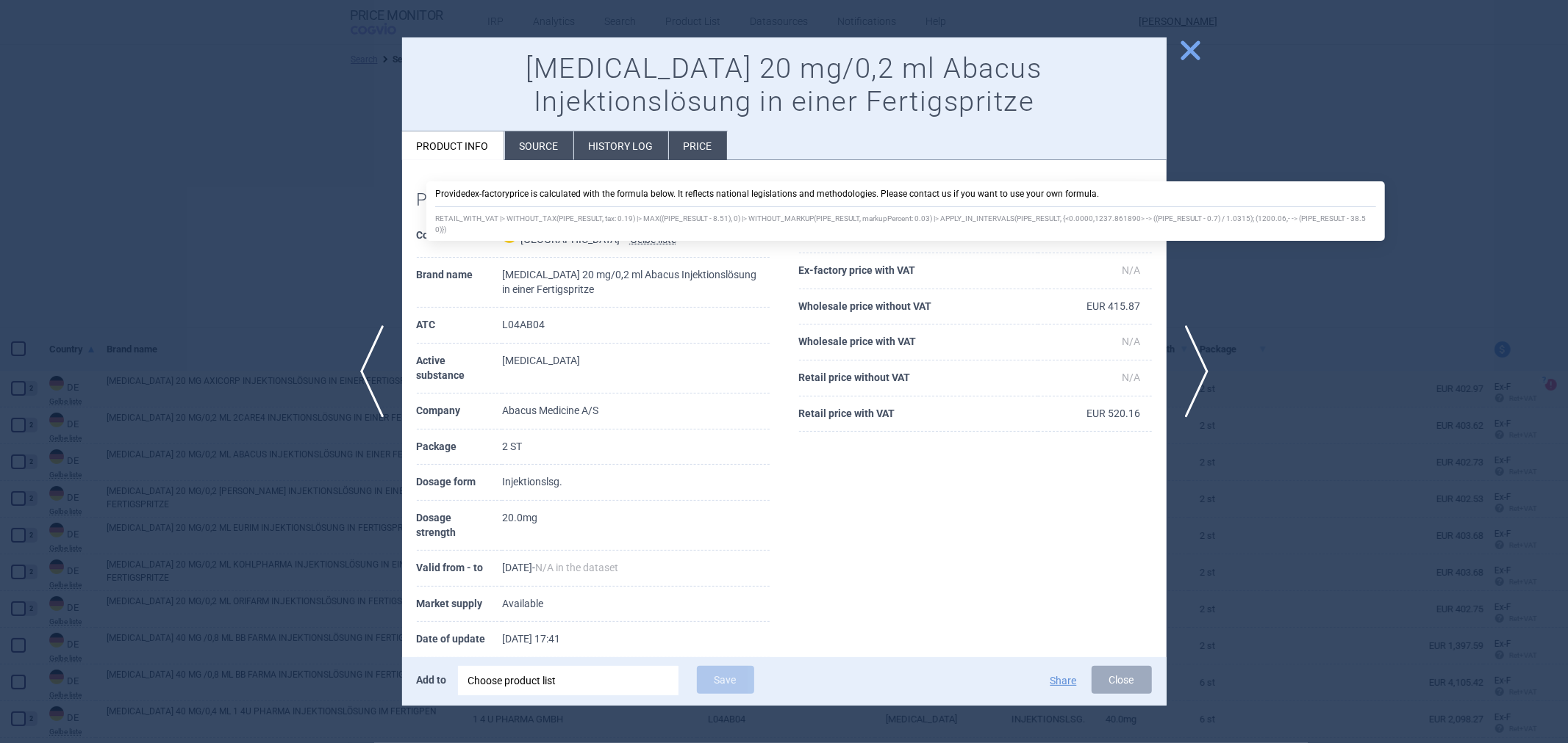
click at [269, 210] on div at bounding box center [784, 372] width 1568 height 743
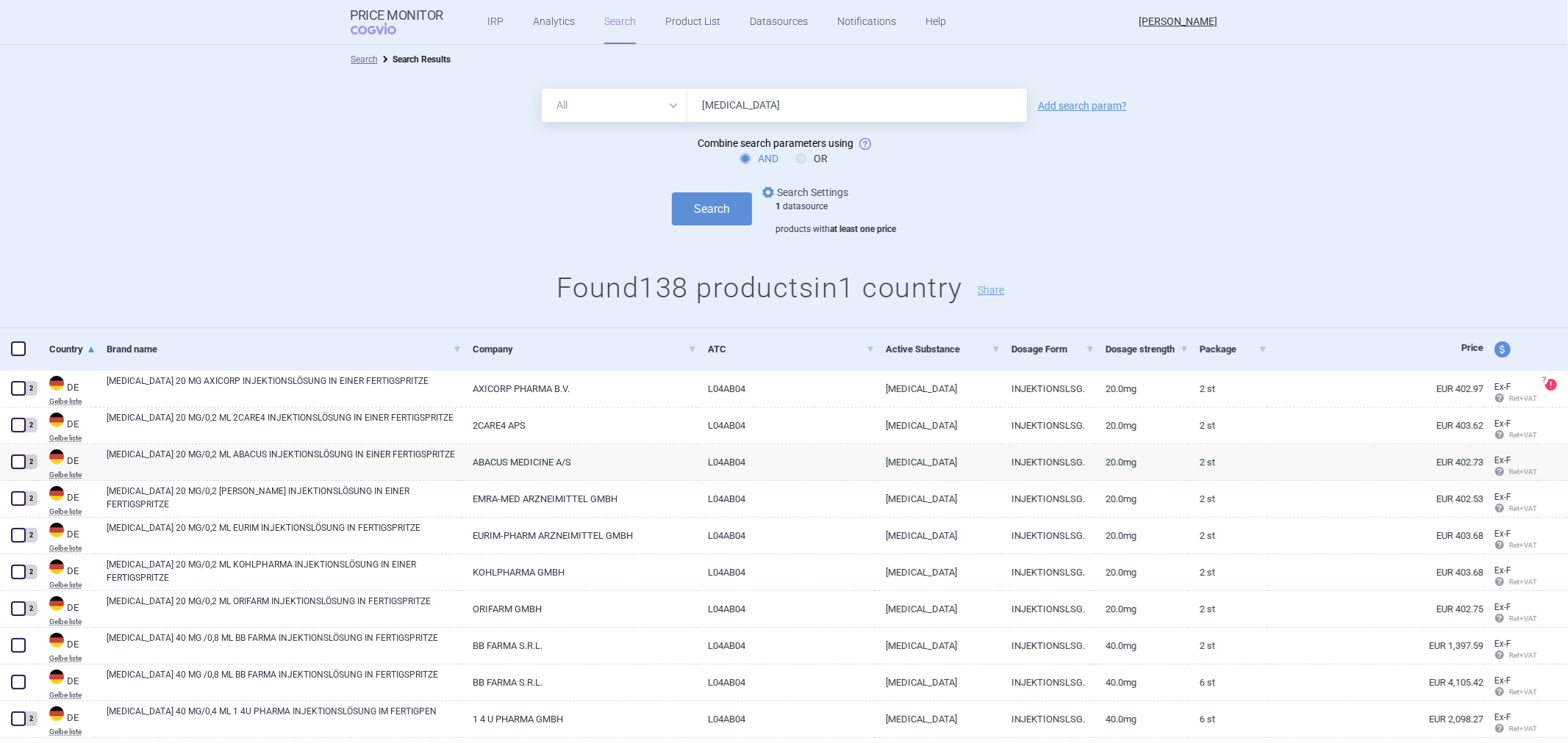
click at [768, 196] on span "options" at bounding box center [768, 193] width 18 height 18
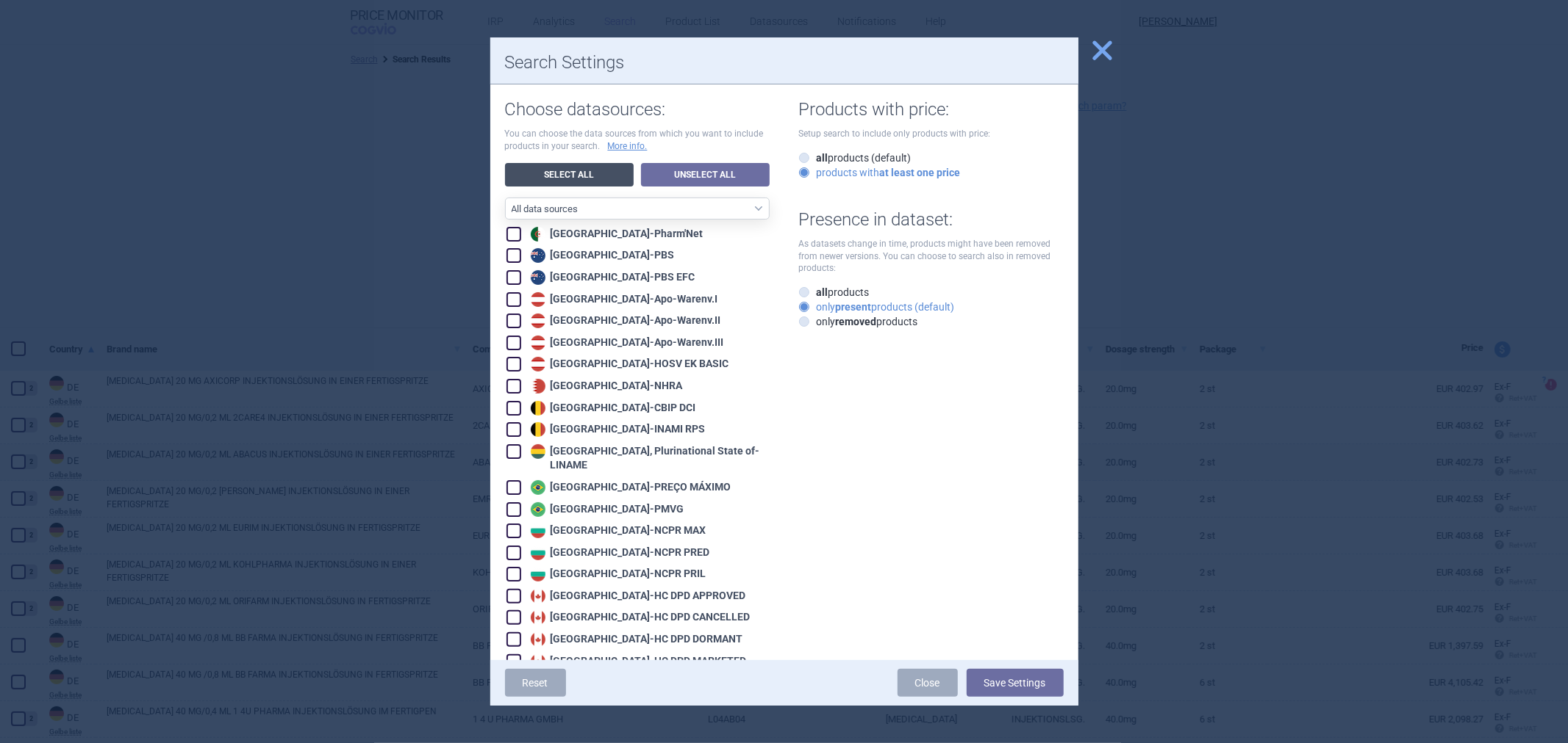
click at [582, 175] on link "Select All" at bounding box center [568, 175] width 128 height 24
checkbox input "true"
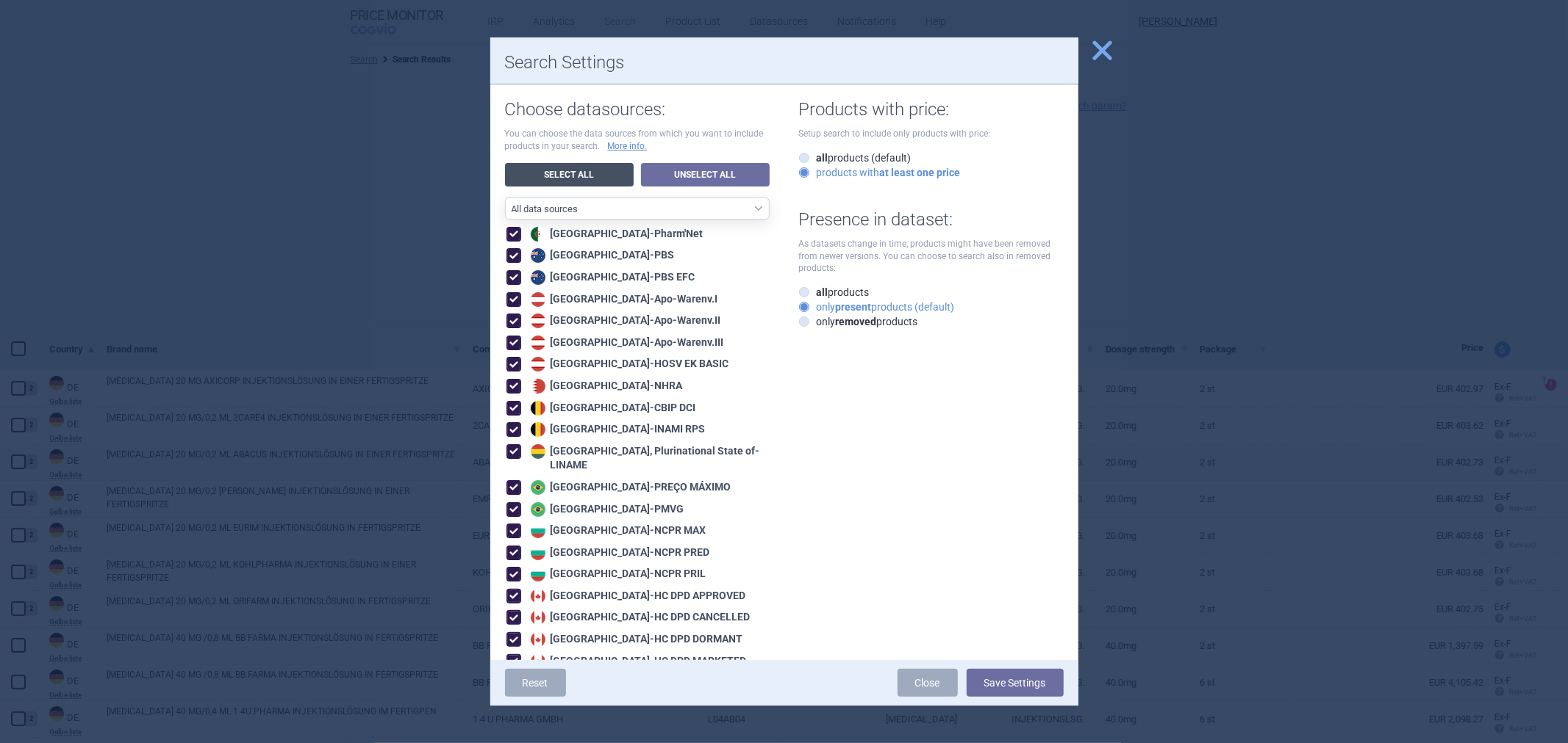
checkbox input "true"
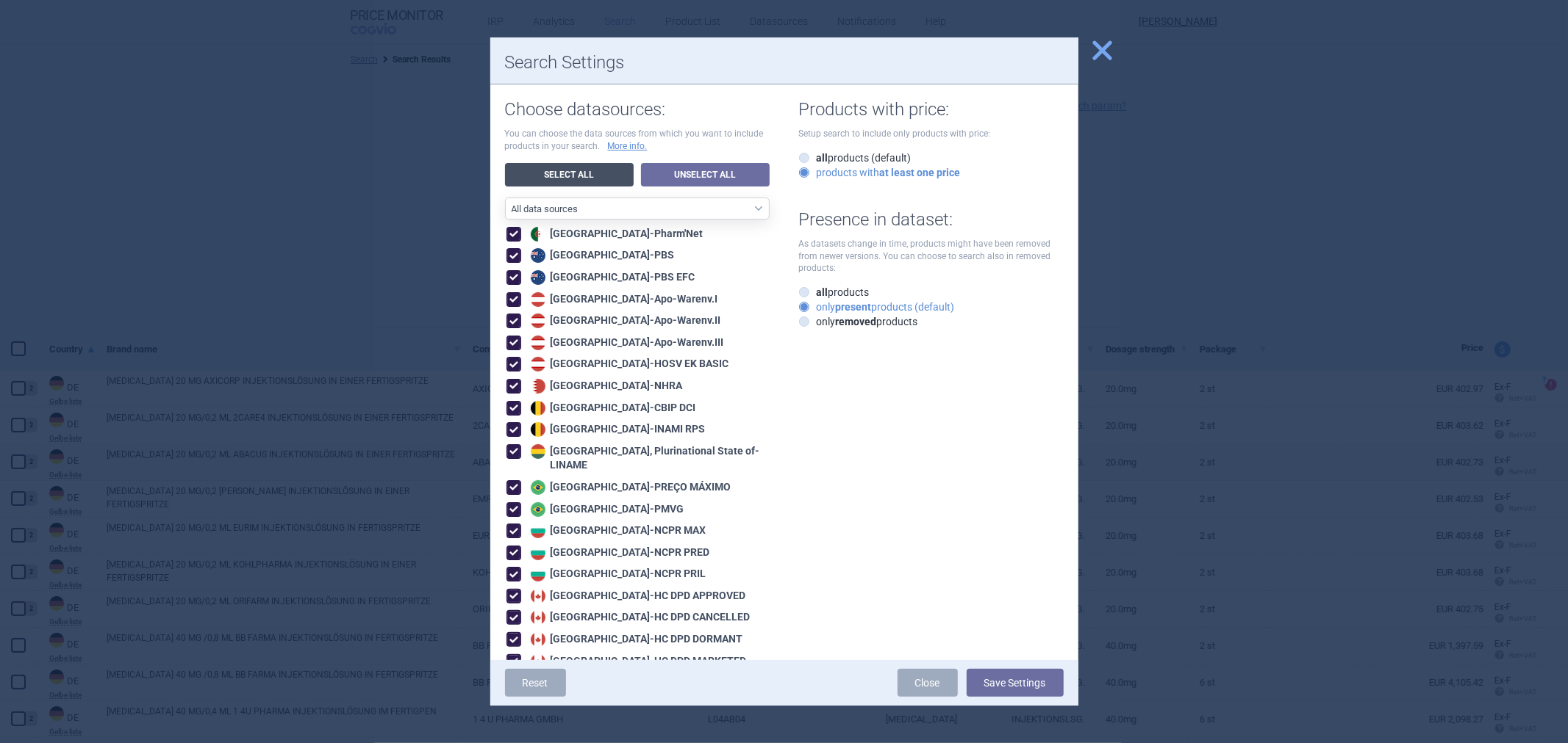
checkbox input "true"
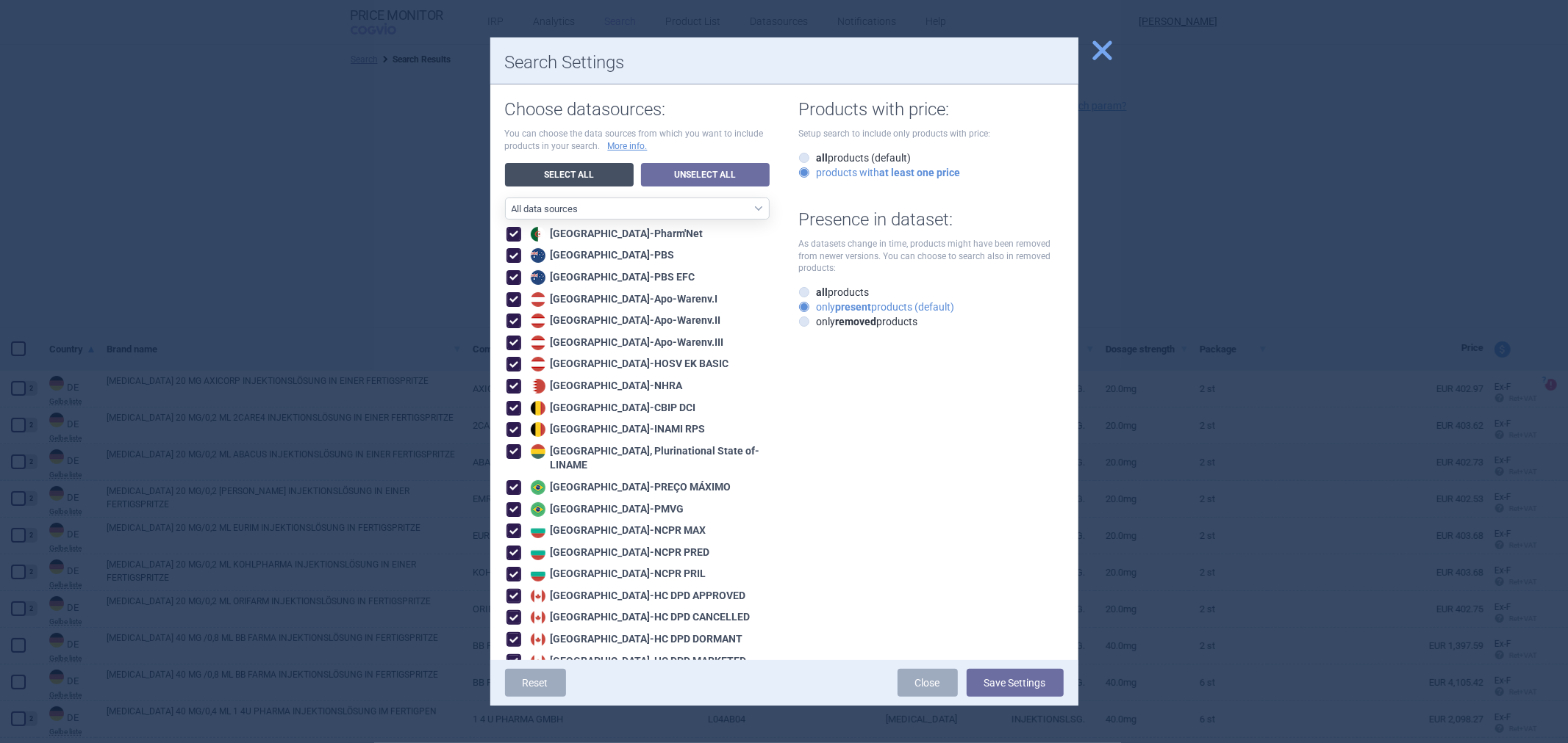
checkbox input "true"
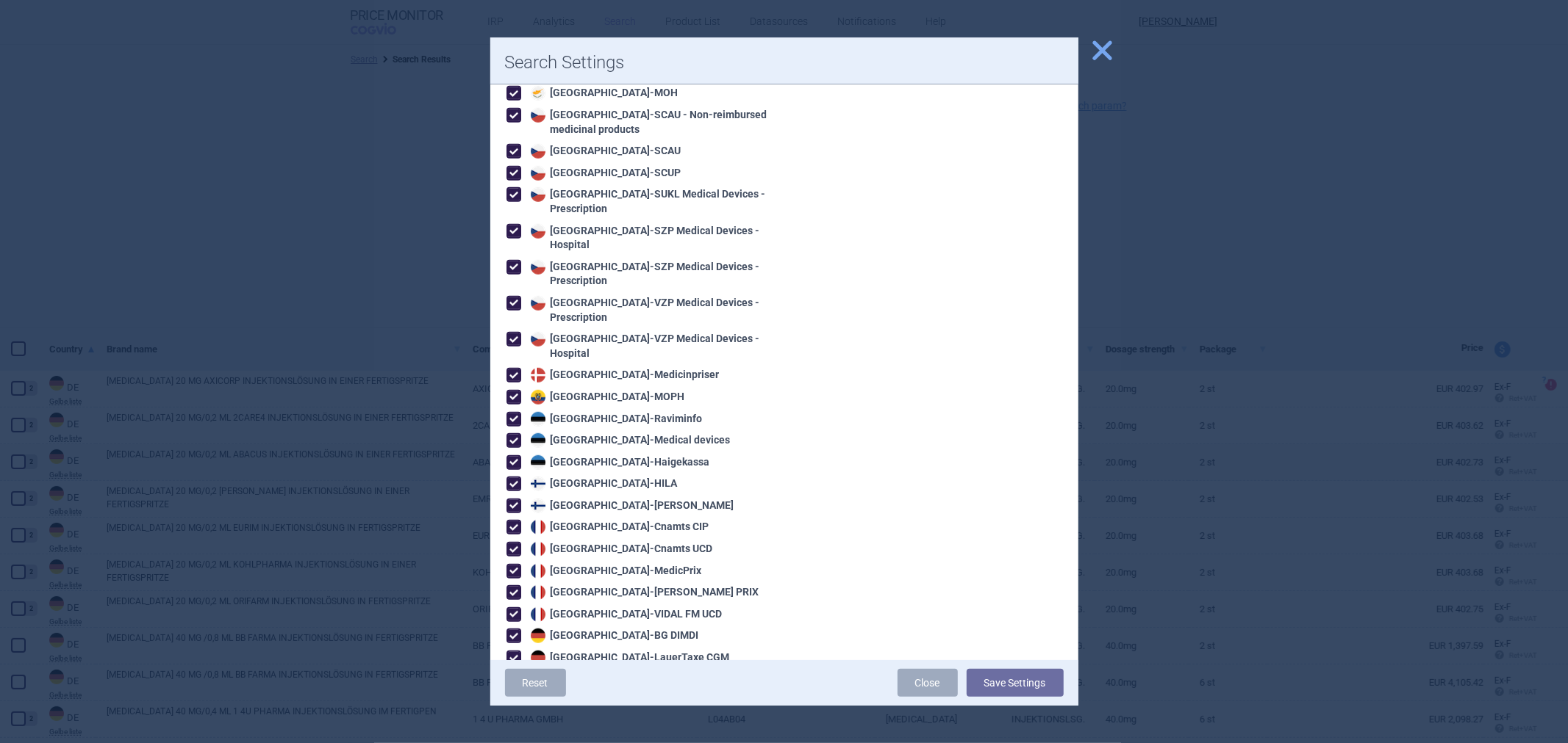
scroll to position [407, 0]
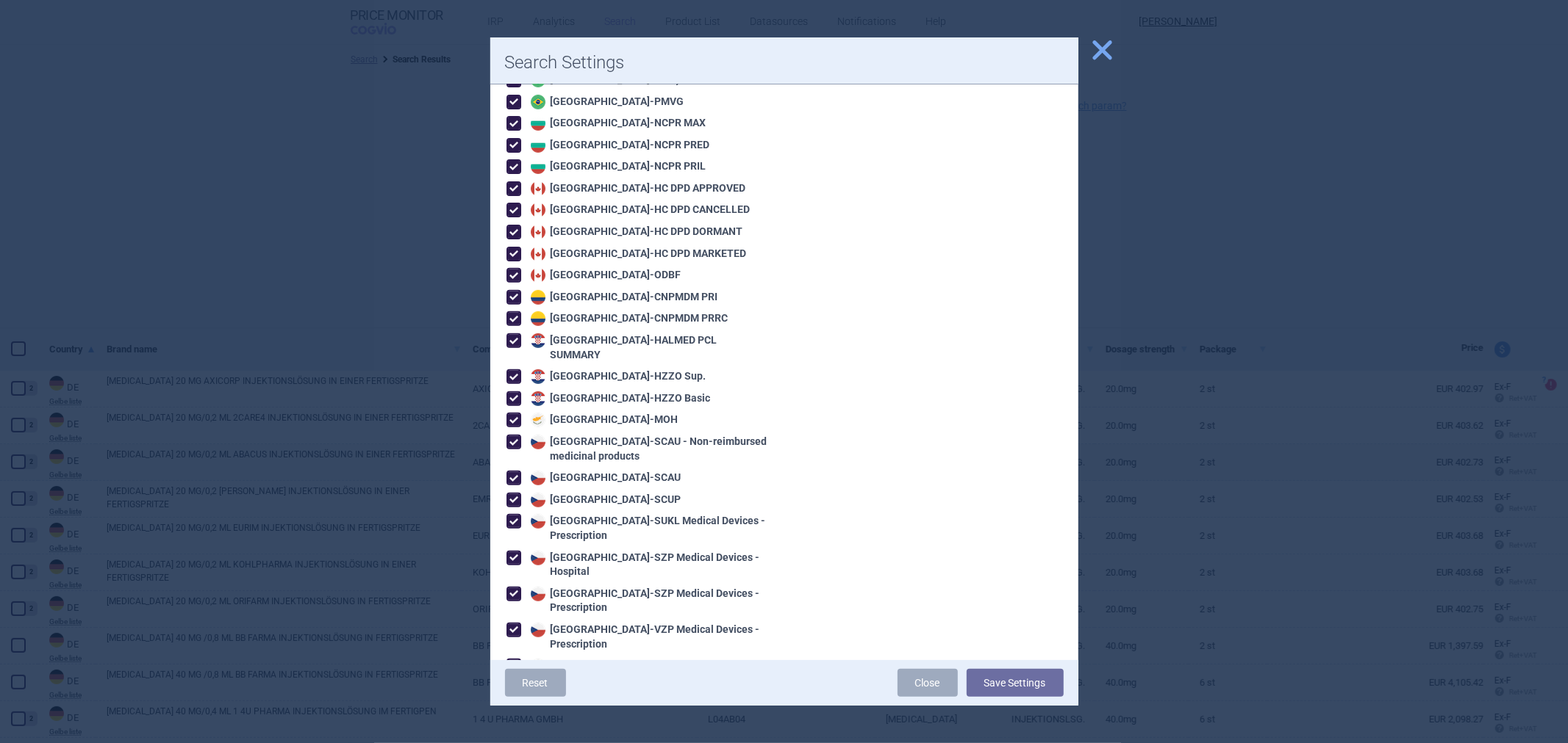
click at [1096, 61] on span "close" at bounding box center [1102, 51] width 26 height 26
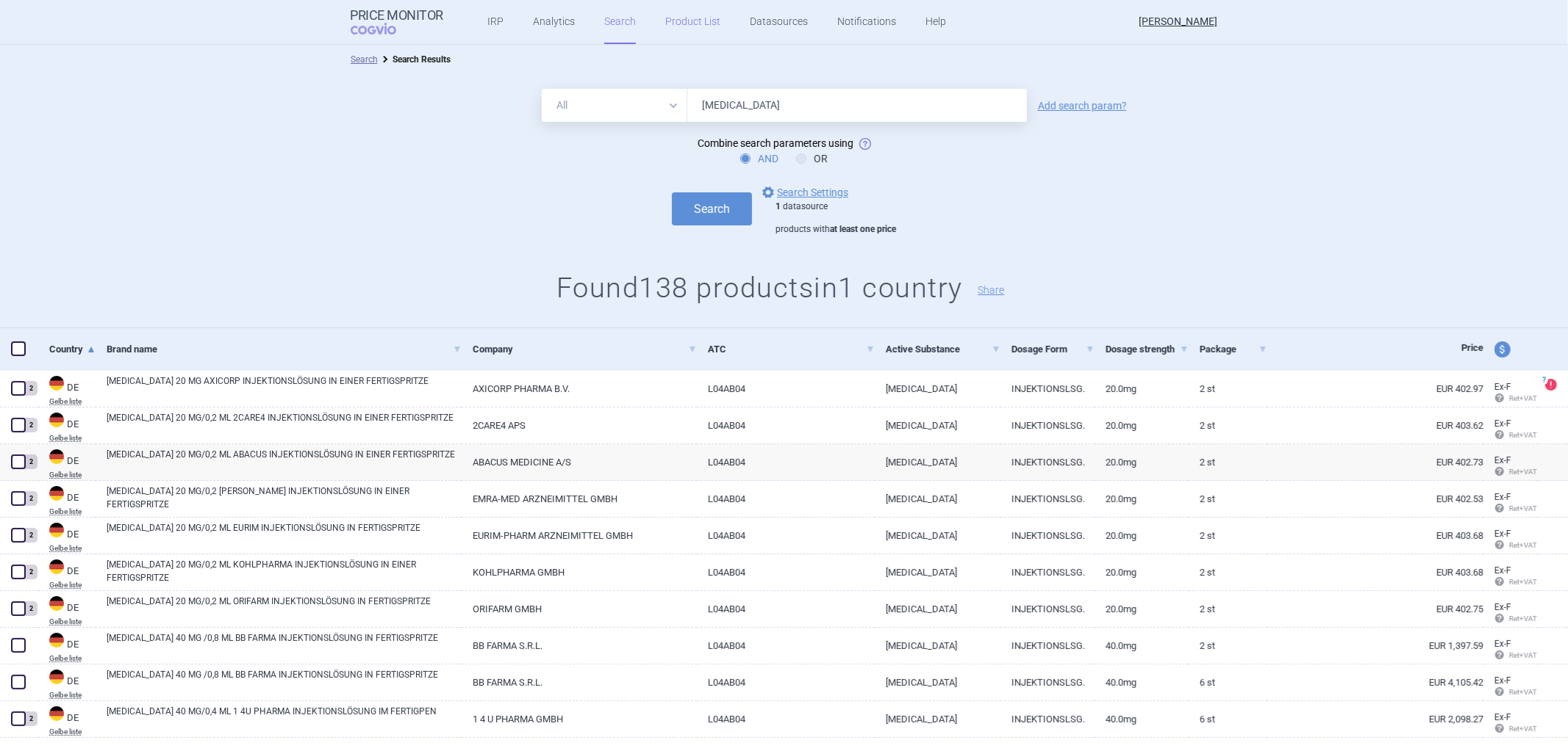
click at [667, 30] on link "Product List" at bounding box center [692, 22] width 55 height 44
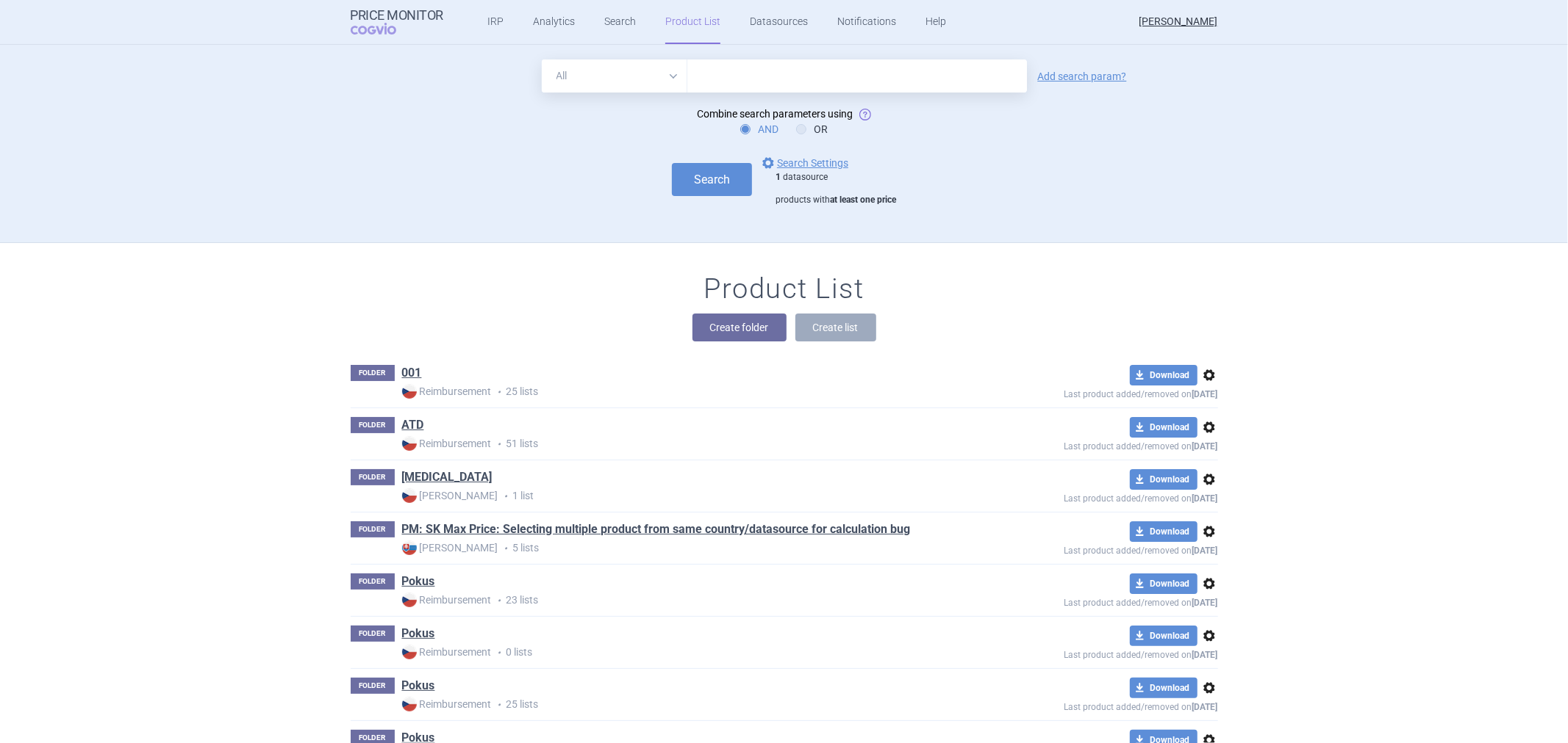
scroll to position [179, 0]
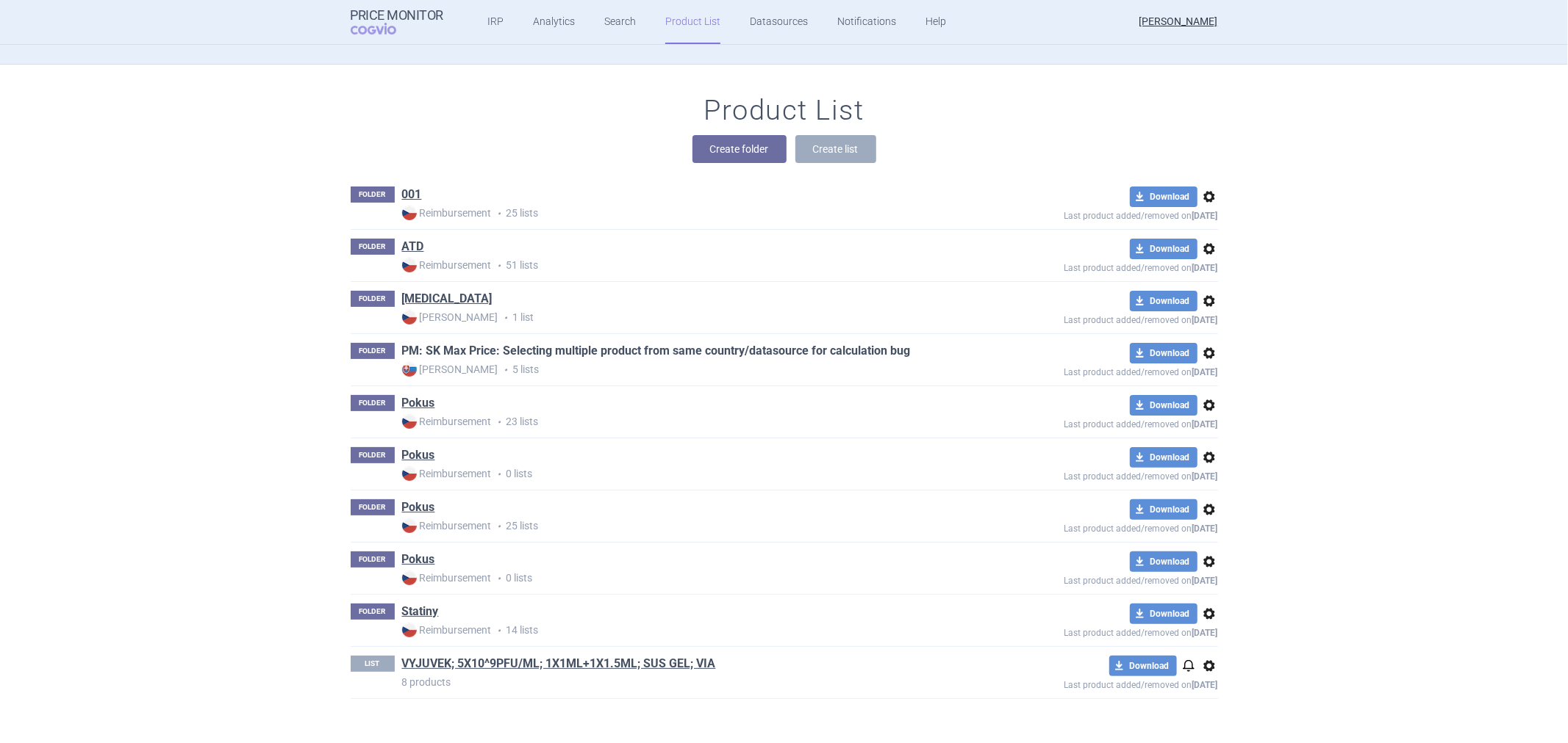
click at [441, 343] on link "PM: SK Max Price: Selecting multiple product from same country/datasource for c…" at bounding box center [657, 351] width 509 height 16
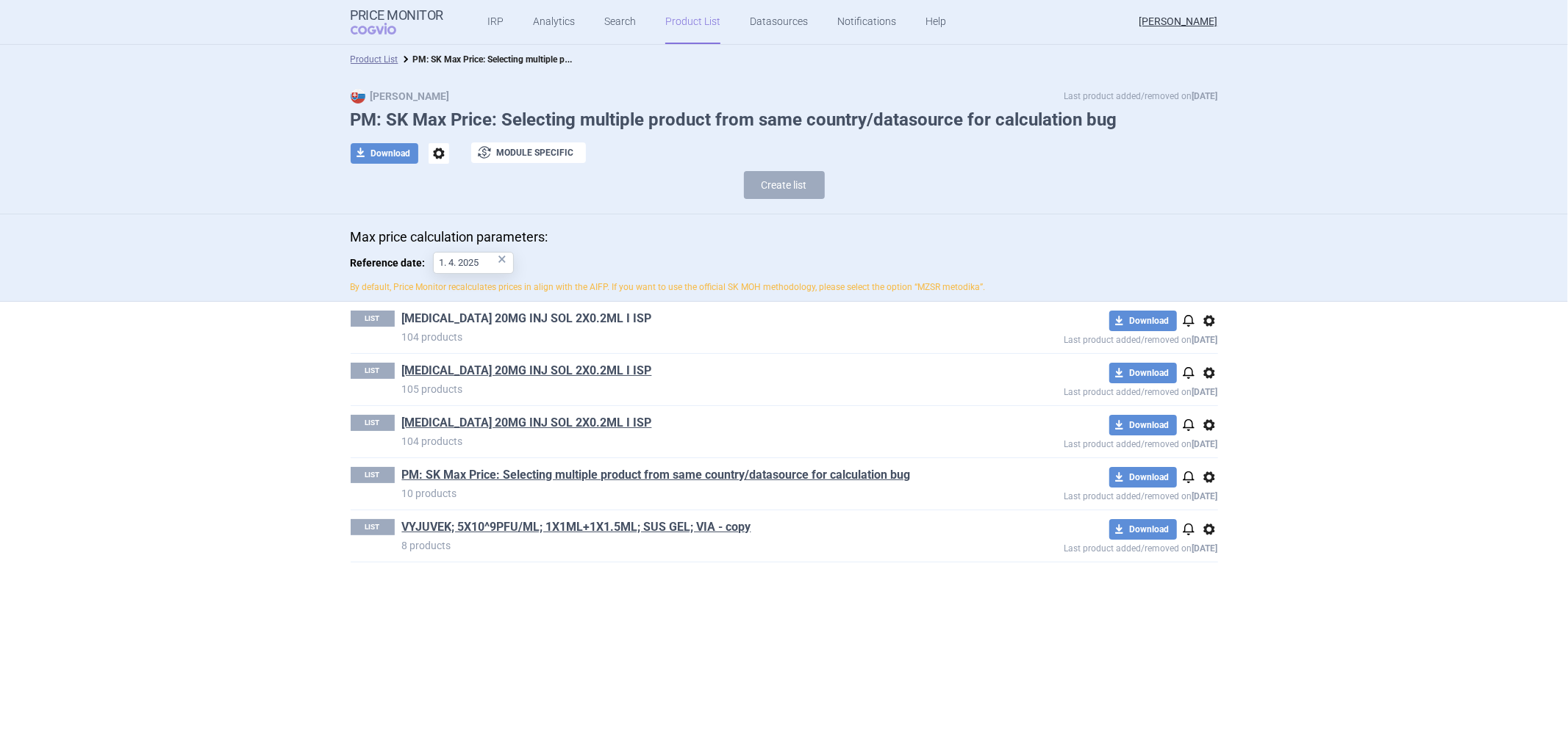
click at [441, 323] on link "[MEDICAL_DATA] 20MG INJ SOL 2X0.2ML I ISP" at bounding box center [527, 319] width 249 height 16
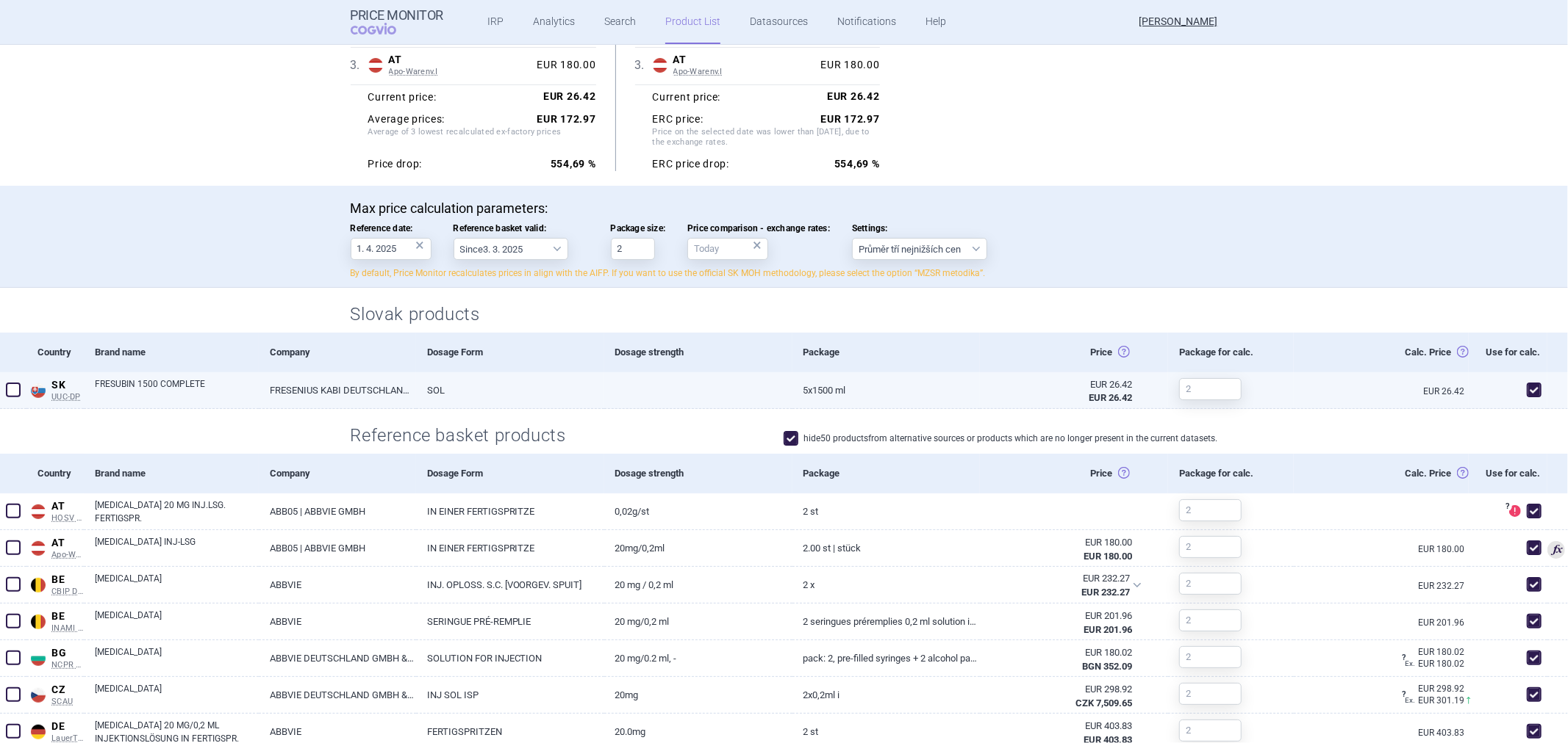
scroll to position [163, 0]
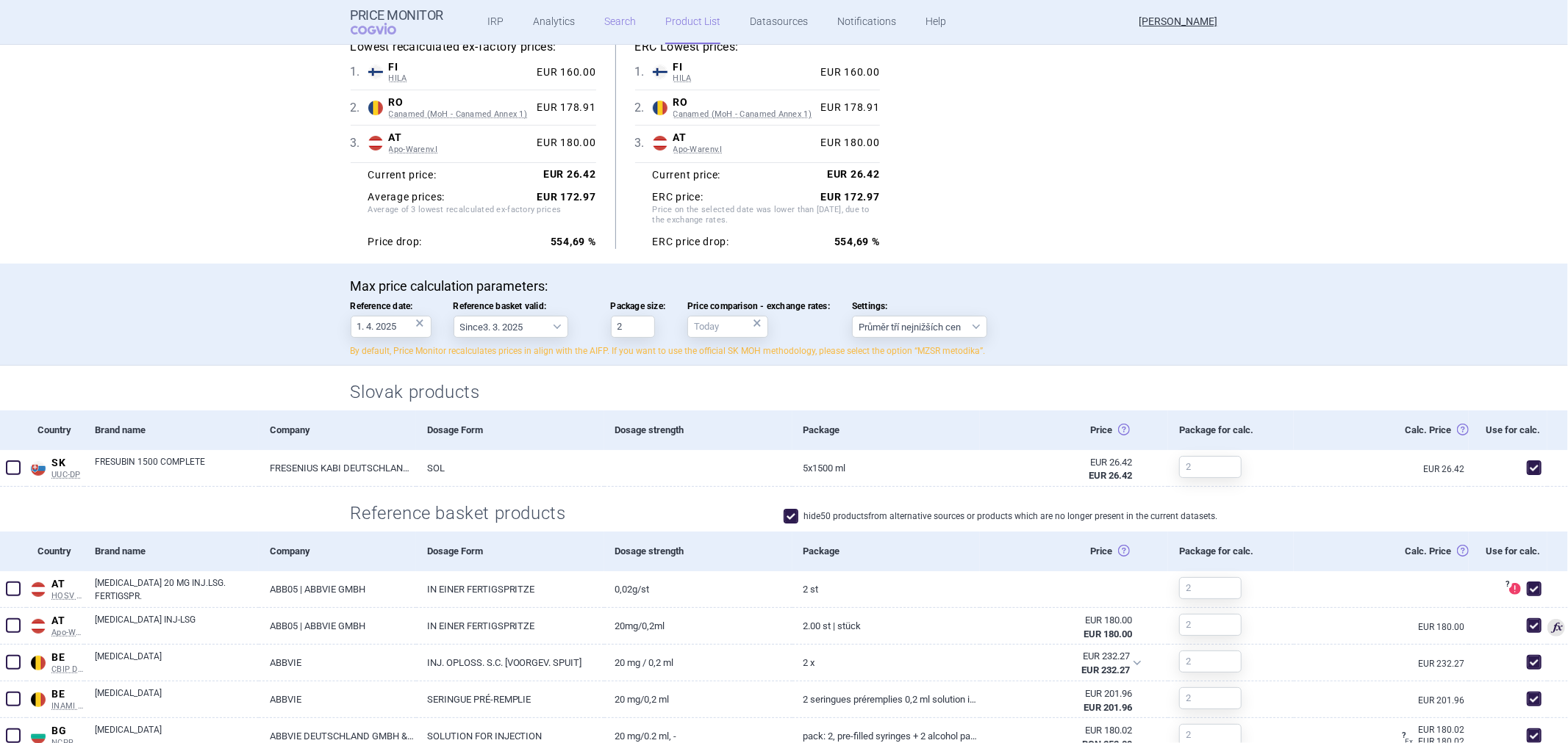
click at [621, 27] on link "Search" at bounding box center [620, 22] width 32 height 44
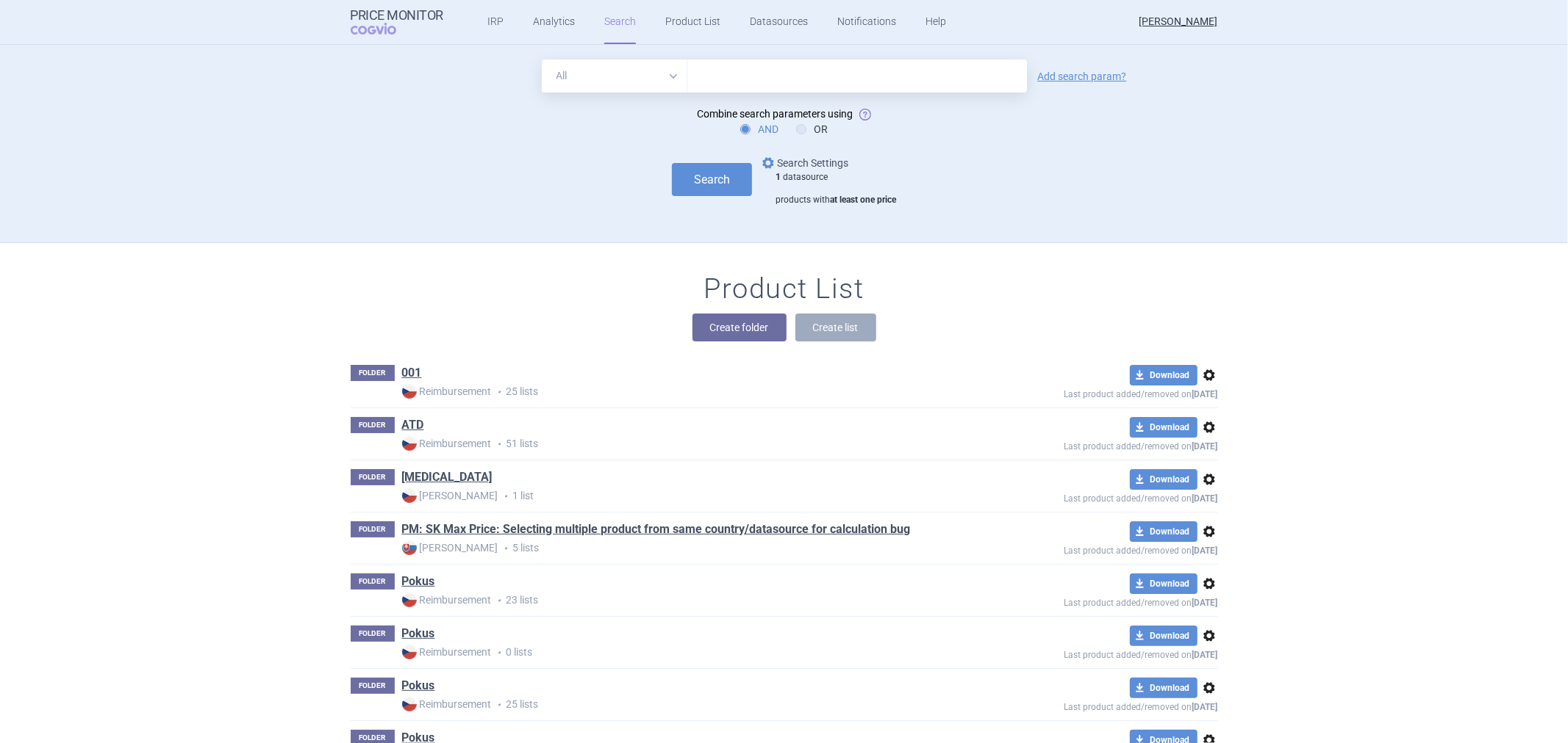
click at [769, 162] on link "options Search Settings" at bounding box center [803, 163] width 88 height 18
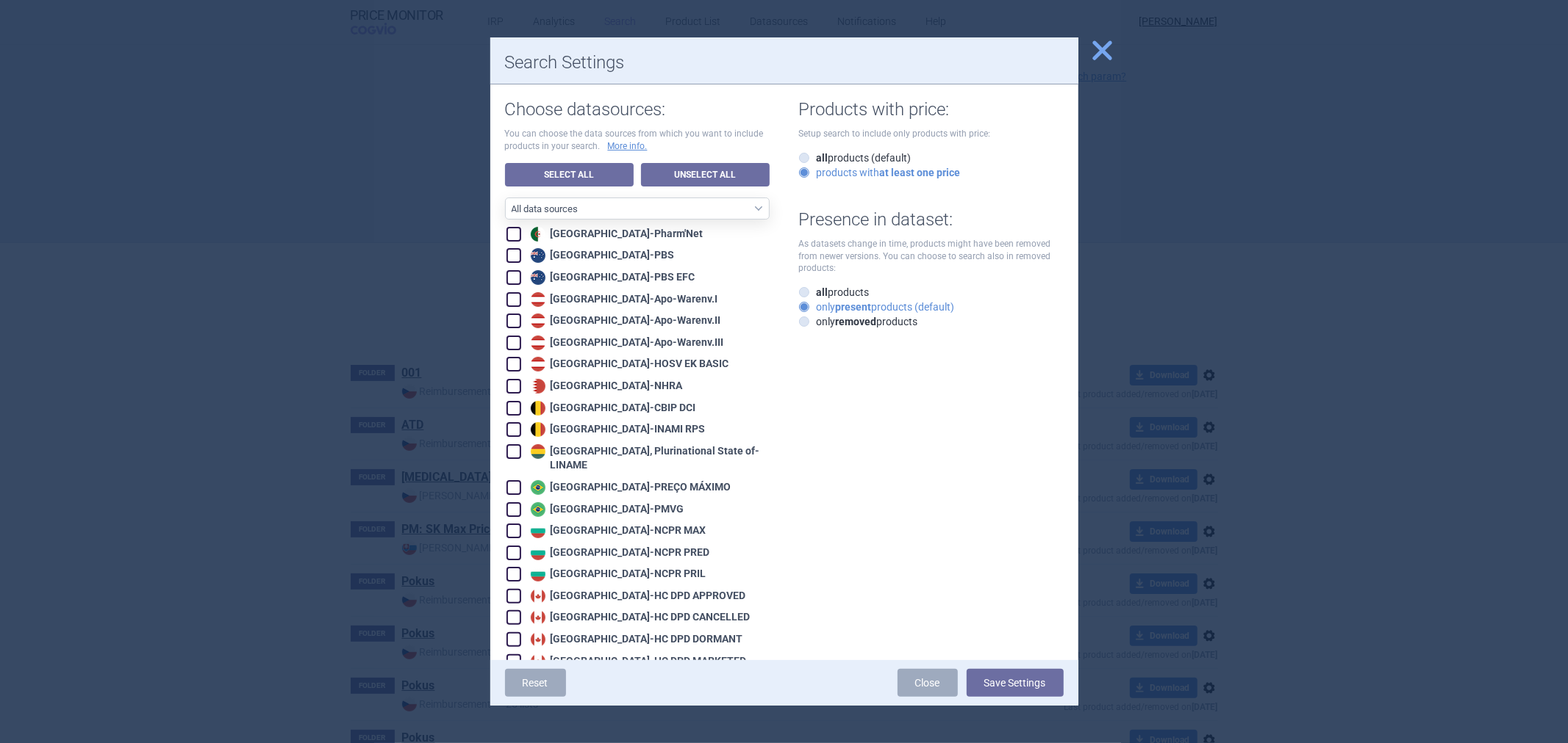
scroll to position [81, 0]
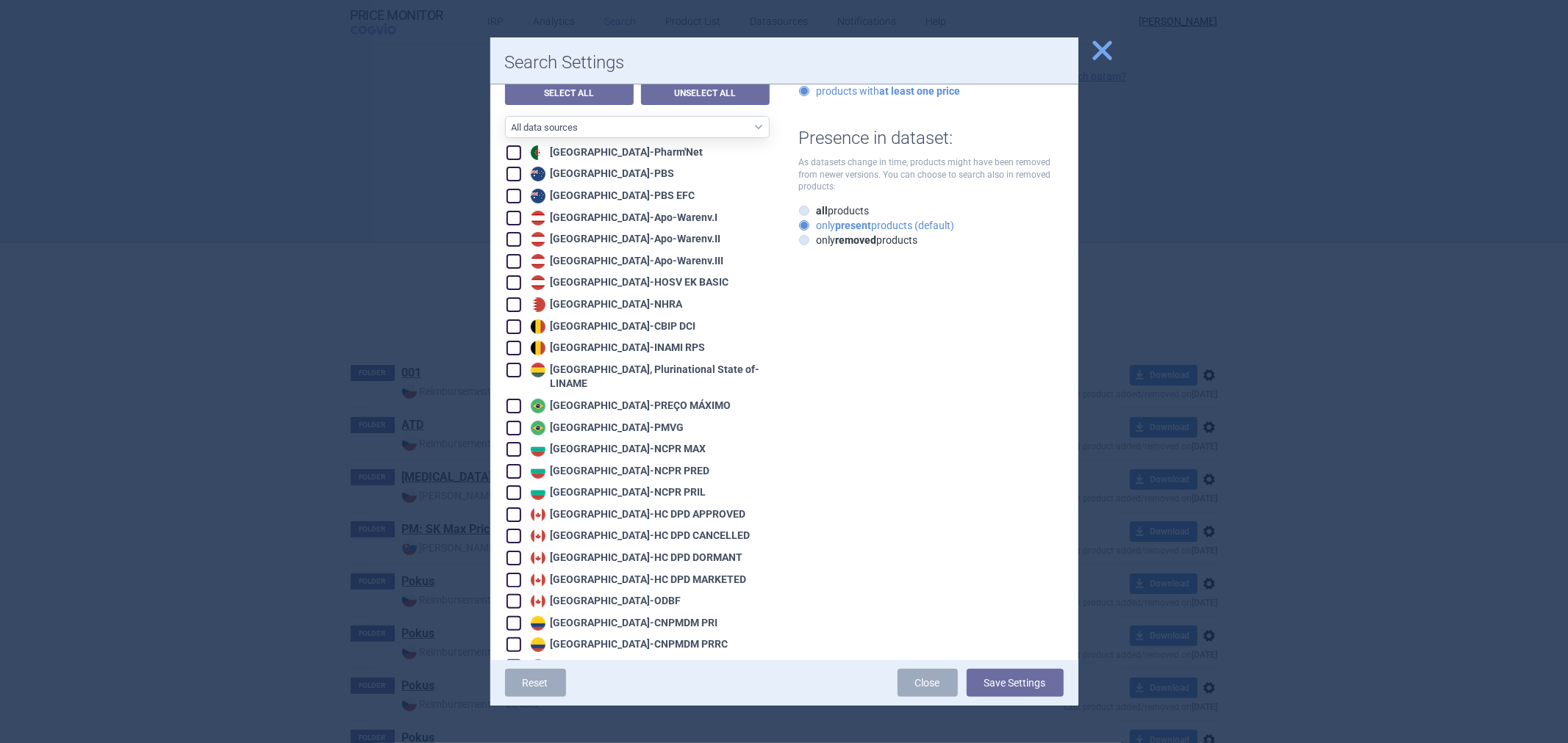
click at [426, 230] on div at bounding box center [784, 372] width 1568 height 743
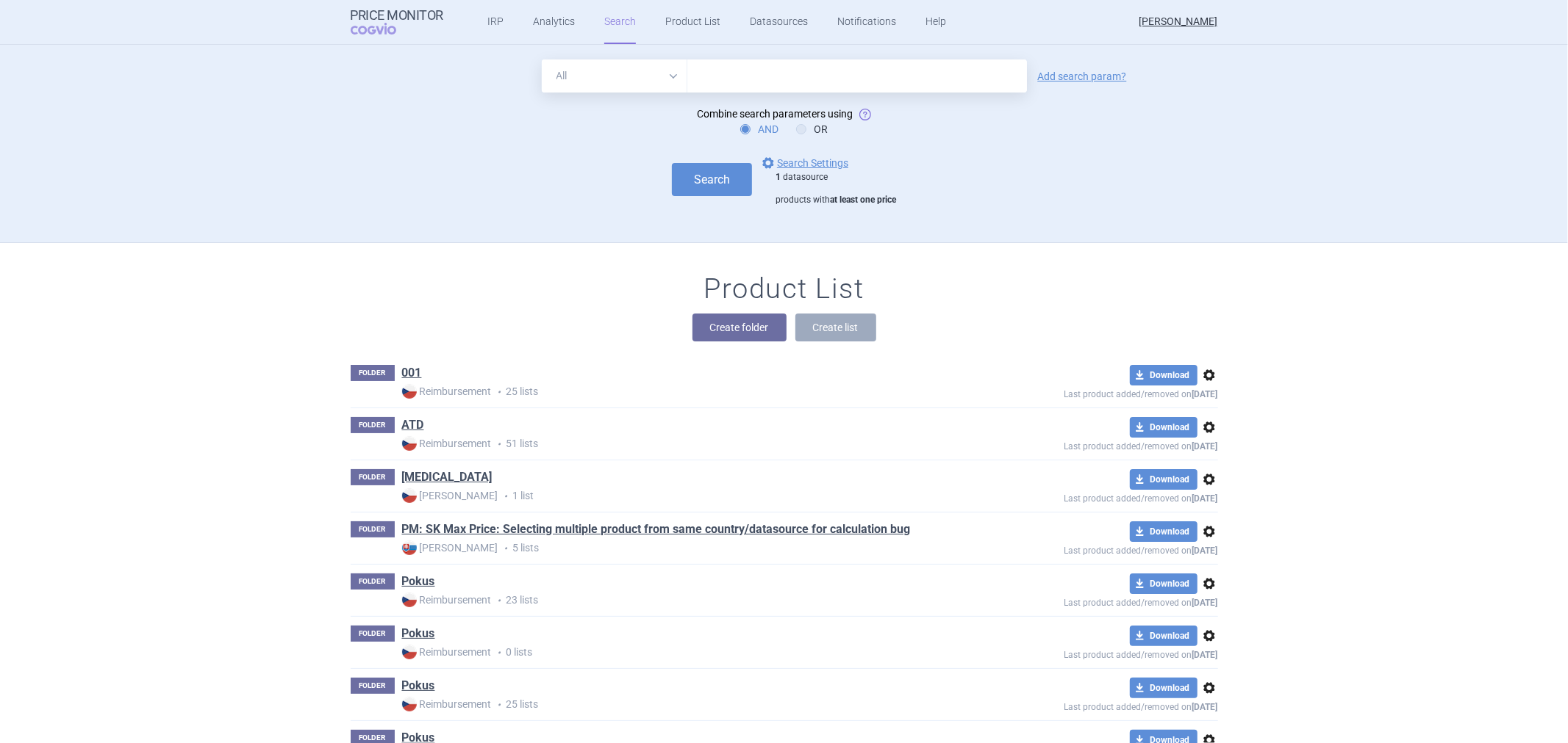
click at [730, 74] on input "text" at bounding box center [858, 75] width 340 height 33
click at [675, 133] on div "AND OR" at bounding box center [784, 129] width 867 height 15
click at [778, 154] on link "options Search Settings" at bounding box center [803, 163] width 88 height 18
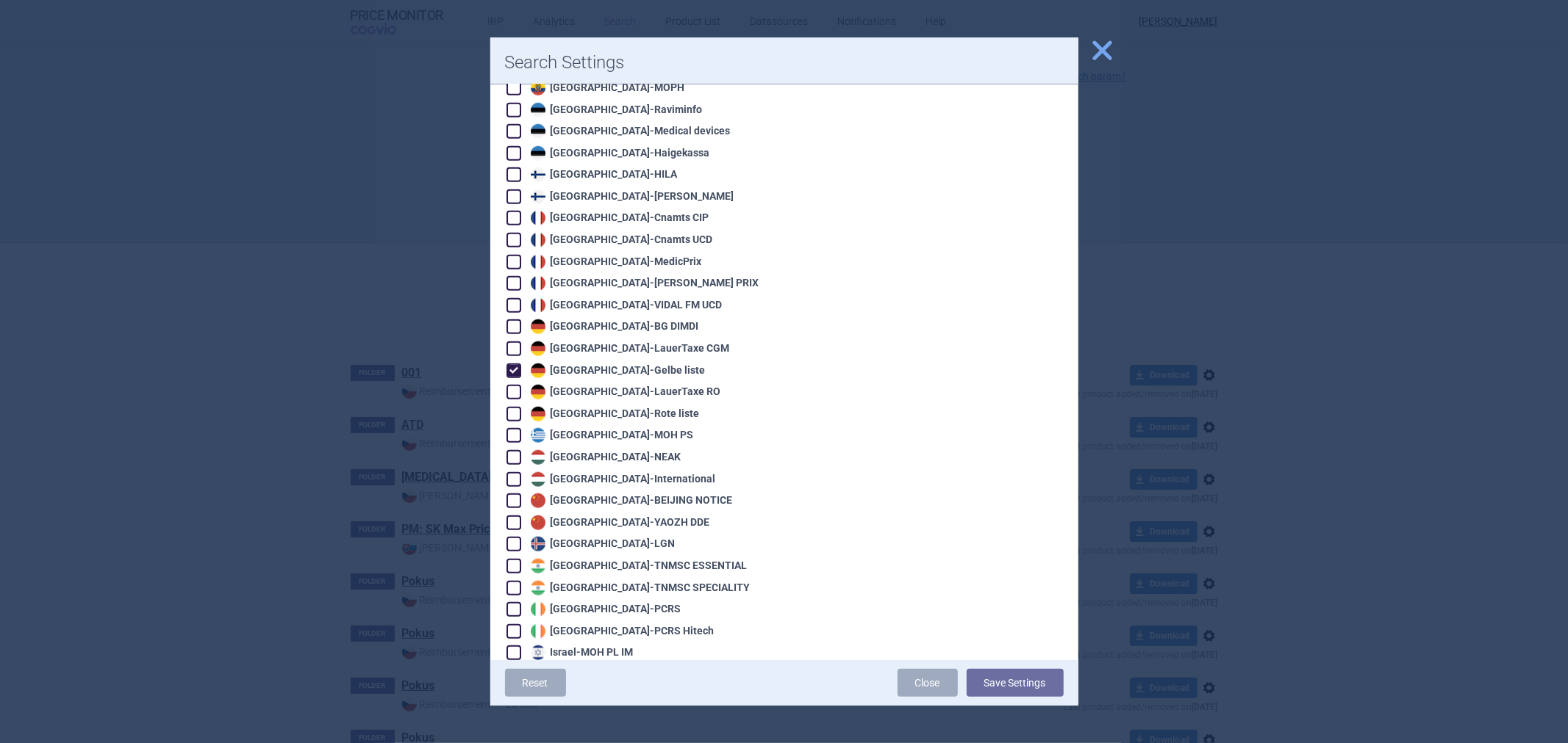
scroll to position [1061, 0]
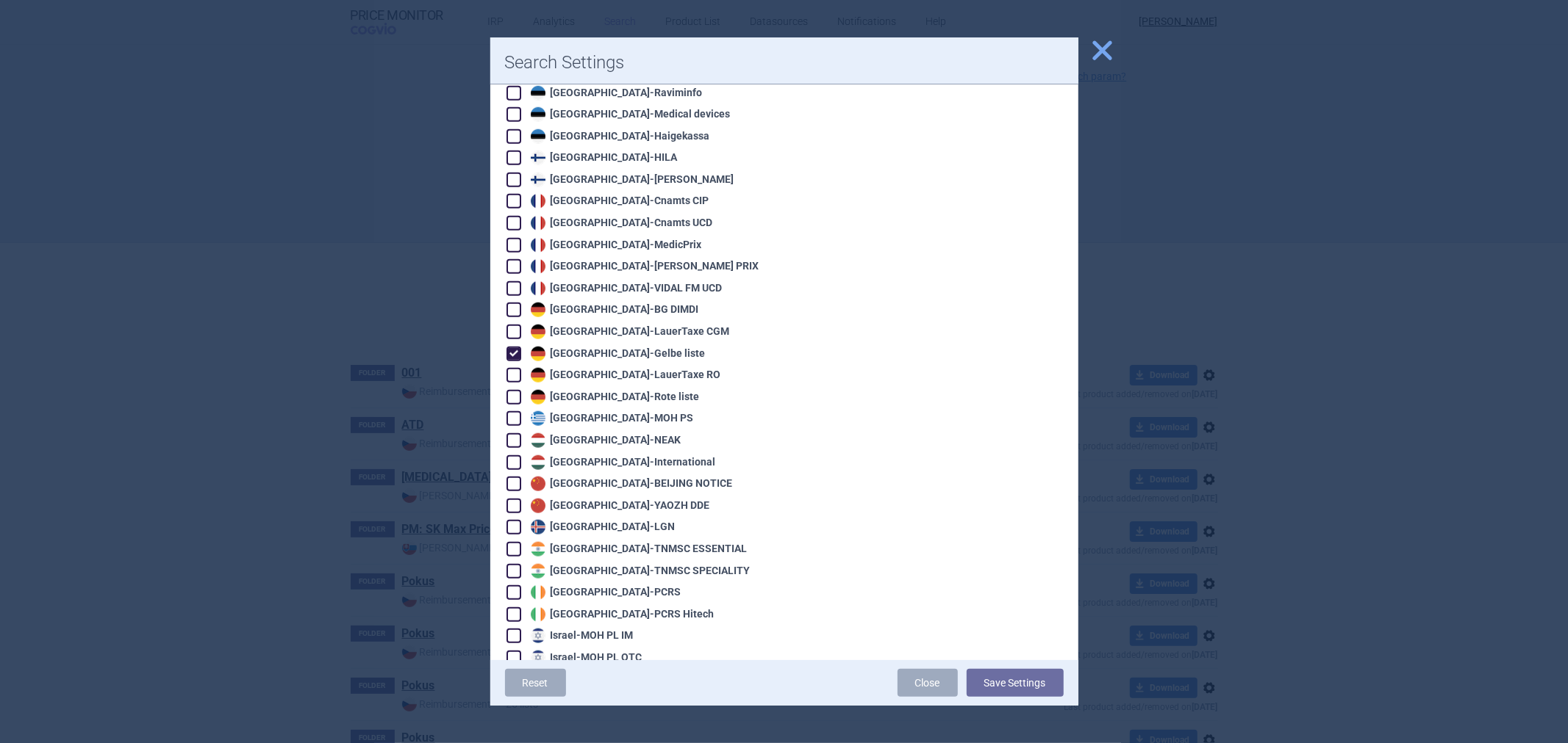
click at [619, 347] on div "Germany - Gelbe liste" at bounding box center [616, 354] width 179 height 15
click at [627, 325] on div "Germany - LauerTaxe [MEDICAL_DATA]" at bounding box center [628, 332] width 203 height 15
click at [985, 669] on button "Save Settings" at bounding box center [1016, 683] width 97 height 28
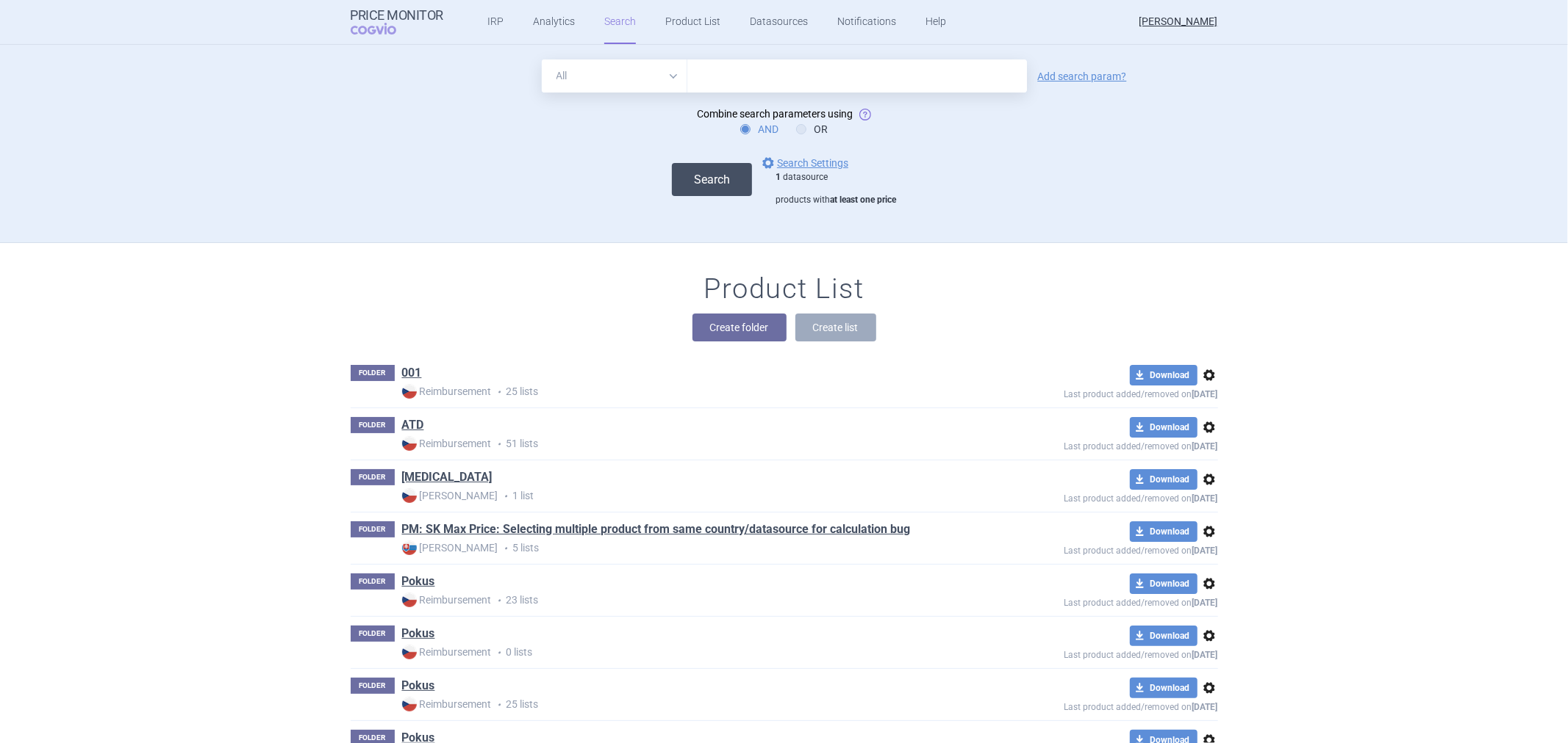
click at [685, 167] on button "Search" at bounding box center [711, 179] width 80 height 33
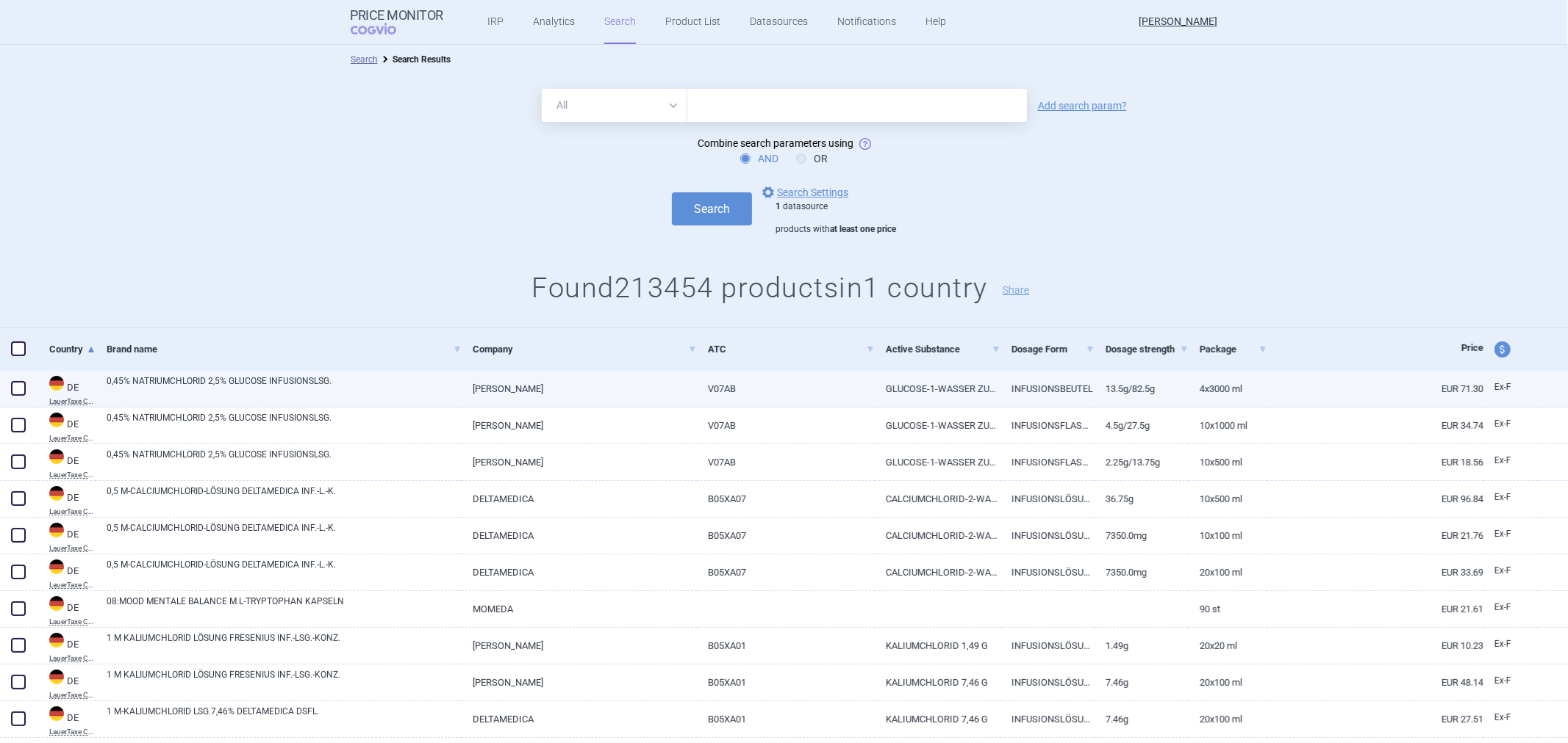
click at [546, 390] on link "[PERSON_NAME]" at bounding box center [578, 389] width 235 height 36
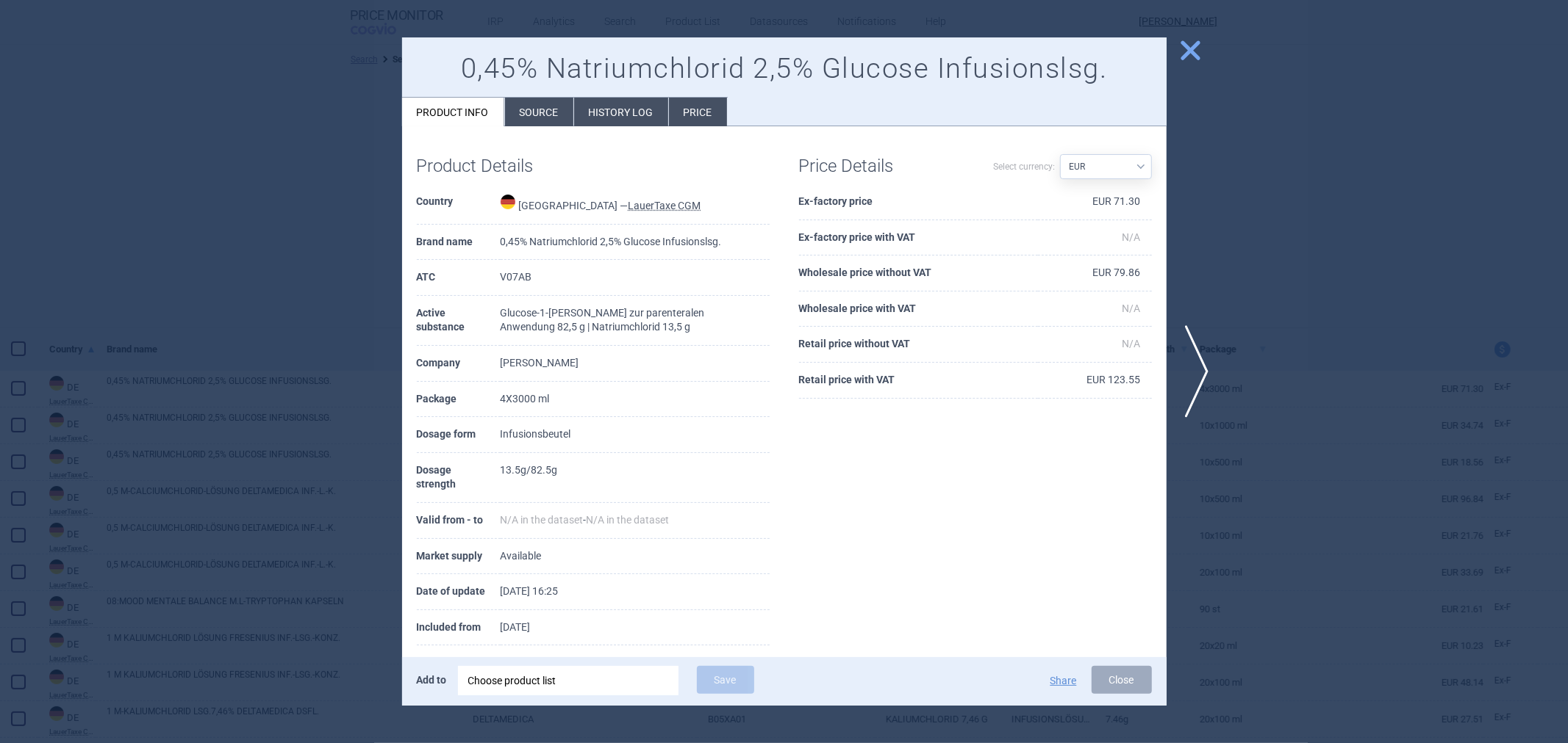
click at [533, 127] on div "Product Details Country [GEOGRAPHIC_DATA] — LauerTaxe [MEDICAL_DATA] Brand name…" at bounding box center [784, 400] width 764 height 548
click at [538, 118] on li "Source" at bounding box center [539, 111] width 69 height 29
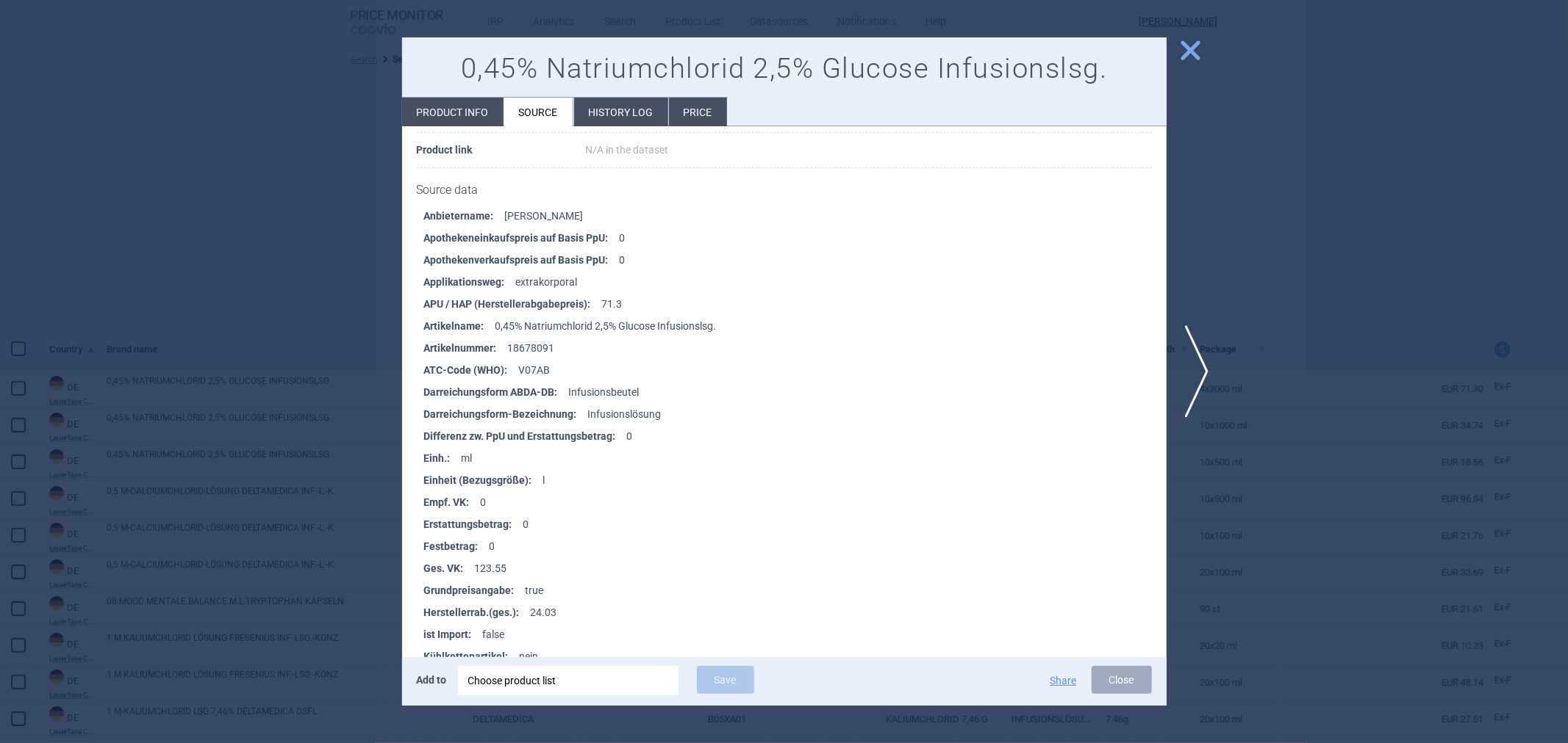
scroll to position [244, 0]
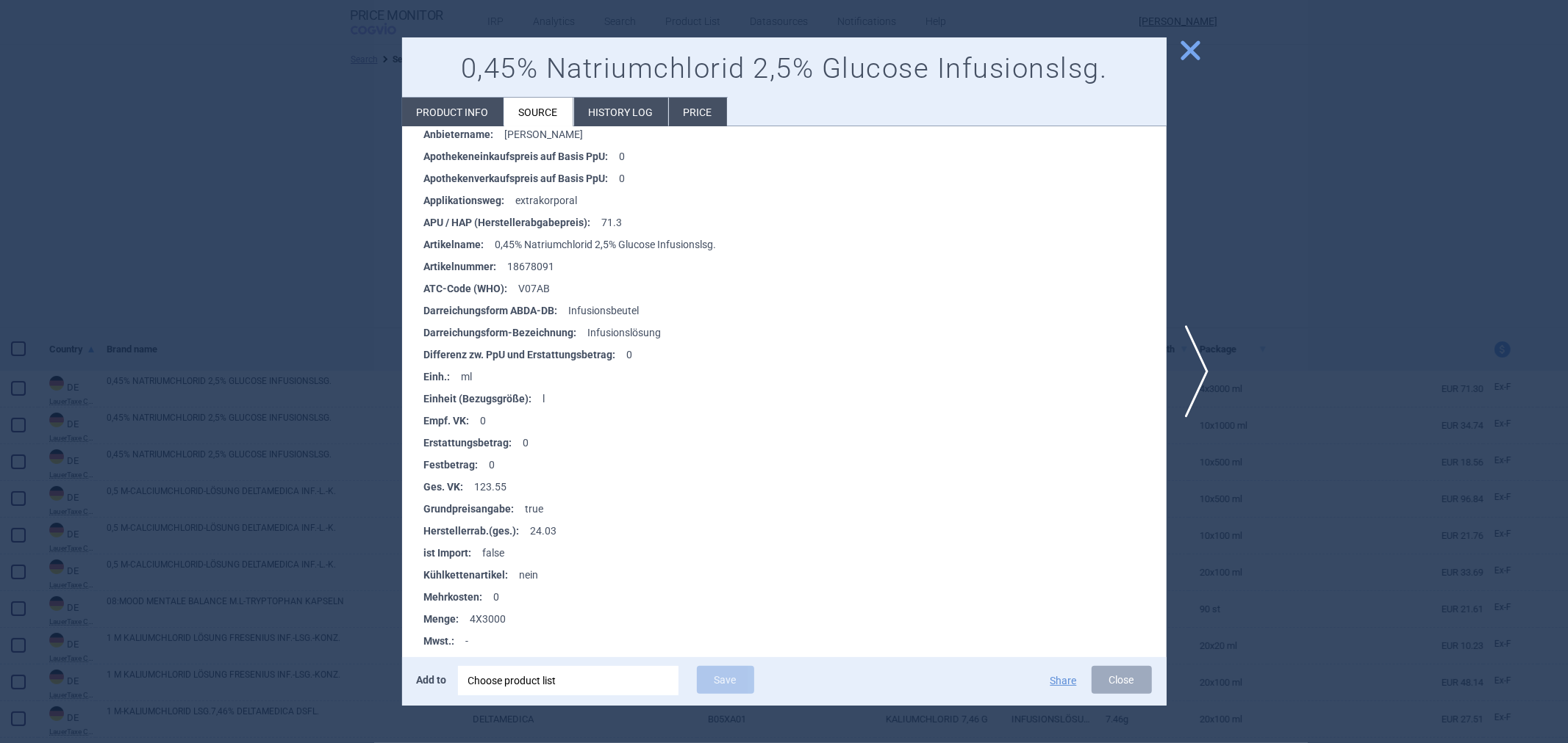
click at [450, 98] on li "Product info" at bounding box center [453, 111] width 101 height 29
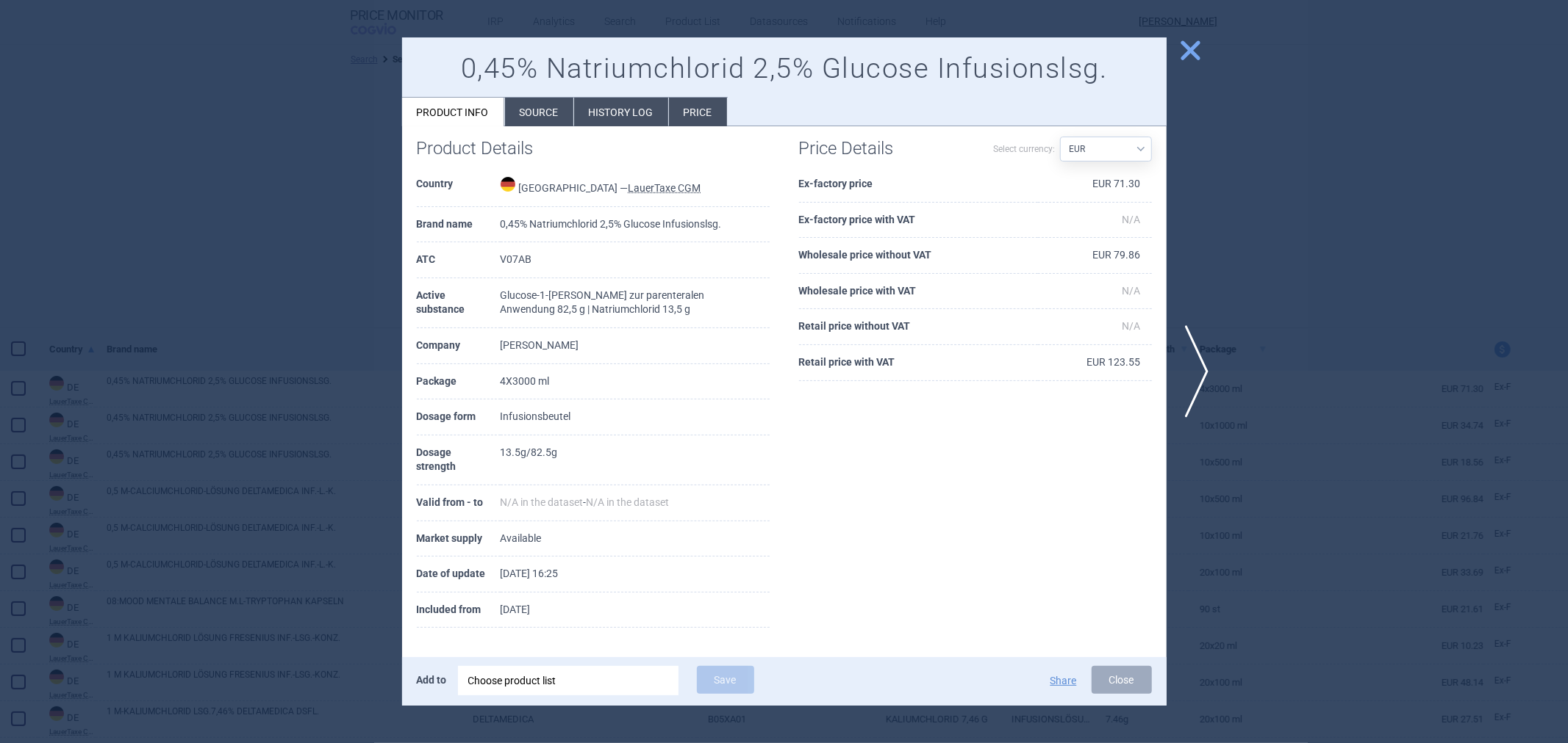
scroll to position [18, 0]
click at [518, 113] on li "Source" at bounding box center [539, 111] width 69 height 29
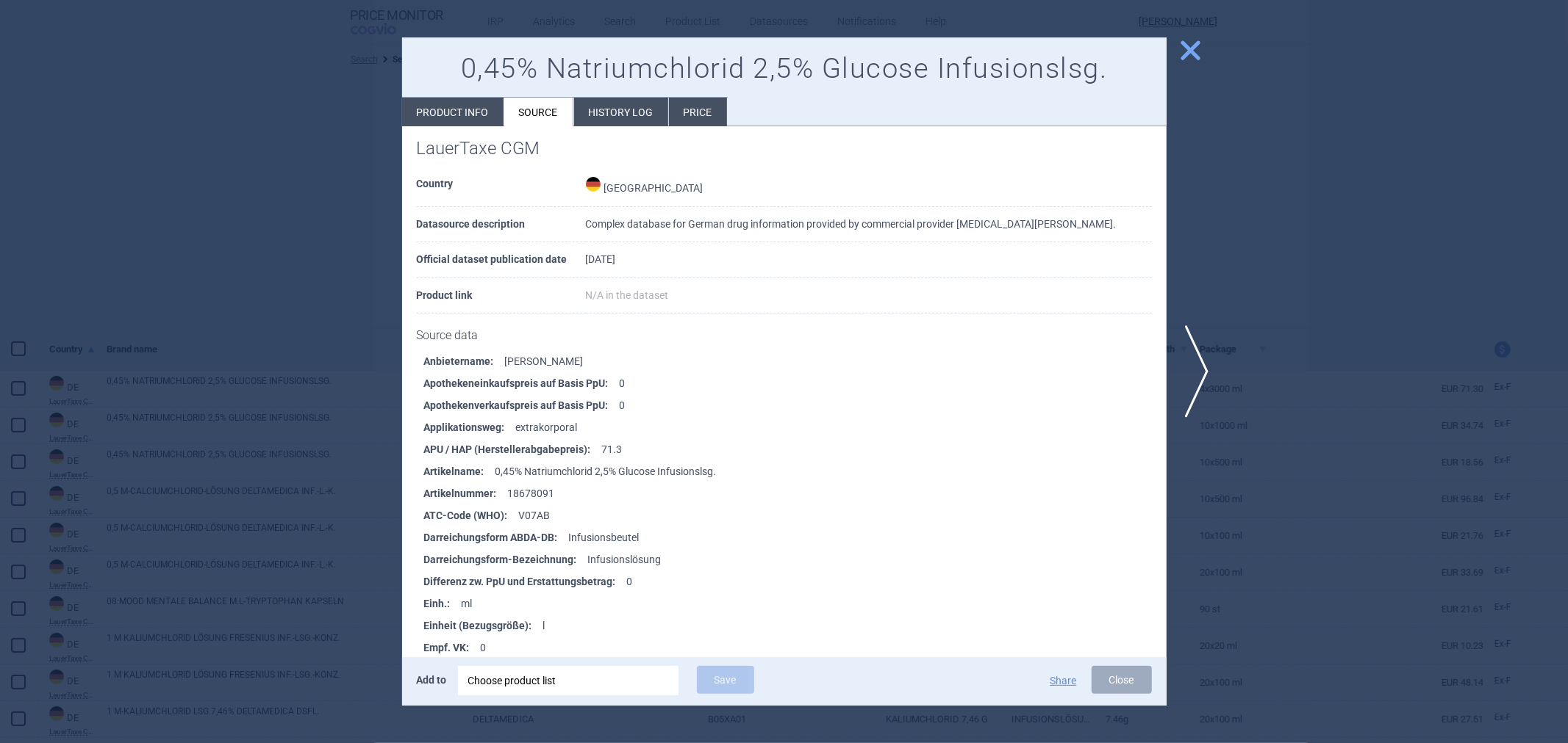
scroll to position [244, 0]
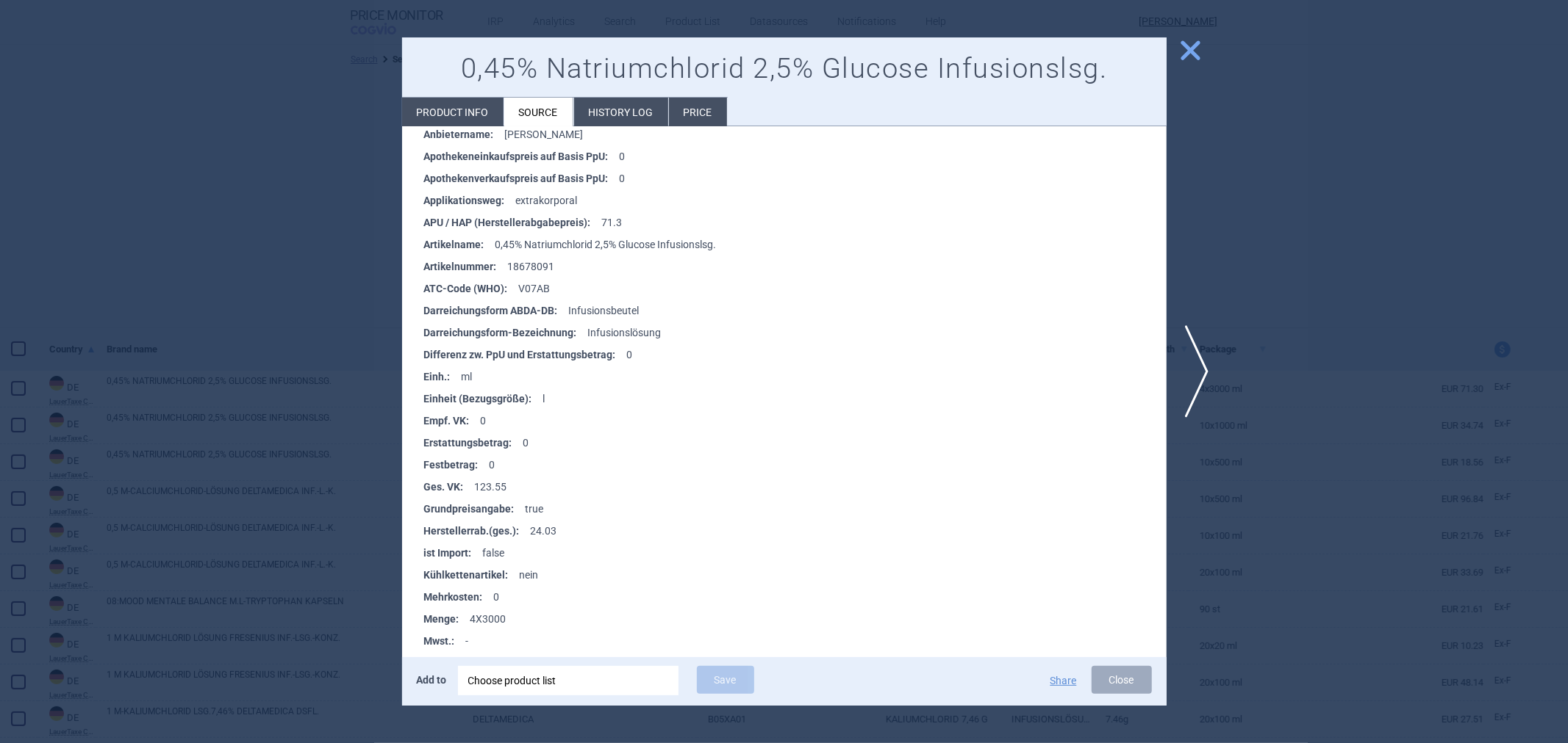
click at [487, 125] on li "Product info" at bounding box center [453, 111] width 101 height 29
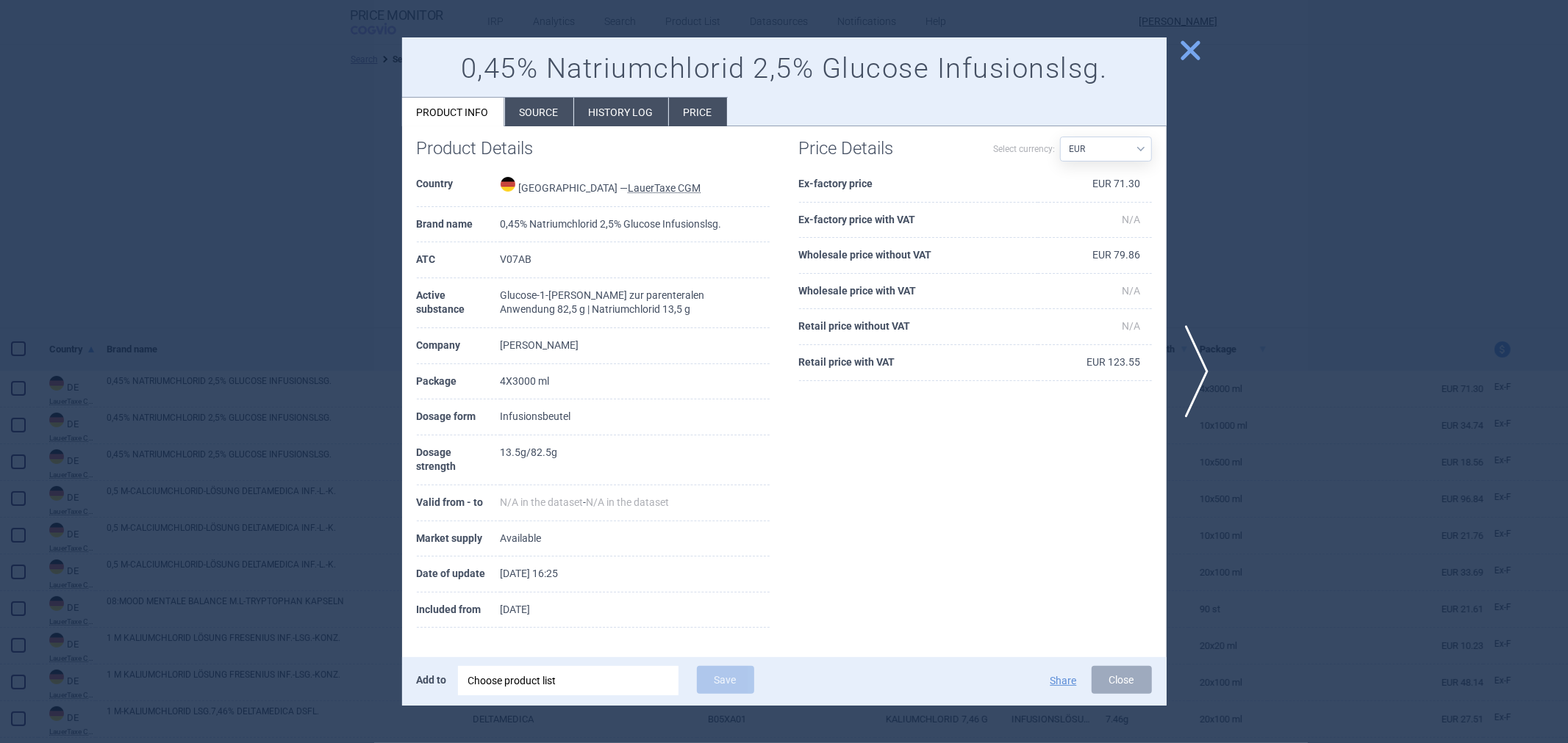
scroll to position [18, 0]
click at [547, 114] on li "Source" at bounding box center [539, 111] width 69 height 29
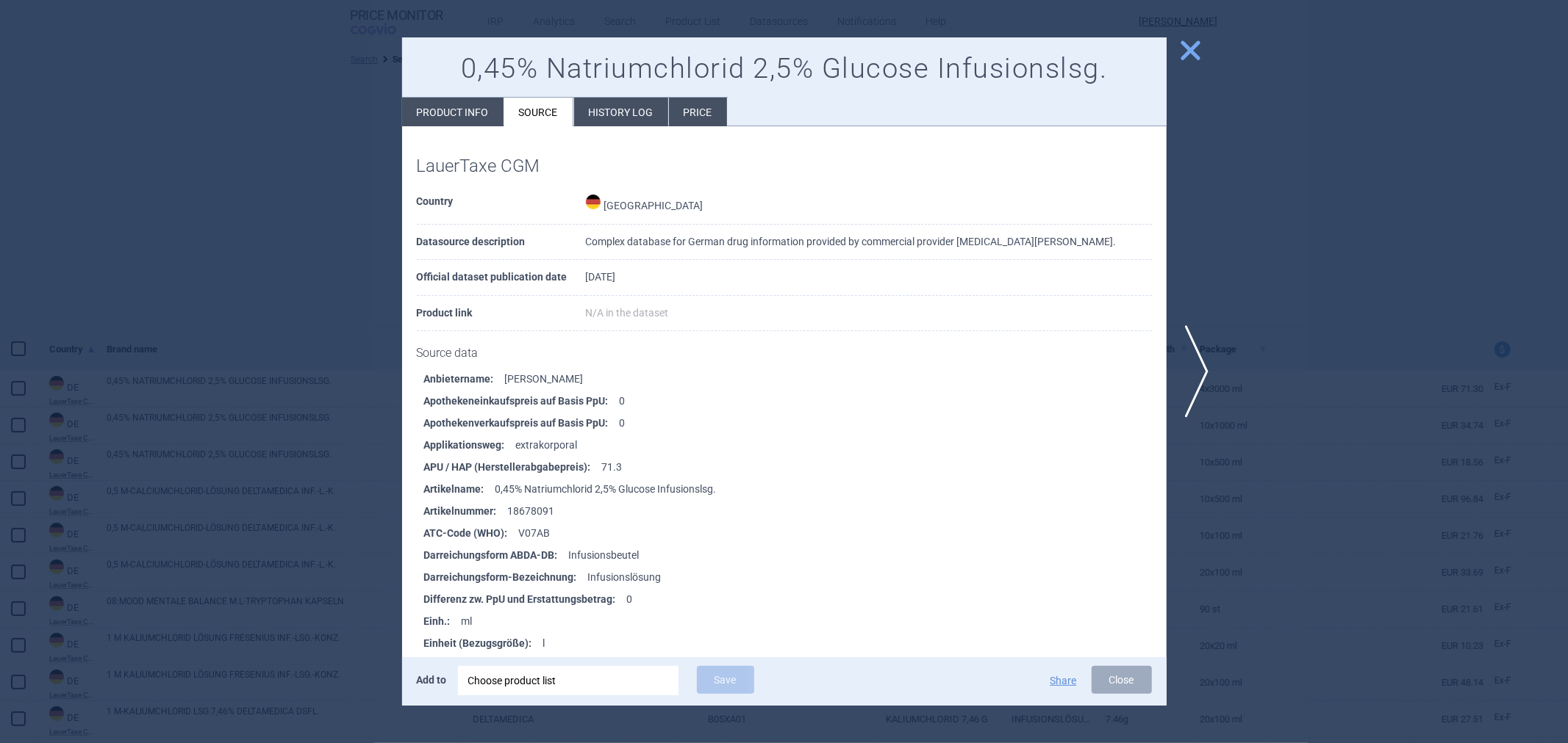
click at [446, 112] on li "Product info" at bounding box center [453, 111] width 101 height 29
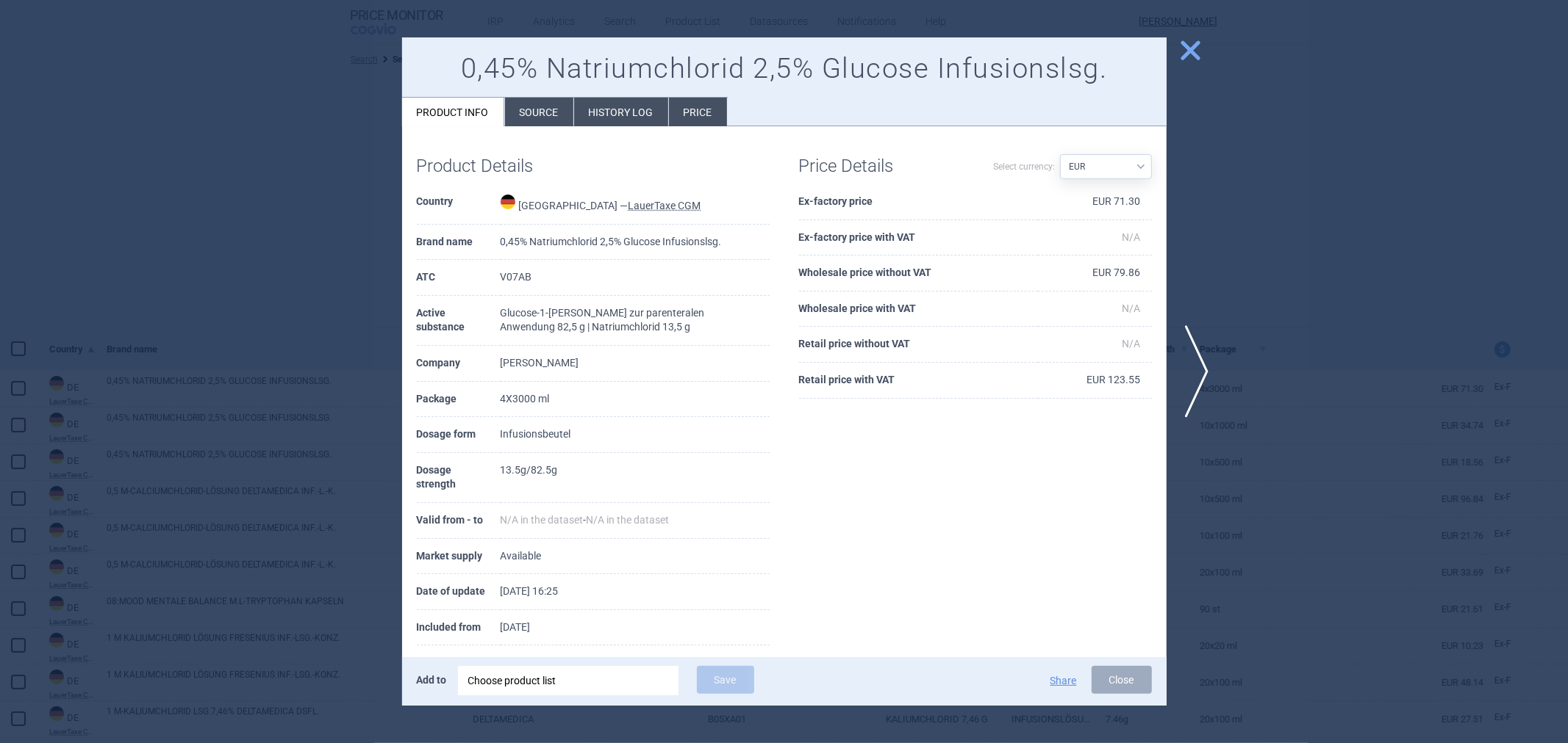
click at [378, 245] on div at bounding box center [784, 372] width 1568 height 743
